Goal: Task Accomplishment & Management: Manage account settings

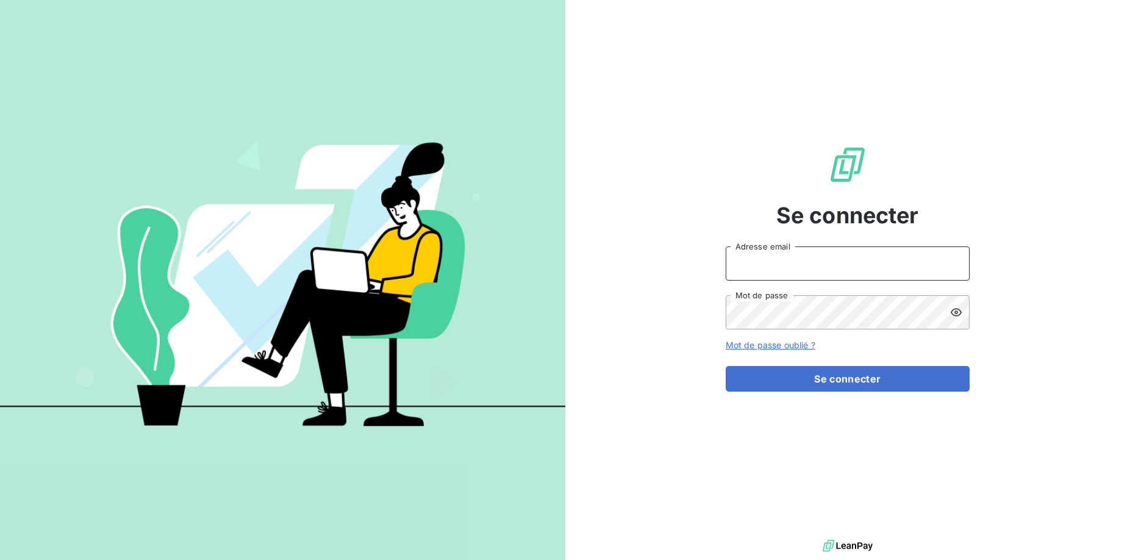
click at [781, 265] on input "Adresse email" at bounding box center [848, 263] width 244 height 34
type input "vincent.debzac@crous-bfc.fr"
click at [726, 366] on button "Se connecter" at bounding box center [848, 379] width 244 height 26
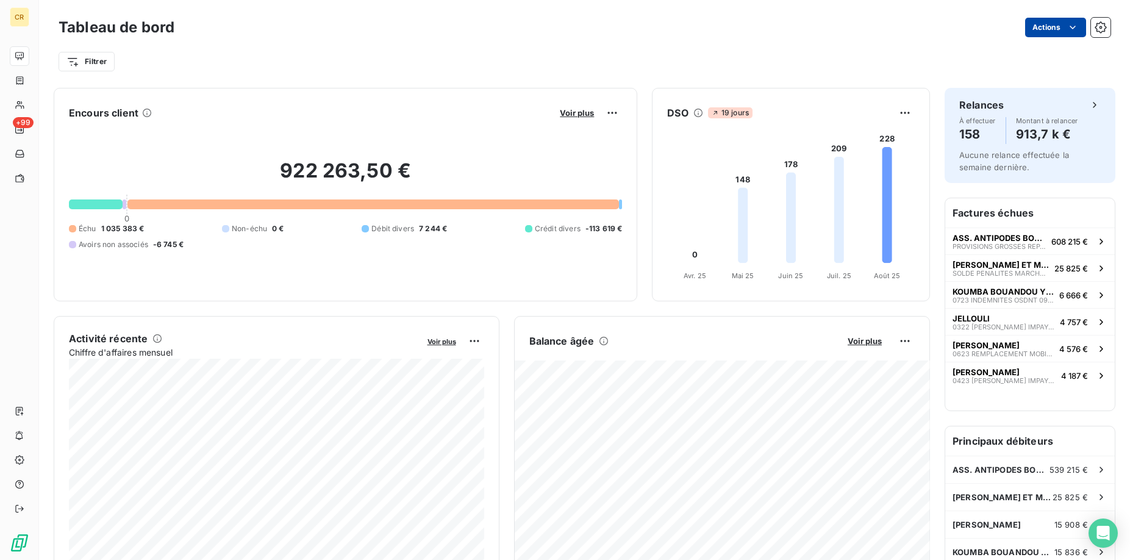
click at [1078, 25] on html "CR +99 Tableau de bord Actions Filtrer Encours client Voir plus 922 263,50 € 0 …" at bounding box center [565, 280] width 1130 height 560
click at [1072, 26] on html "CR +99 Tableau de bord Actions Exporter le tableau de bord Filtrer Encours clie…" at bounding box center [565, 280] width 1130 height 560
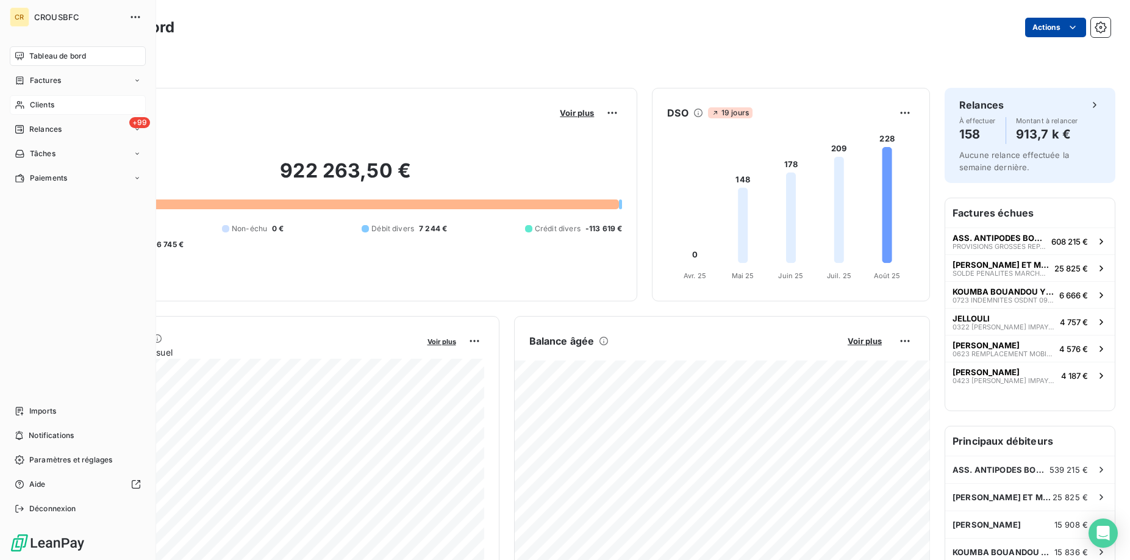
click at [24, 95] on div "Clients" at bounding box center [78, 105] width 136 height 20
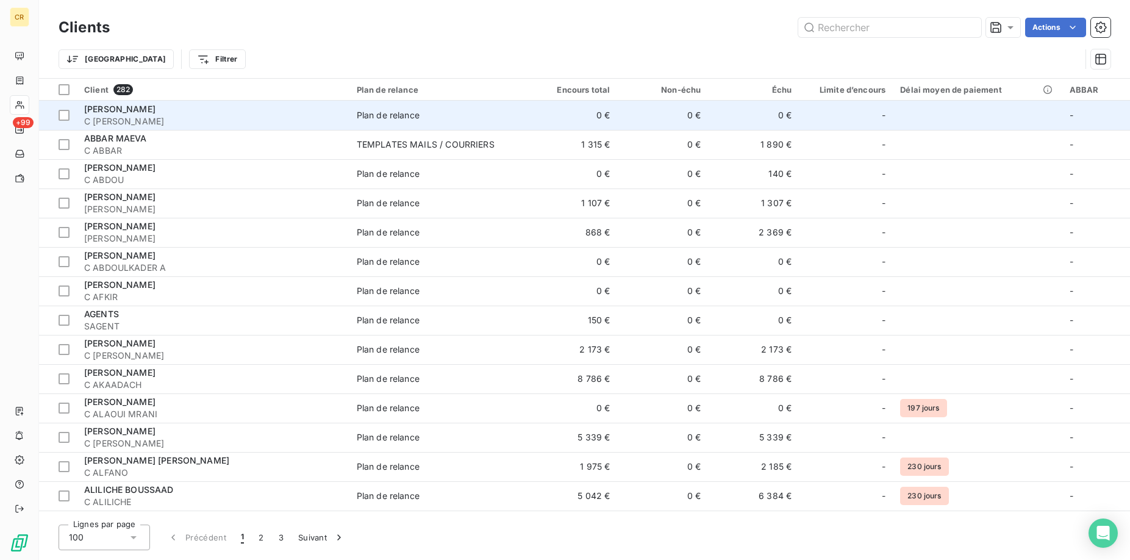
click at [120, 107] on span "[PERSON_NAME]" at bounding box center [119, 109] width 71 height 10
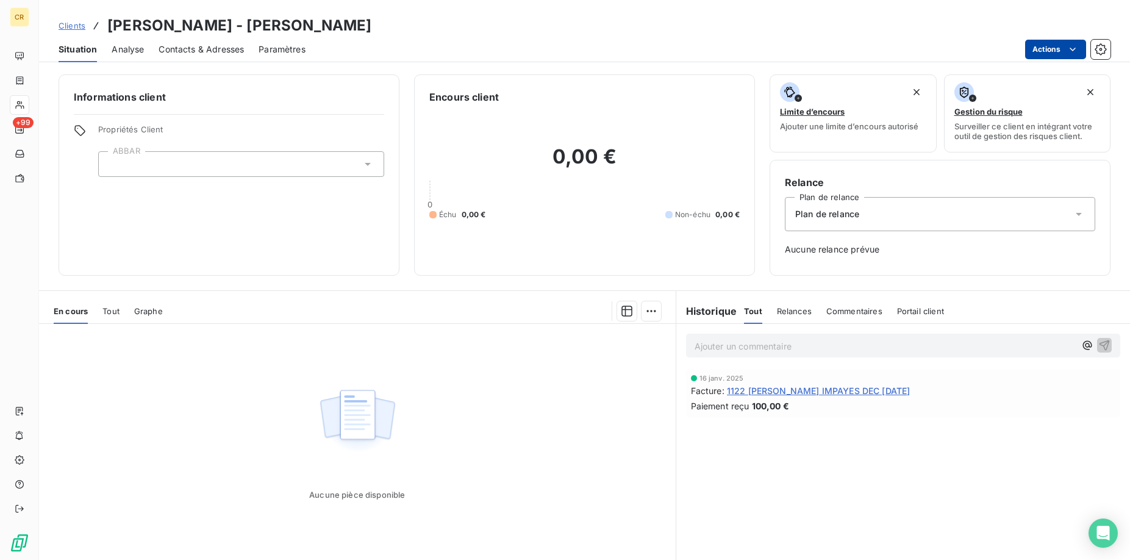
click at [1075, 49] on html "CR +99 Clients ABAKAR [PERSON_NAME] - C [PERSON_NAME] Situation Analyse Contact…" at bounding box center [565, 280] width 1130 height 560
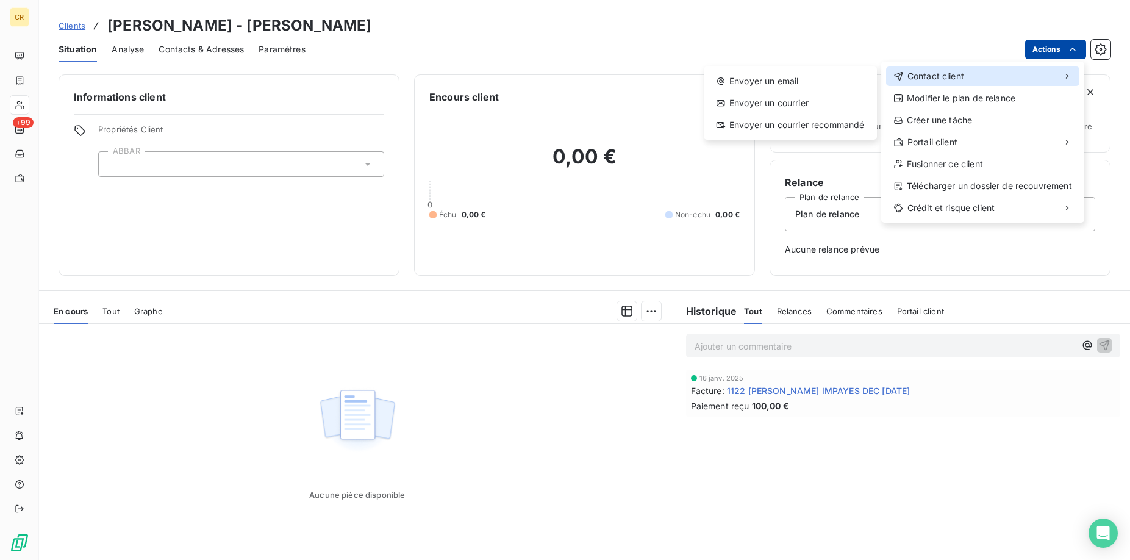
click at [1071, 80] on icon at bounding box center [1067, 76] width 10 height 10
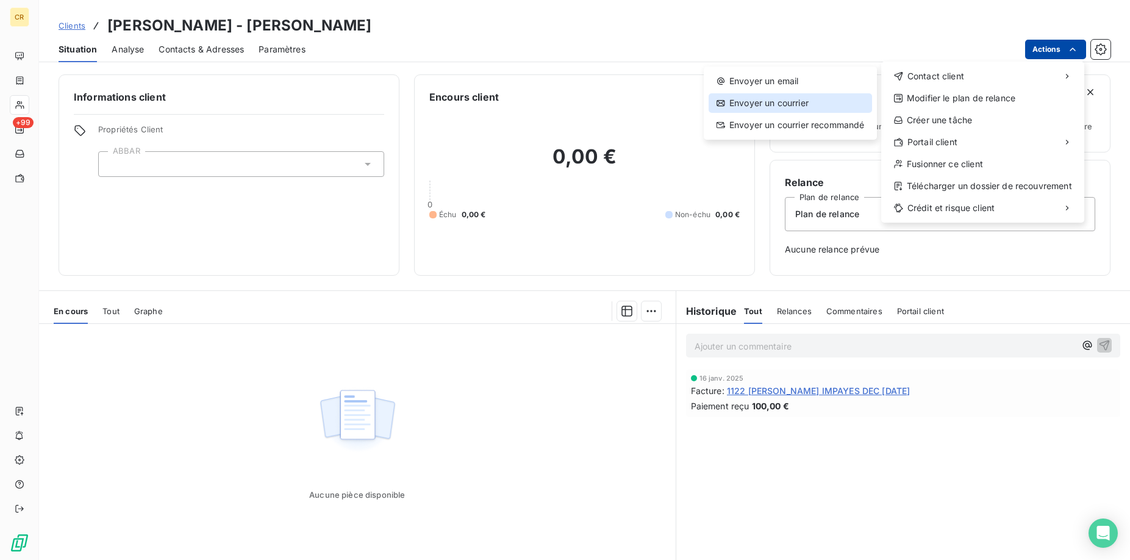
click at [798, 105] on div "Envoyer un courrier" at bounding box center [790, 103] width 163 height 20
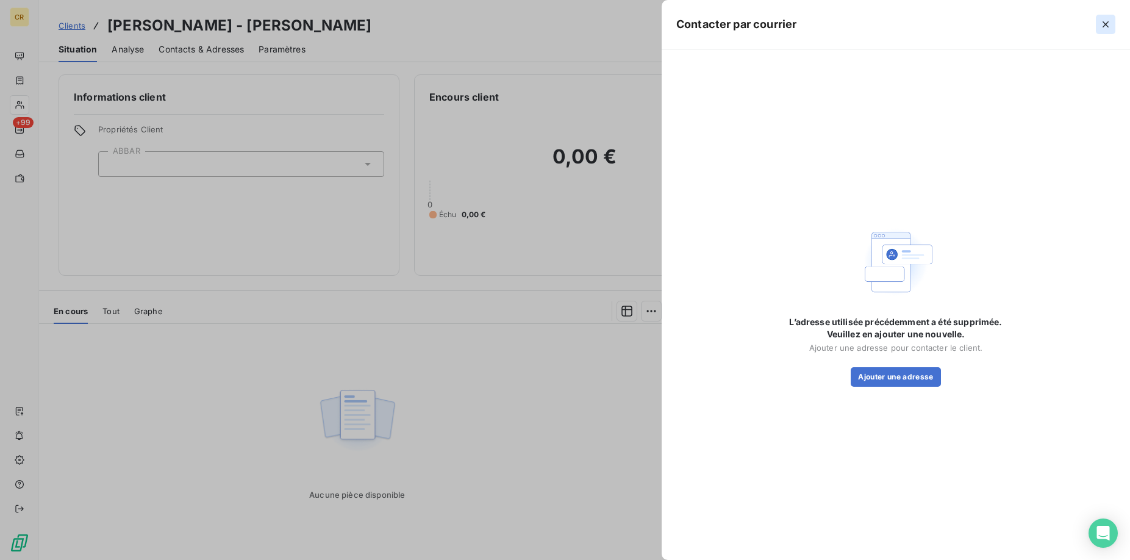
click at [1108, 23] on icon "button" at bounding box center [1106, 24] width 6 height 6
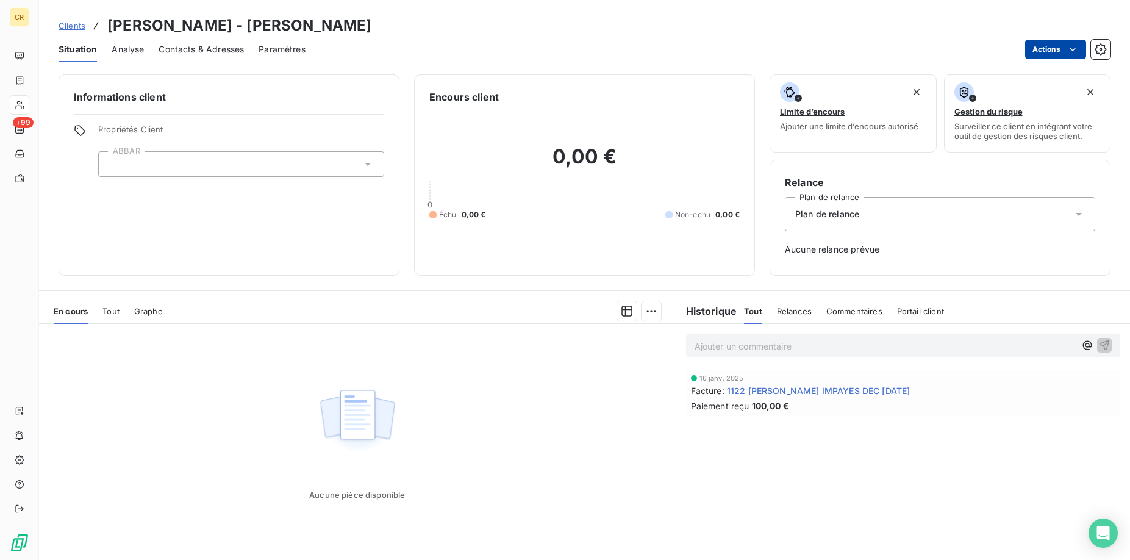
click at [1066, 50] on html "CR +99 Clients ABAKAR [PERSON_NAME] - C [PERSON_NAME] Situation Analyse Contact…" at bounding box center [565, 280] width 1130 height 560
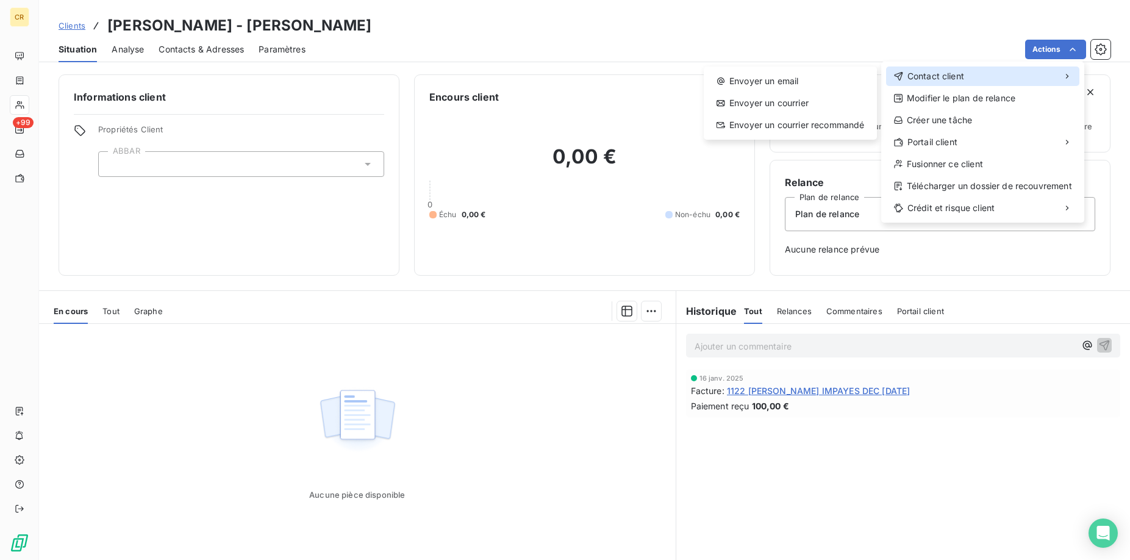
click at [1010, 71] on div "Contact client" at bounding box center [982, 76] width 193 height 20
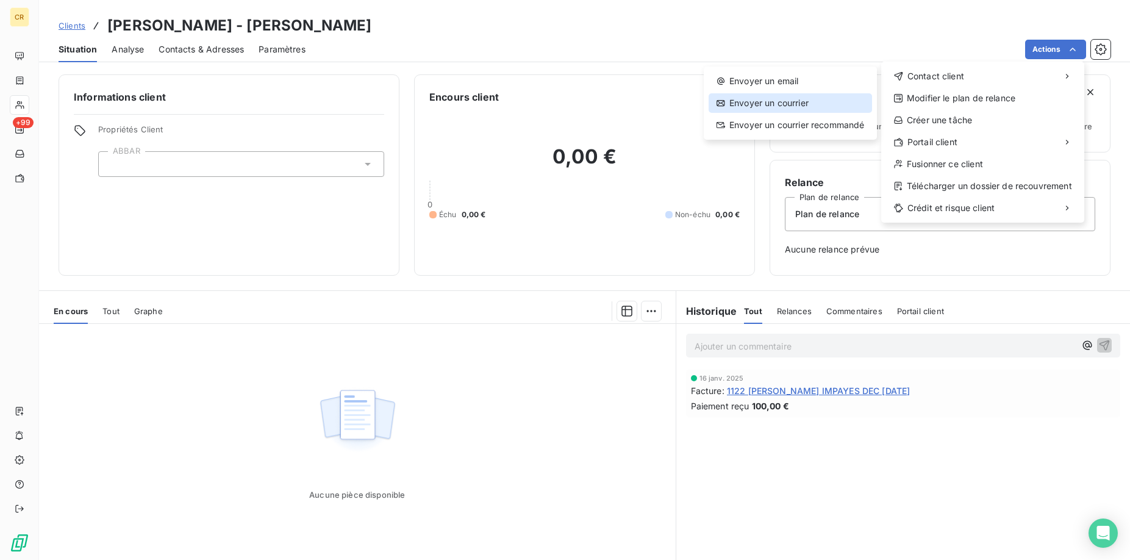
click at [799, 105] on div "Envoyer un courrier" at bounding box center [790, 103] width 163 height 20
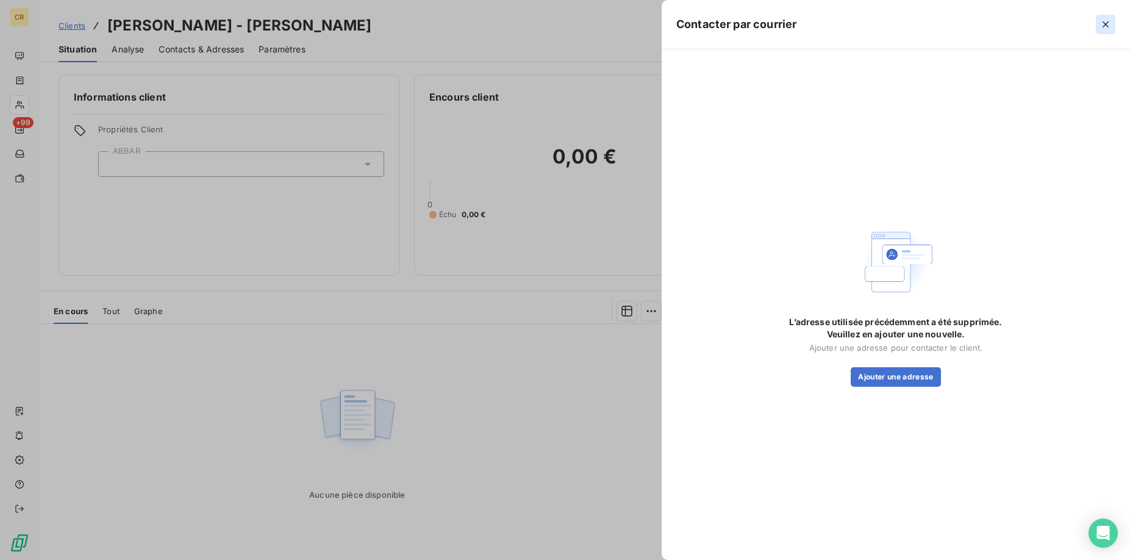
click at [1112, 25] on button "button" at bounding box center [1106, 25] width 20 height 20
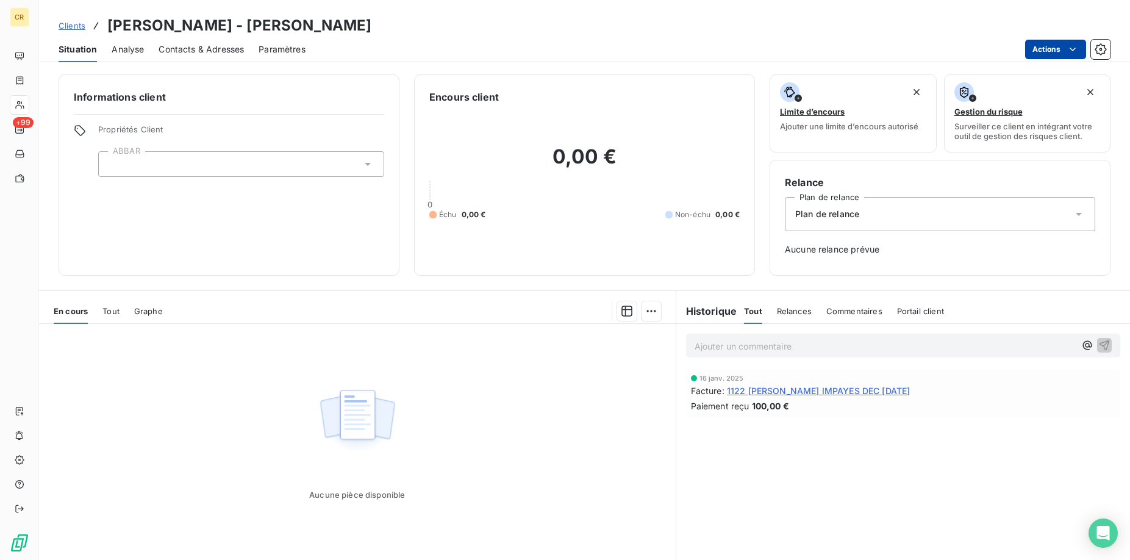
click at [1077, 48] on html "CR +99 Clients ABAKAR [PERSON_NAME] - C [PERSON_NAME] Situation Analyse Contact…" at bounding box center [565, 280] width 1130 height 560
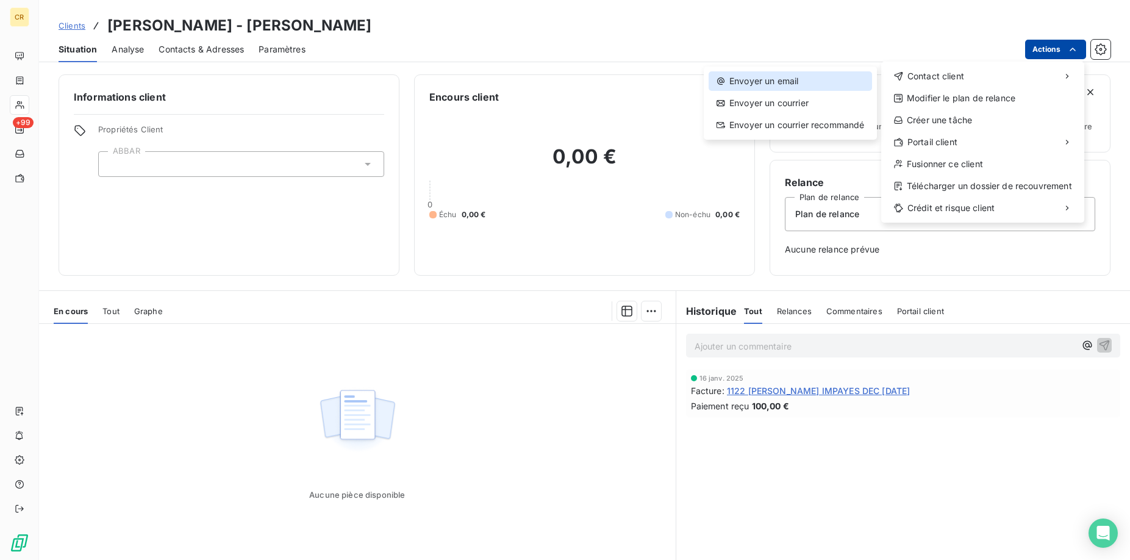
click at [814, 83] on div "Envoyer un email" at bounding box center [790, 81] width 163 height 20
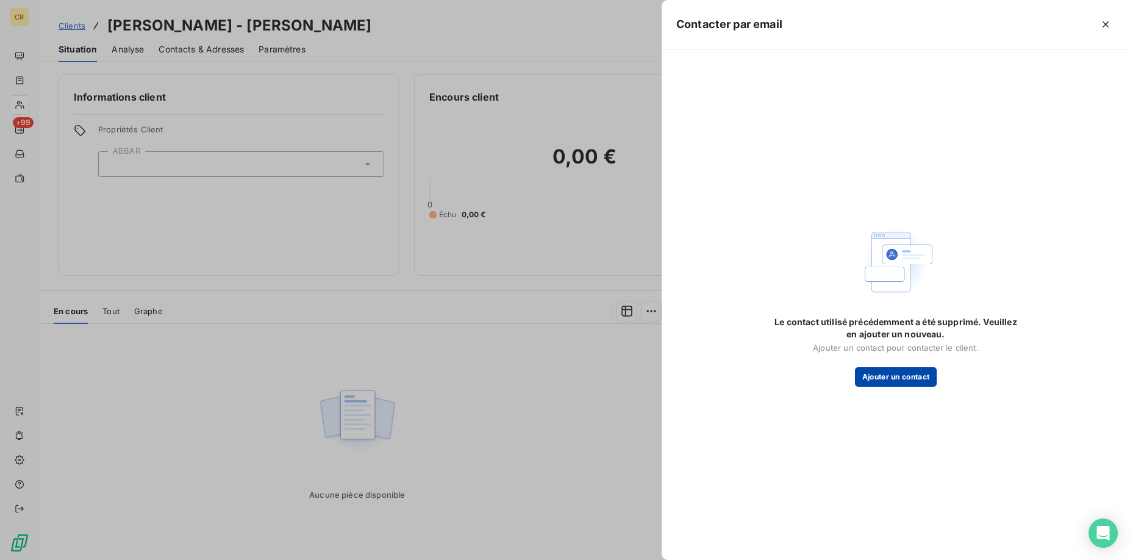
click at [911, 385] on button "Ajouter un contact" at bounding box center [896, 377] width 82 height 20
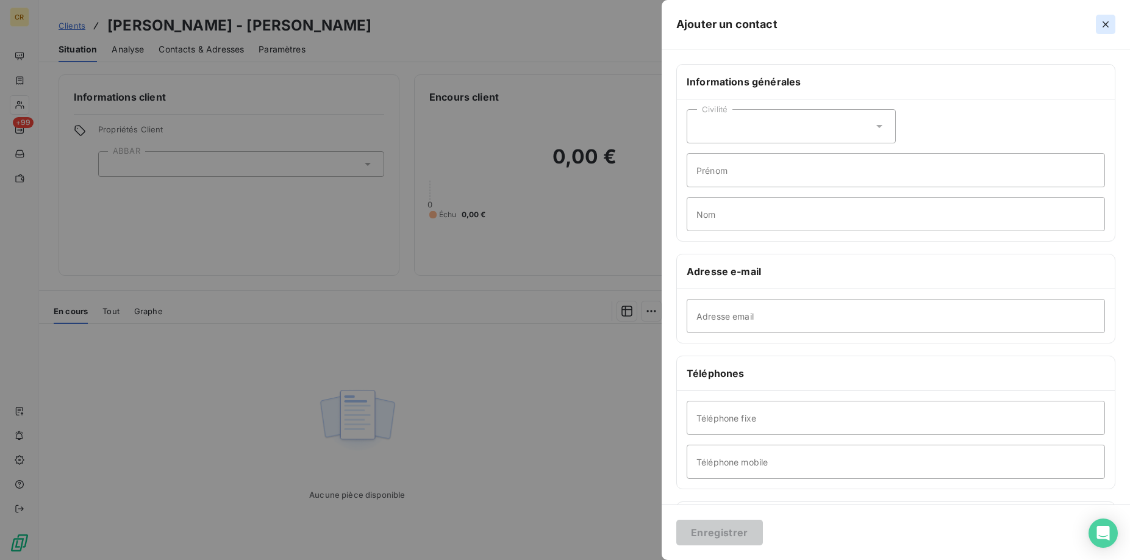
click at [1105, 20] on icon "button" at bounding box center [1106, 24] width 12 height 12
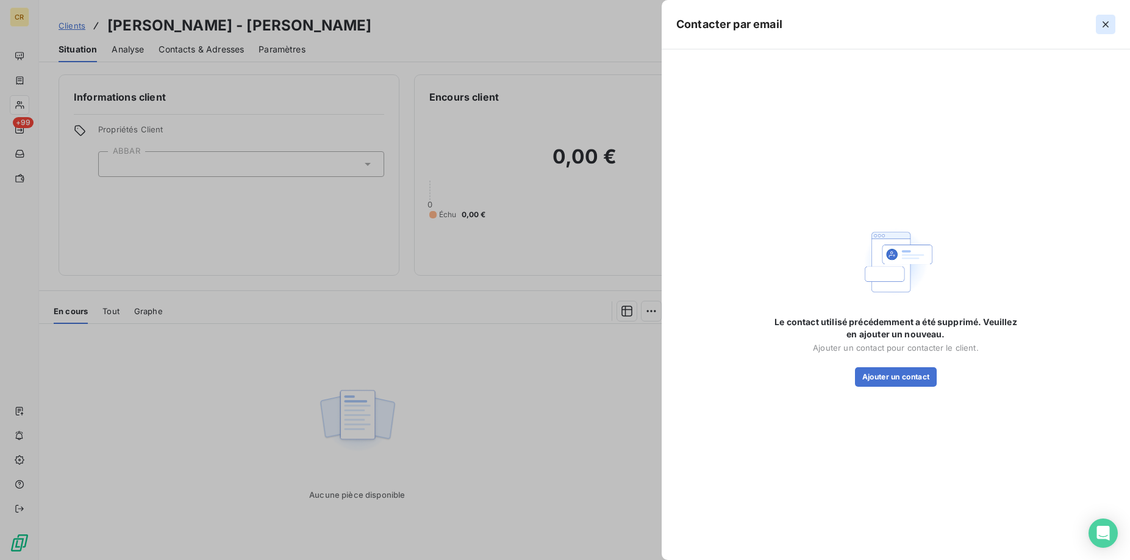
click at [1108, 24] on icon "button" at bounding box center [1106, 24] width 12 height 12
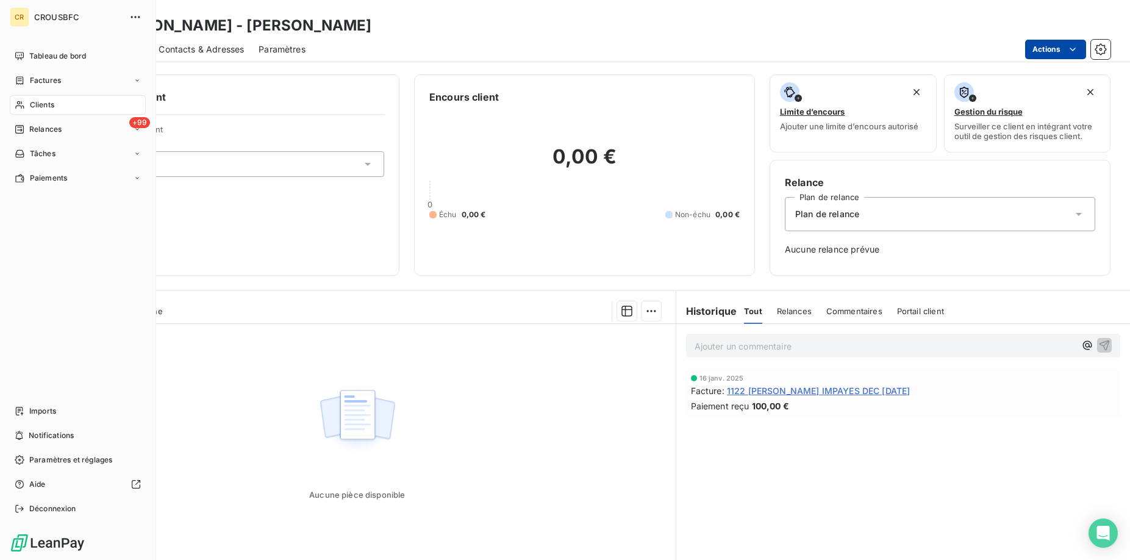
click at [47, 109] on span "Clients" at bounding box center [42, 104] width 24 height 11
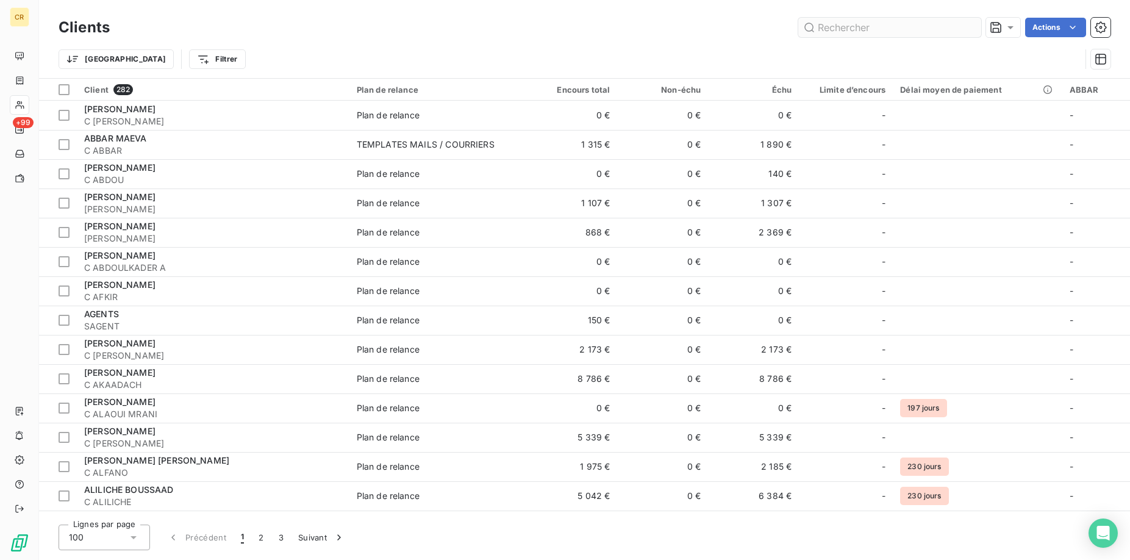
click at [816, 34] on input "text" at bounding box center [889, 28] width 183 height 20
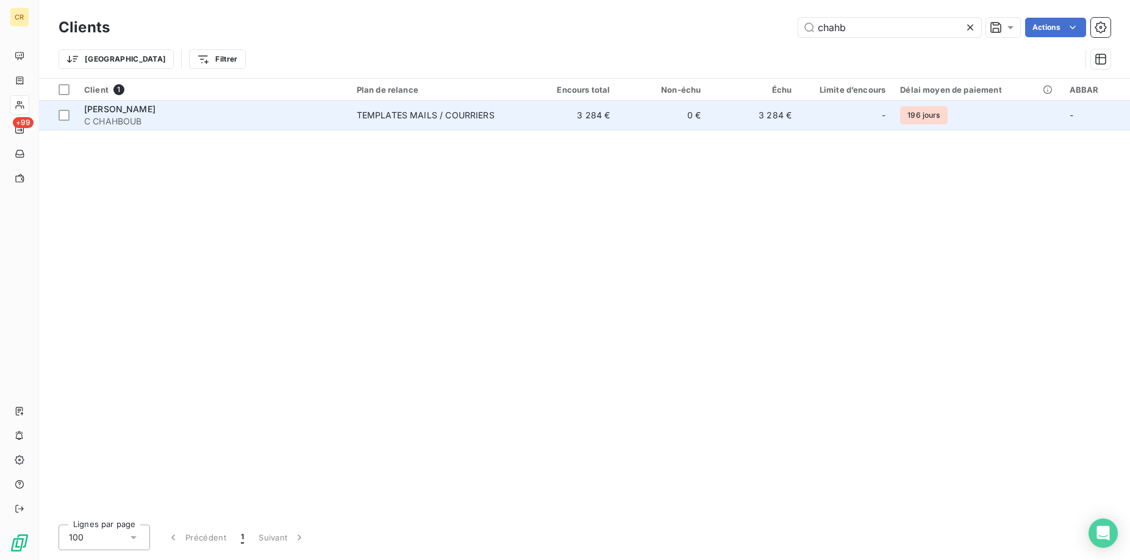
type input "chahb"
click at [126, 111] on span "[PERSON_NAME]" at bounding box center [119, 109] width 71 height 10
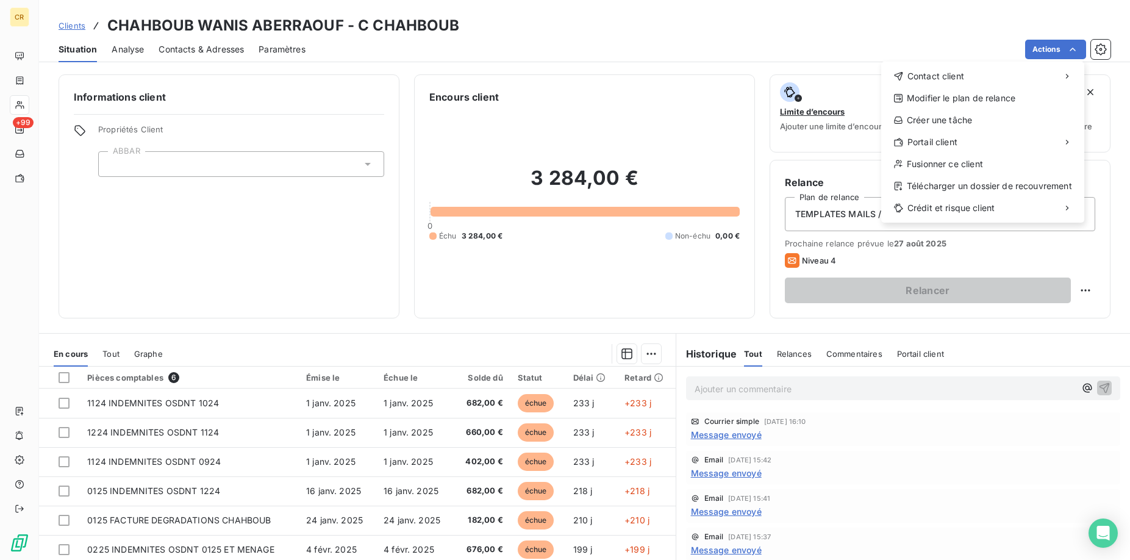
click at [1070, 49] on html "CR +99 Clients CHAHBOUB WANIS ABERRAOUF - C CHAHBOUB Situation Analyse Contacts…" at bounding box center [565, 280] width 1130 height 560
click at [798, 102] on div "Envoyer un courrier" at bounding box center [790, 103] width 163 height 20
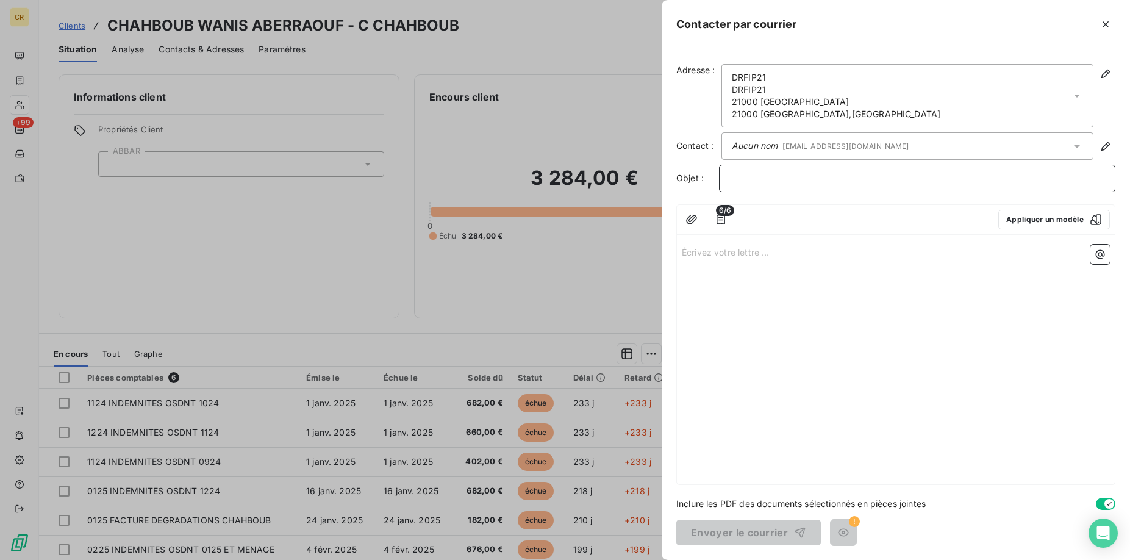
click at [782, 177] on p "﻿" at bounding box center [917, 178] width 376 height 14
click at [778, 149] on em "Aucun nom" at bounding box center [755, 145] width 46 height 10
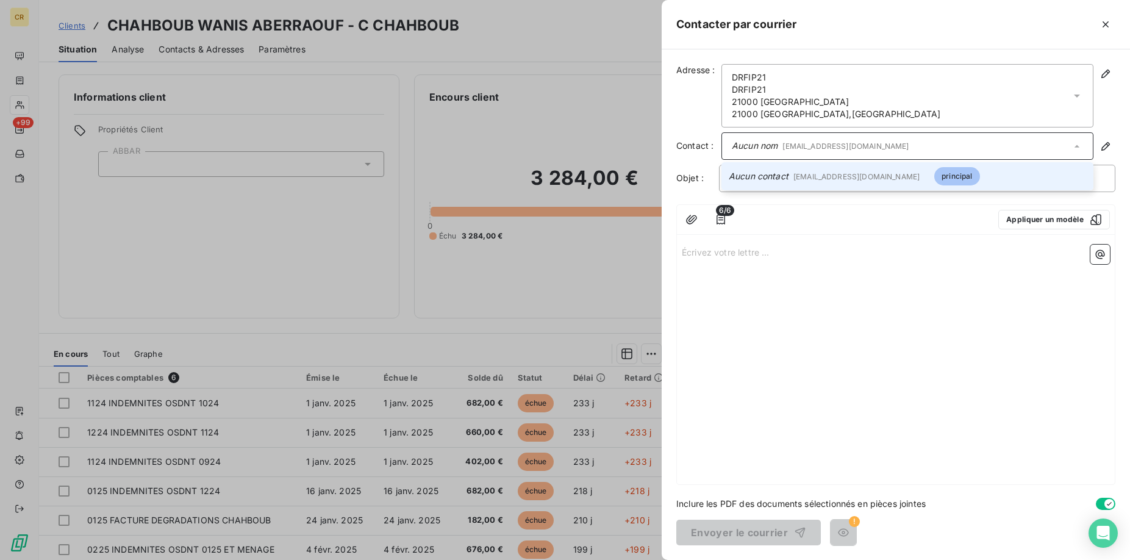
click at [927, 374] on div "Écrivez votre lettre ... ﻿" at bounding box center [896, 362] width 438 height 245
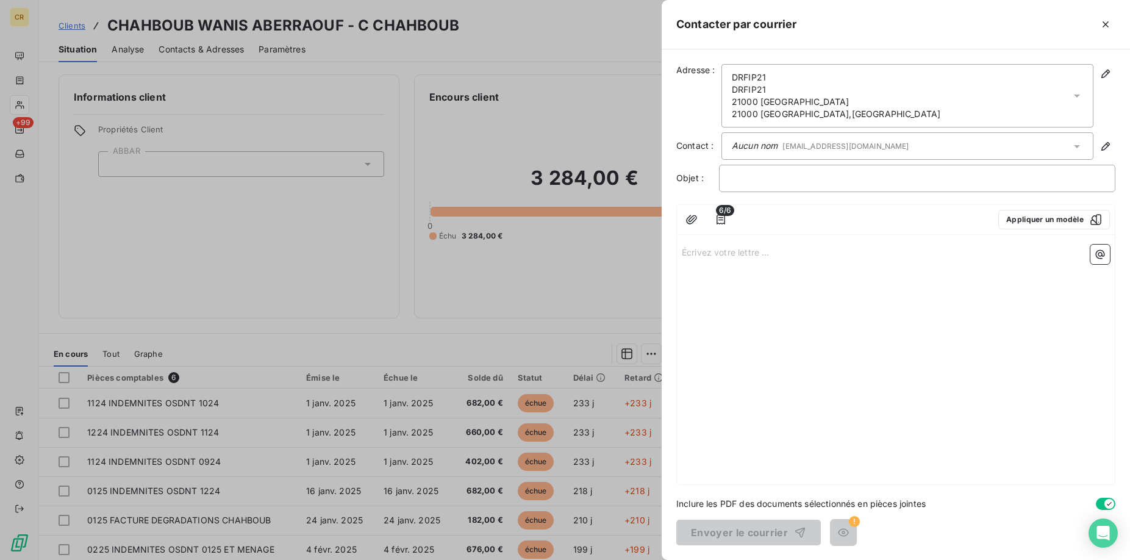
click at [747, 257] on p "Écrivez votre lettre ... ﻿" at bounding box center [896, 252] width 428 height 14
click at [1070, 223] on button "Appliquer un modèle" at bounding box center [1054, 220] width 112 height 20
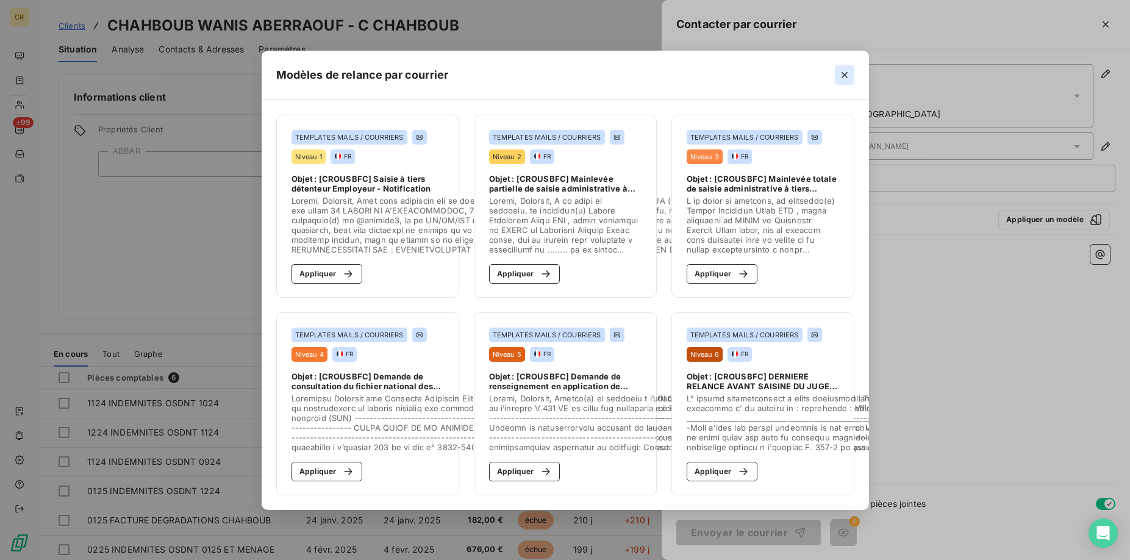
click at [846, 73] on icon "button" at bounding box center [845, 75] width 12 height 12
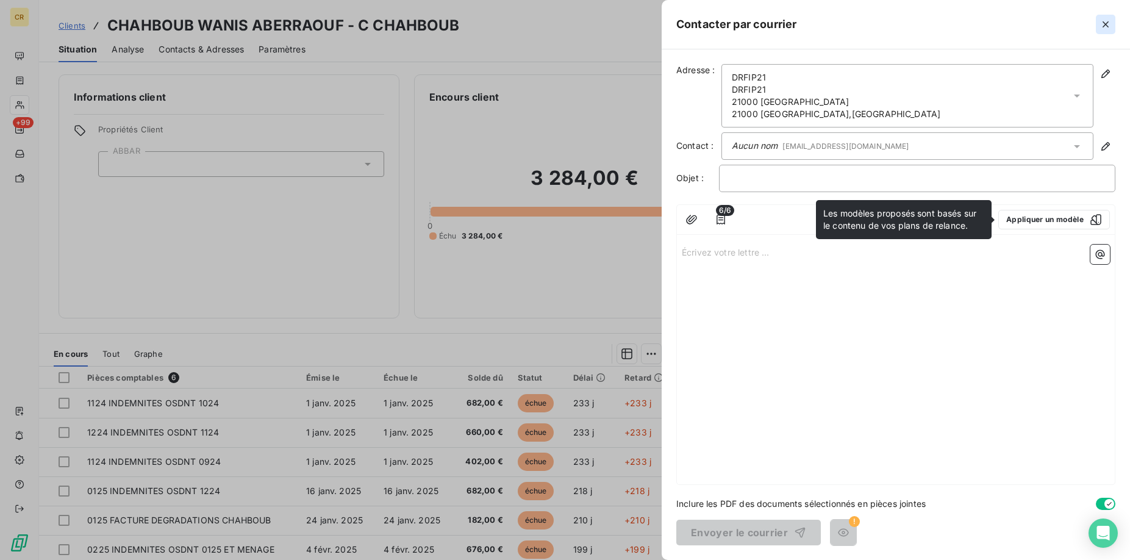
click at [1101, 23] on icon "button" at bounding box center [1106, 24] width 12 height 12
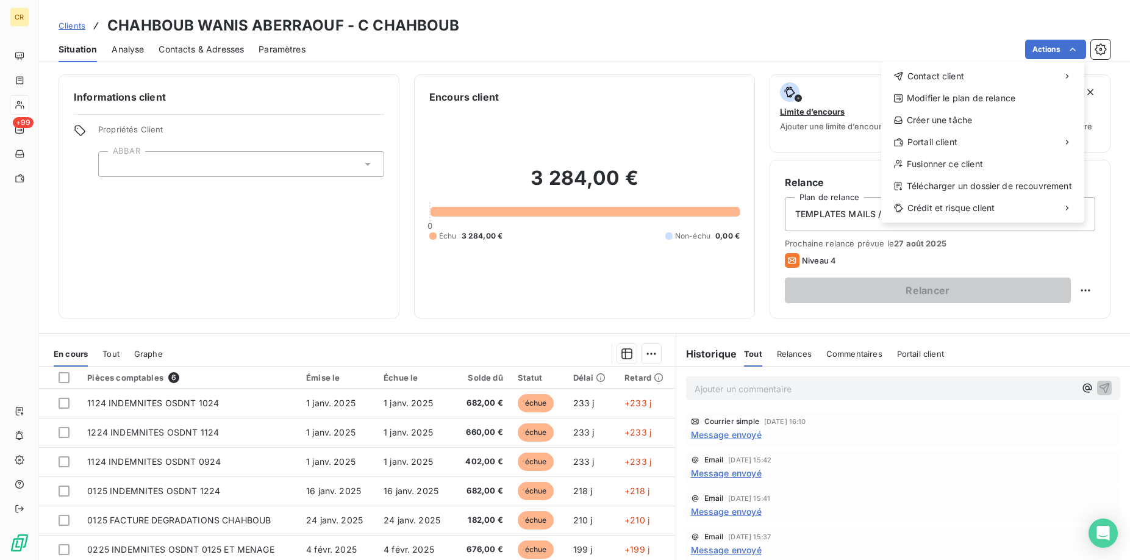
click at [1078, 52] on html "CR +99 Clients CHAHBOUB WANIS ABERRAOUF - C CHAHBOUB Situation Analyse Contacts…" at bounding box center [565, 280] width 1130 height 560
click at [812, 80] on div "Envoyer un email" at bounding box center [790, 81] width 163 height 20
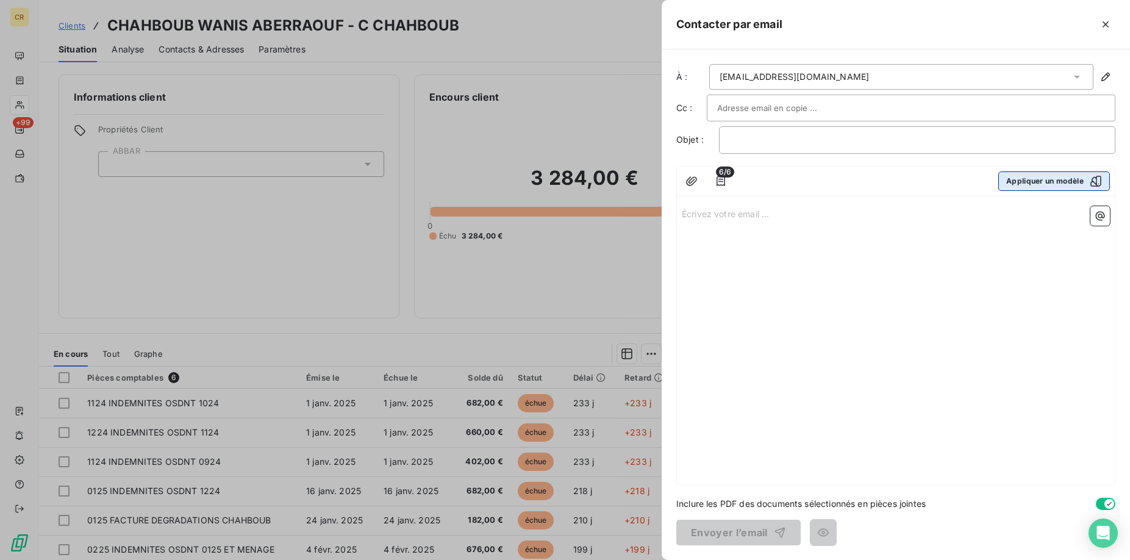
click at [1050, 182] on button "Appliquer un modèle" at bounding box center [1054, 181] width 112 height 20
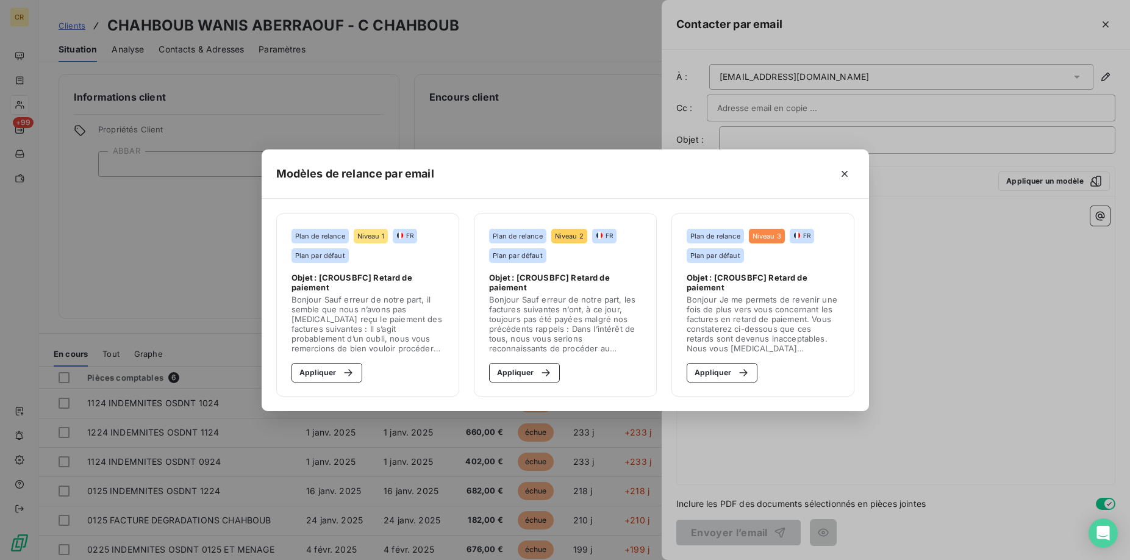
drag, startPoint x: 850, startPoint y: 176, endPoint x: 1064, endPoint y: 40, distance: 253.3
click at [850, 176] on icon "button" at bounding box center [845, 174] width 12 height 12
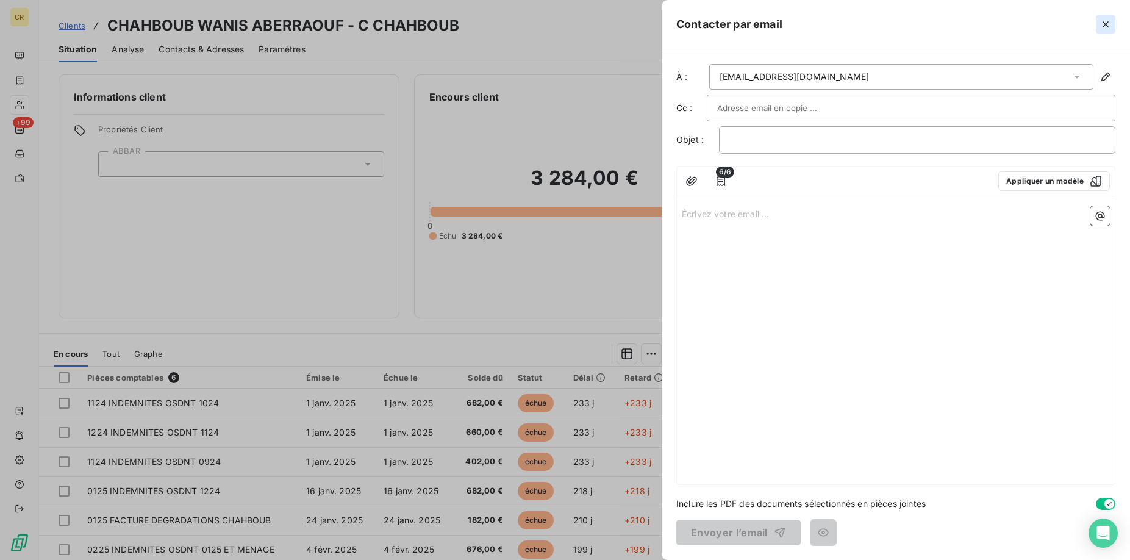
click at [1098, 23] on button "button" at bounding box center [1106, 25] width 20 height 20
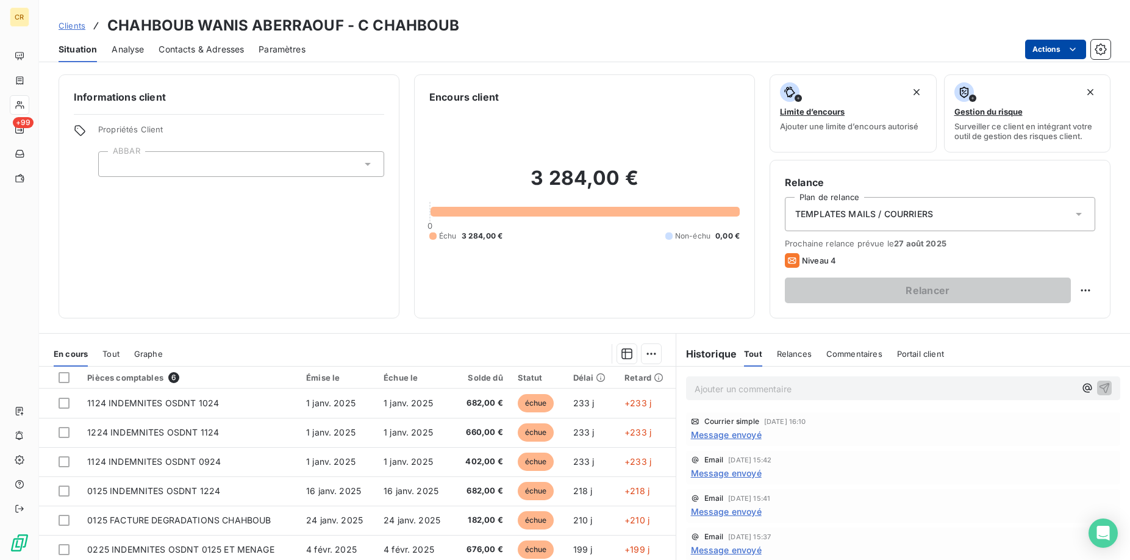
click at [1078, 48] on html "CR +99 Clients CHAHBOUB WANIS ABERRAOUF - C CHAHBOUB Situation Analyse Contacts…" at bounding box center [565, 280] width 1130 height 560
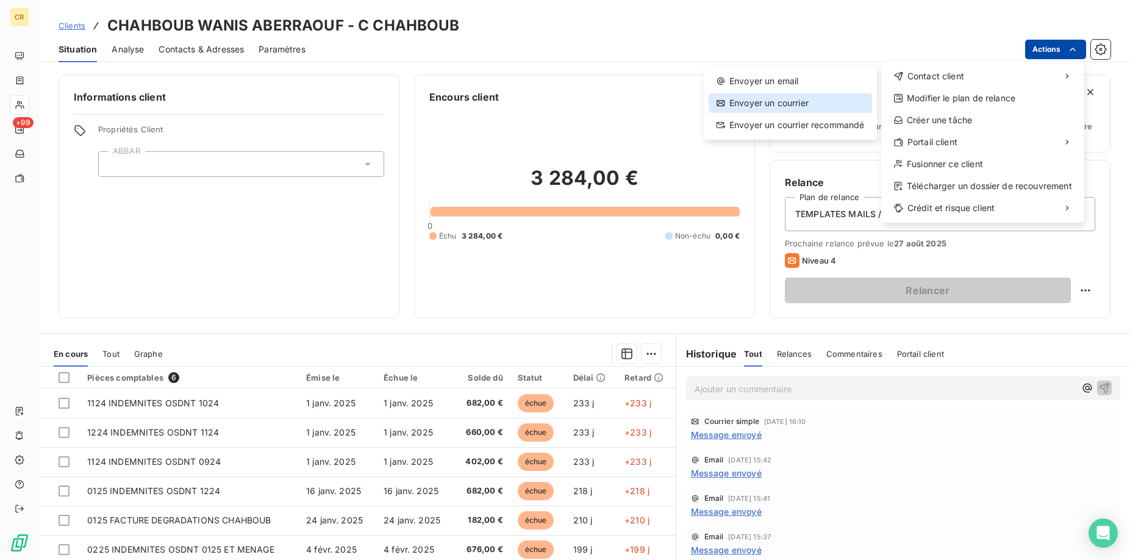
click at [819, 108] on div "Envoyer un courrier" at bounding box center [790, 103] width 163 height 20
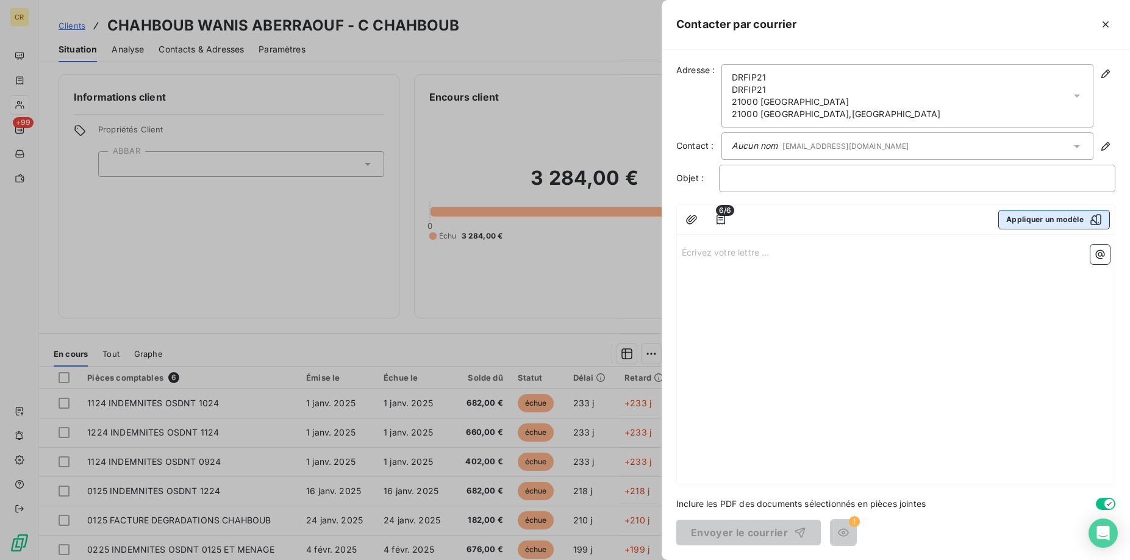
click at [1037, 224] on button "Appliquer un modèle" at bounding box center [1054, 220] width 112 height 20
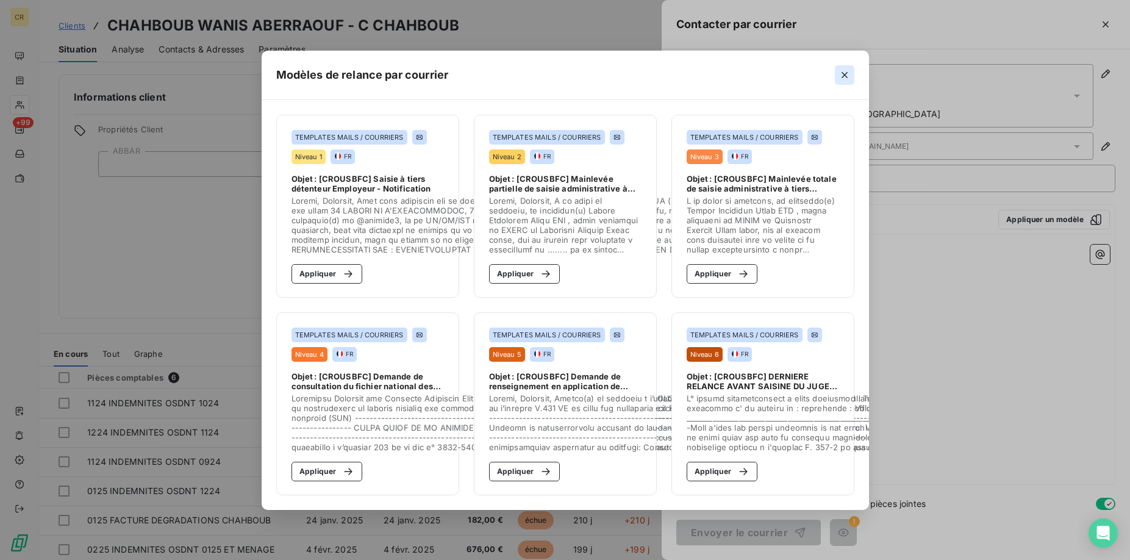
click at [848, 71] on icon "button" at bounding box center [845, 75] width 12 height 12
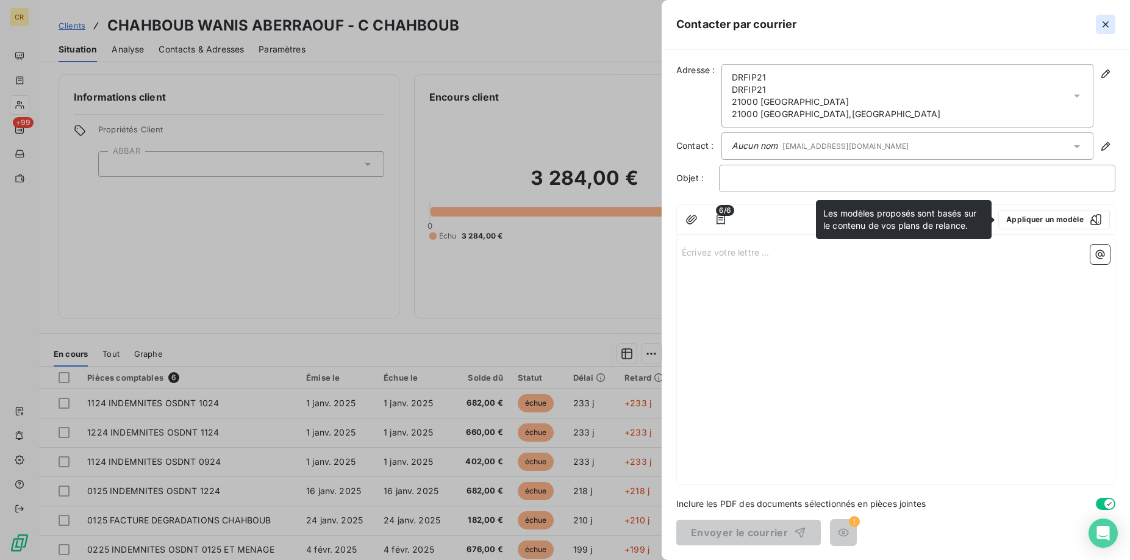
click at [1115, 24] on button "button" at bounding box center [1106, 25] width 20 height 20
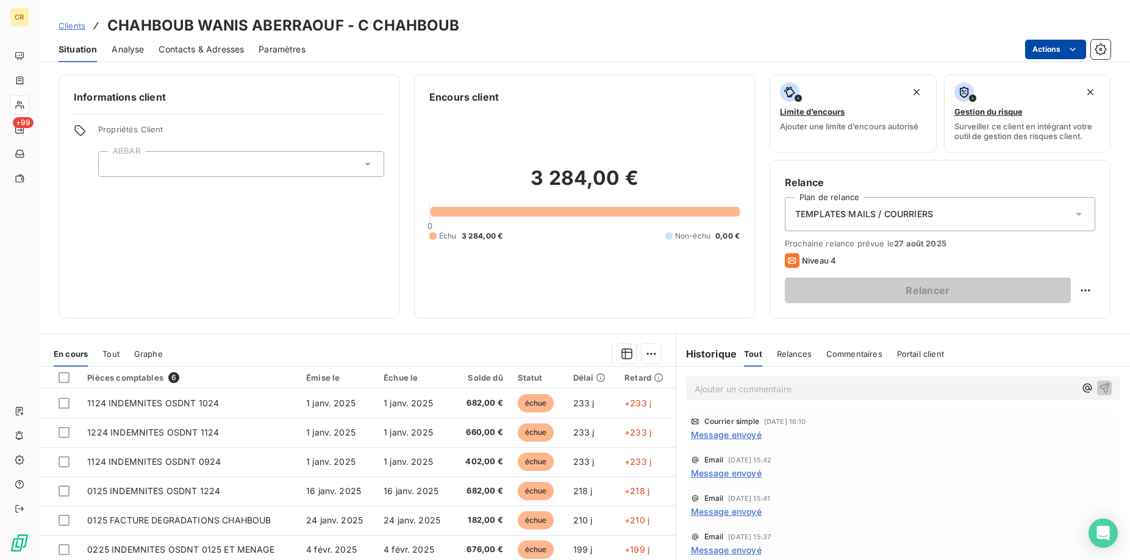
click at [1076, 50] on html "CR +99 Clients CHAHBOUB WANIS ABERRAOUF - C CHAHBOUB Situation Analyse Contacts…" at bounding box center [565, 280] width 1130 height 560
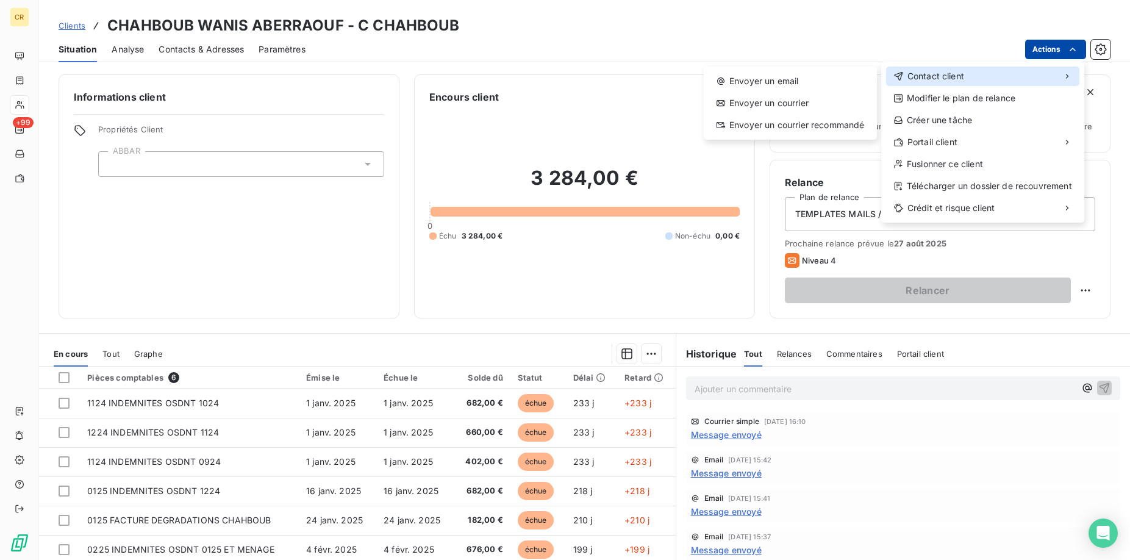
click at [965, 73] on div "Contact client" at bounding box center [982, 76] width 193 height 20
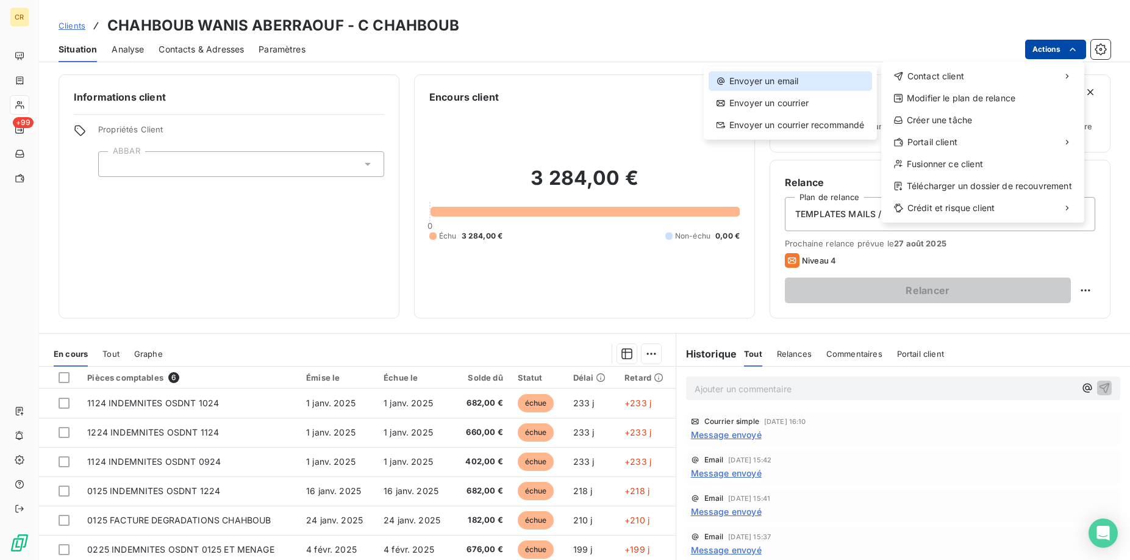
click at [779, 88] on div "Envoyer un email" at bounding box center [790, 81] width 163 height 20
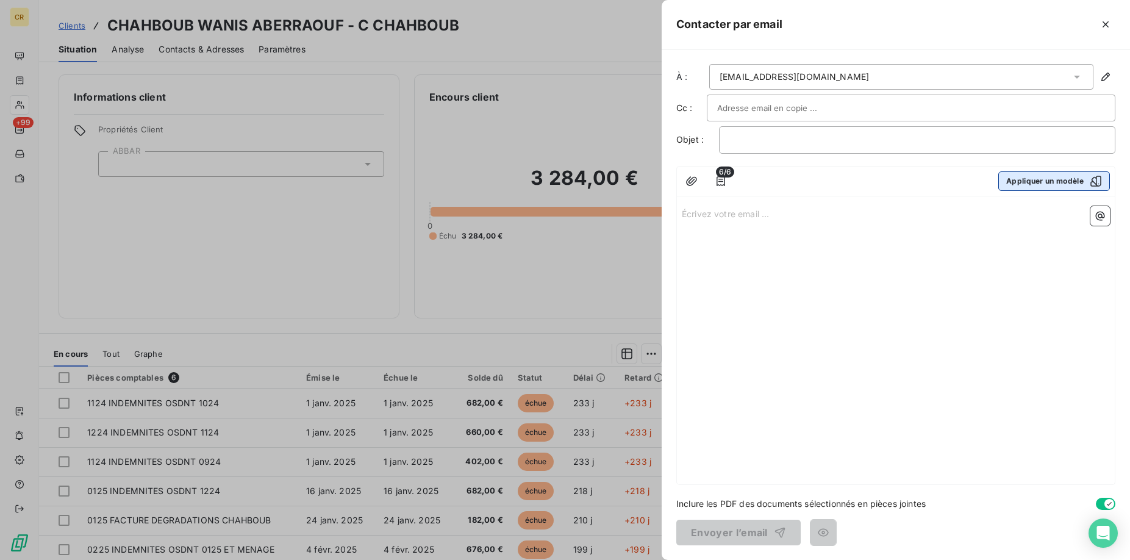
click at [1025, 183] on button "Appliquer un modèle" at bounding box center [1054, 181] width 112 height 20
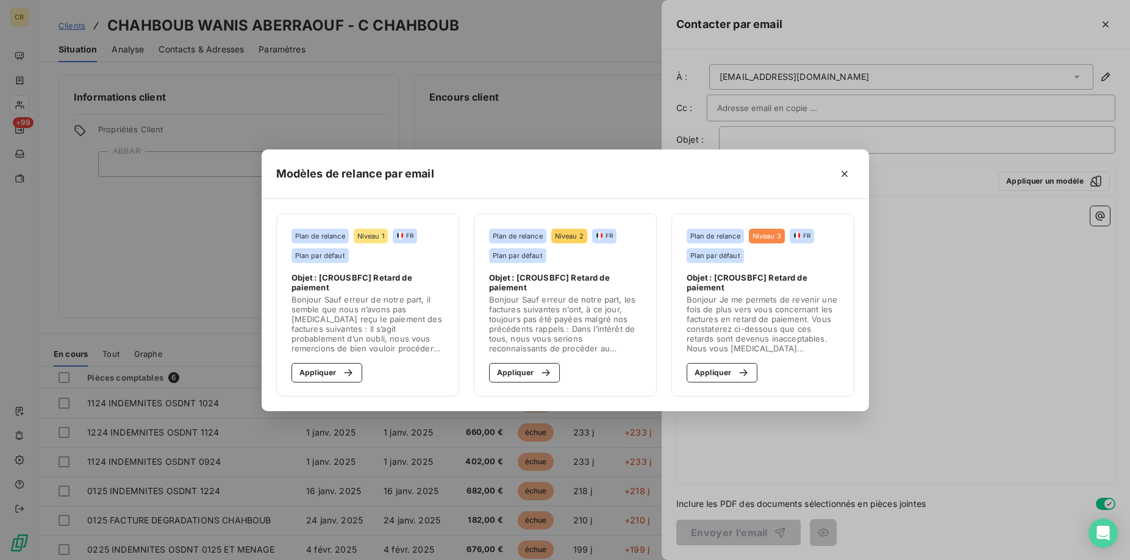
click at [415, 118] on div "Modèles de relance par email Plan de relance Niveau 1 FR Plan par défaut Objet …" at bounding box center [565, 280] width 1130 height 560
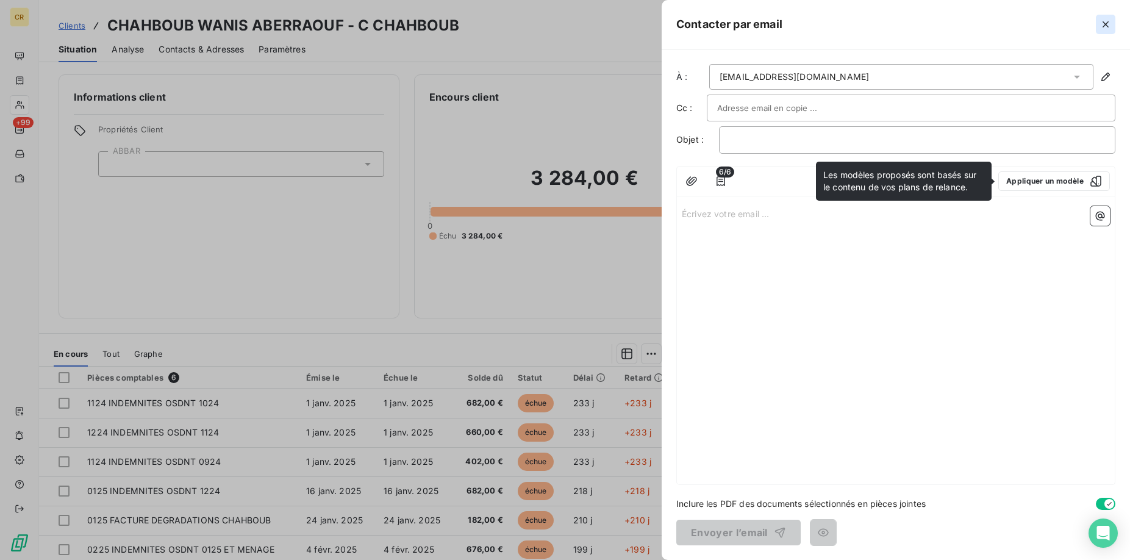
click at [1111, 21] on icon "button" at bounding box center [1106, 24] width 12 height 12
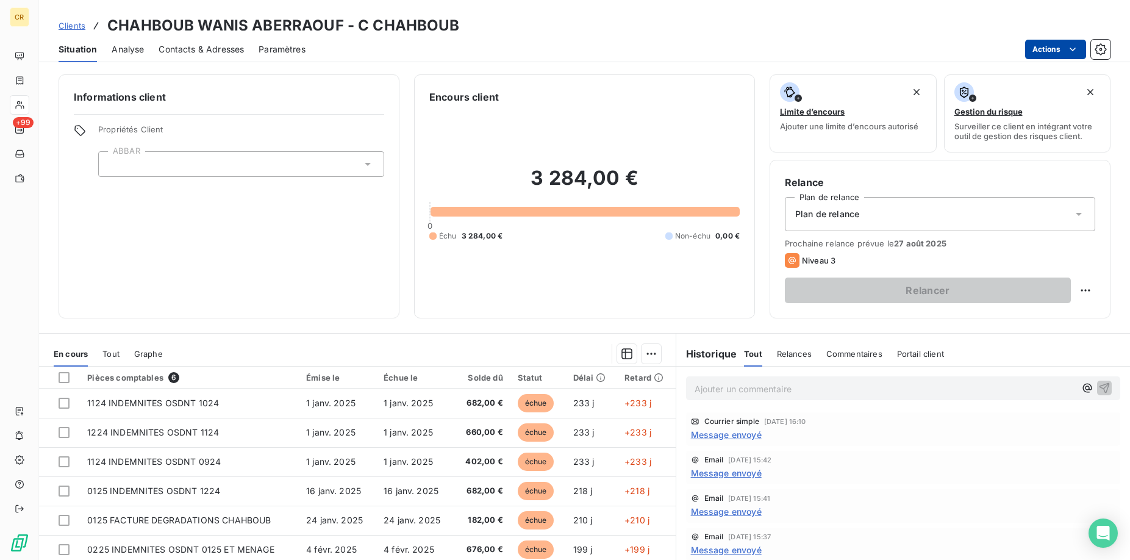
click at [892, 213] on div "Plan de relance" at bounding box center [940, 214] width 310 height 34
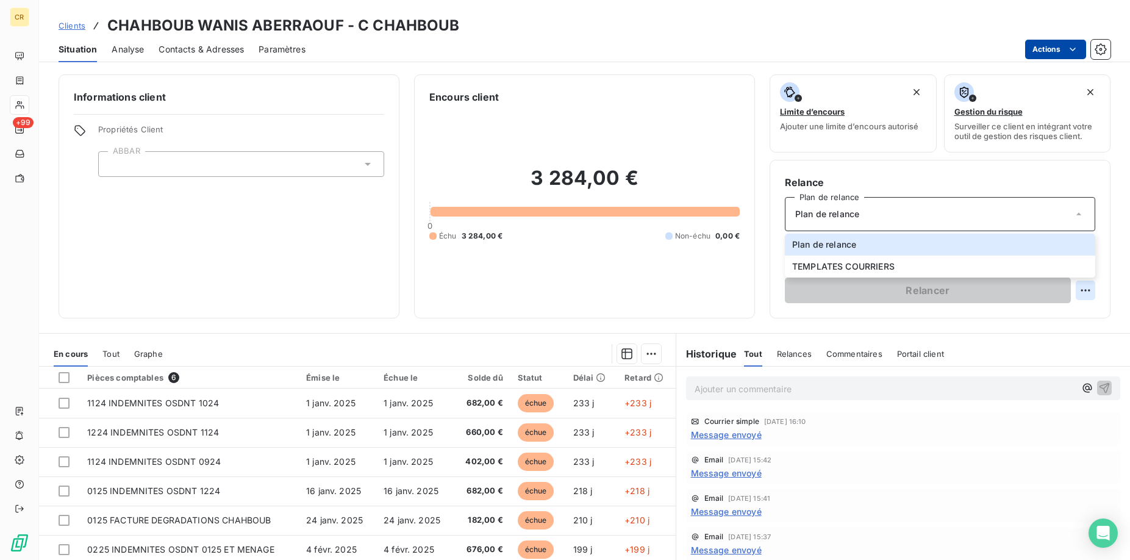
click at [1084, 290] on html "CR +99 Clients CHAHBOUB WANIS ABERRAOUF - C CHAHBOUB Situation Analyse Contacts…" at bounding box center [565, 280] width 1130 height 560
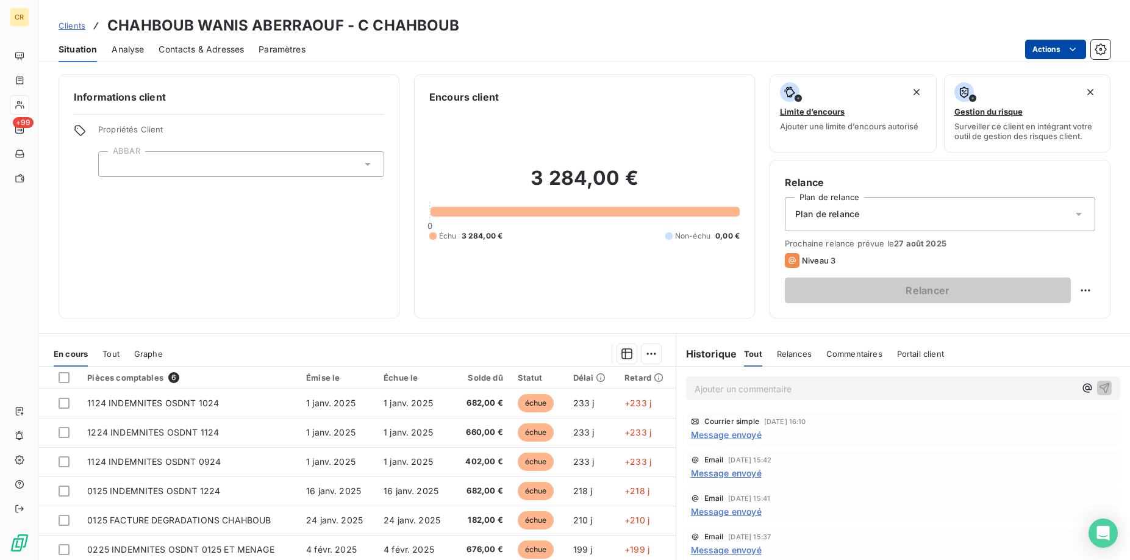
click at [904, 205] on html "CR +99 Clients CHAHBOUB WANIS ABERRAOUF - C CHAHBOUB Situation Analyse Contacts…" at bounding box center [565, 280] width 1130 height 560
click at [870, 265] on div "Niveau 3" at bounding box center [940, 260] width 310 height 15
click at [848, 185] on h6 "Relance" at bounding box center [940, 182] width 310 height 15
click at [1076, 217] on icon at bounding box center [1079, 214] width 12 height 12
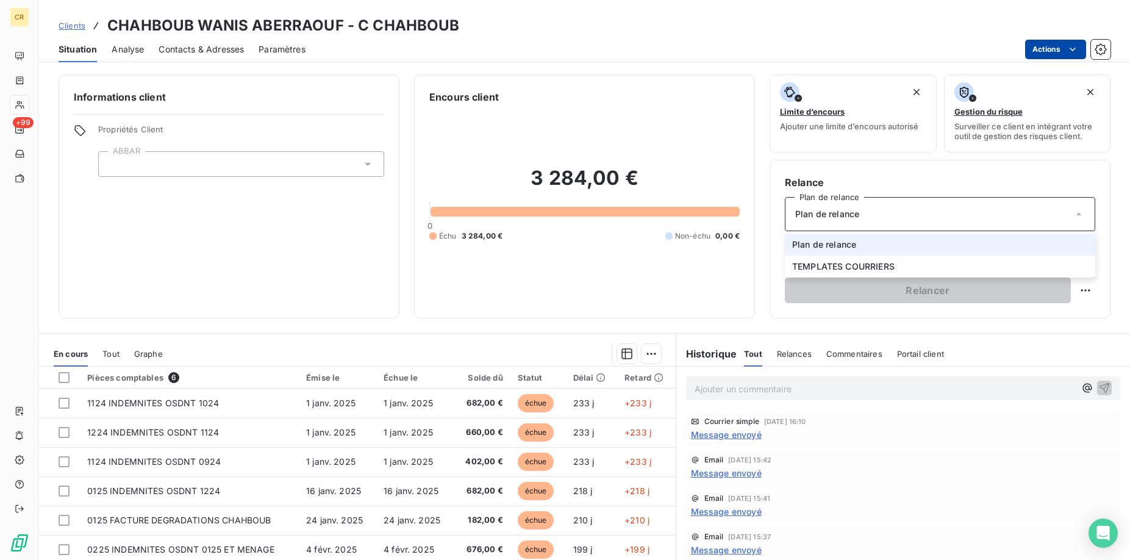
click at [853, 243] on span "Plan de relance" at bounding box center [824, 244] width 64 height 12
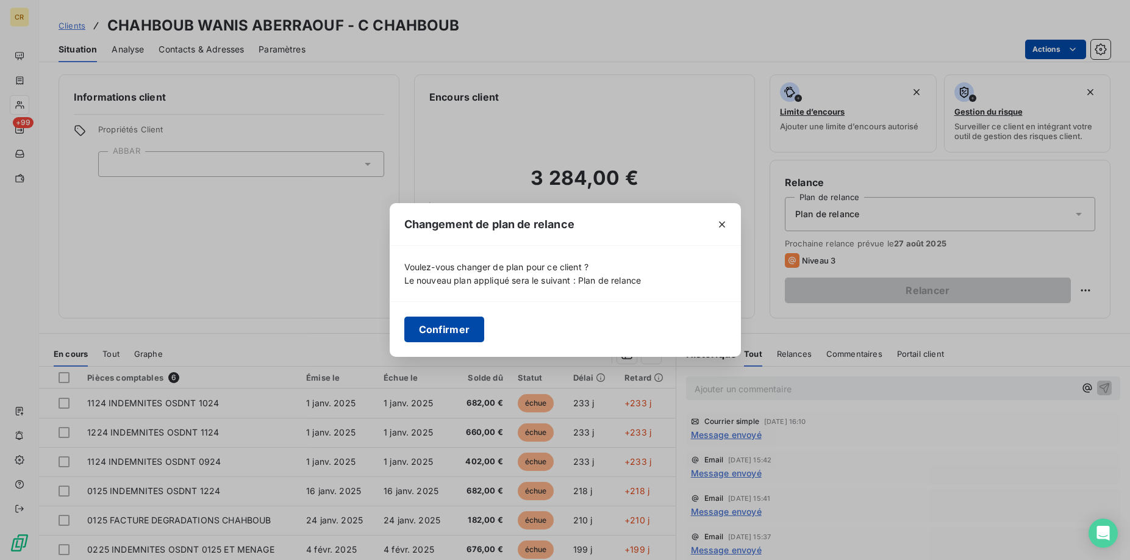
click at [464, 331] on button "Confirmer" at bounding box center [444, 330] width 81 height 26
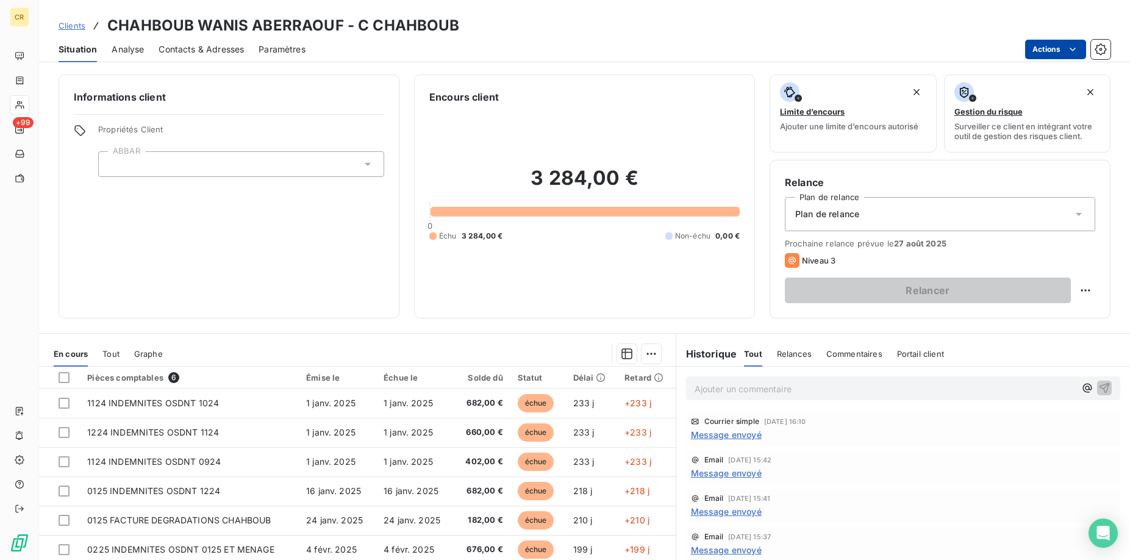
click at [1022, 262] on div "Niveau 3" at bounding box center [940, 260] width 310 height 15
click at [1083, 289] on html "CR +99 Clients CHAHBOUB WANIS ABERRAOUF - C CHAHBOUB Situation Analyse Contacts…" at bounding box center [565, 280] width 1130 height 560
click at [993, 286] on html "CR +99 Clients CHAHBOUB WANIS ABERRAOUF - C CHAHBOUB Situation Analyse Contacts…" at bounding box center [565, 280] width 1130 height 560
click at [797, 260] on icon at bounding box center [792, 260] width 15 height 15
click at [806, 219] on span "Plan de relance" at bounding box center [827, 214] width 64 height 12
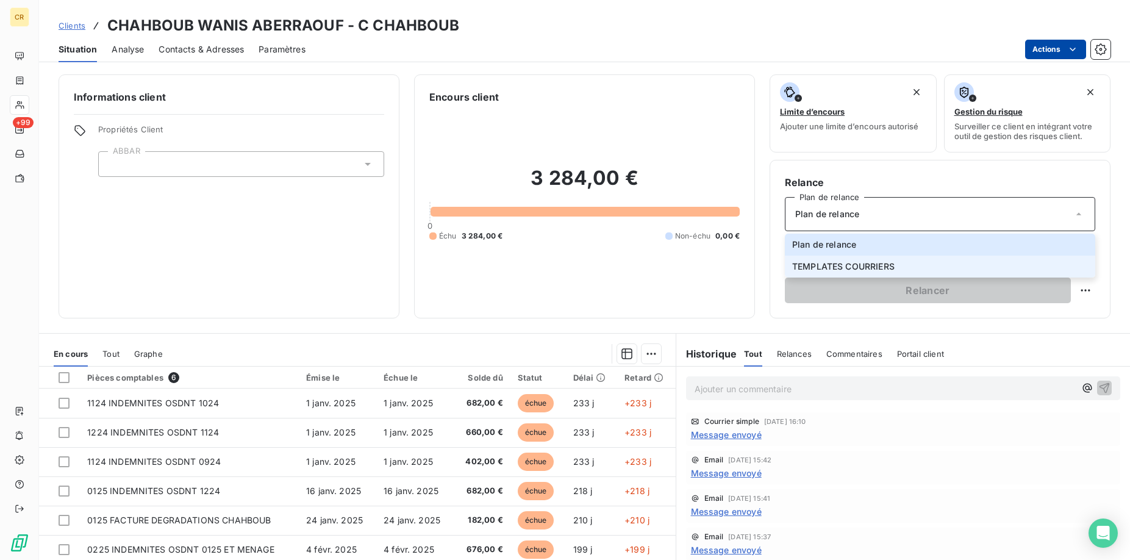
click at [822, 270] on span "TEMPLATES COURRIERS" at bounding box center [843, 266] width 102 height 12
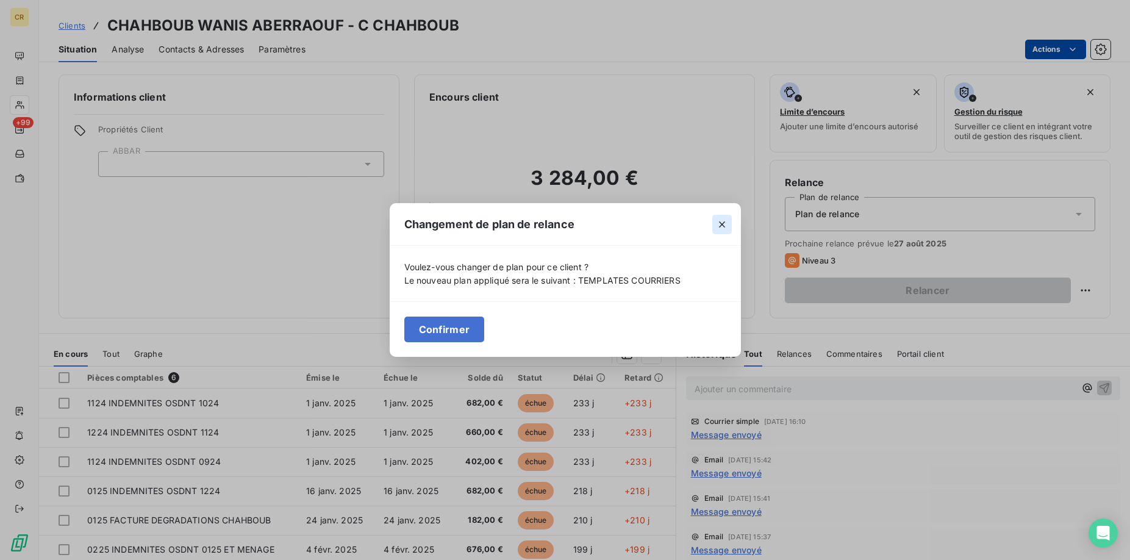
click at [724, 221] on icon "button" at bounding box center [722, 224] width 12 height 12
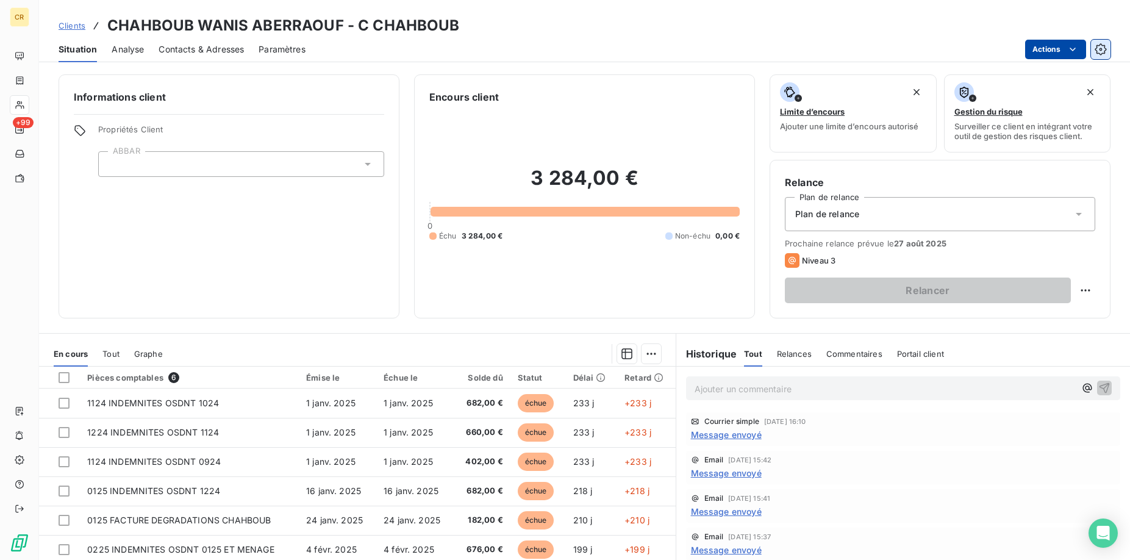
click at [1100, 43] on icon "button" at bounding box center [1101, 49] width 12 height 12
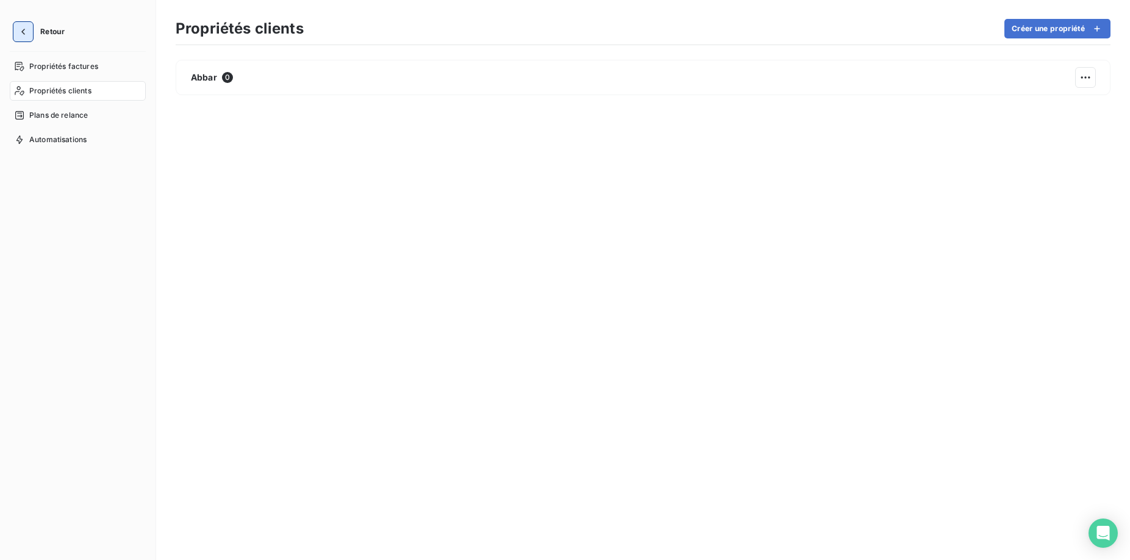
click at [30, 37] on button "button" at bounding box center [23, 32] width 20 height 20
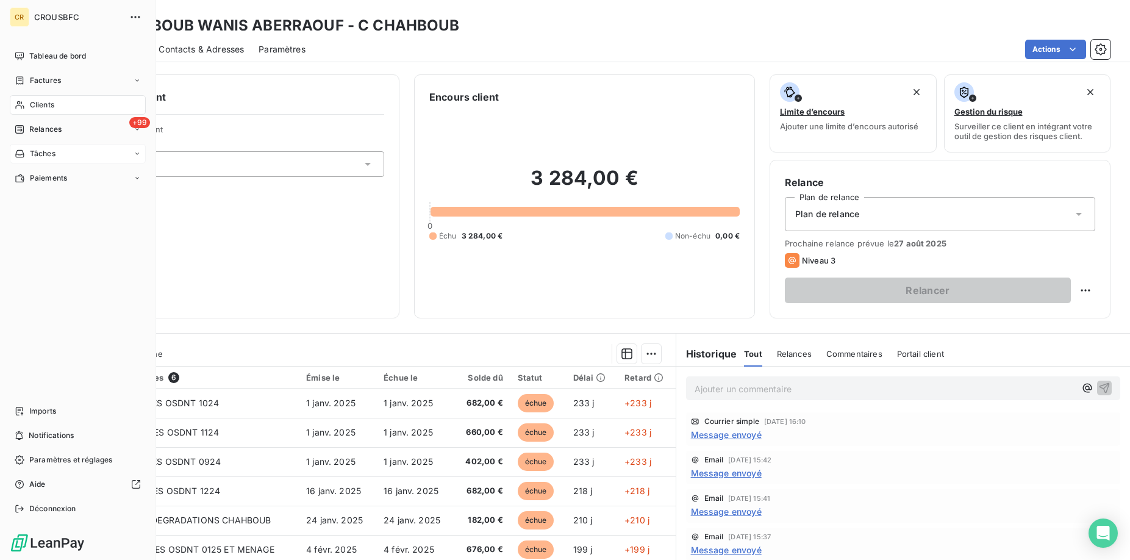
click at [135, 156] on icon at bounding box center [137, 153] width 7 height 7
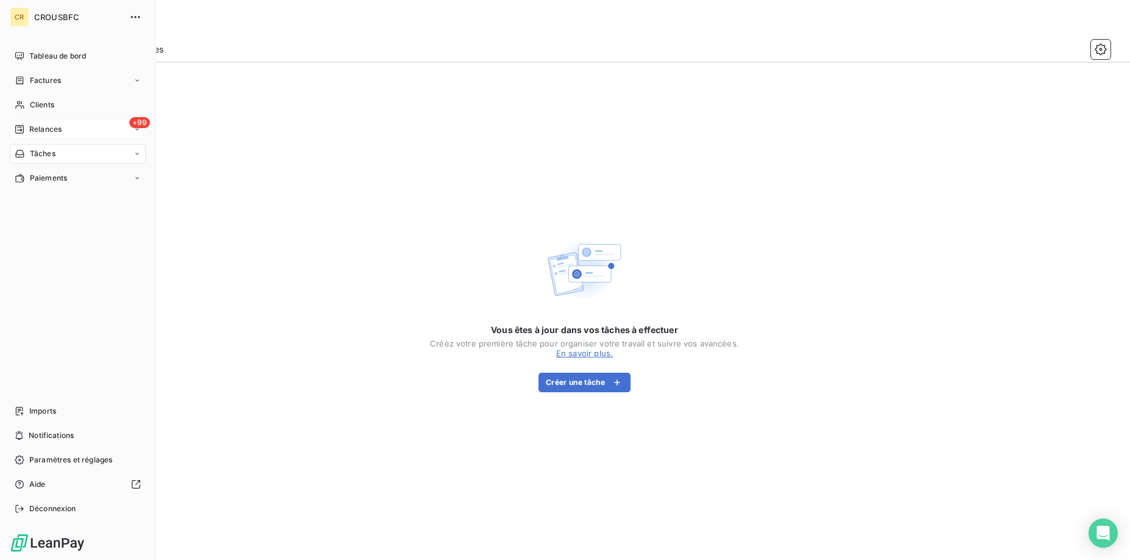
click at [68, 130] on div "+99 Relances" at bounding box center [78, 130] width 136 height 20
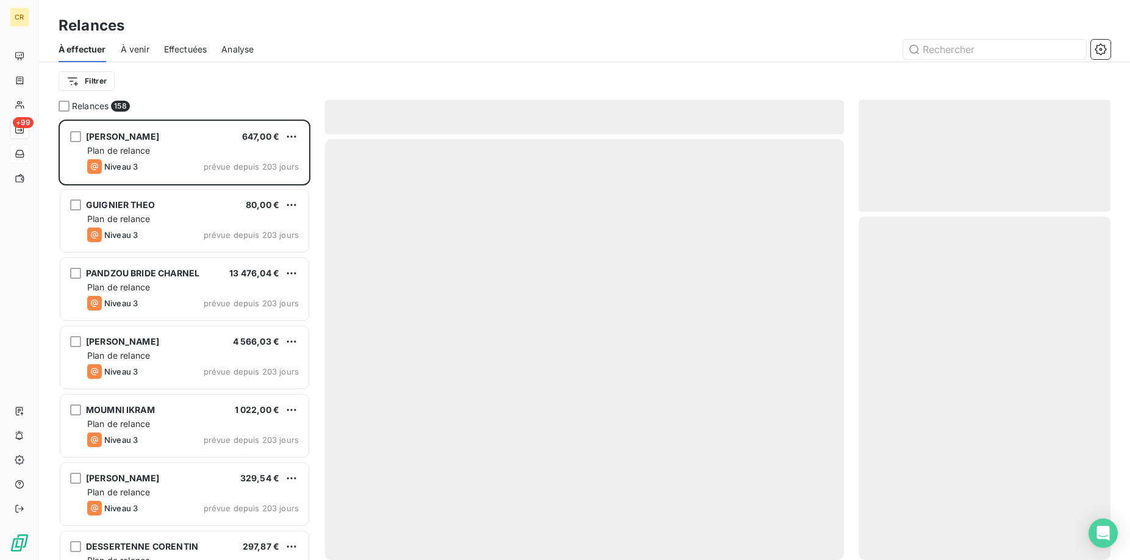
scroll to position [440, 252]
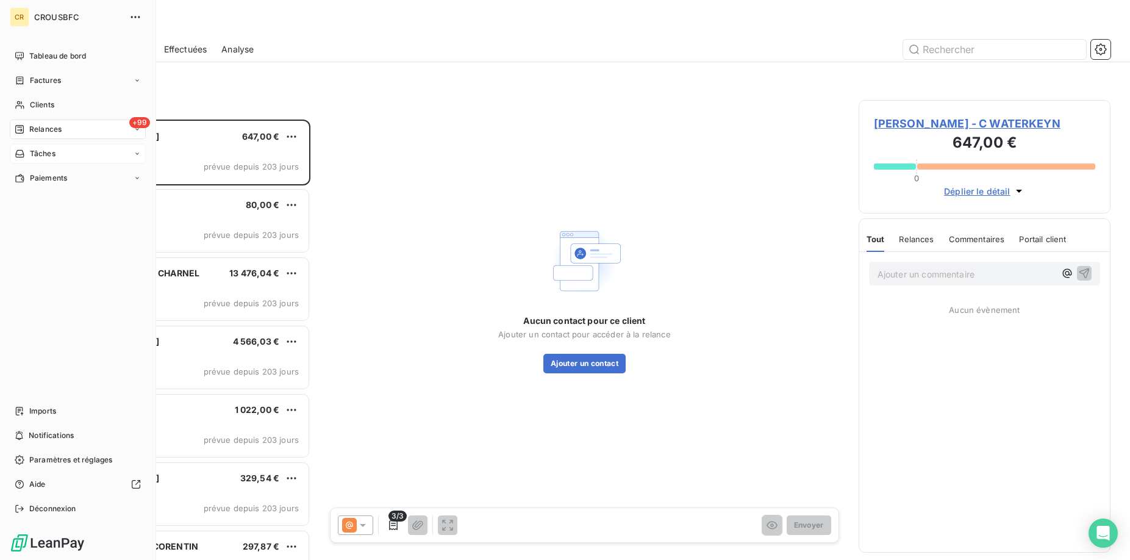
click at [137, 132] on icon at bounding box center [137, 129] width 7 height 7
click at [43, 493] on div "Aide" at bounding box center [78, 484] width 136 height 20
click at [50, 59] on span "Tableau de bord" at bounding box center [57, 56] width 57 height 11
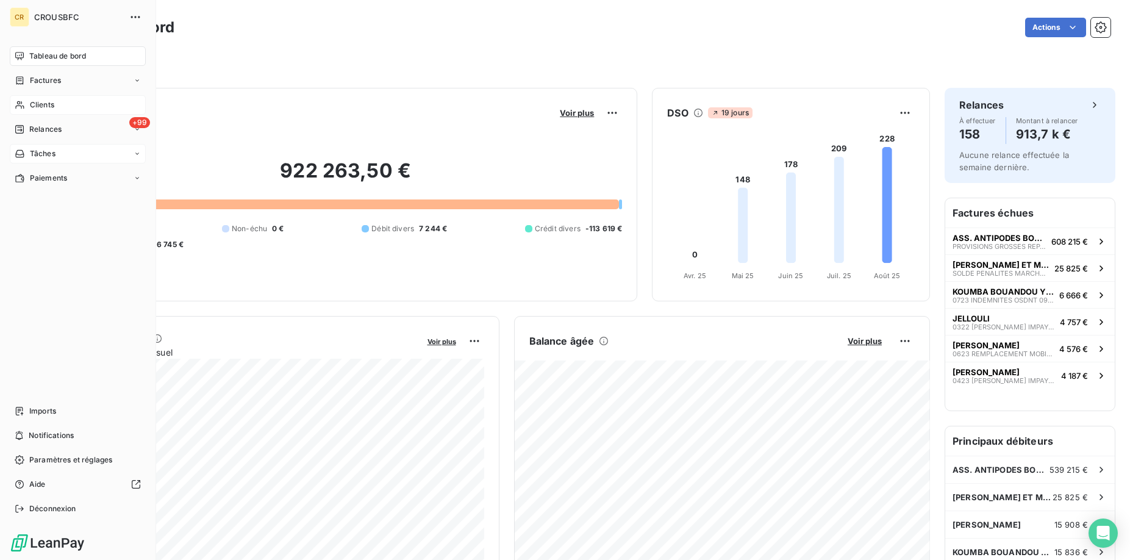
click at [32, 107] on span "Clients" at bounding box center [42, 104] width 24 height 11
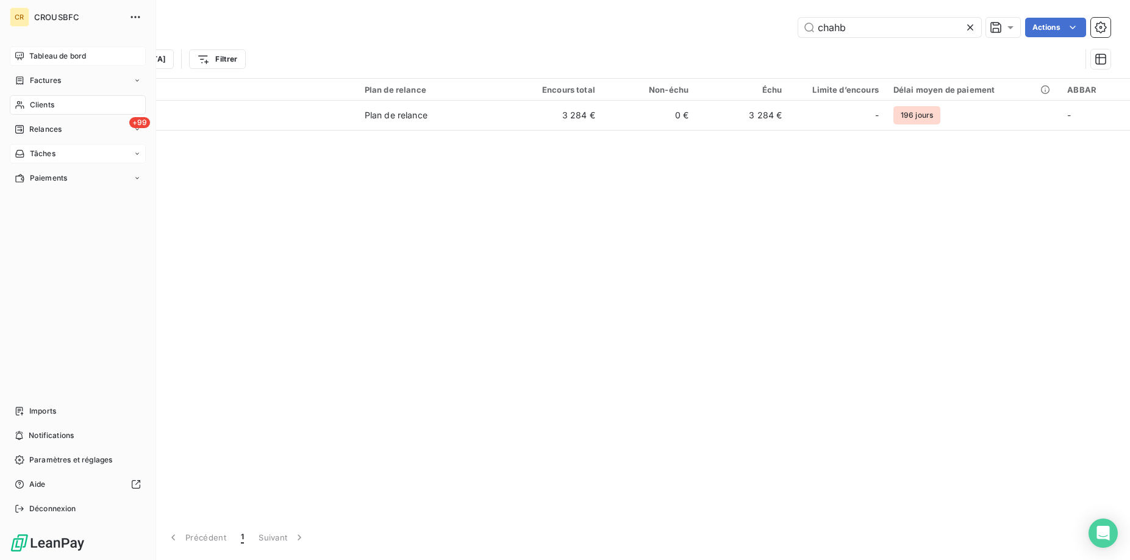
click at [27, 61] on div "Tableau de bord" at bounding box center [78, 56] width 136 height 20
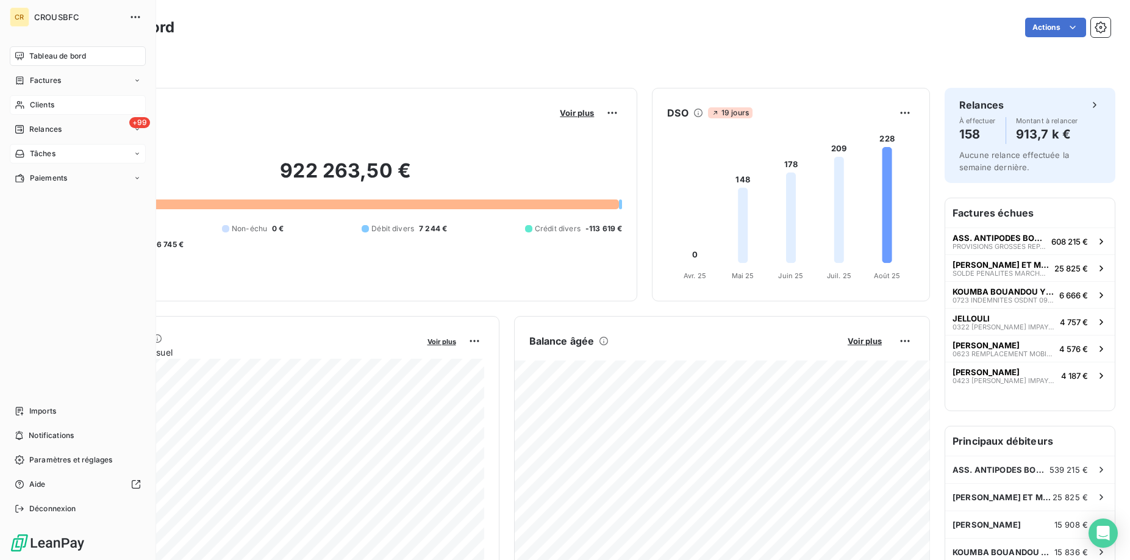
click at [26, 104] on div "Clients" at bounding box center [78, 105] width 136 height 20
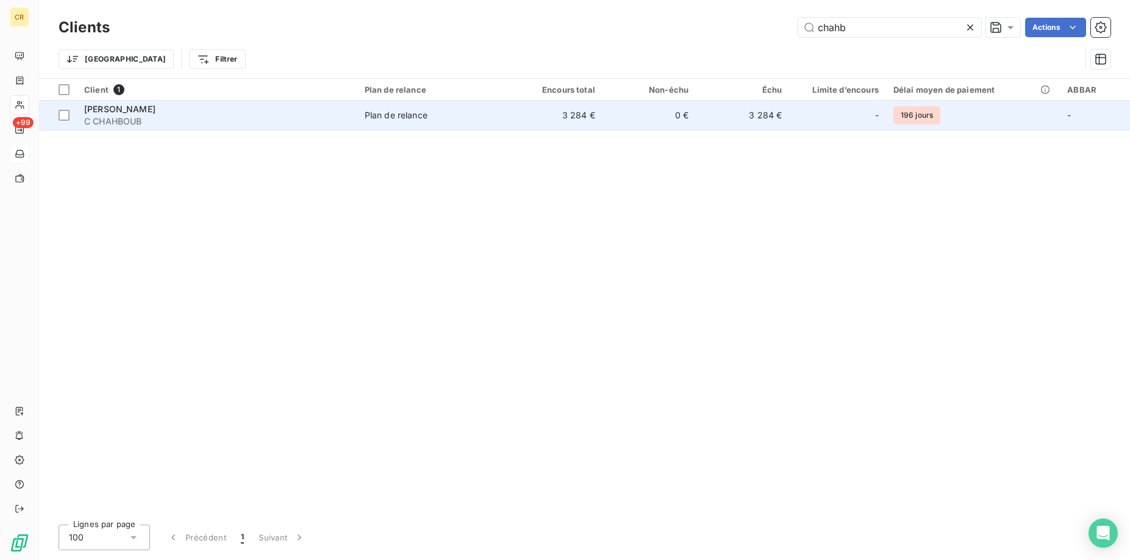
click at [156, 114] on span "[PERSON_NAME]" at bounding box center [119, 109] width 71 height 10
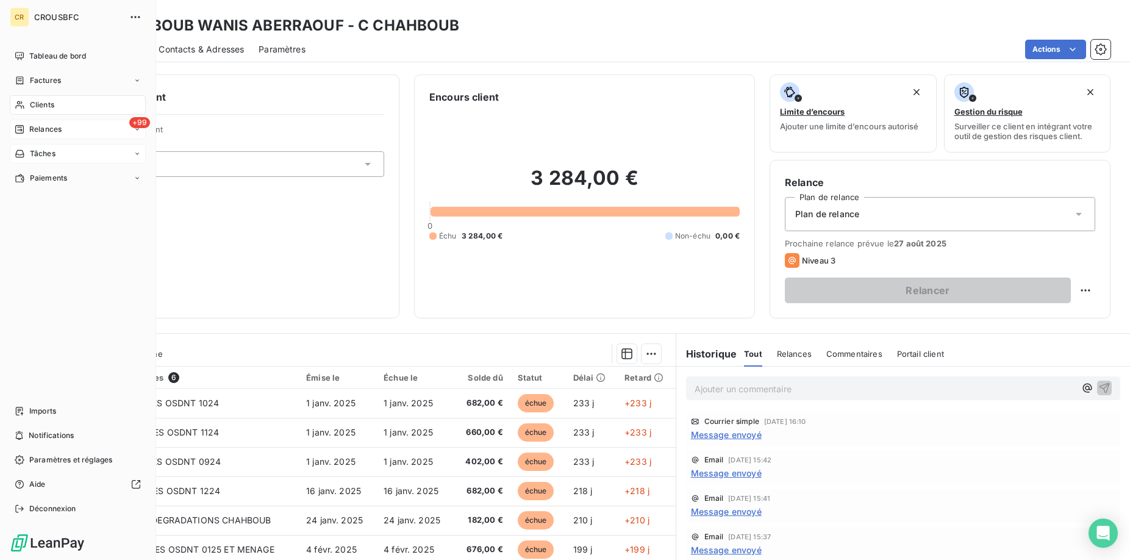
click at [134, 132] on icon at bounding box center [137, 129] width 7 height 7
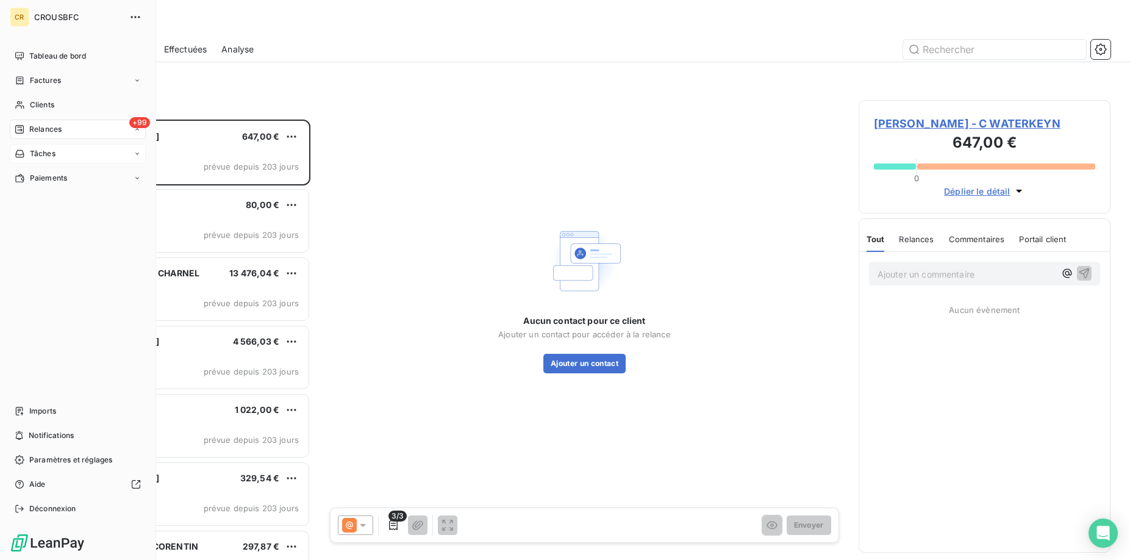
scroll to position [440, 252]
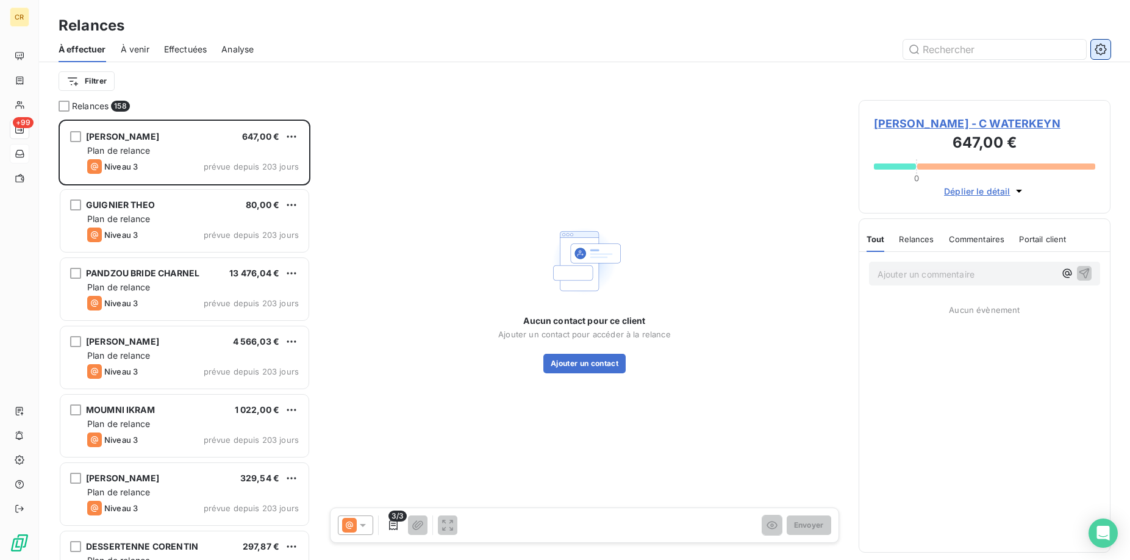
click at [1098, 54] on icon "button" at bounding box center [1101, 49] width 12 height 12
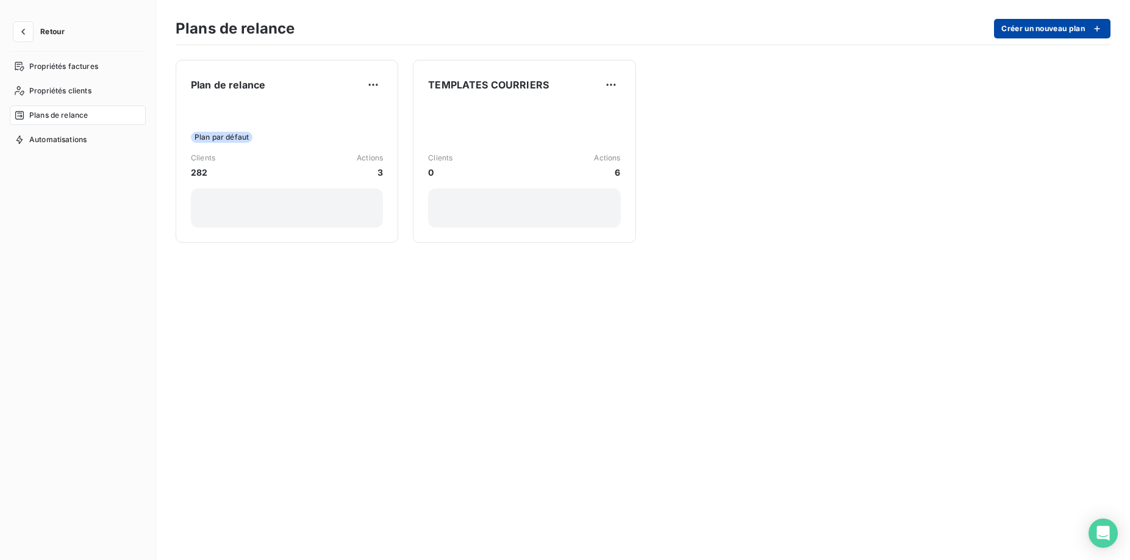
click at [1036, 32] on button "Créer un nouveau plan" at bounding box center [1052, 29] width 116 height 20
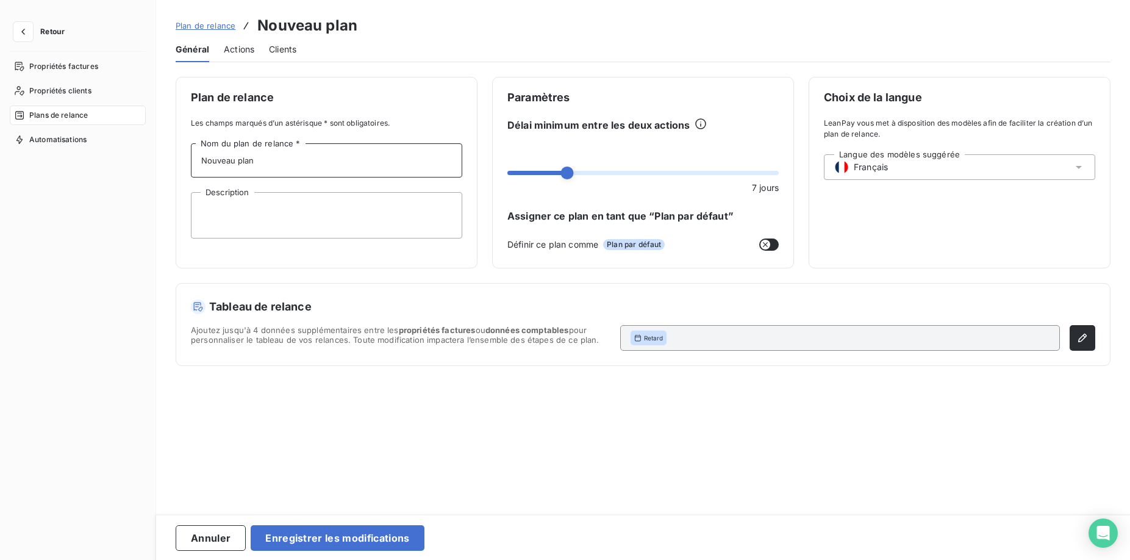
click at [281, 166] on input "Nouveau plan" at bounding box center [326, 160] width 271 height 34
drag, startPoint x: 279, startPoint y: 152, endPoint x: 146, endPoint y: 170, distance: 134.8
click at [191, 170] on input "Nouveau plan" at bounding box center [326, 160] width 271 height 34
click at [242, 160] on input "TEMPLATE MAILS" at bounding box center [326, 160] width 271 height 34
type input "TEMPLATES MAILS"
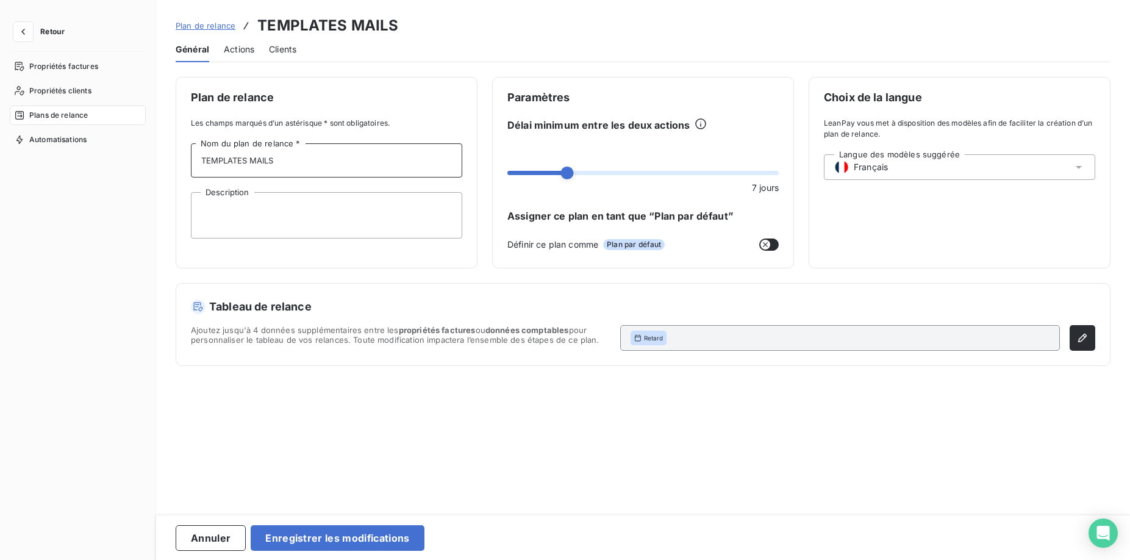
click at [234, 48] on span "Actions" at bounding box center [239, 49] width 30 height 12
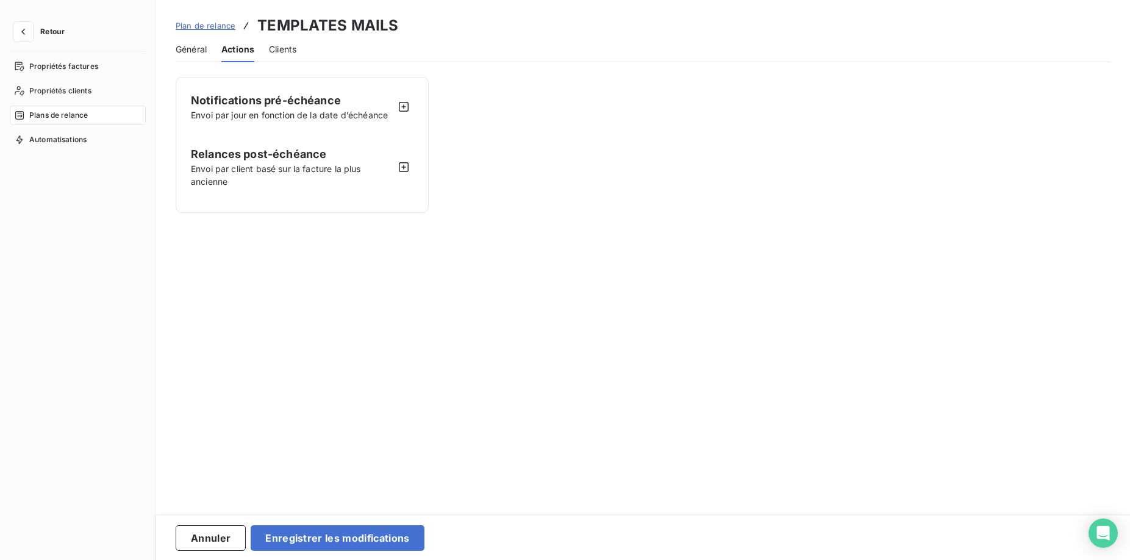
click at [195, 51] on span "Général" at bounding box center [191, 49] width 31 height 12
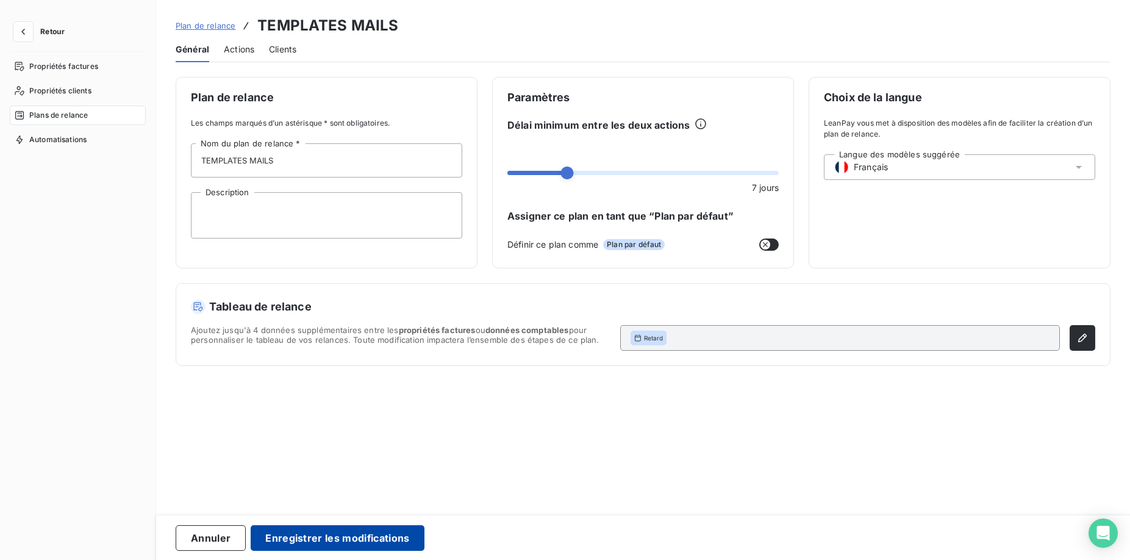
click at [376, 534] on button "Enregistrer les modifications" at bounding box center [337, 538] width 173 height 26
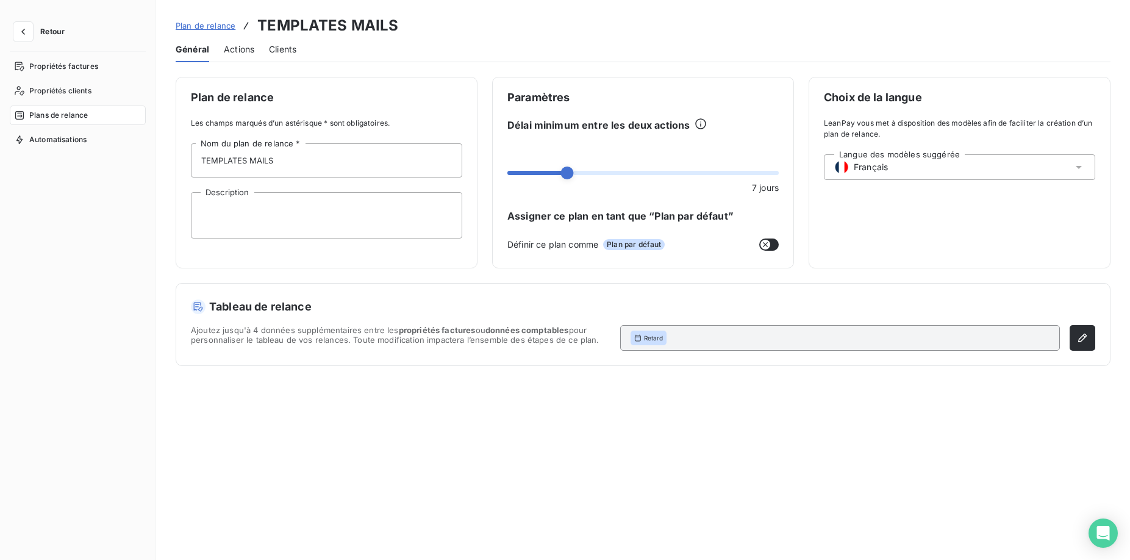
click at [230, 48] on span "Actions" at bounding box center [239, 49] width 30 height 12
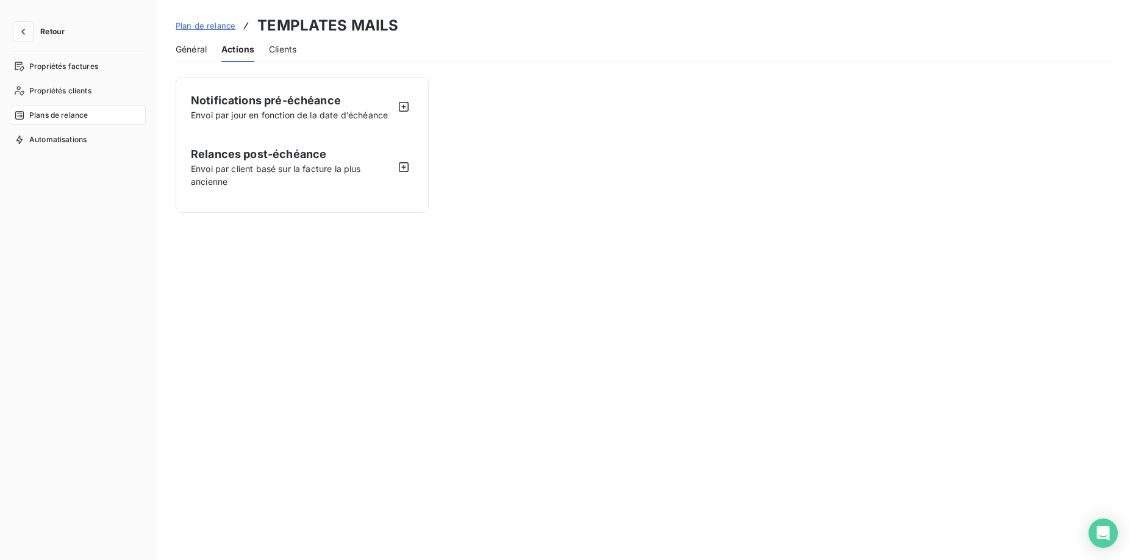
click at [202, 43] on span "Général" at bounding box center [191, 49] width 31 height 12
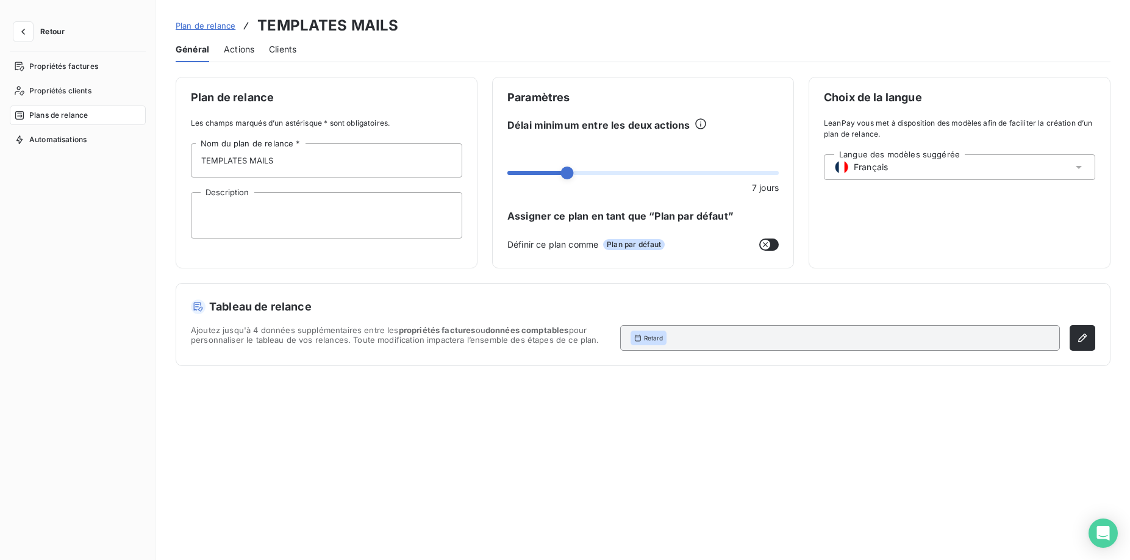
click at [57, 115] on span "Plans de relance" at bounding box center [58, 115] width 59 height 11
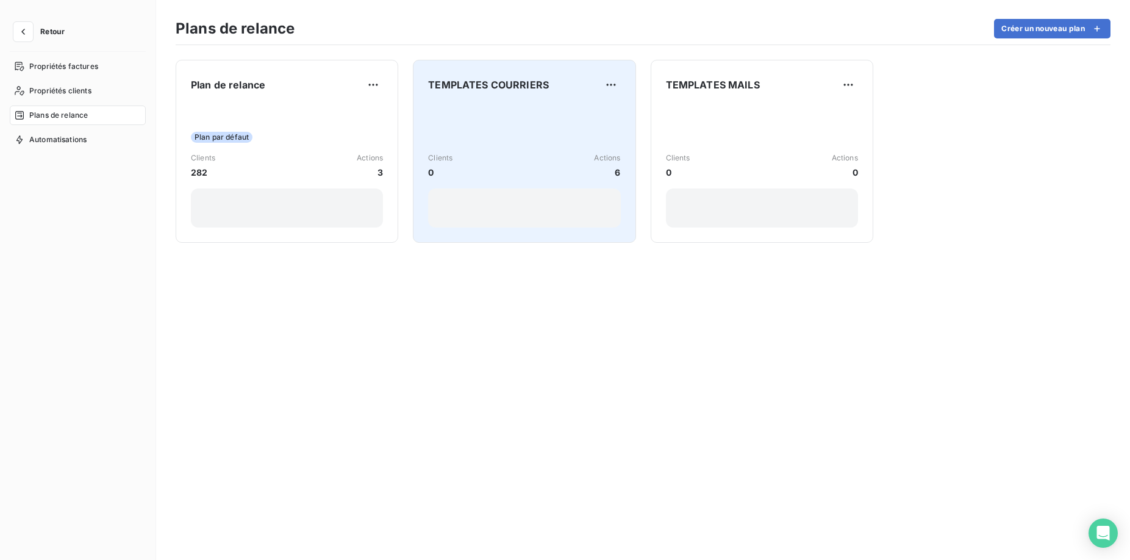
click at [570, 99] on div "TEMPLATES COURRIERS Clients 0 Actions 6" at bounding box center [524, 151] width 192 height 152
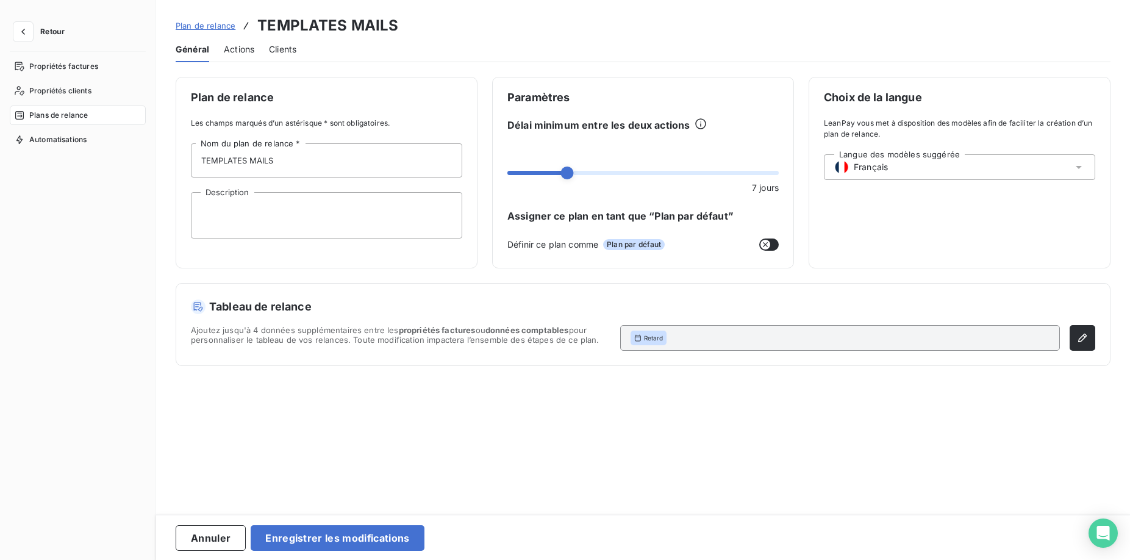
type input "TEMPLATES COURRIERS"
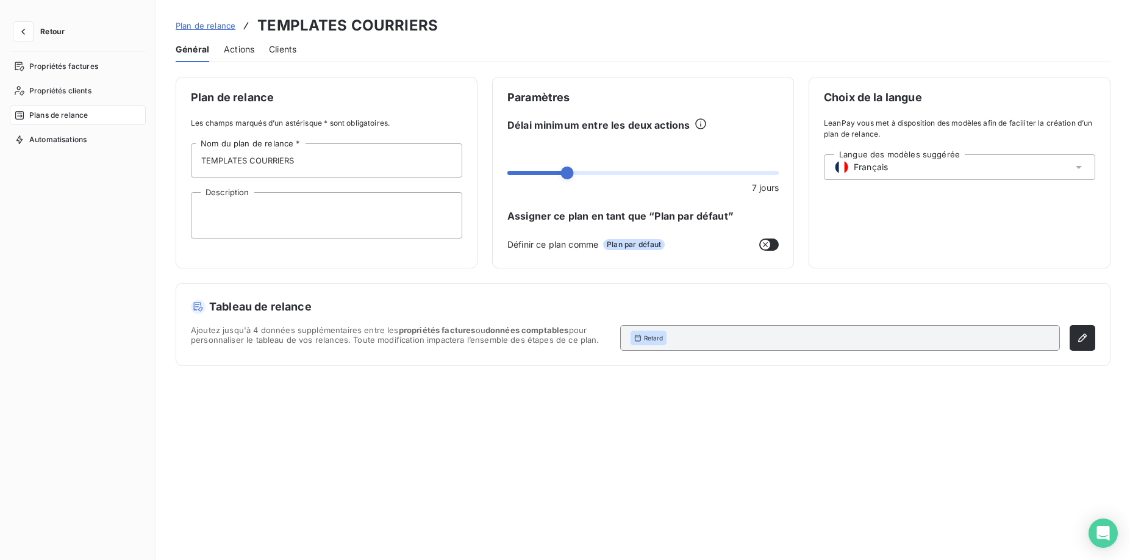
click at [245, 52] on span "Actions" at bounding box center [239, 49] width 30 height 12
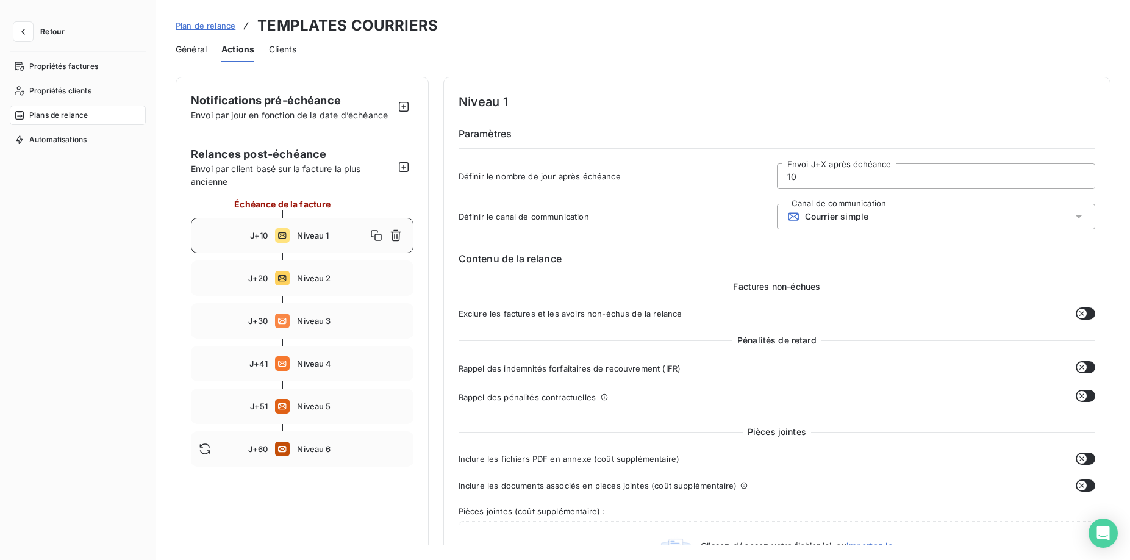
click at [189, 30] on span "Plan de relance" at bounding box center [206, 26] width 60 height 10
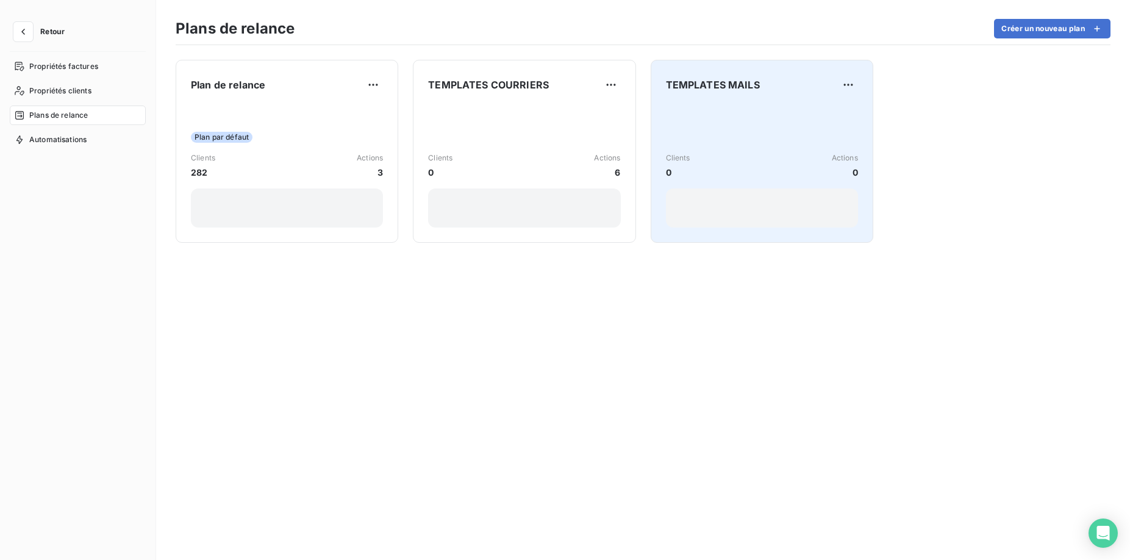
click at [723, 137] on div "Clients 0 Actions 0" at bounding box center [762, 165] width 192 height 123
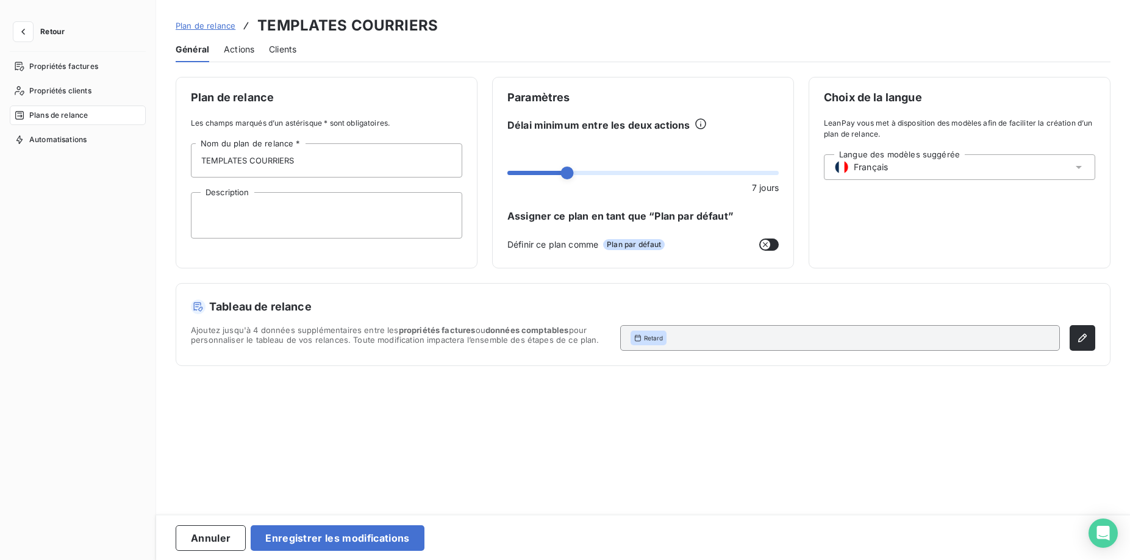
type input "TEMPLATES MAILS"
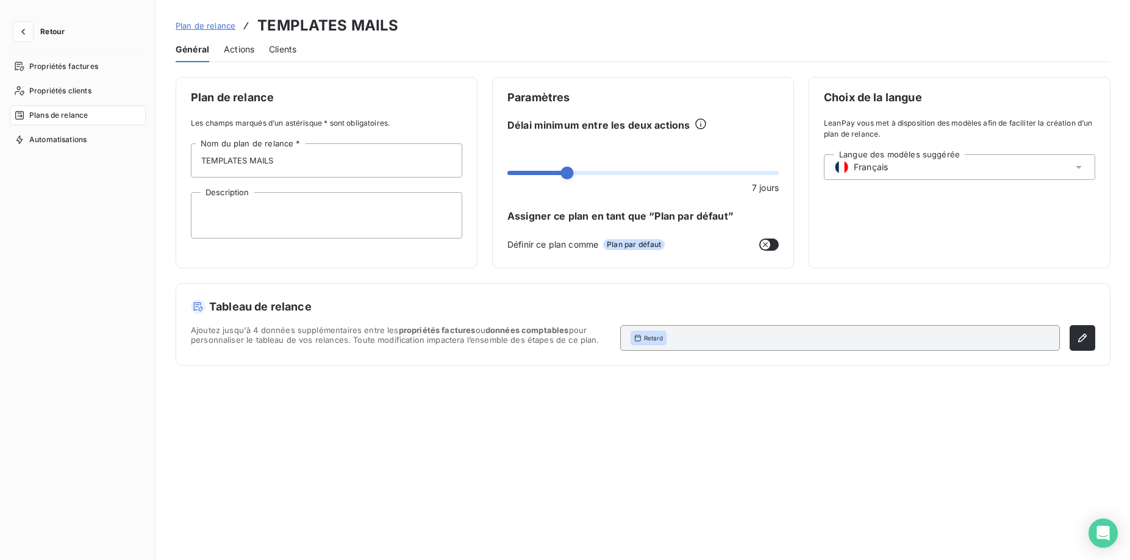
click at [240, 45] on span "Actions" at bounding box center [239, 49] width 30 height 12
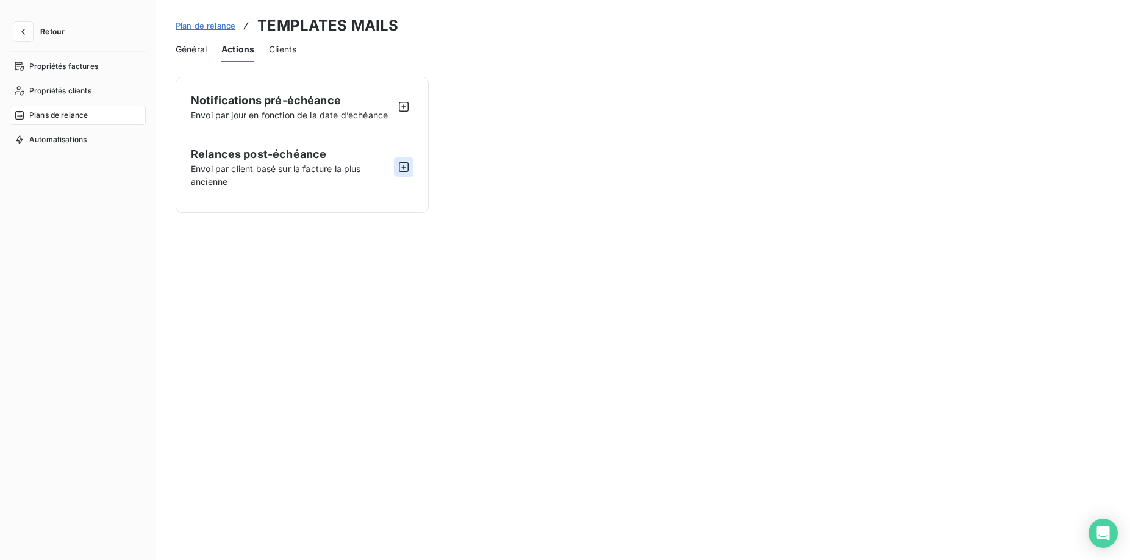
click at [405, 166] on icon "button" at bounding box center [404, 167] width 12 height 12
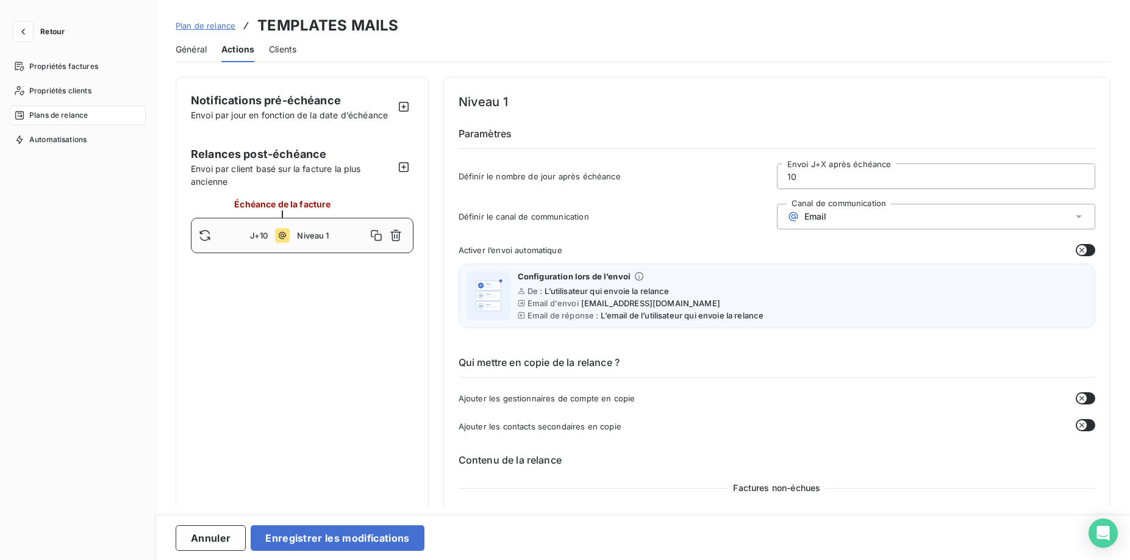
click at [857, 185] on input "10" at bounding box center [936, 176] width 317 height 24
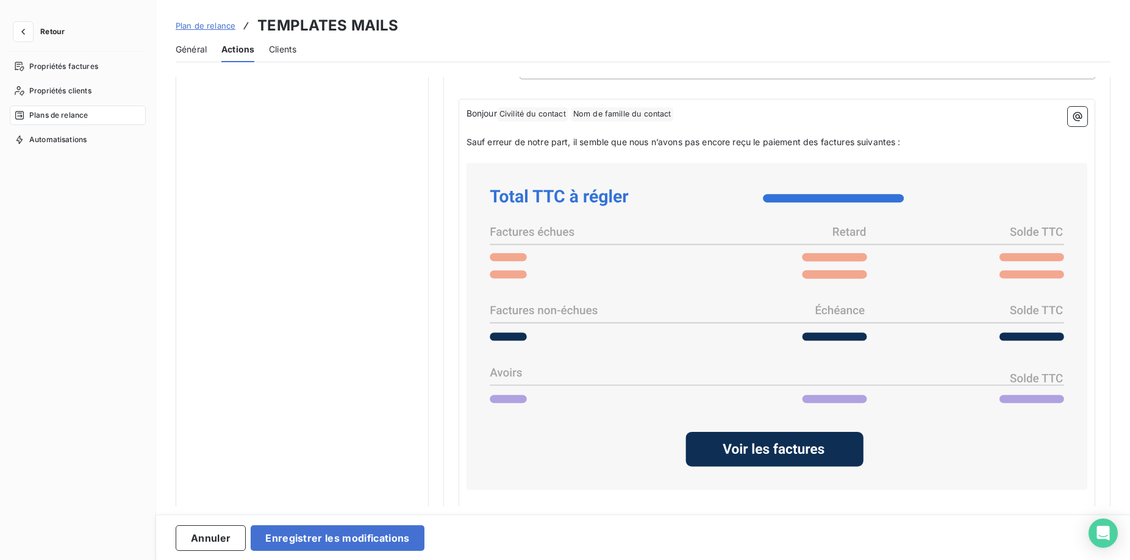
scroll to position [560, 0]
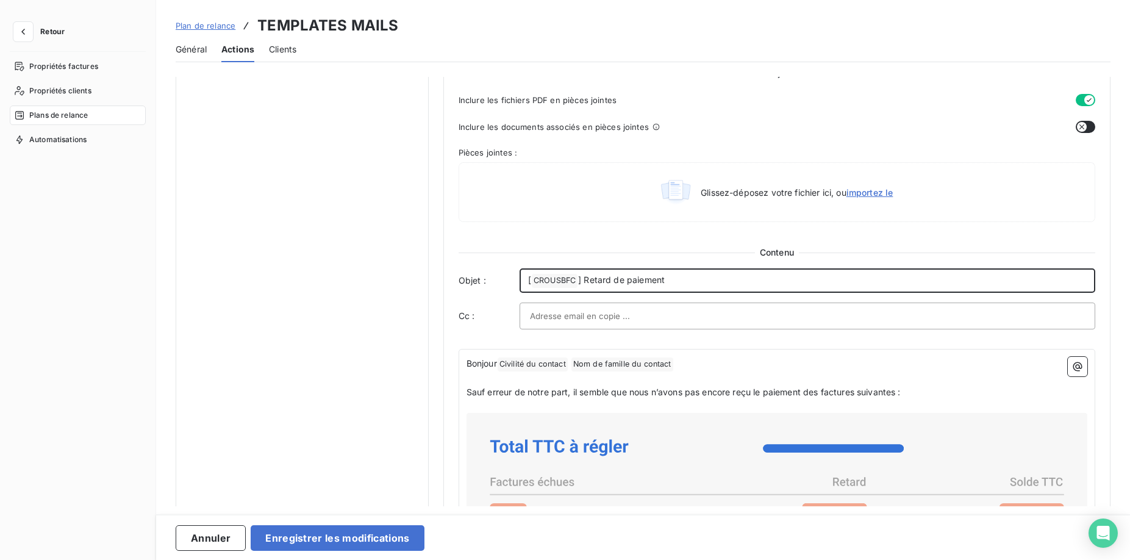
click at [648, 273] on p "[ CROUSBFC ﻿ ] Retard de paiement" at bounding box center [807, 280] width 559 height 15
click at [676, 273] on p "[ CROUSBFC ﻿ ] Retard de paiement" at bounding box center [807, 280] width 559 height 15
click at [683, 274] on p "[ CROUSBFC ﻿ ] Retard de paiement" at bounding box center [807, 280] width 559 height 15
drag, startPoint x: 687, startPoint y: 277, endPoint x: 589, endPoint y: 281, distance: 97.7
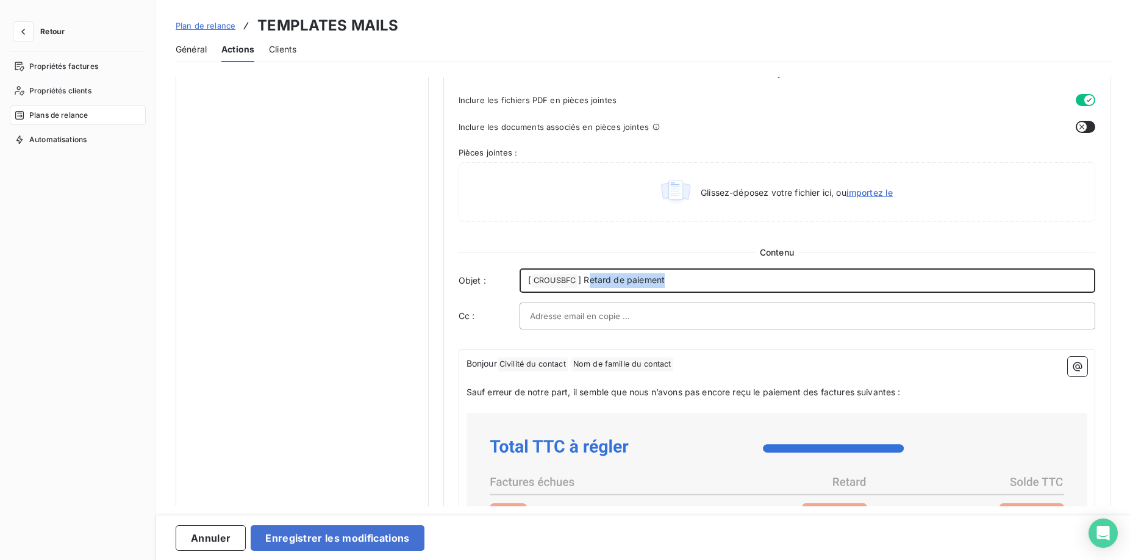
click at [589, 281] on p "[ CROUSBFC ﻿ ] Retard de paiement" at bounding box center [807, 280] width 559 height 15
click at [191, 51] on span "Général" at bounding box center [191, 49] width 31 height 12
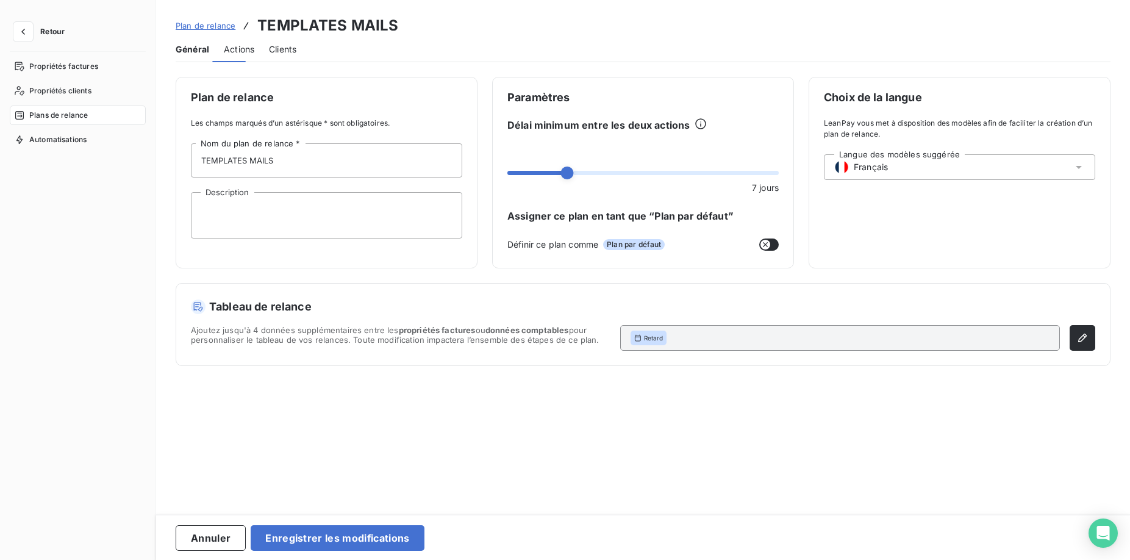
scroll to position [0, 0]
click at [242, 51] on span "Actions" at bounding box center [239, 49] width 30 height 12
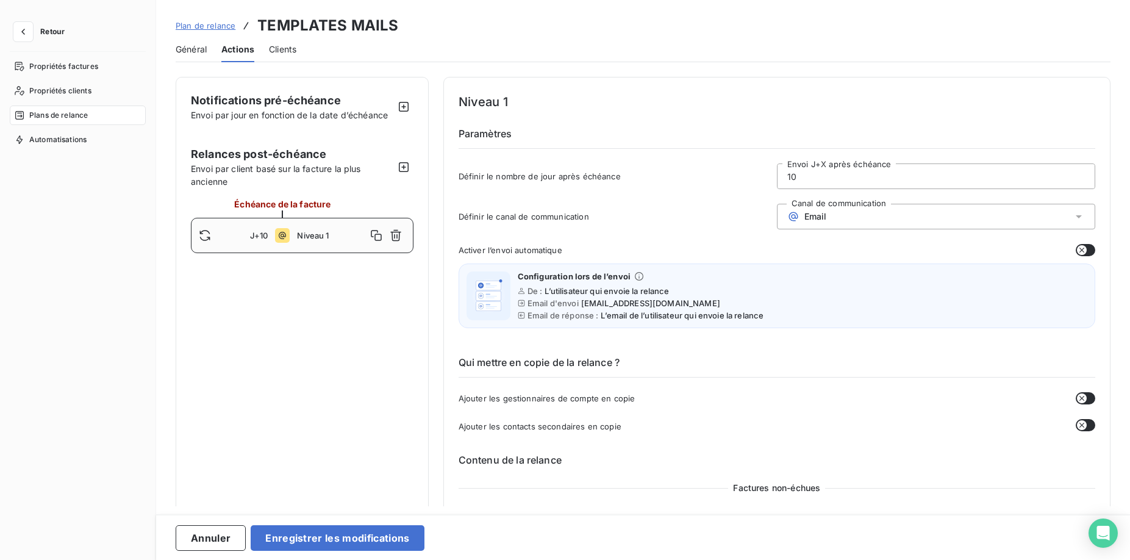
click at [199, 49] on span "Général" at bounding box center [191, 49] width 31 height 12
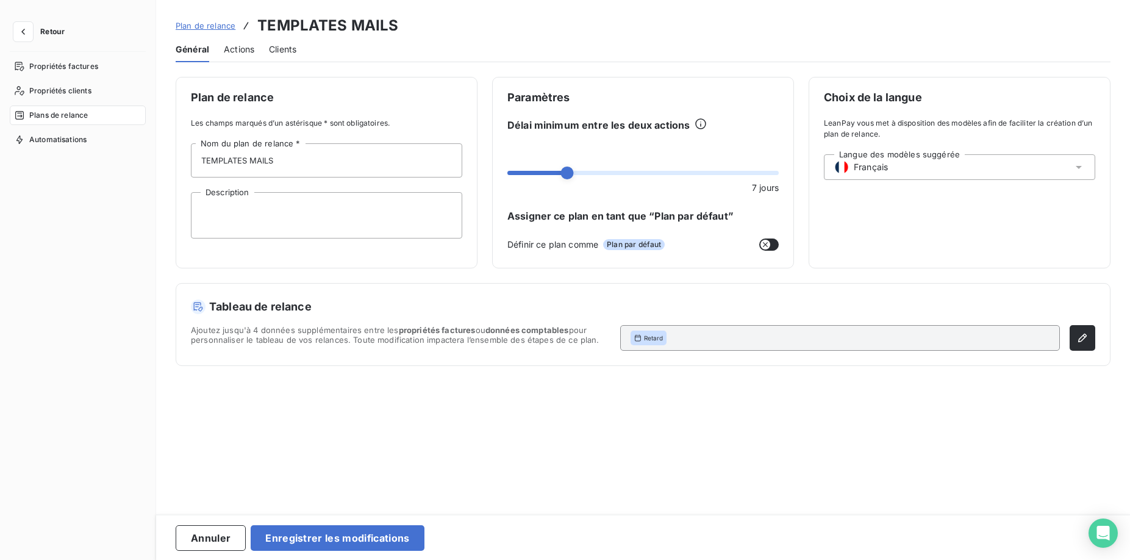
click at [201, 25] on span "Plan de relance" at bounding box center [206, 26] width 60 height 10
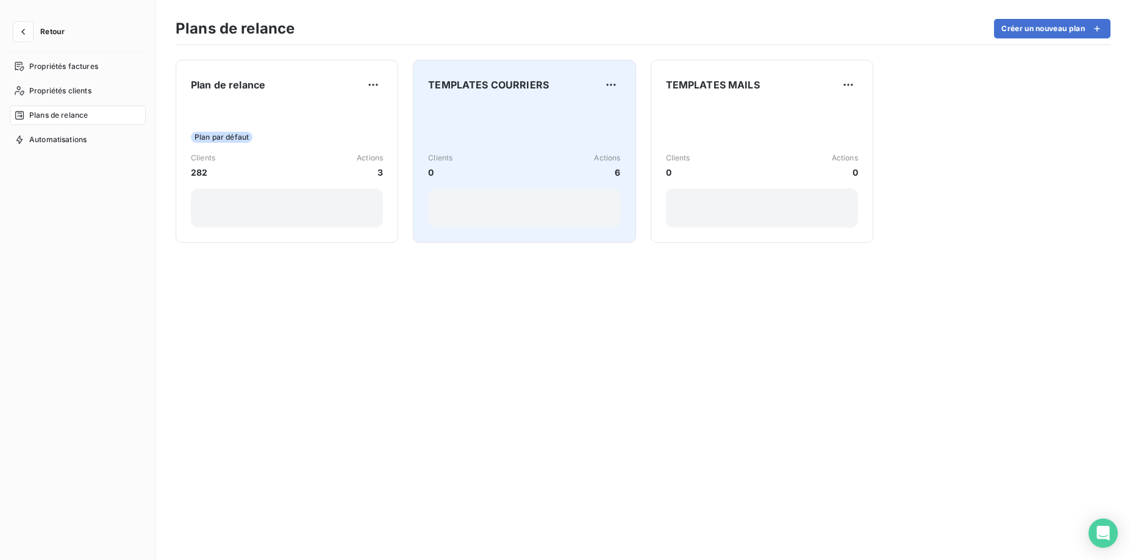
click at [582, 135] on div "Clients 0 Actions 6" at bounding box center [524, 165] width 192 height 123
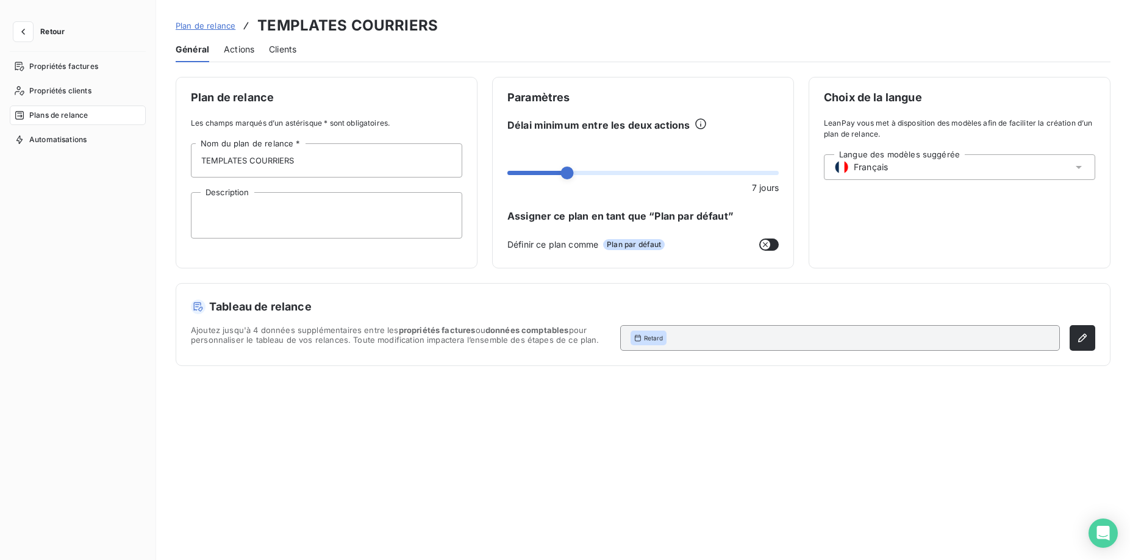
click at [237, 52] on span "Actions" at bounding box center [239, 49] width 30 height 12
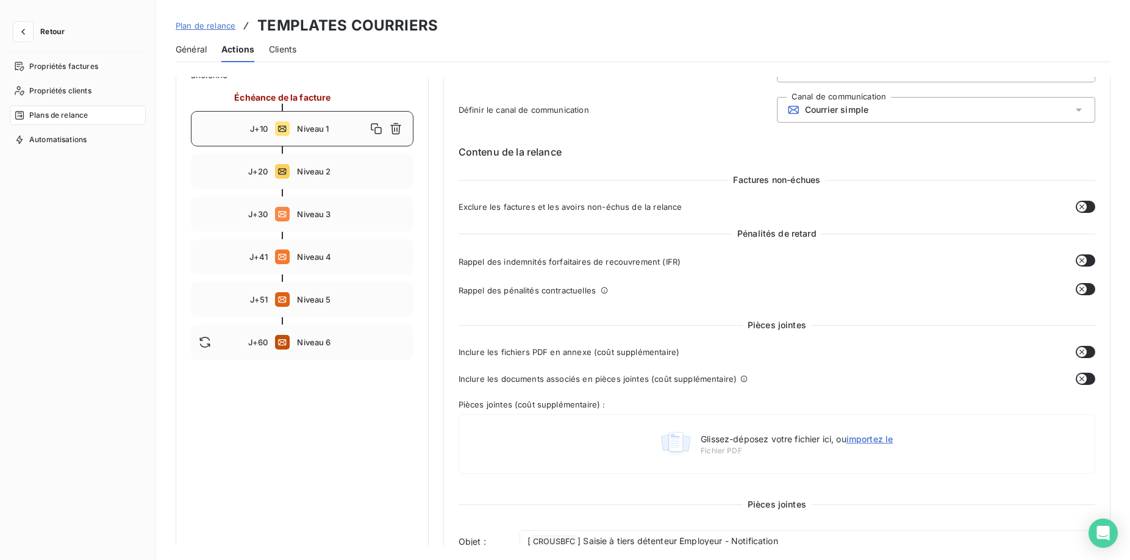
scroll to position [62, 0]
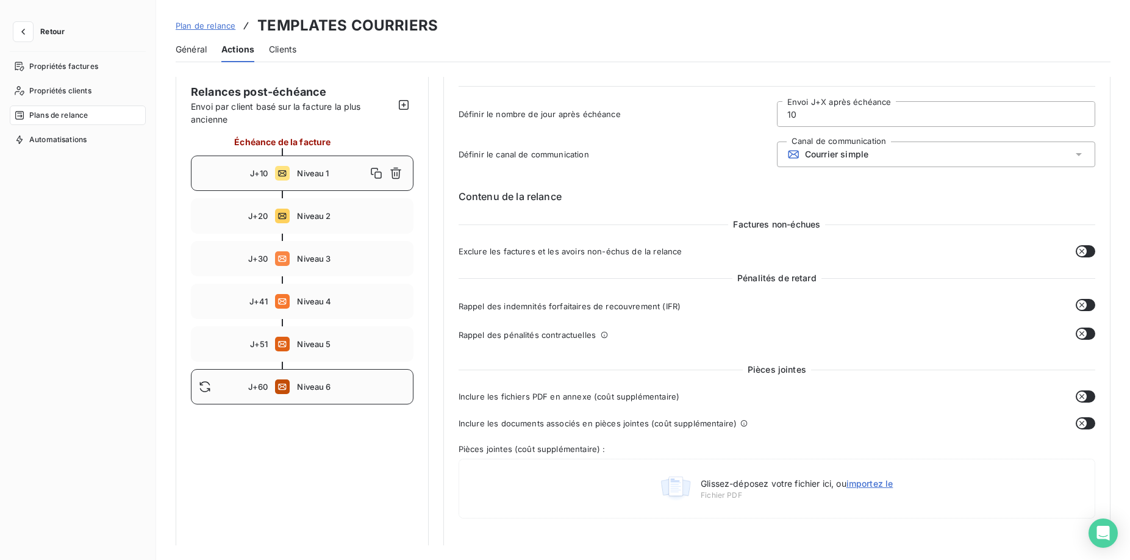
click at [296, 390] on div "J+60 Niveau 6" at bounding box center [302, 386] width 223 height 35
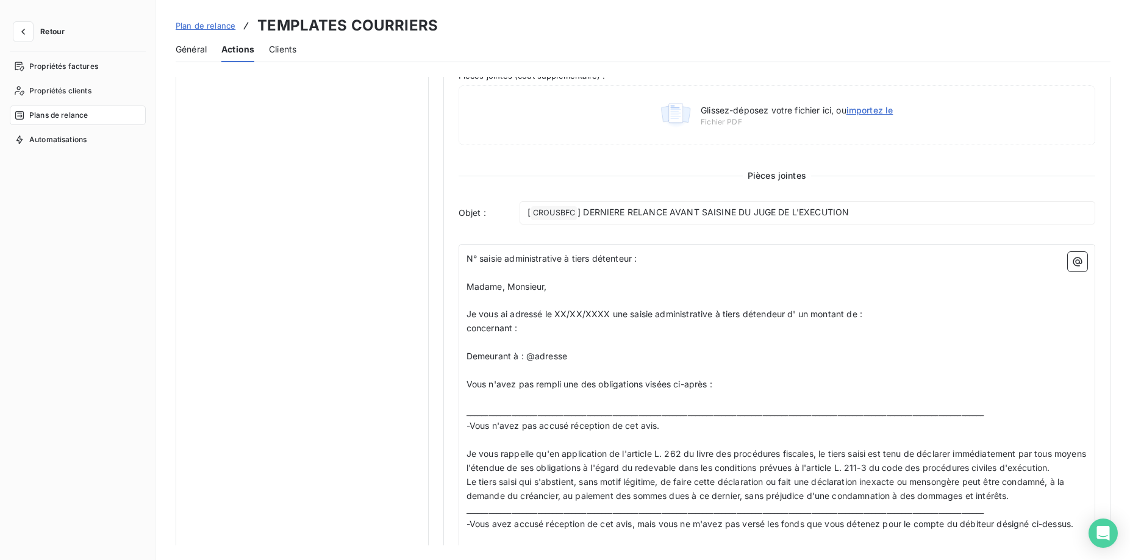
scroll to position [124, 0]
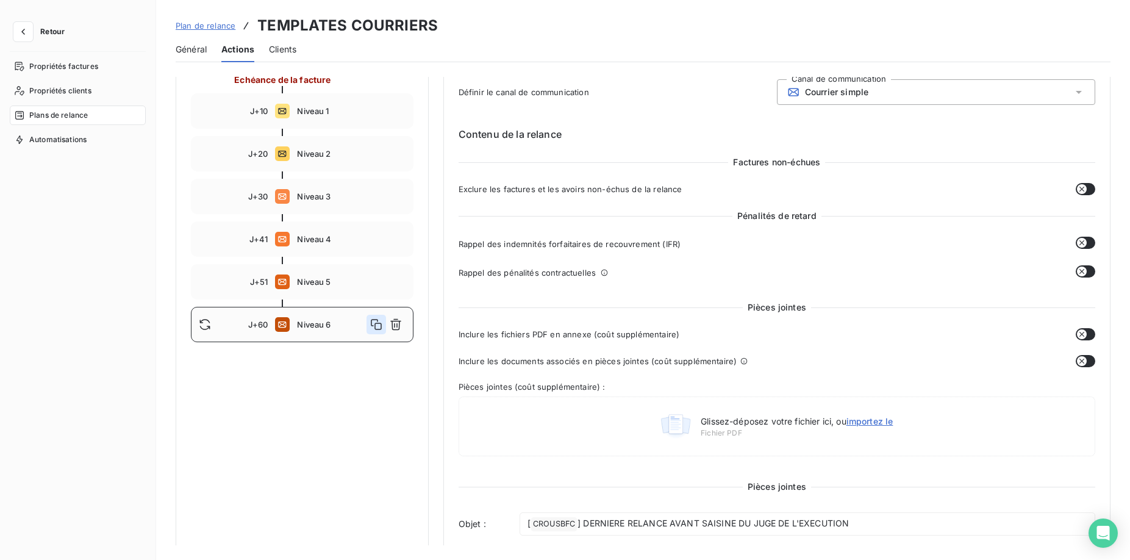
click at [379, 326] on icon "button" at bounding box center [376, 324] width 12 height 12
type input "61"
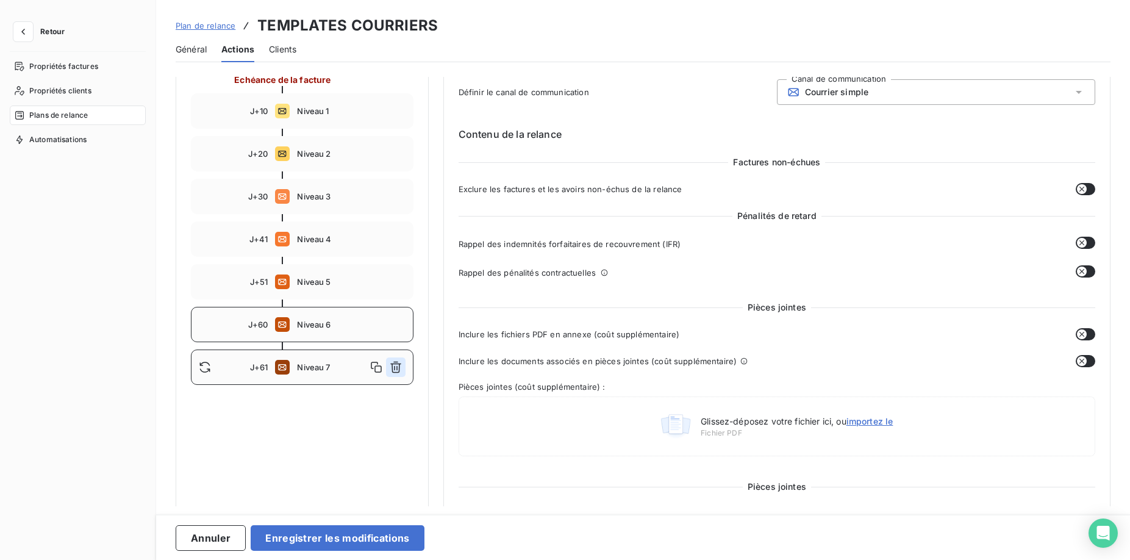
click at [396, 362] on icon "button" at bounding box center [395, 368] width 11 height 12
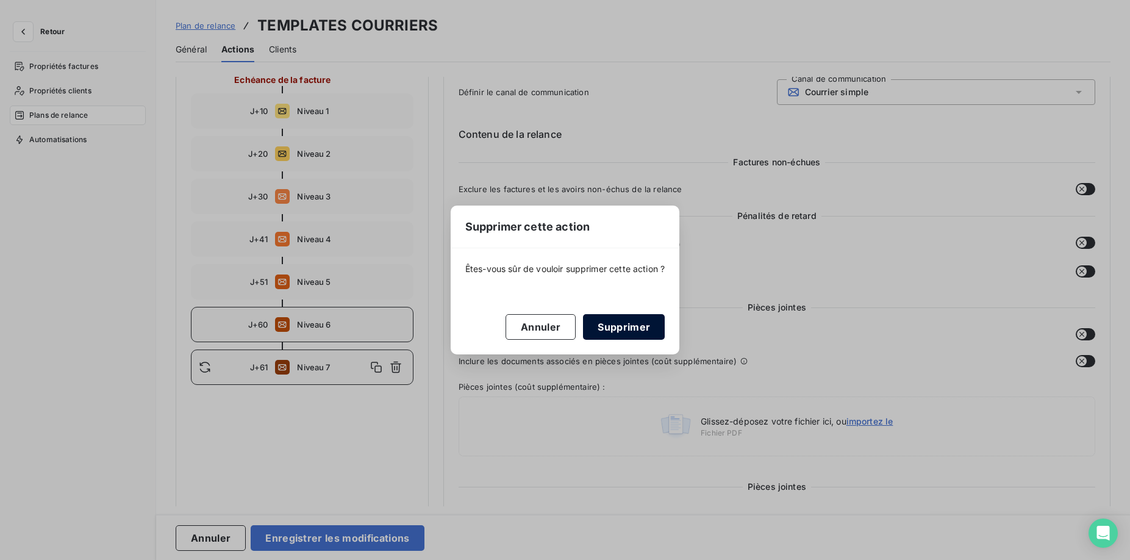
click at [626, 328] on button "Supprimer" at bounding box center [624, 327] width 82 height 26
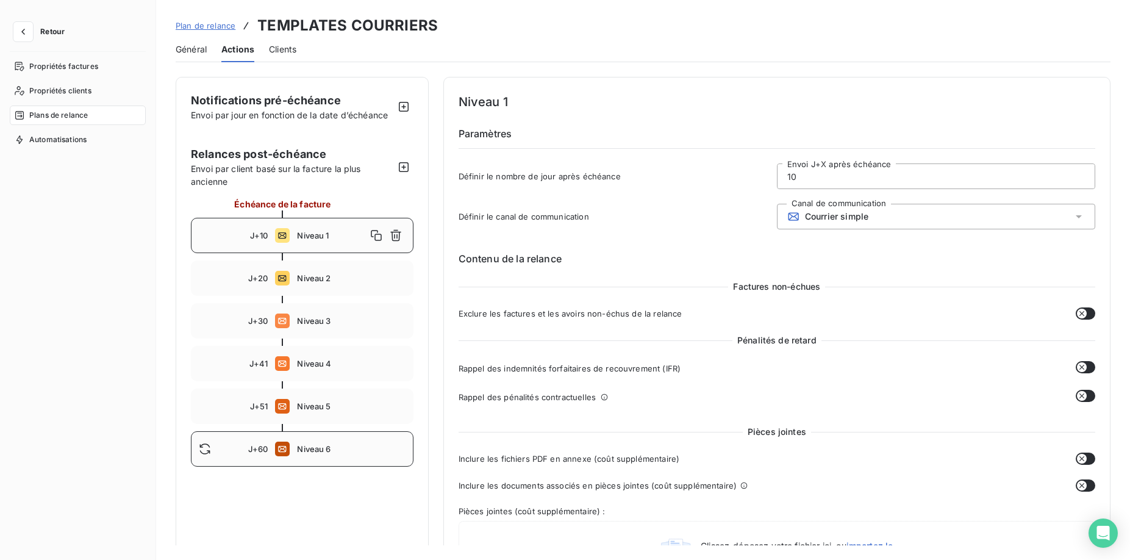
scroll to position [249, 0]
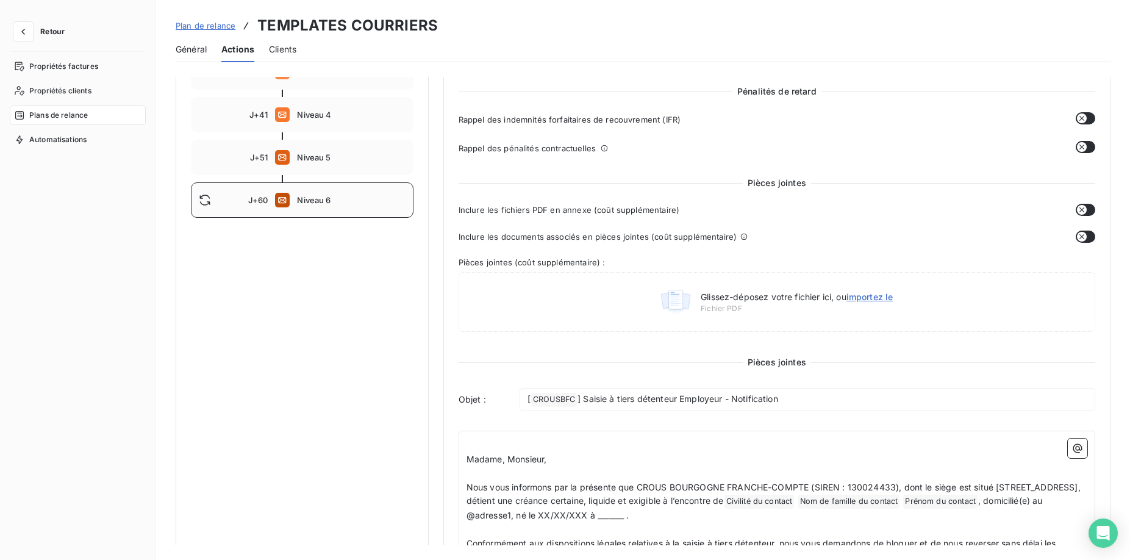
click at [319, 201] on span "Niveau 6" at bounding box center [351, 200] width 108 height 10
type input "60"
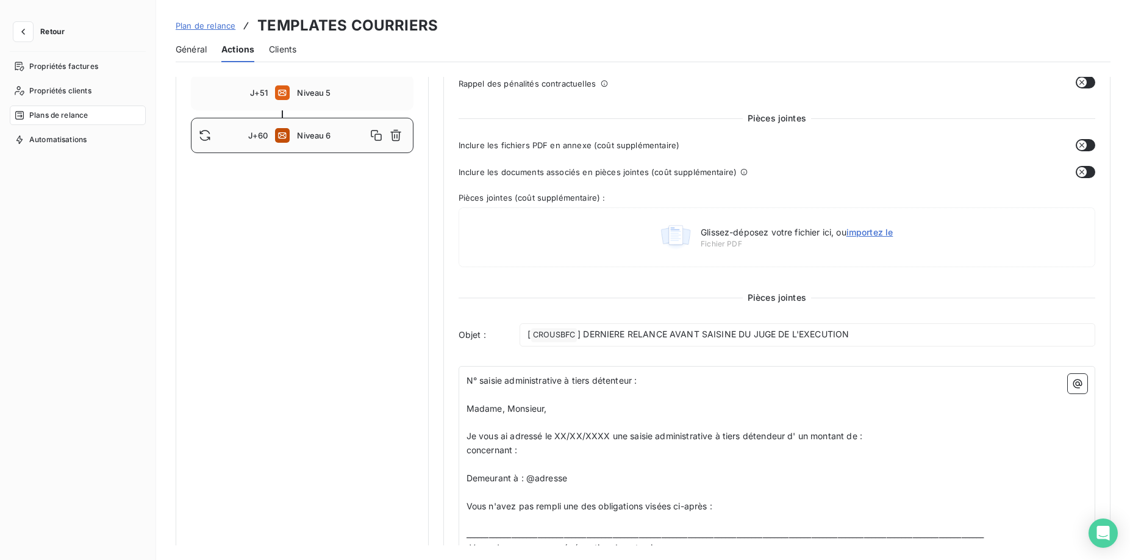
scroll to position [311, 0]
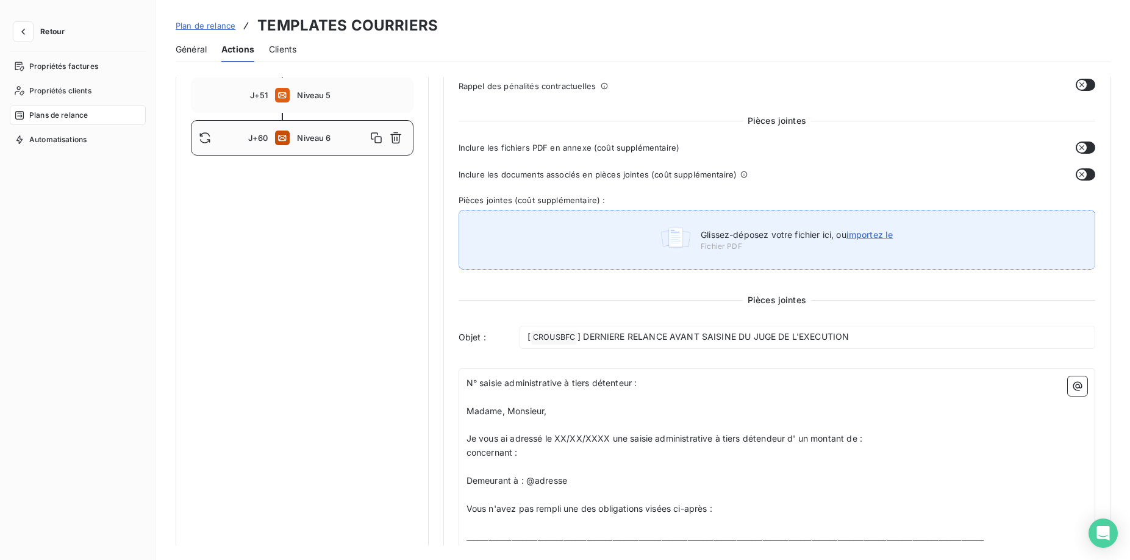
click at [870, 235] on span "importez le" at bounding box center [870, 234] width 47 height 10
click at [459, 521] on input "Glissez-déposez votre fichier ici, ou importez le" at bounding box center [459, 521] width 1 height 1
click at [856, 237] on span "importez le" at bounding box center [870, 234] width 47 height 10
click at [459, 521] on input "Glissez-déposez votre fichier ici, ou importez le" at bounding box center [459, 521] width 1 height 1
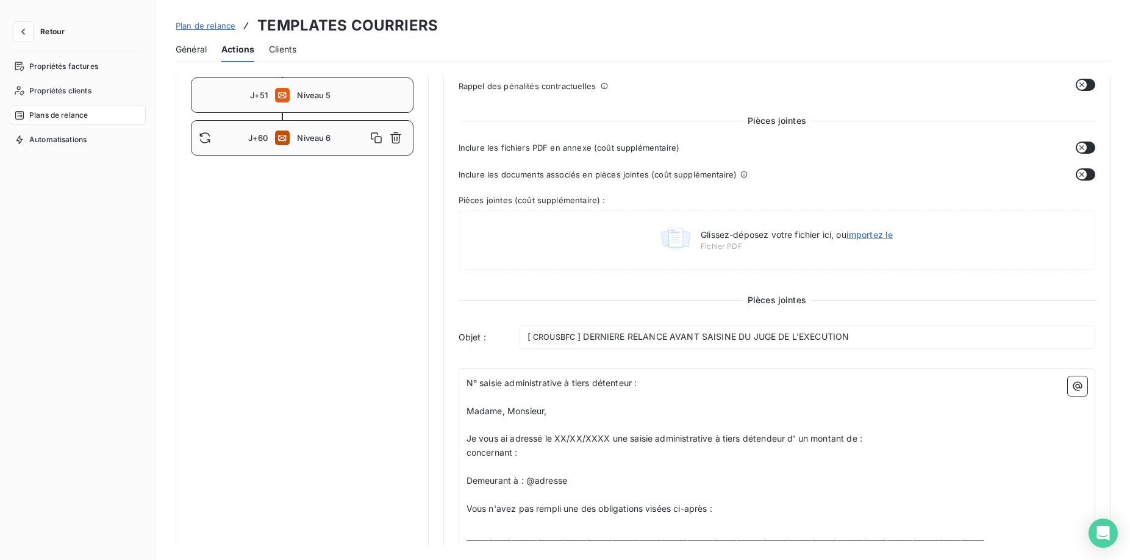
scroll to position [62, 0]
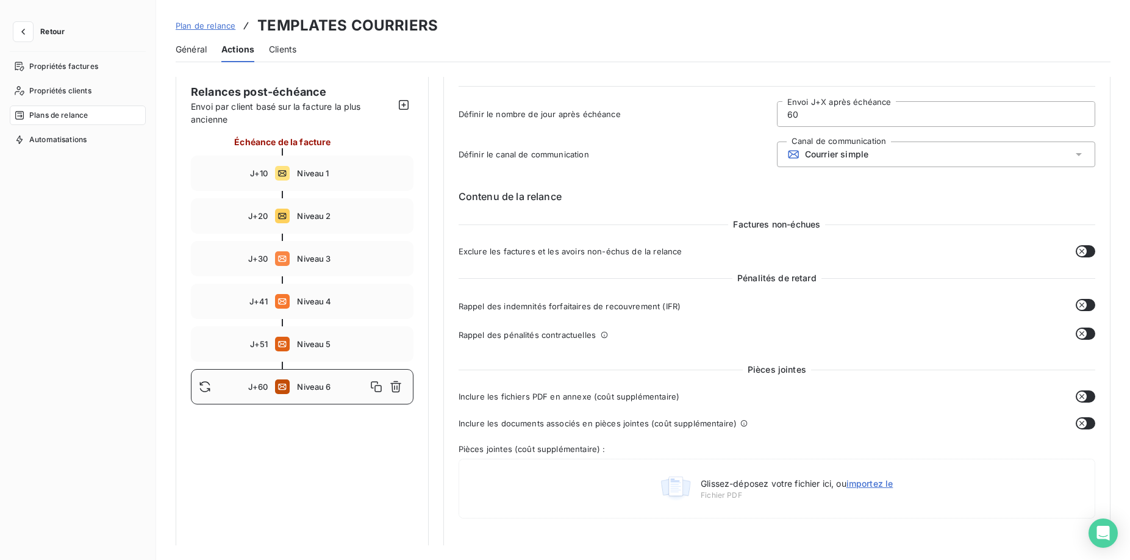
click at [209, 26] on span "Plan de relance" at bounding box center [206, 26] width 60 height 10
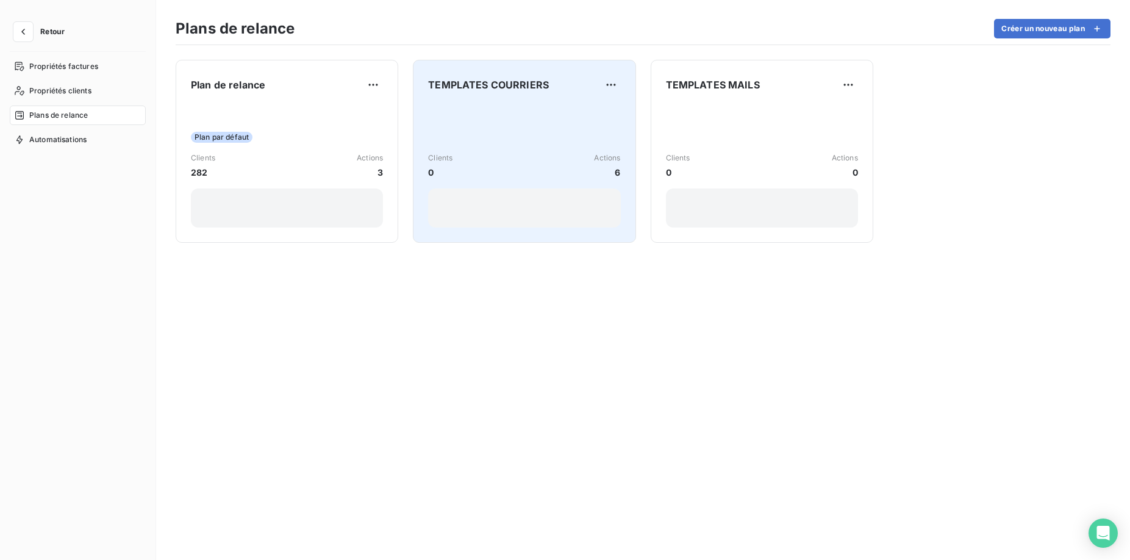
click at [508, 148] on div "Clients 0 Actions 6" at bounding box center [524, 165] width 192 height 123
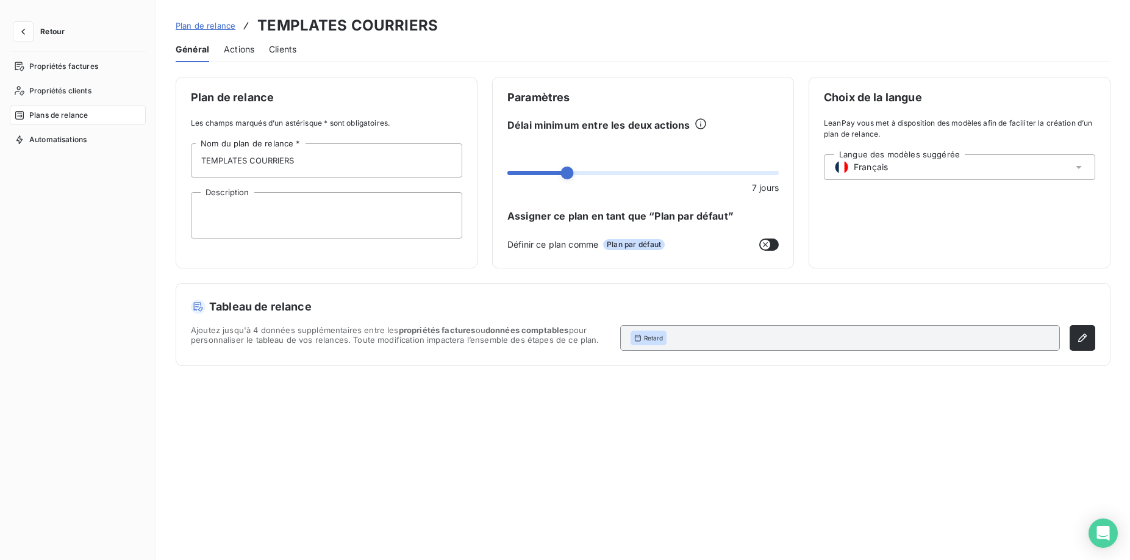
click at [246, 54] on span "Actions" at bounding box center [239, 49] width 30 height 12
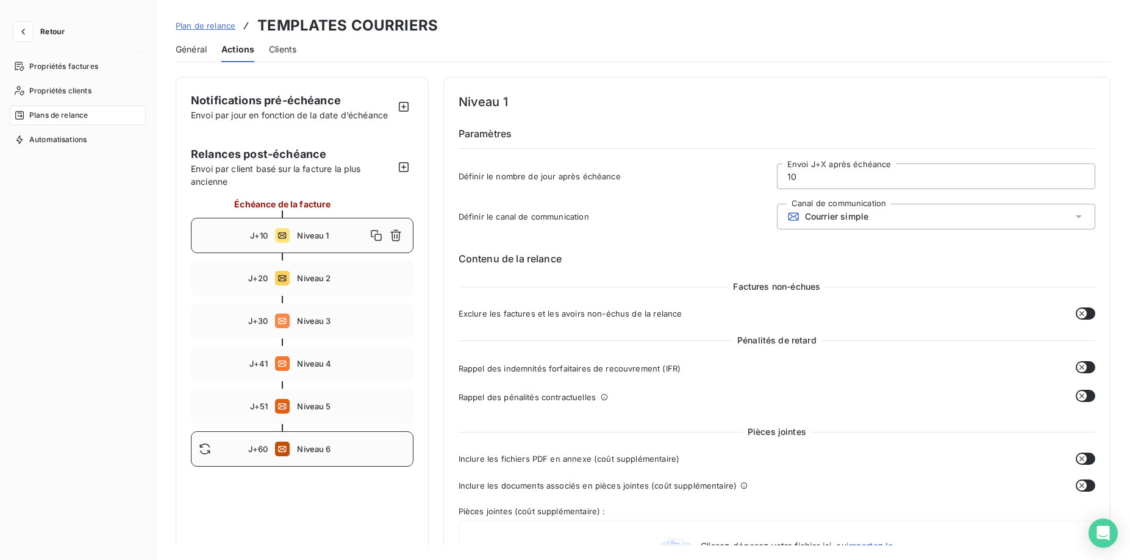
click at [319, 457] on div "J+60 Niveau 6" at bounding box center [302, 448] width 223 height 35
type input "60"
click at [51, 31] on span "Retour" at bounding box center [52, 31] width 24 height 7
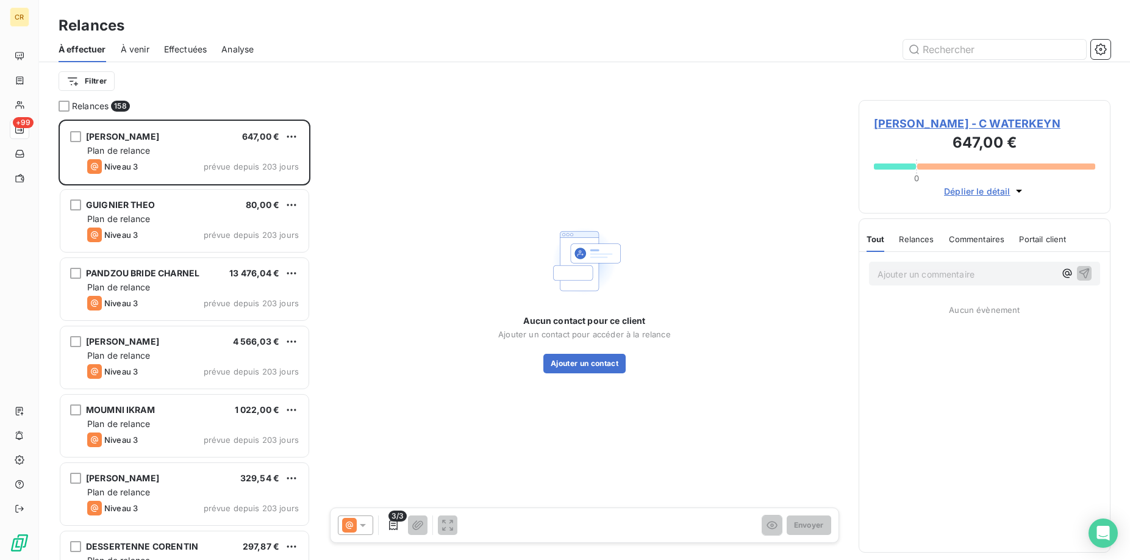
scroll to position [440, 252]
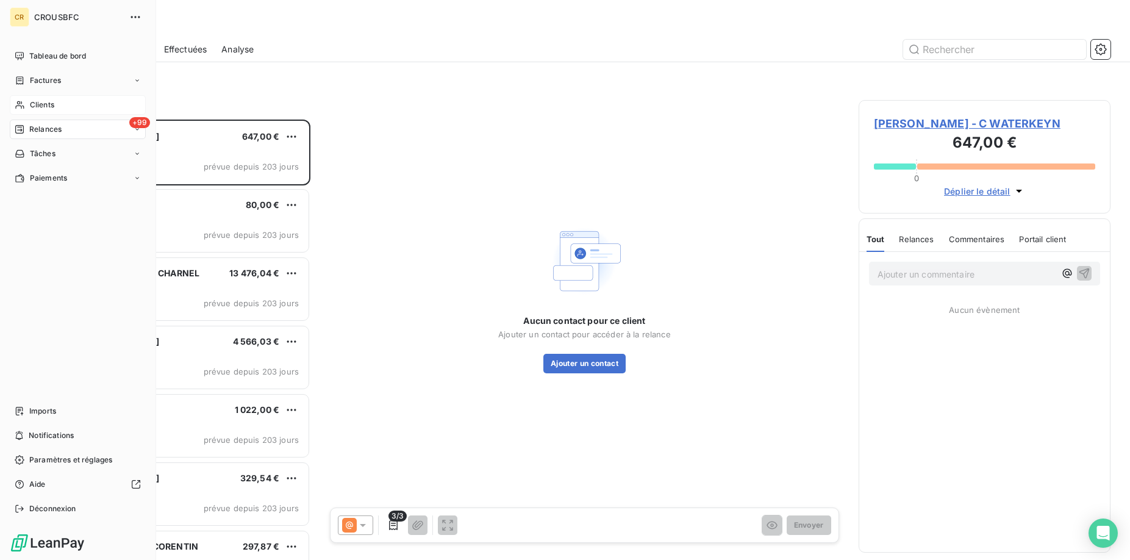
click at [38, 104] on span "Clients" at bounding box center [42, 104] width 24 height 11
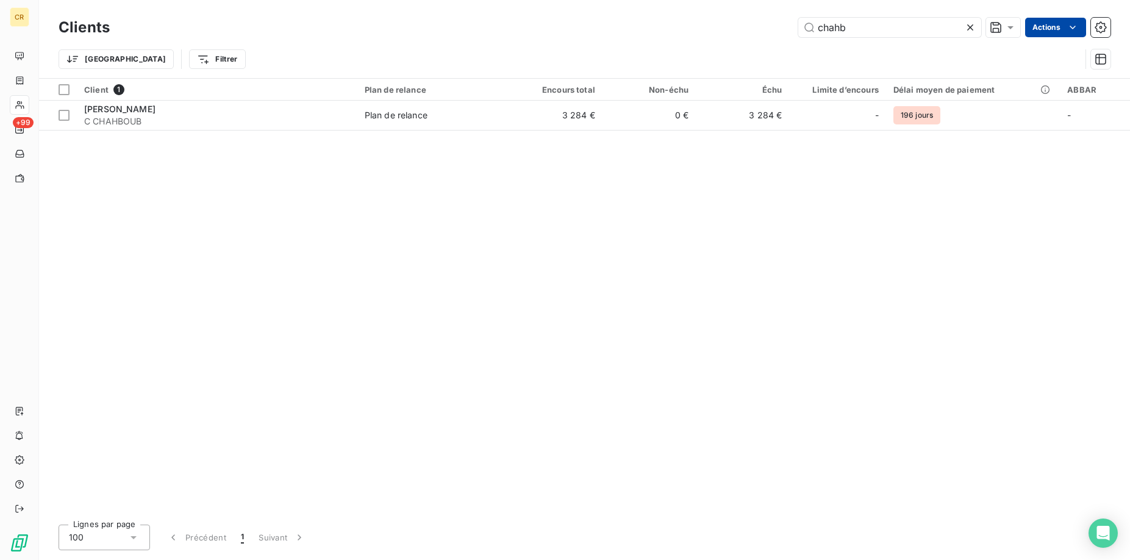
click at [1062, 28] on html "CR +99 Clients chahb Actions Trier Filtrer Client 1 Plan de relance Encours tot…" at bounding box center [565, 280] width 1130 height 560
click at [769, 57] on html "CR +99 Clients chahb Actions Trier Filtrer Client 1 Plan de relance Encours tot…" at bounding box center [565, 280] width 1130 height 560
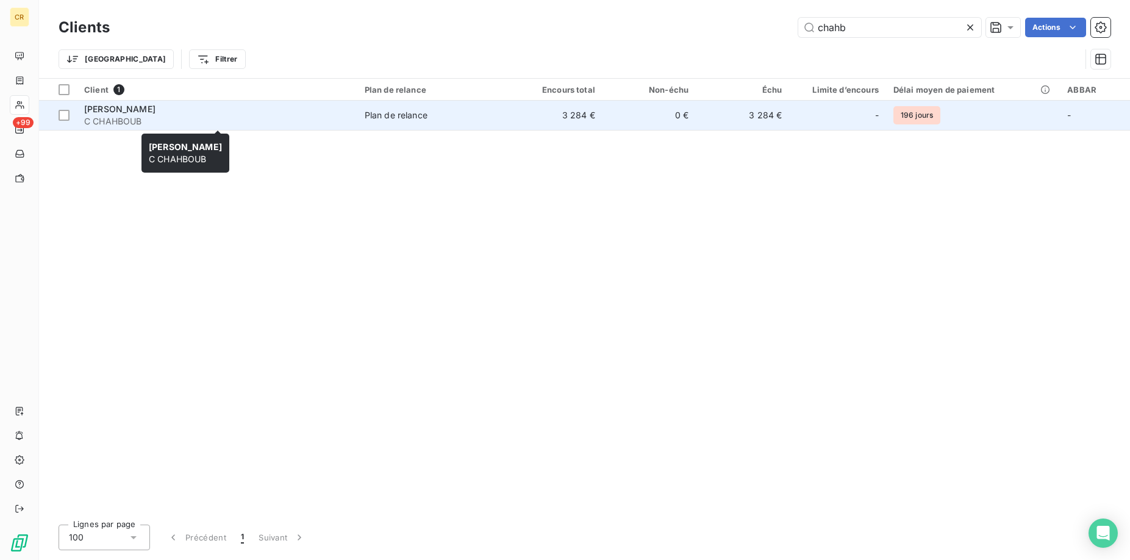
click at [182, 117] on span "C CHAHBOUB" at bounding box center [217, 121] width 266 height 12
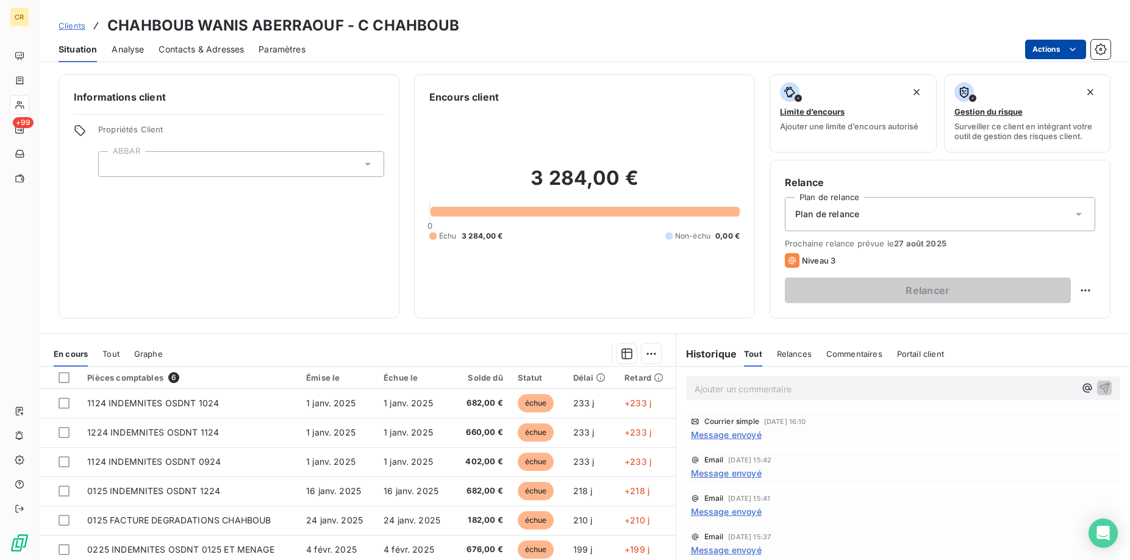
click at [1073, 50] on html "CR +99 Clients CHAHBOUB WANIS ABERRAOUF - C CHAHBOUB Situation Analyse Contacts…" at bounding box center [565, 280] width 1130 height 560
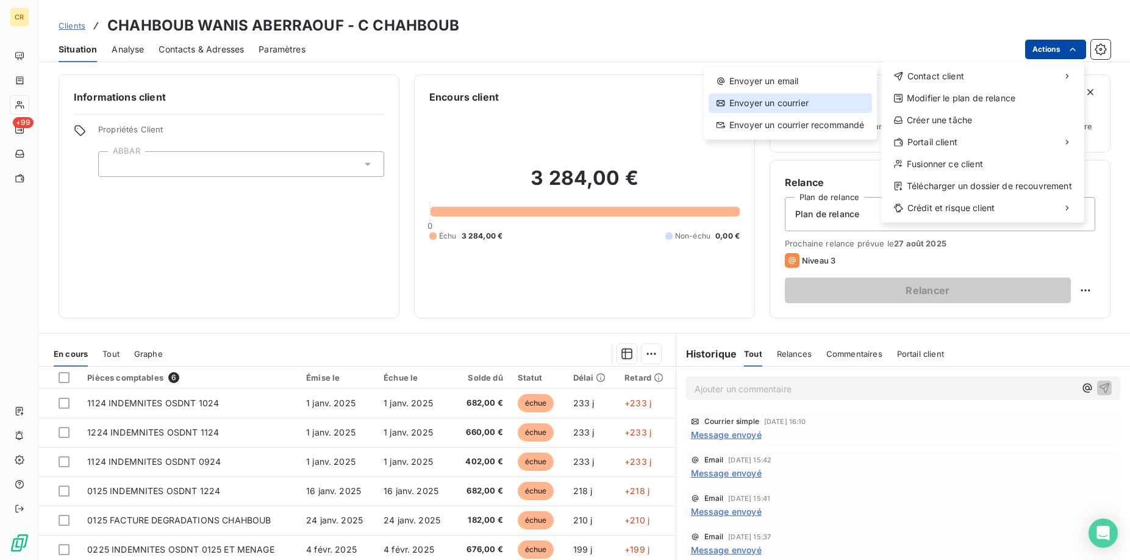
click at [825, 106] on div "Envoyer un courrier" at bounding box center [790, 103] width 163 height 20
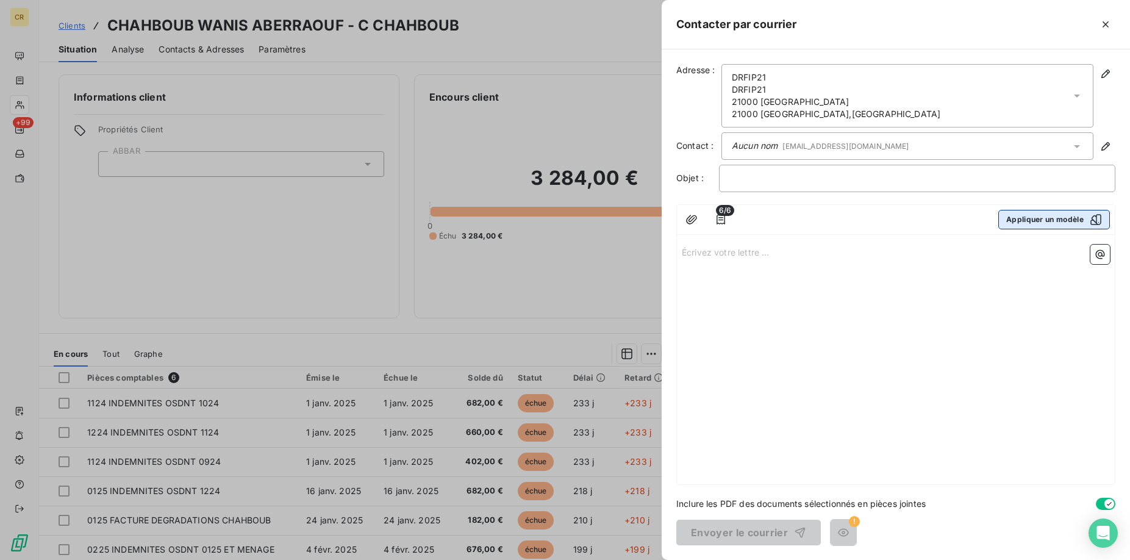
click at [1073, 218] on button "Appliquer un modèle" at bounding box center [1054, 220] width 112 height 20
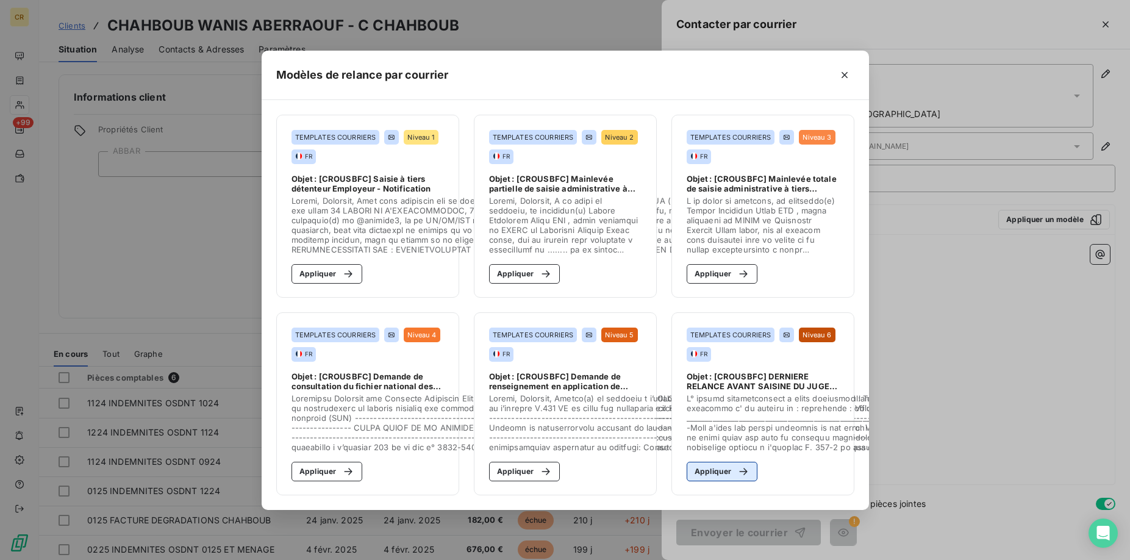
click at [712, 479] on button "Appliquer" at bounding box center [722, 472] width 71 height 20
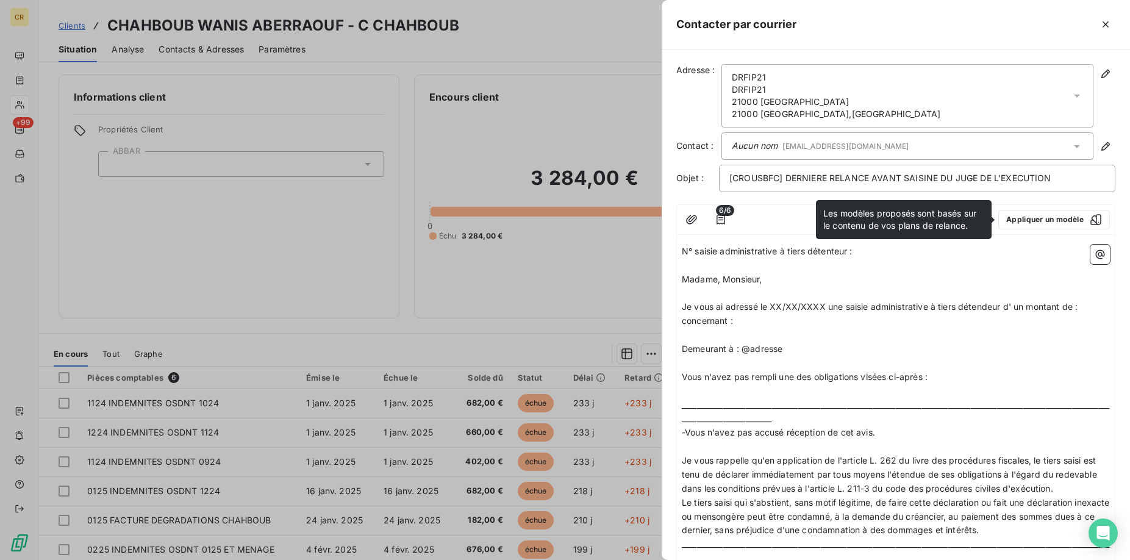
click at [1010, 354] on p "Demeurant à : @adresse" at bounding box center [896, 349] width 428 height 14
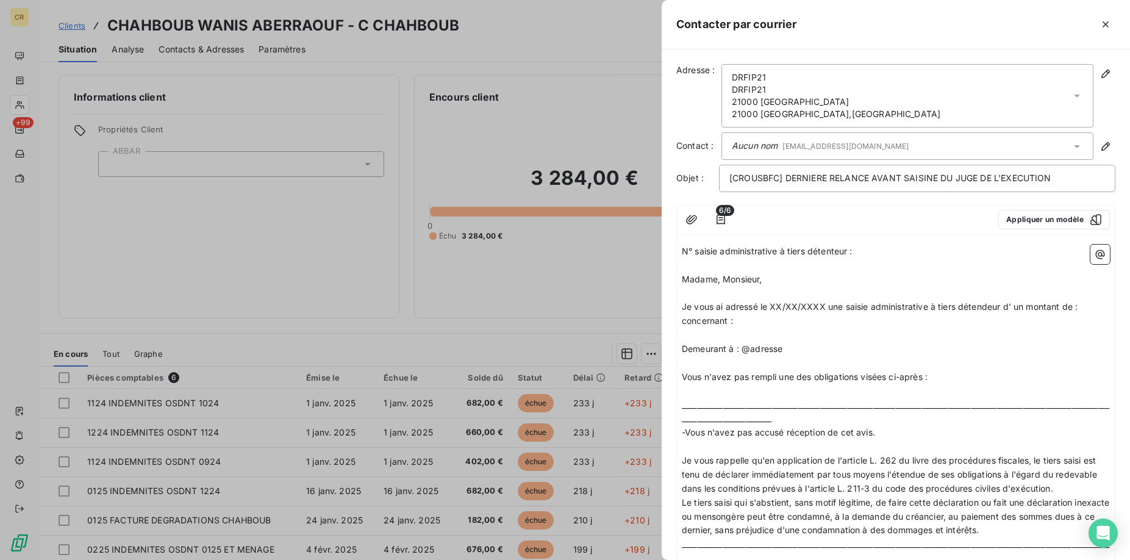
scroll to position [408, 0]
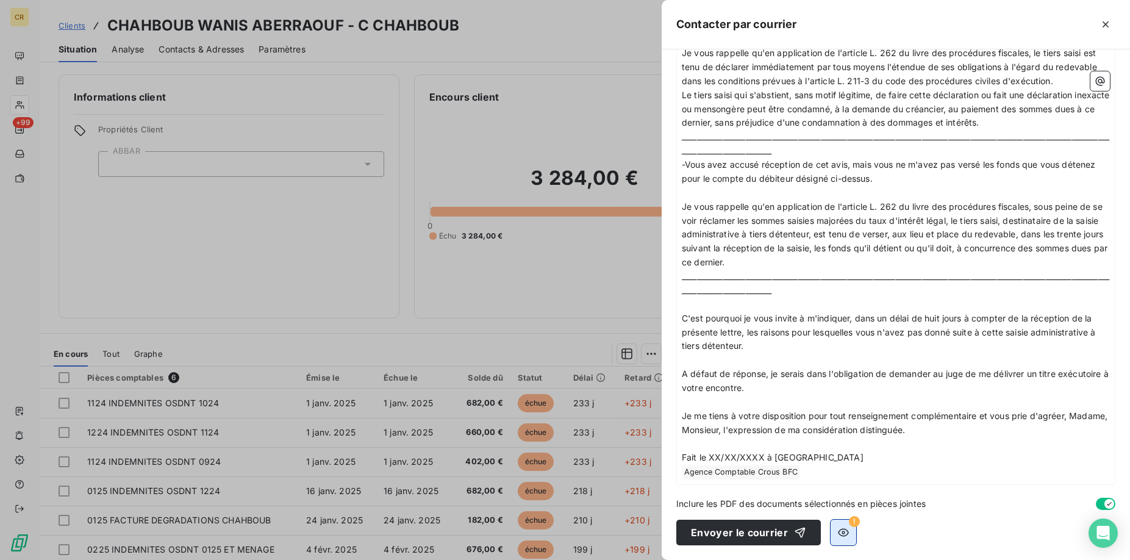
click at [839, 531] on icon "button" at bounding box center [843, 532] width 12 height 12
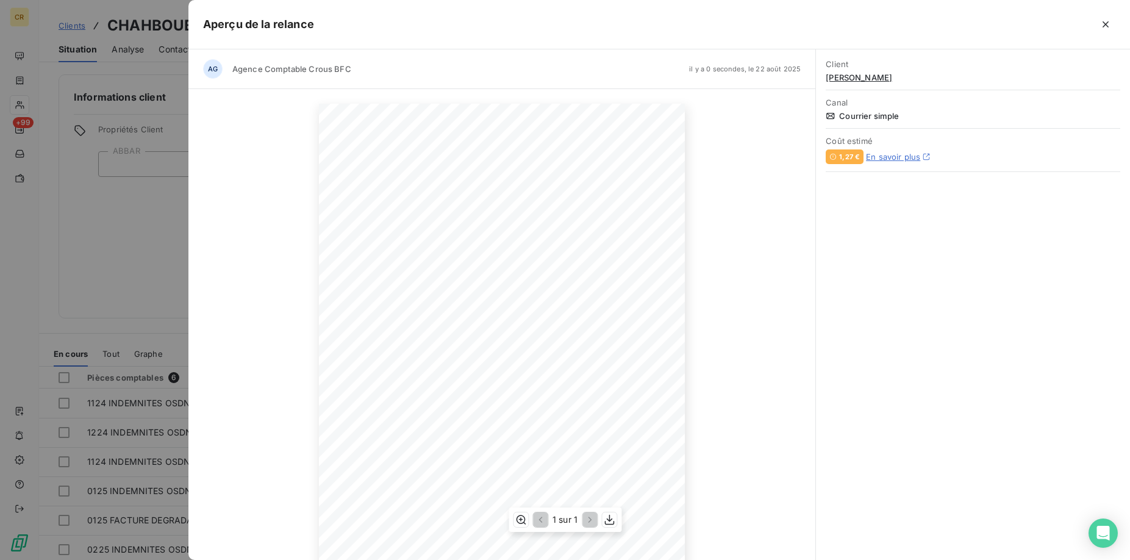
scroll to position [76, 0]
click at [609, 517] on icon "button" at bounding box center [609, 520] width 12 height 12
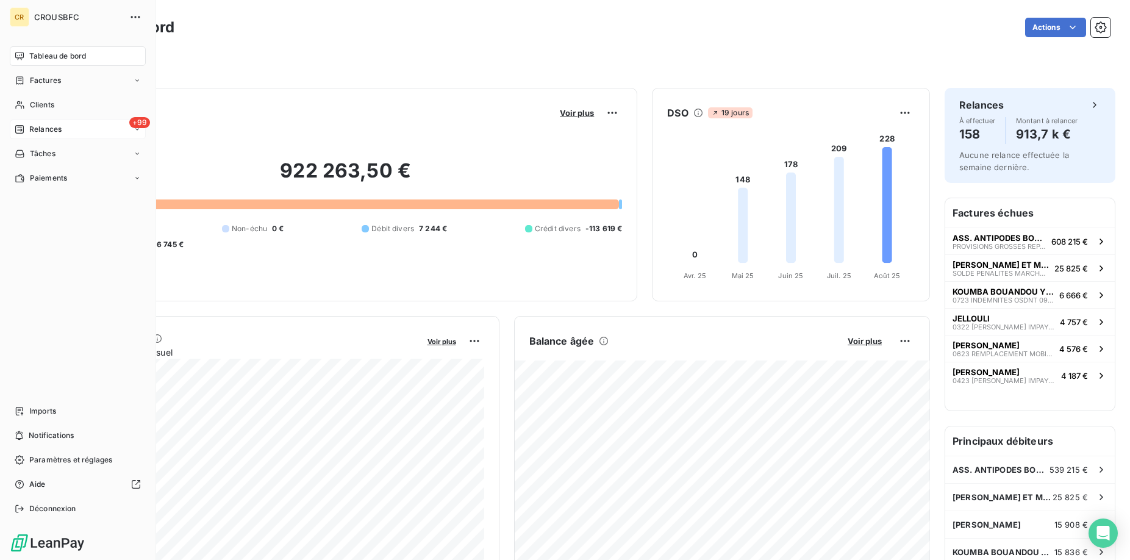
click at [48, 134] on span "Relances" at bounding box center [45, 129] width 32 height 11
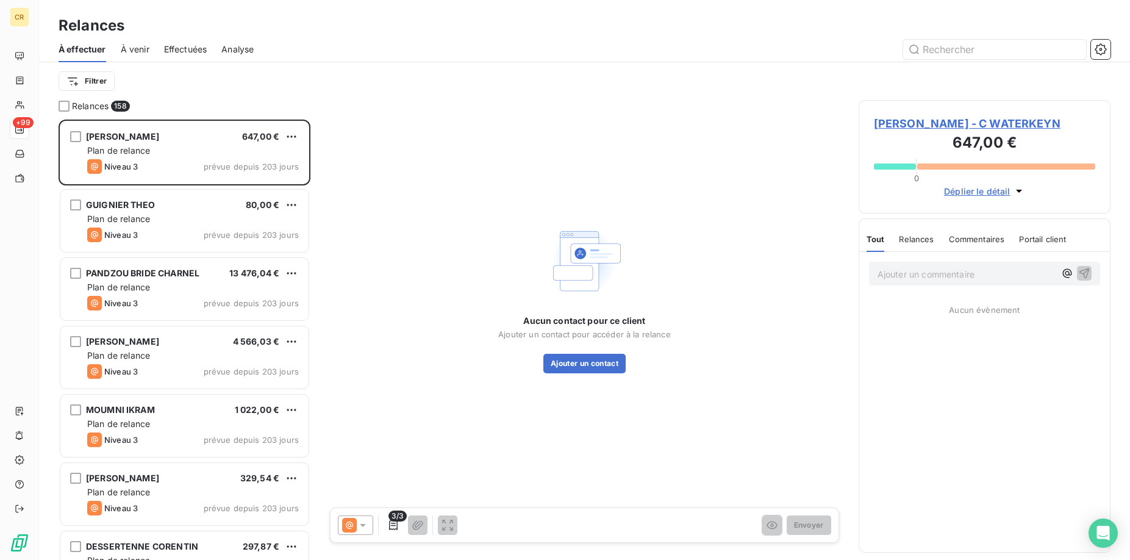
scroll to position [440, 252]
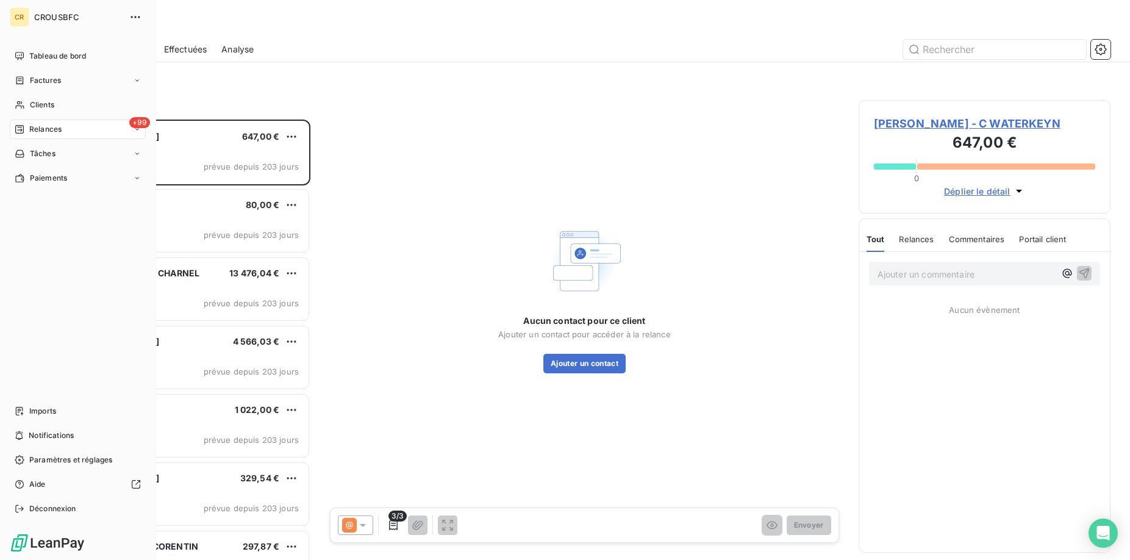
click at [137, 130] on icon at bounding box center [137, 129] width 4 height 2
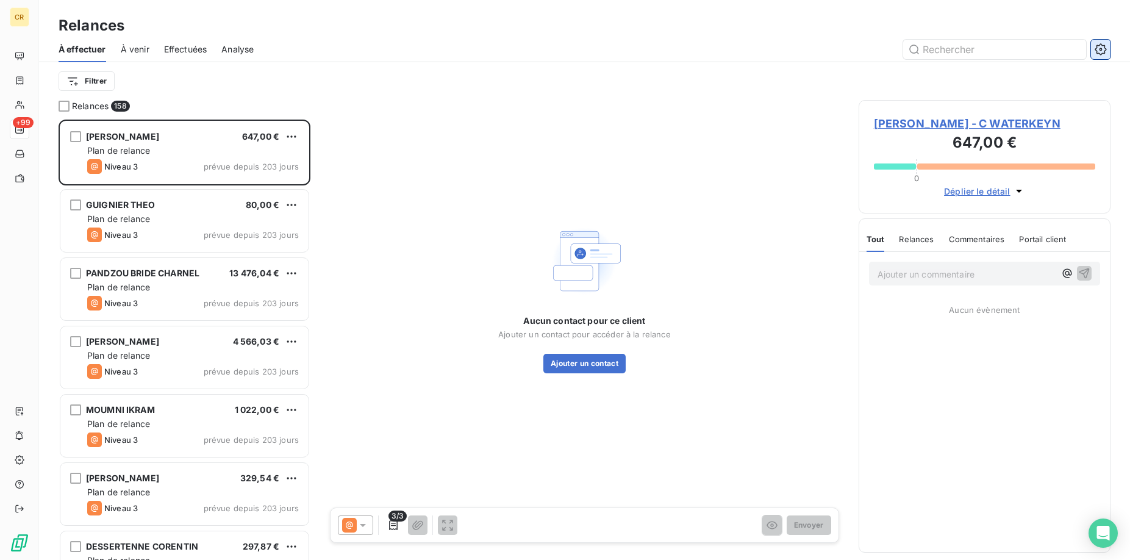
click at [1098, 43] on icon "button" at bounding box center [1101, 49] width 12 height 12
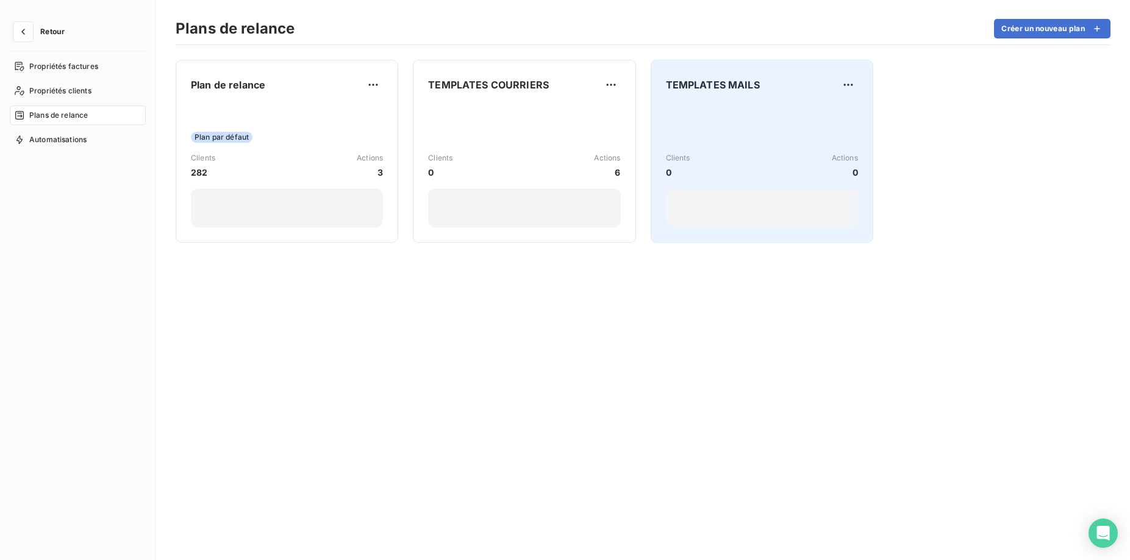
click at [709, 139] on div "Clients 0 Actions 0" at bounding box center [762, 165] width 192 height 123
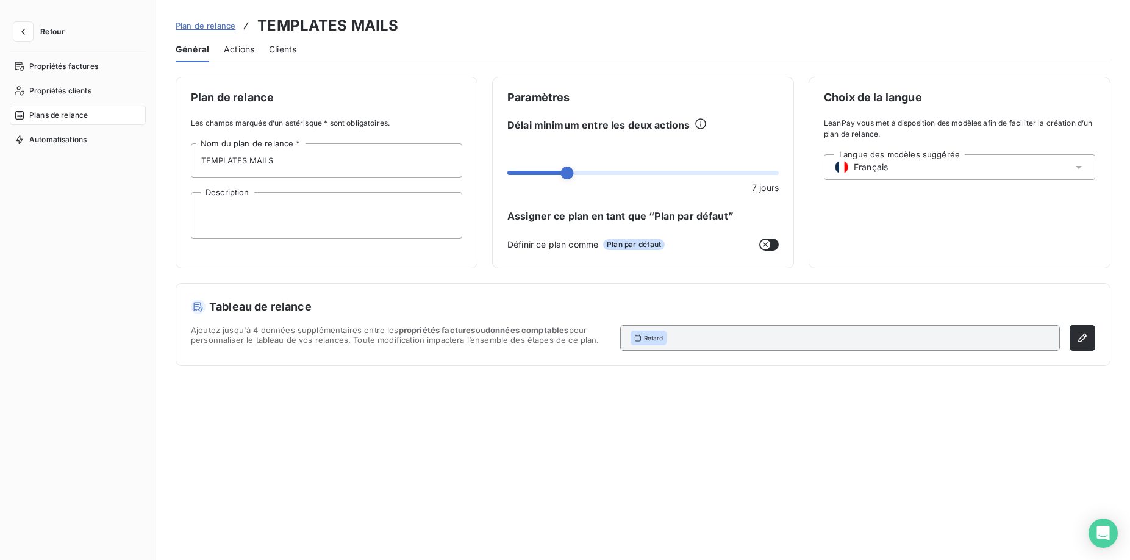
click at [231, 49] on span "Actions" at bounding box center [239, 49] width 30 height 12
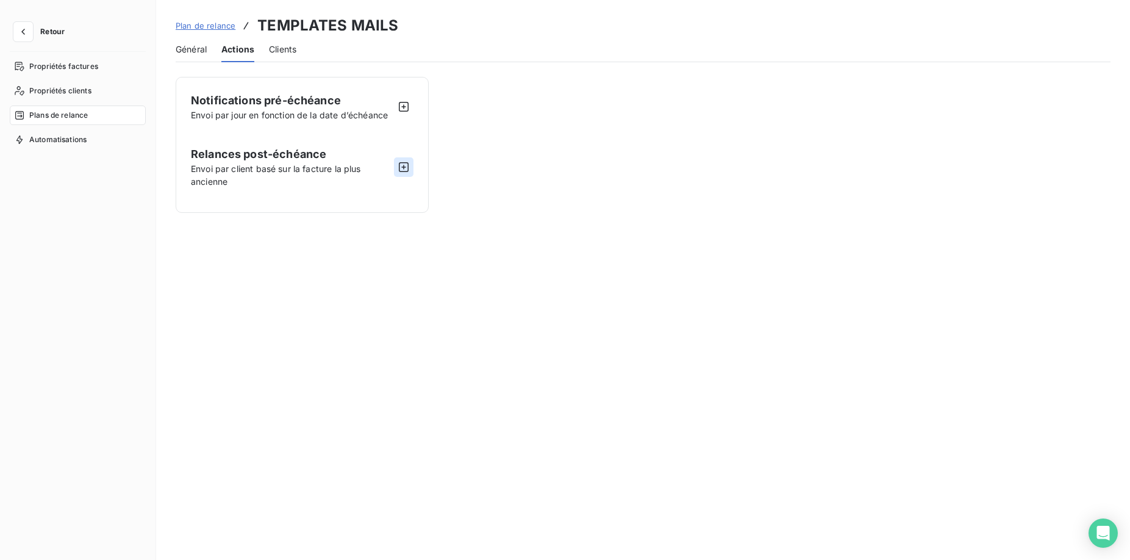
click at [403, 173] on icon "button" at bounding box center [404, 167] width 12 height 12
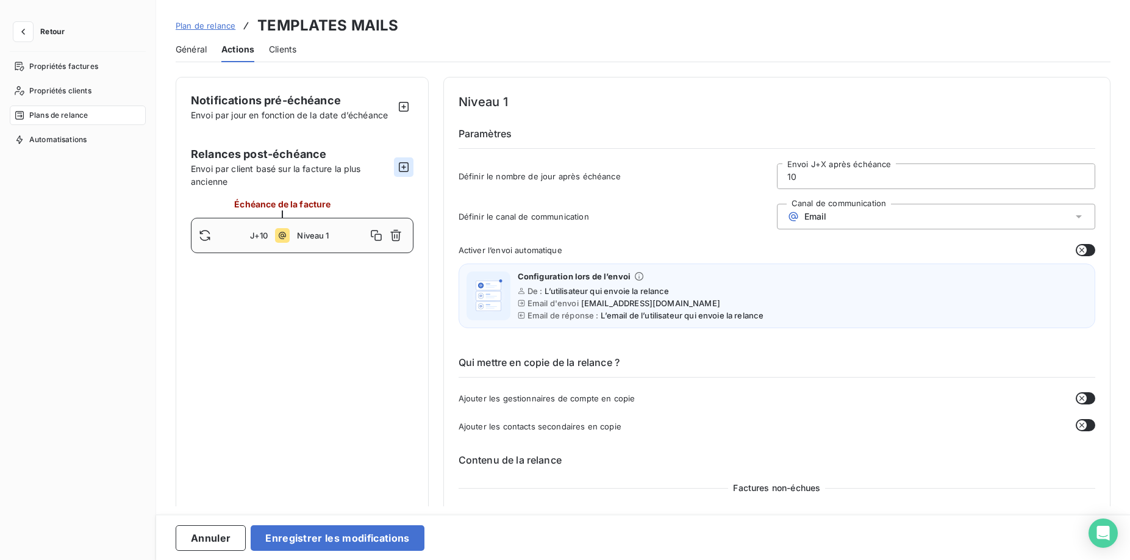
click at [399, 171] on icon "button" at bounding box center [404, 167] width 12 height 12
type input "20"
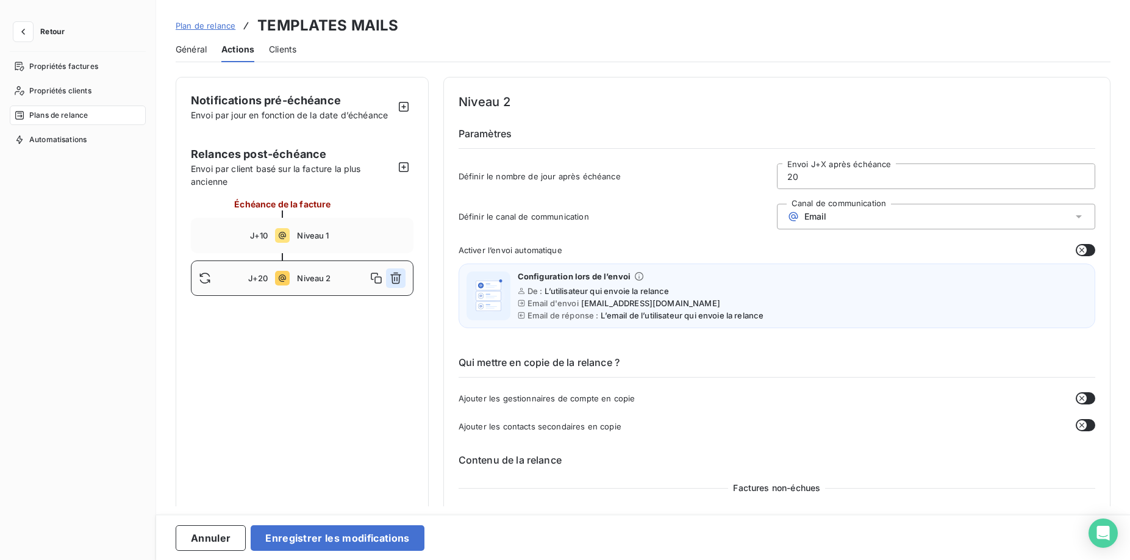
click at [393, 279] on icon "button" at bounding box center [396, 278] width 12 height 12
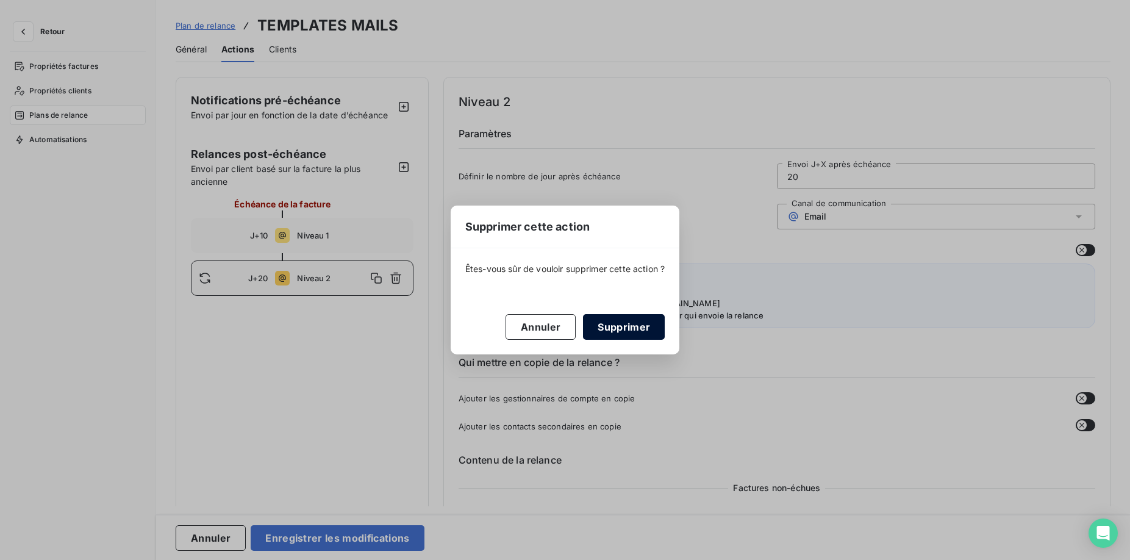
click at [604, 331] on button "Supprimer" at bounding box center [624, 327] width 82 height 26
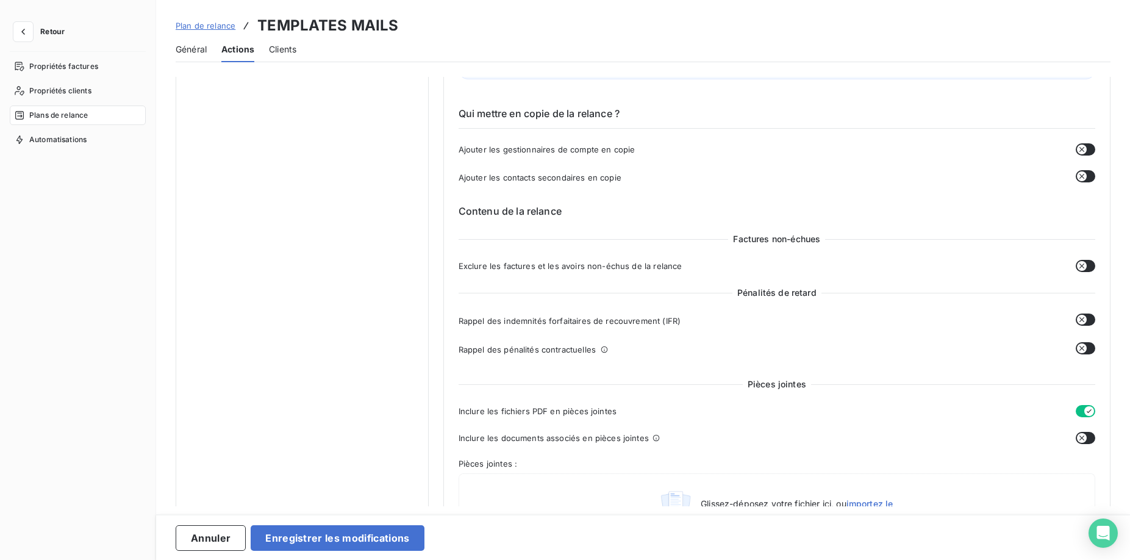
scroll to position [373, 0]
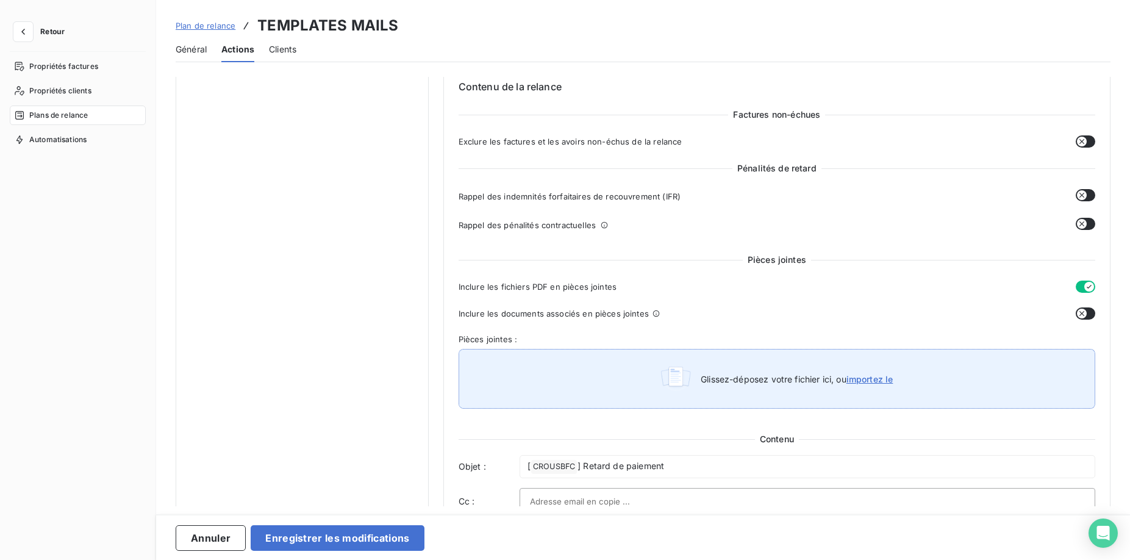
click at [877, 385] on div "Glissez-déposez votre fichier ici, ou importez le" at bounding box center [777, 379] width 637 height 60
type input "C:\fakepath\Modele derniere relance avant saisine.pdf"
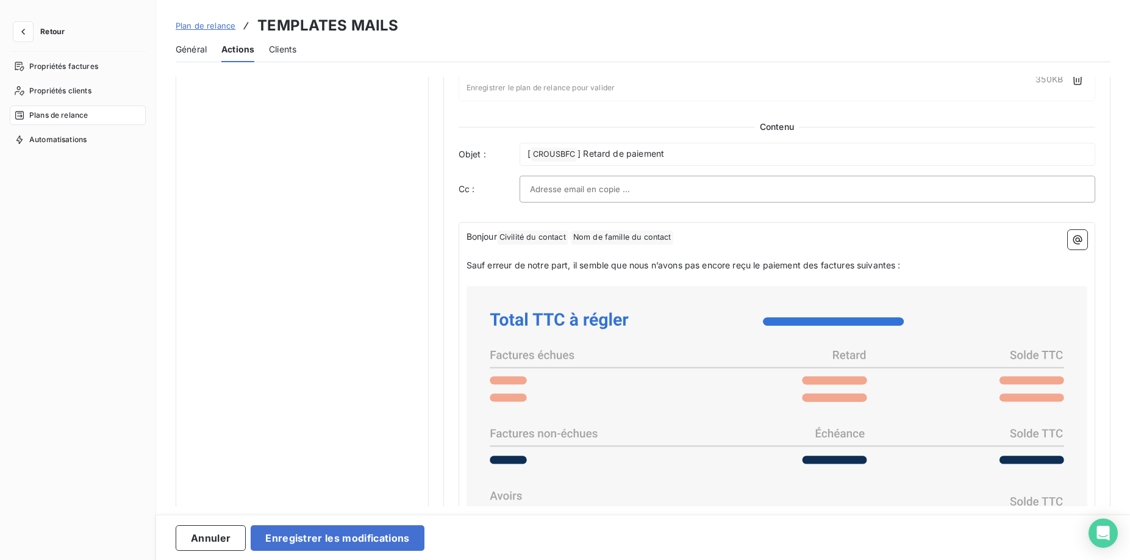
scroll to position [481, 0]
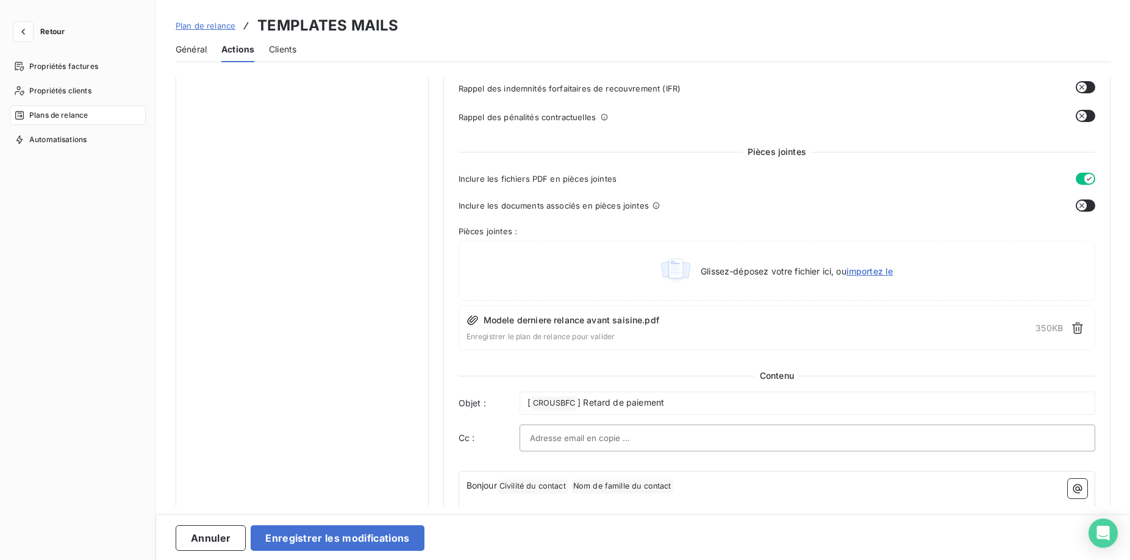
click at [526, 320] on span "Modele derniere relance avant saisine.pdf" at bounding box center [572, 319] width 176 height 13
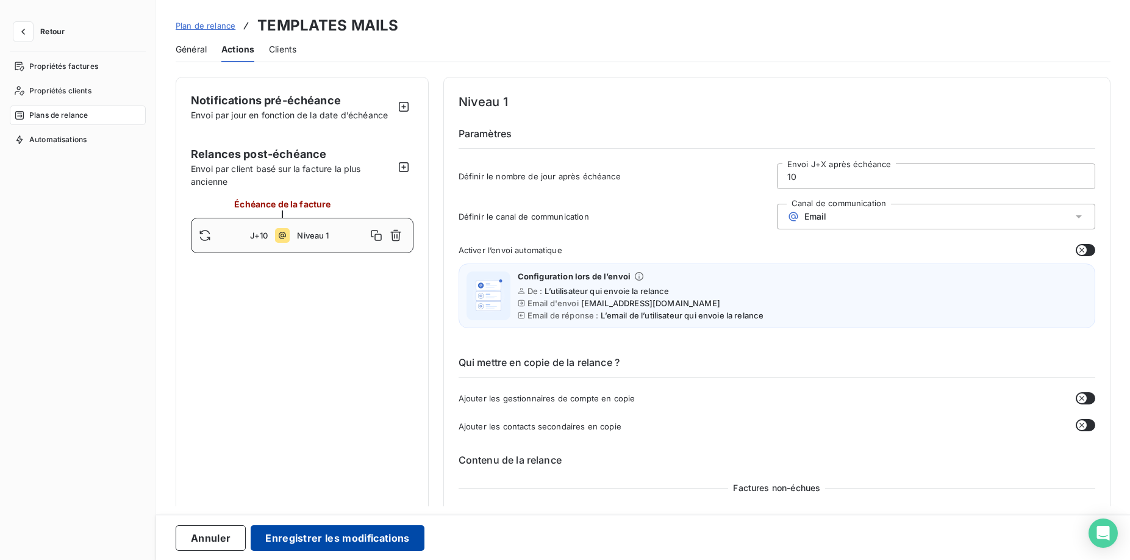
click at [341, 534] on button "Enregistrer les modifications" at bounding box center [337, 538] width 173 height 26
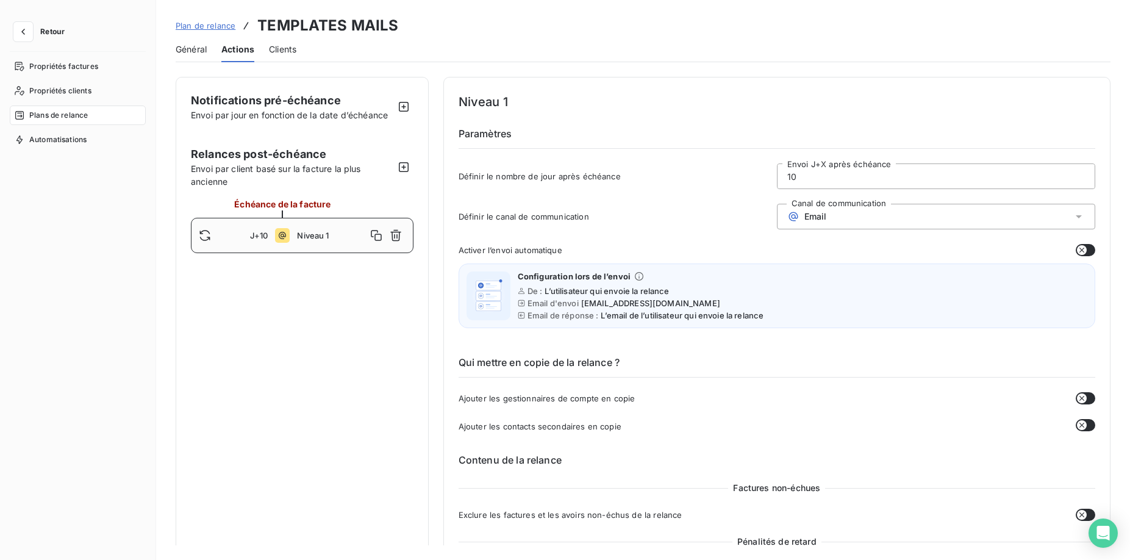
click at [312, 233] on span "Niveau 1" at bounding box center [331, 236] width 69 height 10
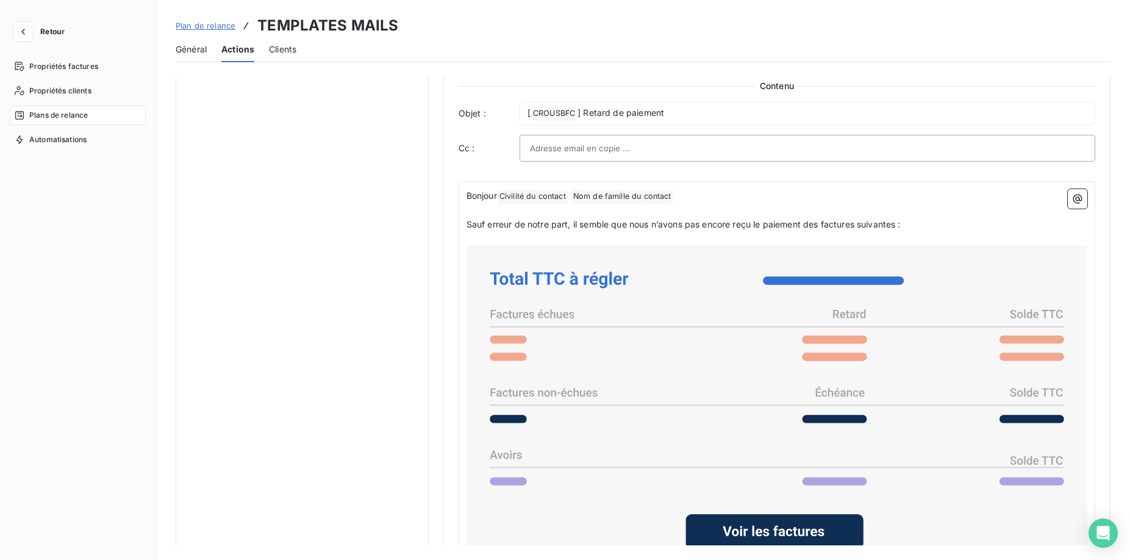
scroll to position [682, 0]
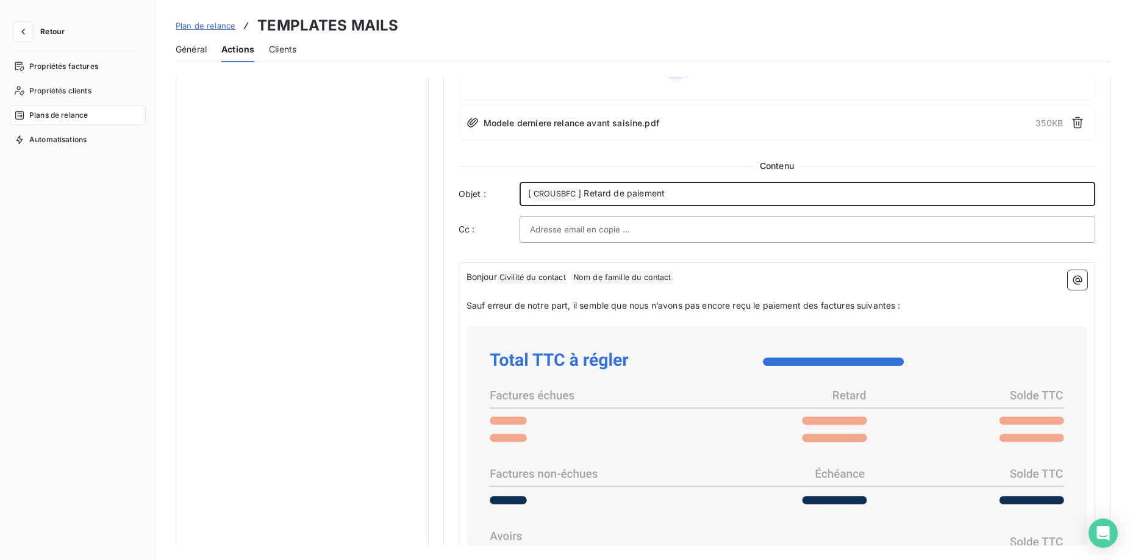
click at [623, 195] on span "] Retard de paiement" at bounding box center [621, 193] width 87 height 10
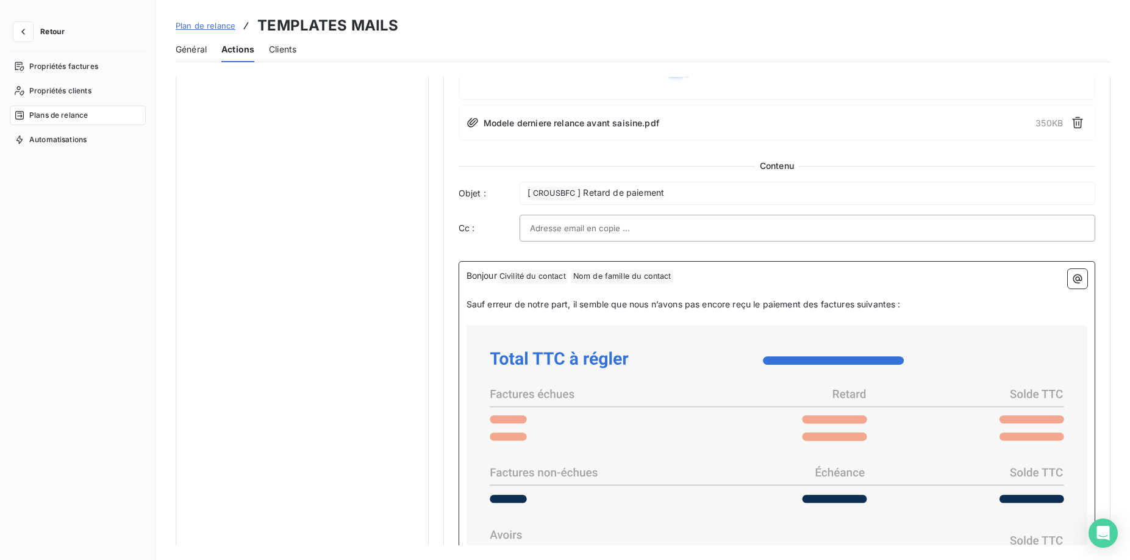
click at [627, 318] on p "﻿" at bounding box center [777, 319] width 621 height 14
click at [73, 118] on span "Plans de relance" at bounding box center [58, 115] width 59 height 11
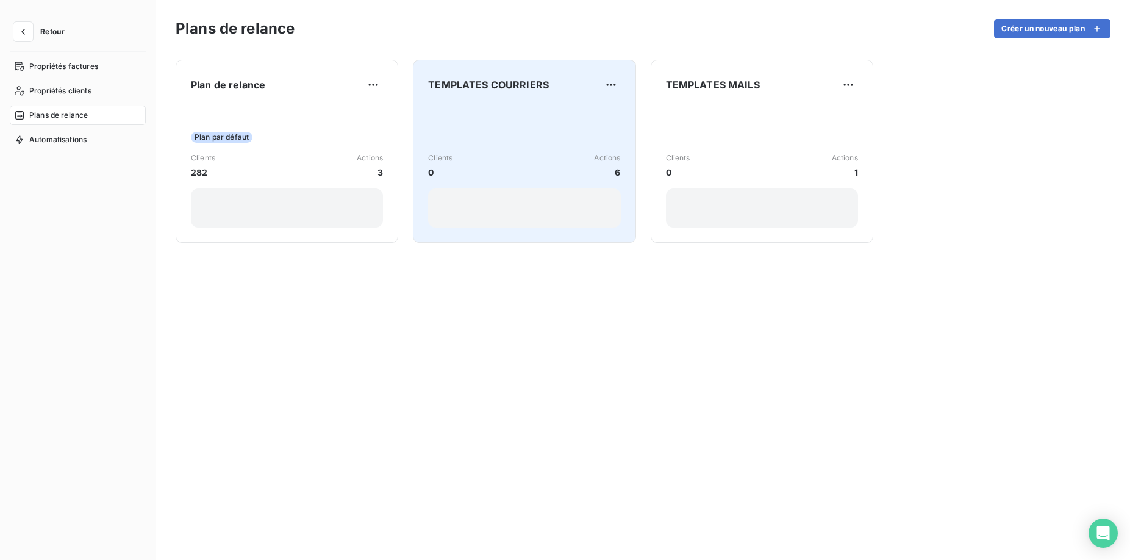
click at [517, 152] on div "Clients 0 Actions 6" at bounding box center [524, 165] width 192 height 26
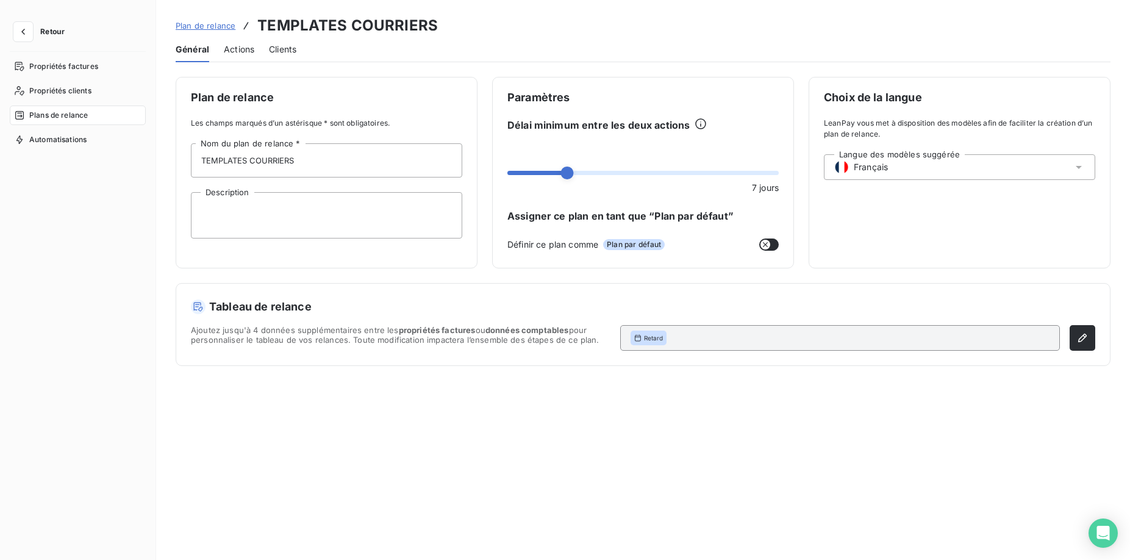
click at [256, 46] on div "Général Actions Clients" at bounding box center [643, 50] width 935 height 26
click at [246, 49] on span "Actions" at bounding box center [239, 49] width 30 height 12
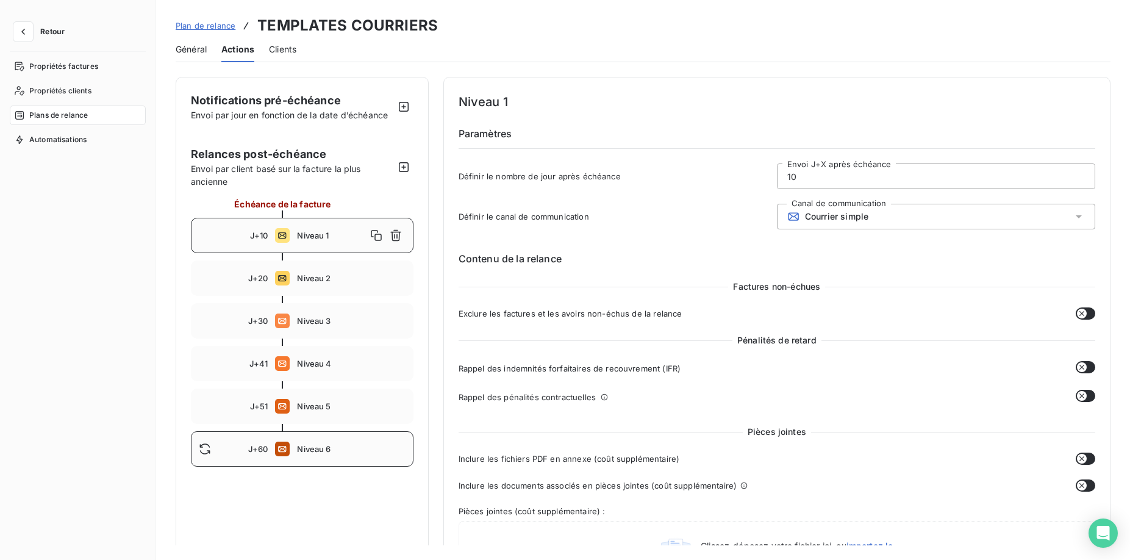
click at [346, 448] on span "Niveau 6" at bounding box center [351, 449] width 108 height 10
type input "60"
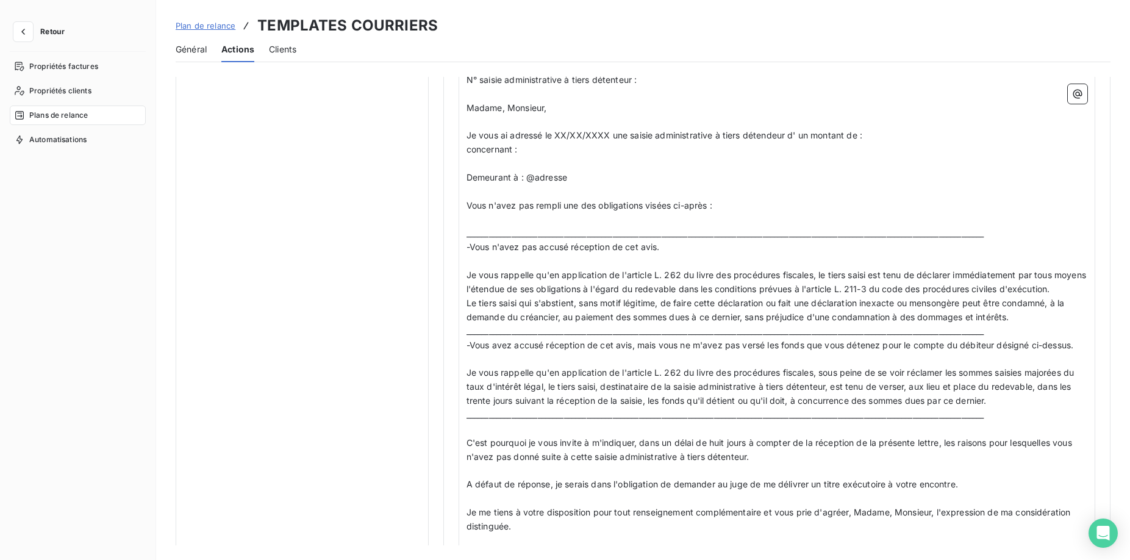
scroll to position [556, 0]
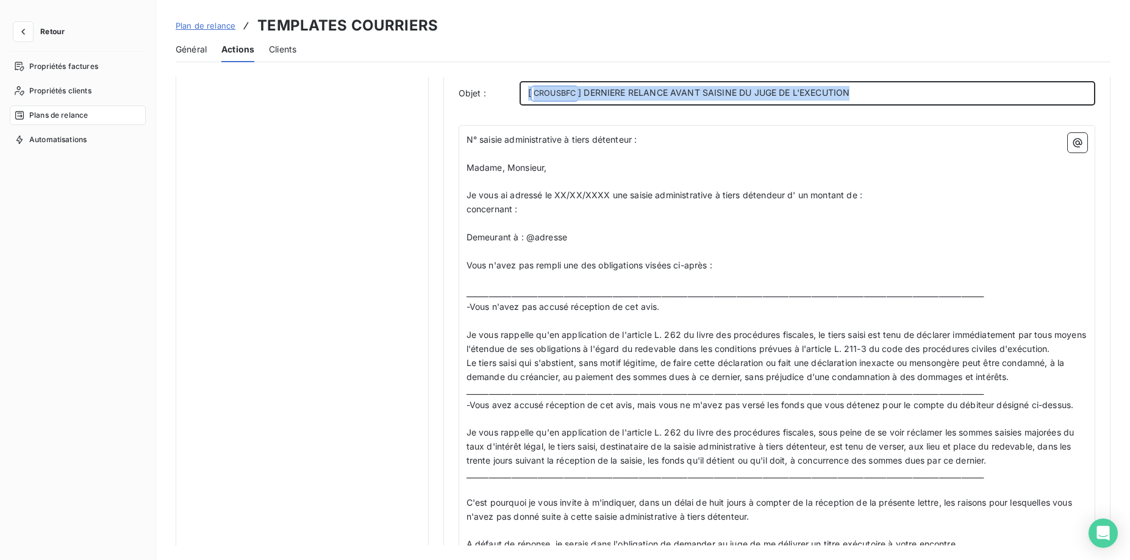
drag, startPoint x: 876, startPoint y: 90, endPoint x: 487, endPoint y: 90, distance: 389.1
click at [487, 90] on div "Objet : [ CROUSBFC ﻿ ] DERNIERE RELANCE AVANT SAISINE DU JUGE DE L'EXECUTION" at bounding box center [777, 93] width 637 height 24
copy p "[ CROUSBFC ﻿ ] DERNIERE RELANCE AVANT SAISINE DU JUGE DE L'EXECUTION"
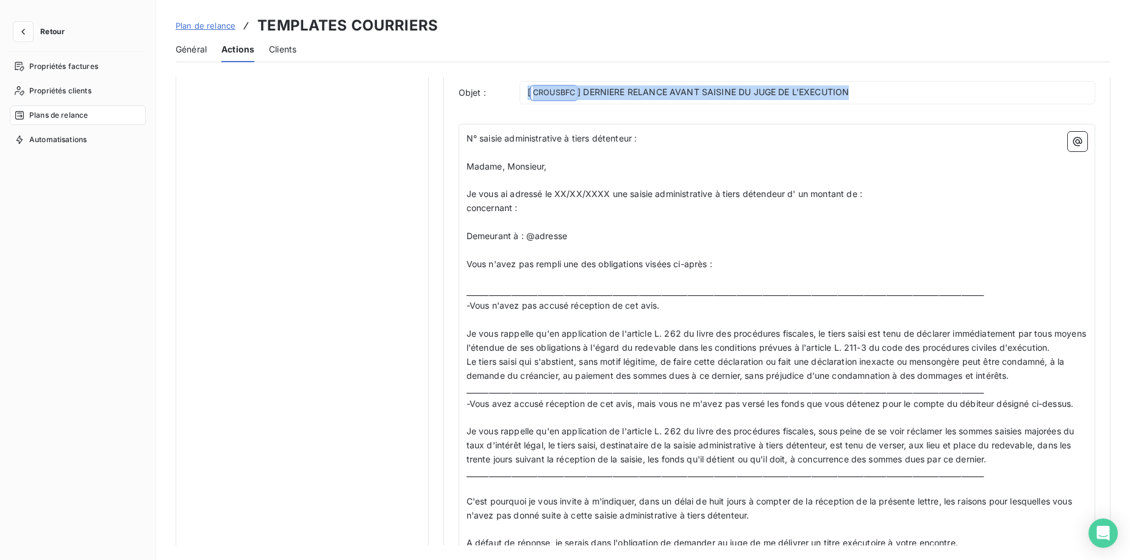
click at [76, 113] on span "Plans de relance" at bounding box center [58, 115] width 59 height 11
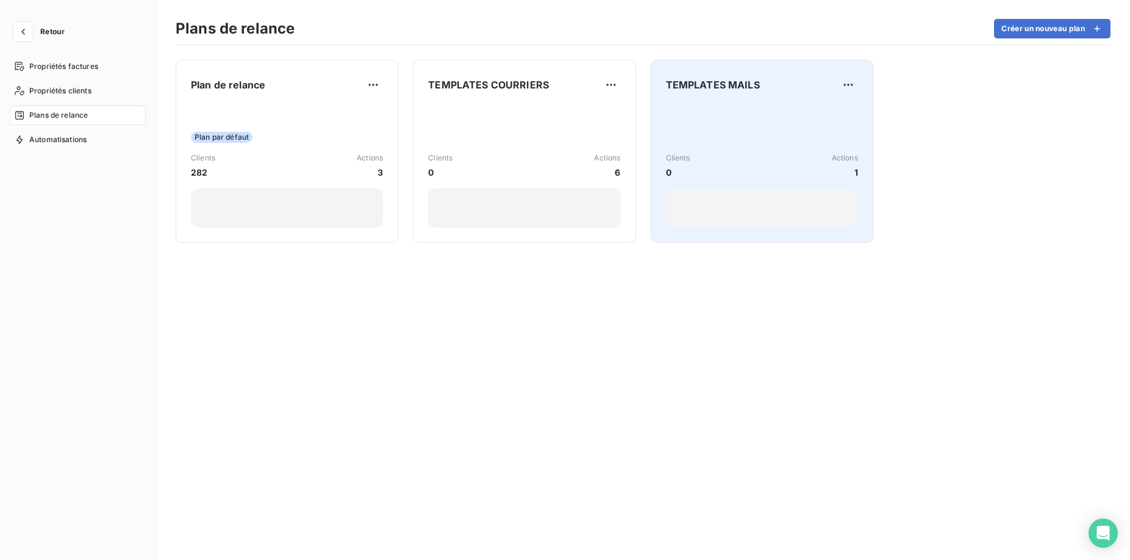
click at [712, 142] on div "Clients 0 Actions 1" at bounding box center [762, 165] width 192 height 123
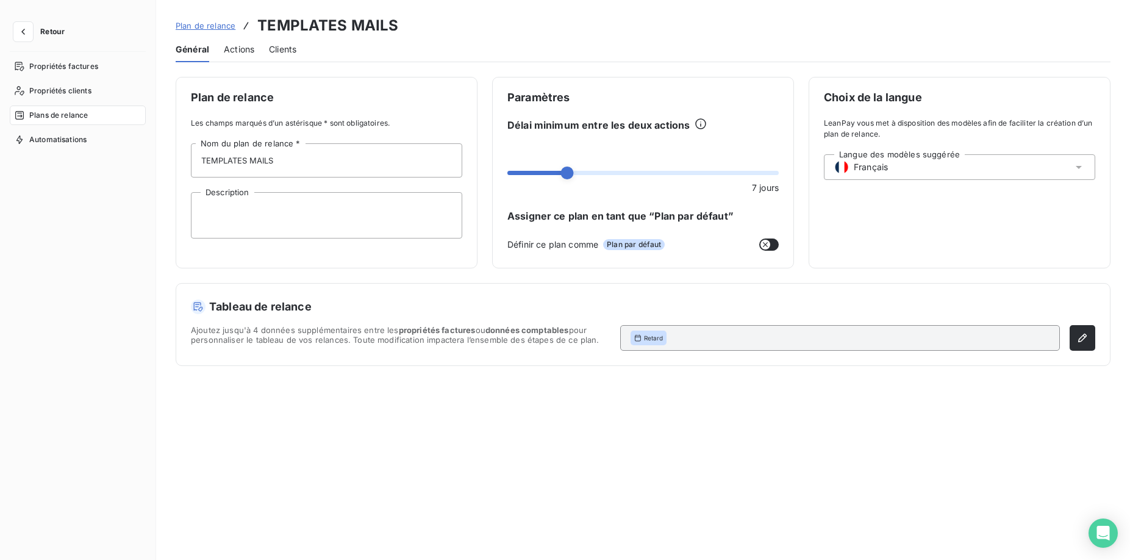
click at [246, 53] on span "Actions" at bounding box center [239, 49] width 30 height 12
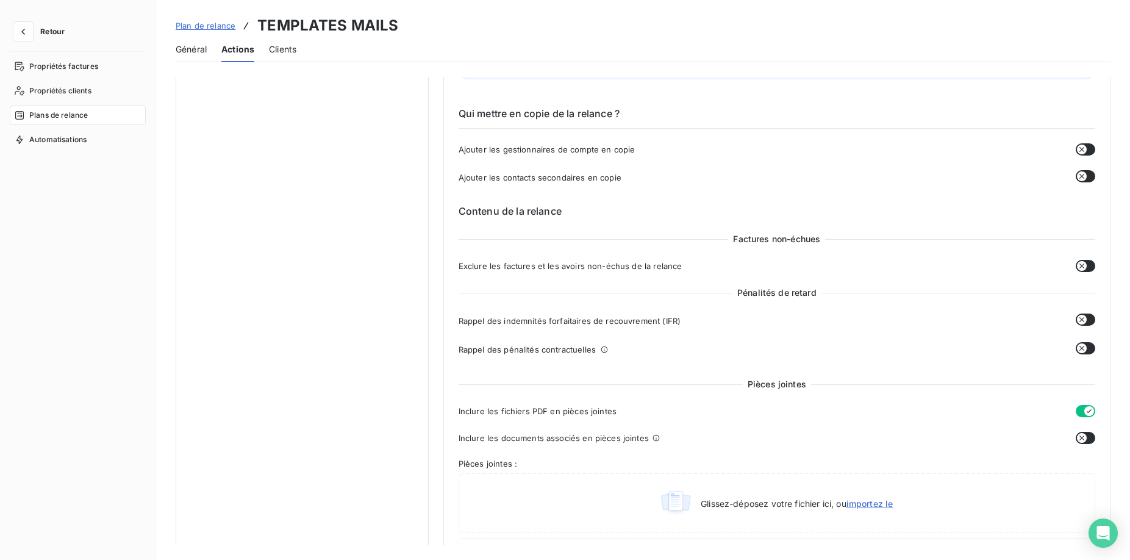
scroll to position [684, 0]
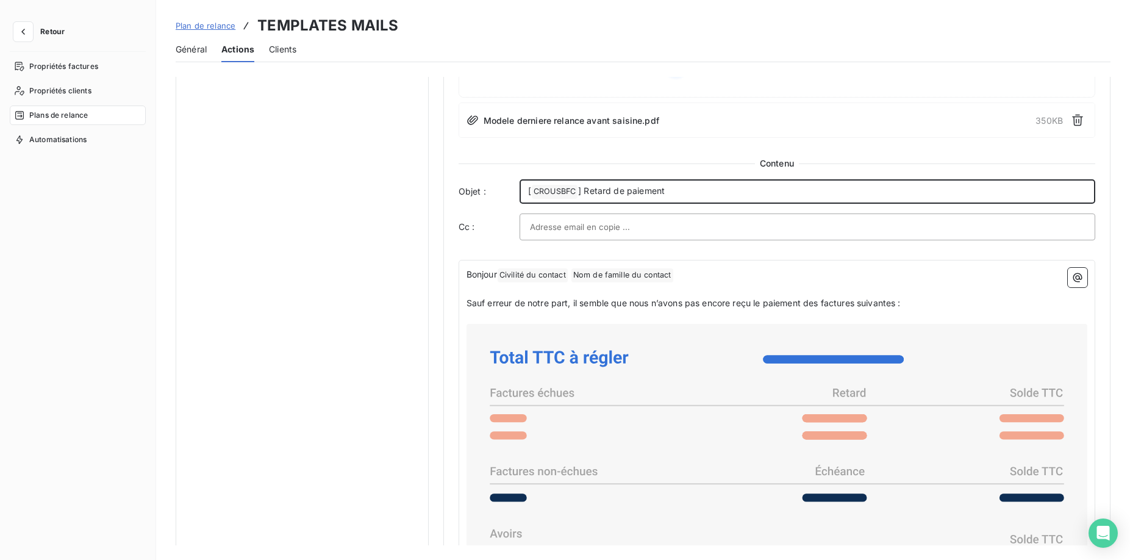
click at [663, 189] on span "] Retard de paiement" at bounding box center [621, 190] width 87 height 10
drag, startPoint x: 693, startPoint y: 193, endPoint x: 505, endPoint y: 193, distance: 187.8
click at [505, 193] on div "Objet : [ CROUSBFC ﻿ ] Retard de paiement" at bounding box center [777, 191] width 637 height 24
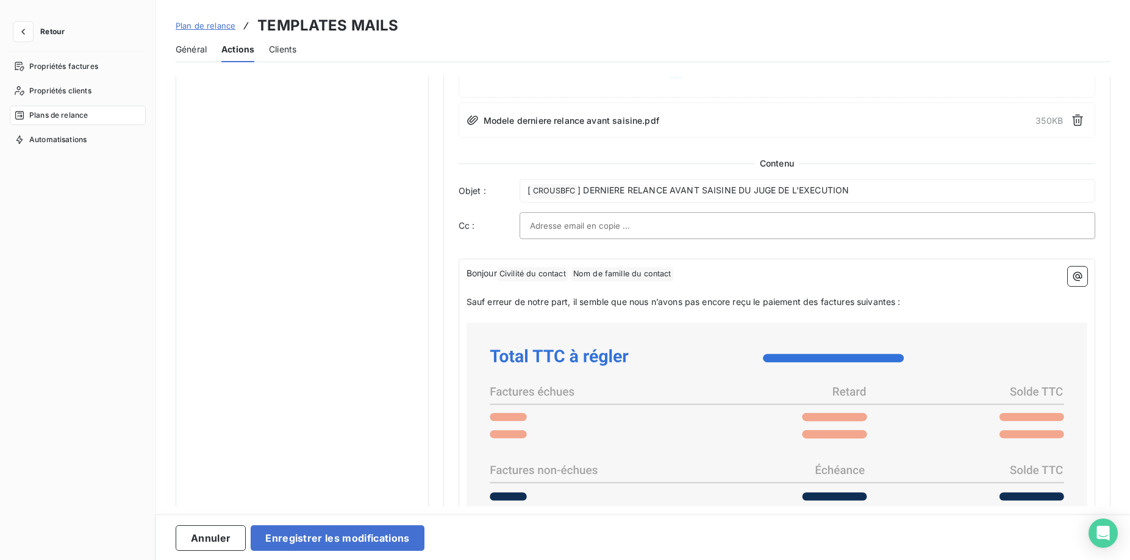
click at [644, 257] on div "Pièces jointes Inclure les fichiers PDF en pièces jointes Inclure les documents…" at bounding box center [777, 360] width 637 height 835
click at [348, 530] on button "Enregistrer les modifications" at bounding box center [337, 538] width 173 height 26
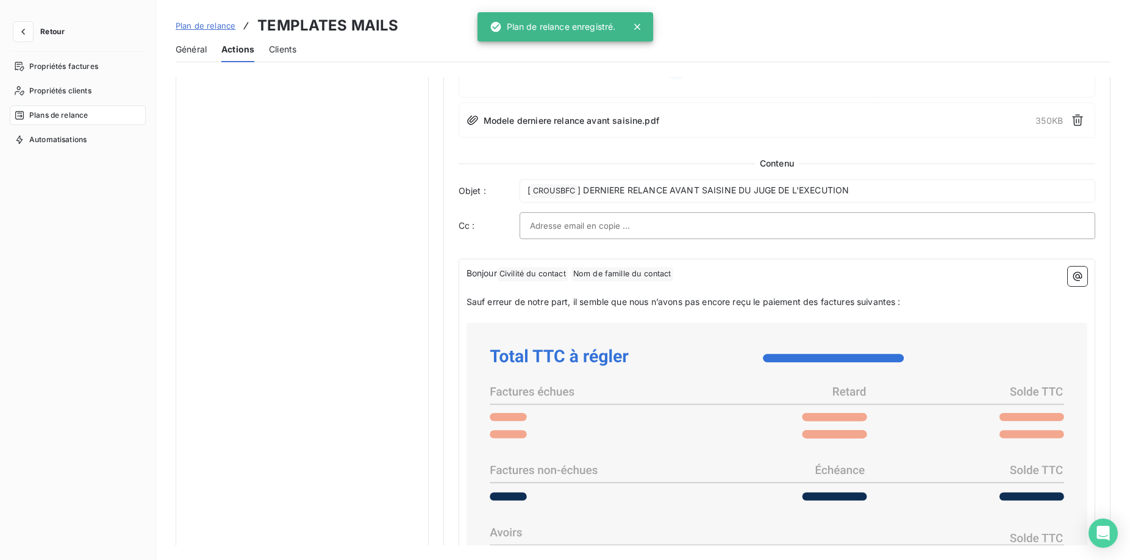
click at [79, 113] on span "Plans de relance" at bounding box center [58, 115] width 59 height 11
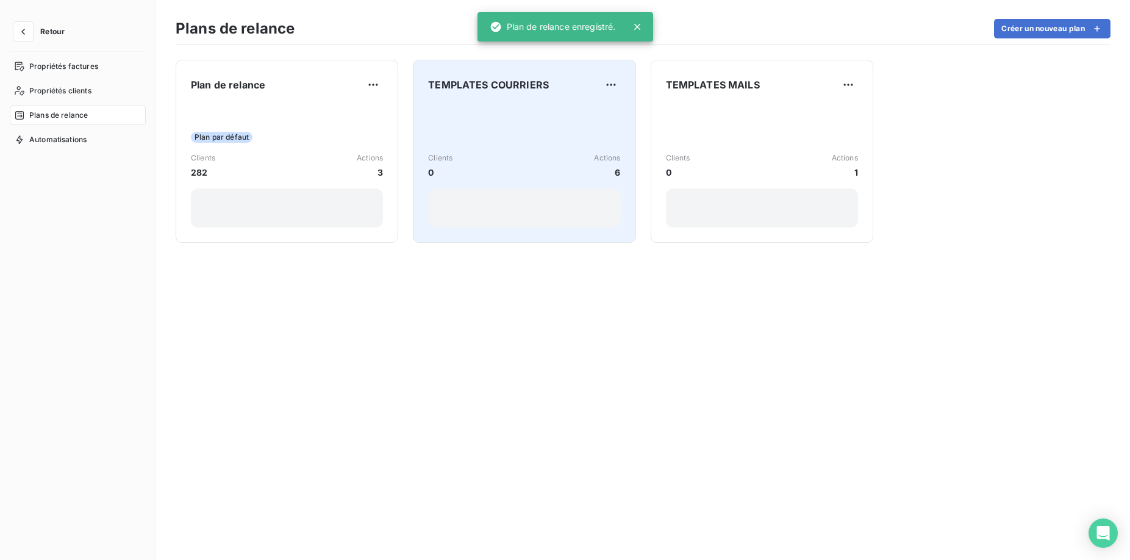
click at [424, 111] on div "TEMPLATES COURRIERS Clients 0 Actions 6" at bounding box center [524, 151] width 223 height 183
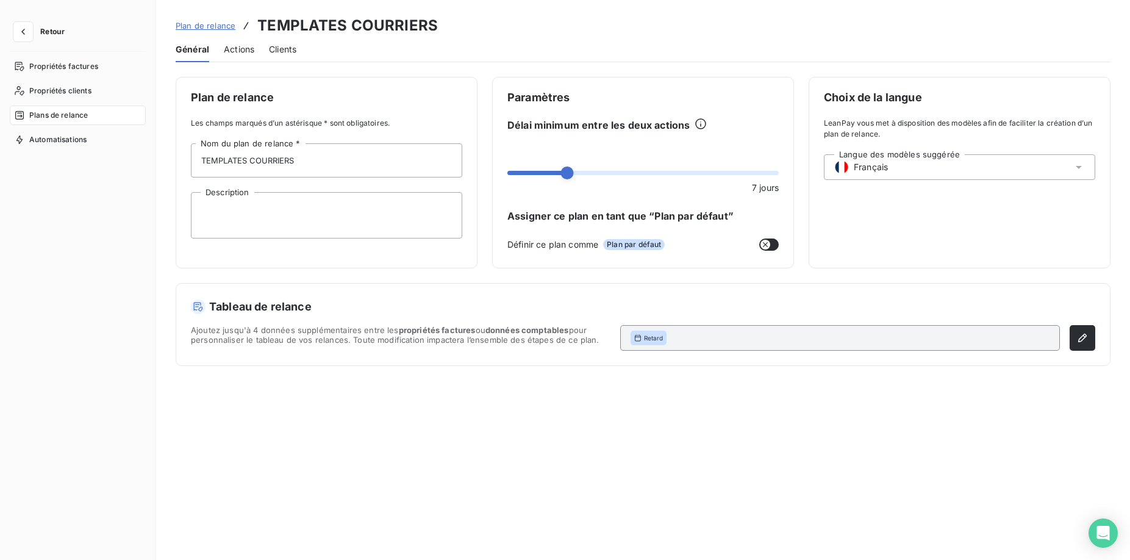
click at [247, 59] on div "Actions" at bounding box center [239, 50] width 30 height 26
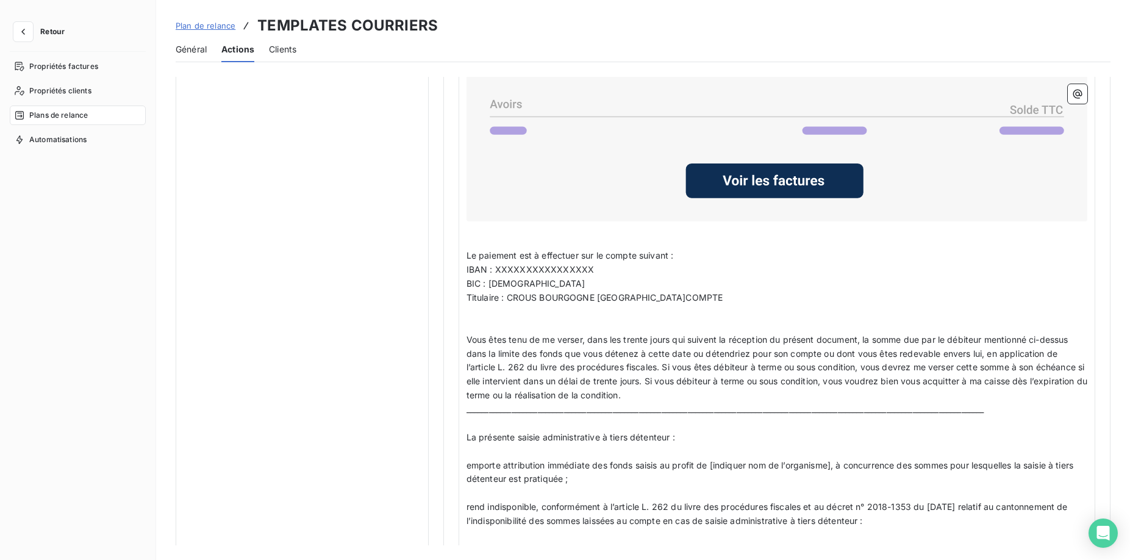
scroll to position [809, 0]
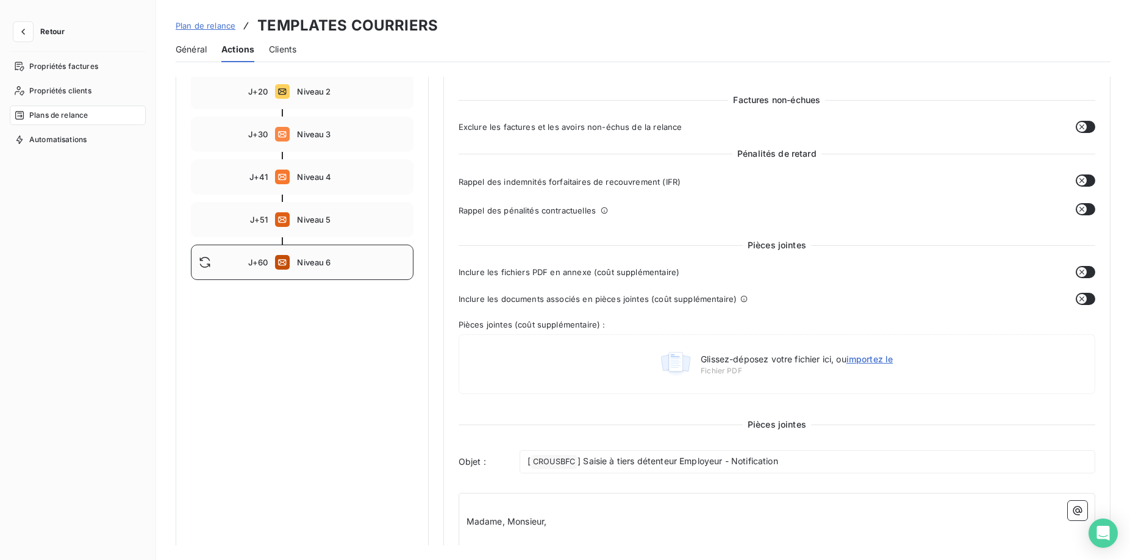
click at [298, 262] on span "Niveau 6" at bounding box center [351, 262] width 108 height 10
type input "60"
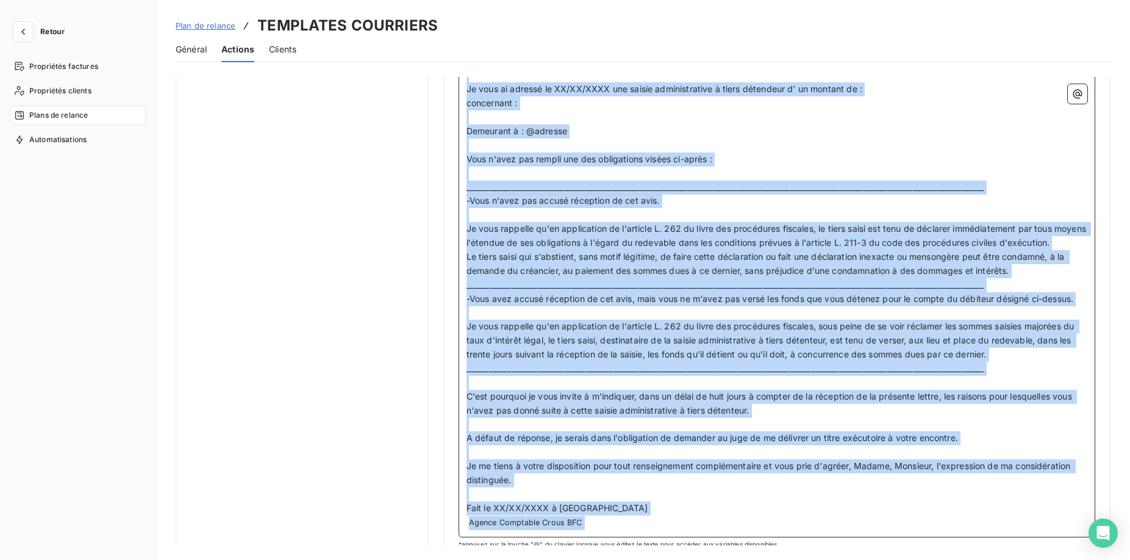
scroll to position [680, 0]
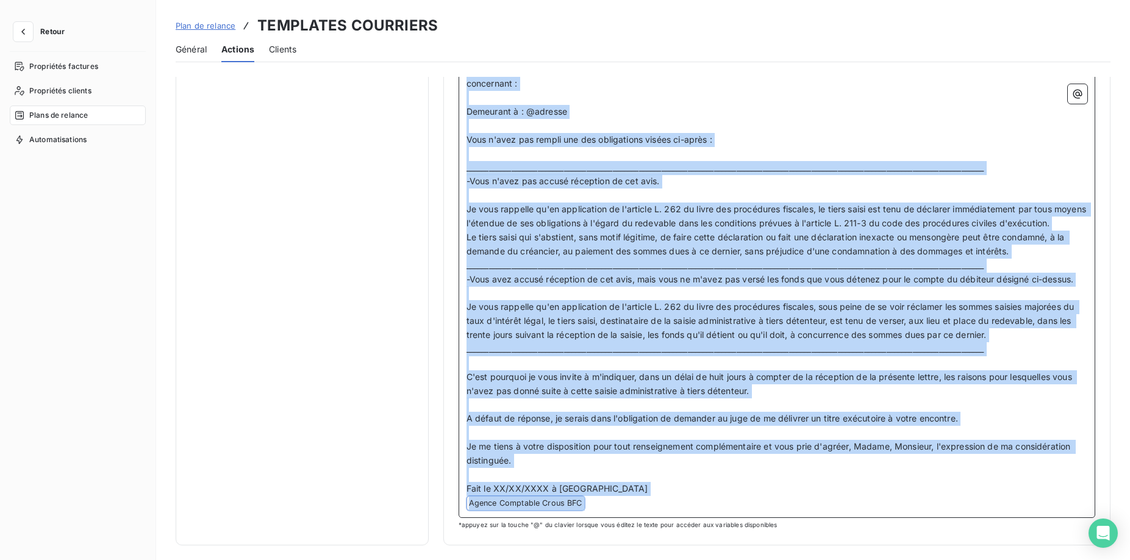
drag, startPoint x: 468, startPoint y: 195, endPoint x: 817, endPoint y: 544, distance: 493.4
copy div "N° saisie administrative à tiers détenteur : ﻿ Madame, Monsieur, ﻿ Je vous ai a…"
click at [74, 115] on span "Plans de relance" at bounding box center [58, 115] width 59 height 11
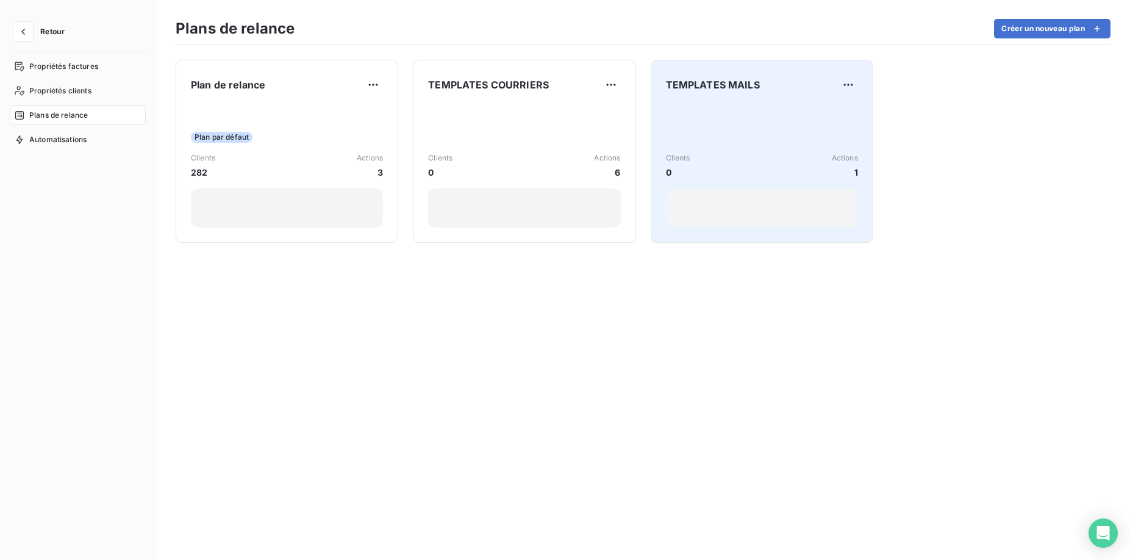
click at [729, 135] on div "Clients 0 Actions 1" at bounding box center [762, 165] width 192 height 123
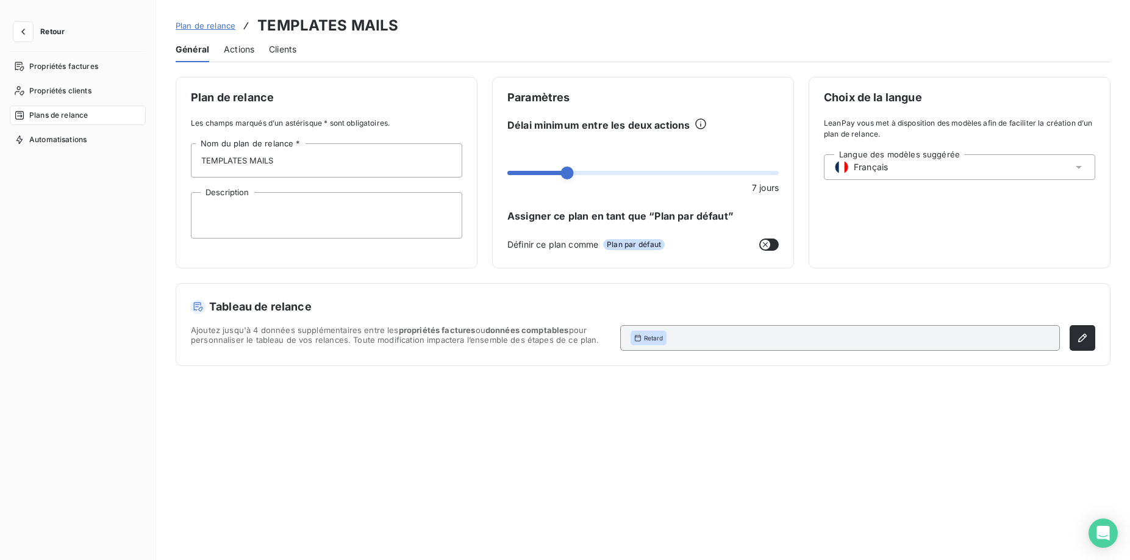
click at [243, 48] on span "Actions" at bounding box center [239, 49] width 30 height 12
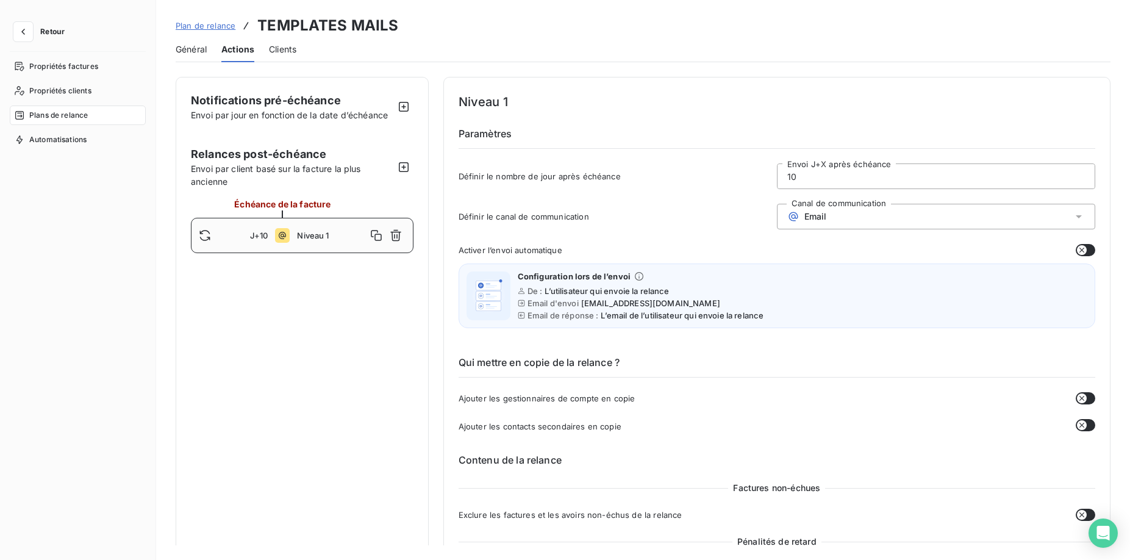
click at [323, 243] on div "Niveau 1" at bounding box center [351, 236] width 108 height 20
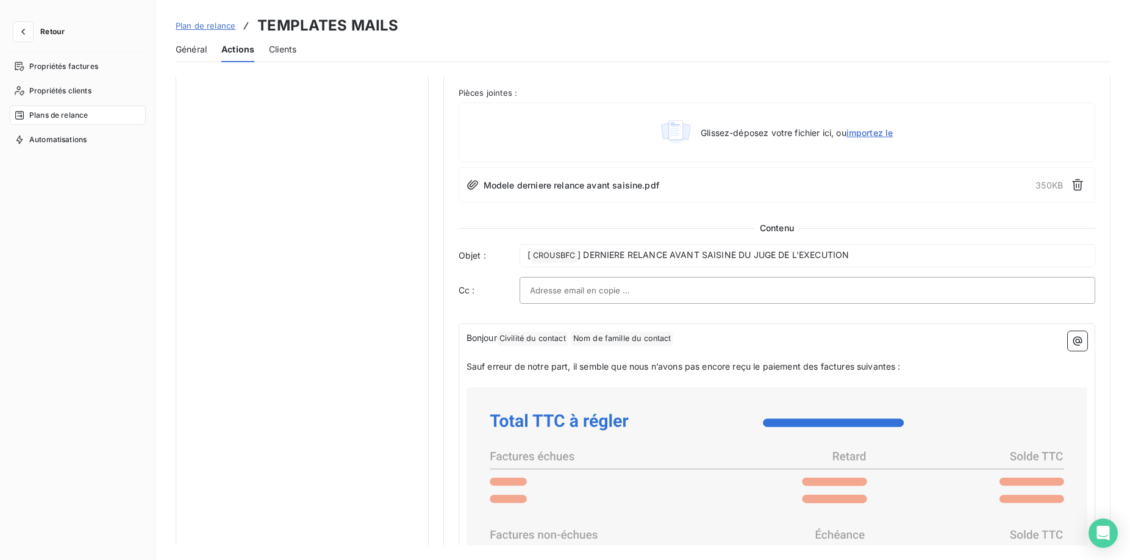
scroll to position [931, 0]
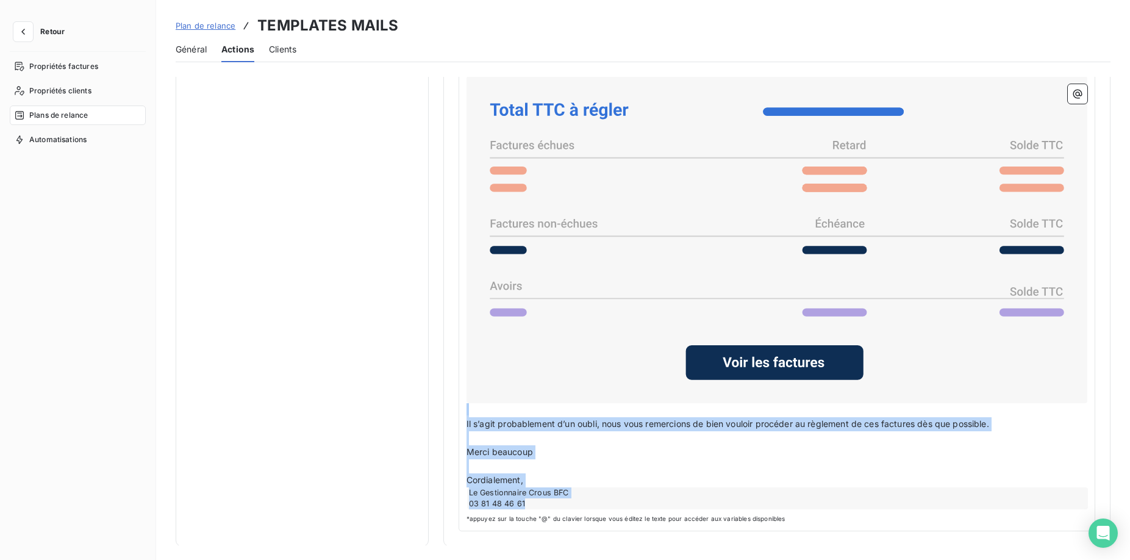
drag, startPoint x: 543, startPoint y: 509, endPoint x: 499, endPoint y: 249, distance: 264.1
click at [499, 249] on div "Bonjour Civilité du contact ﻿ Nom de famille du contact ﻿ ﻿ ﻿ Sauf erreur de no…" at bounding box center [777, 271] width 637 height 519
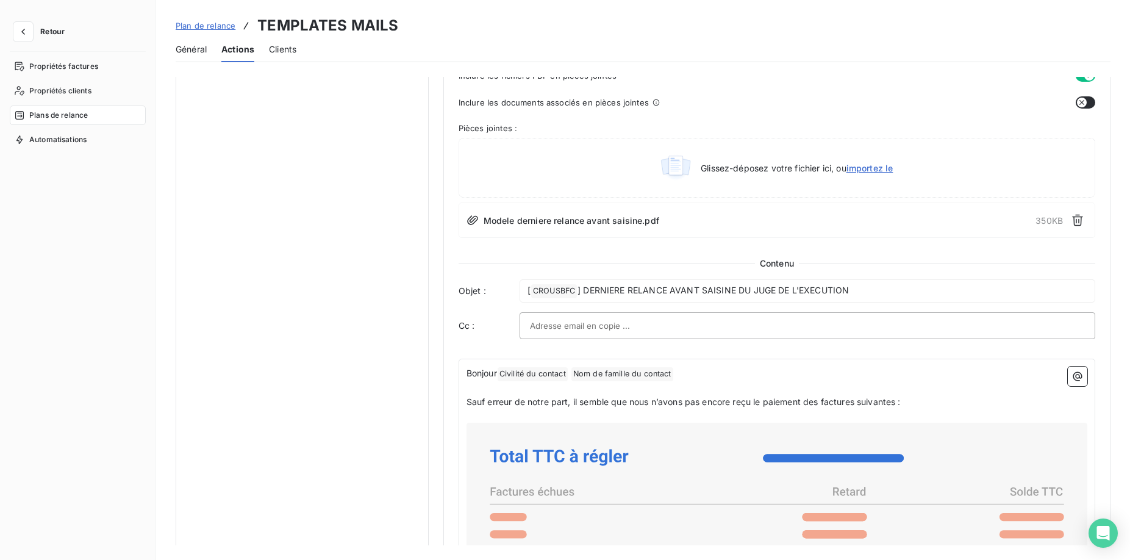
scroll to position [620, 0]
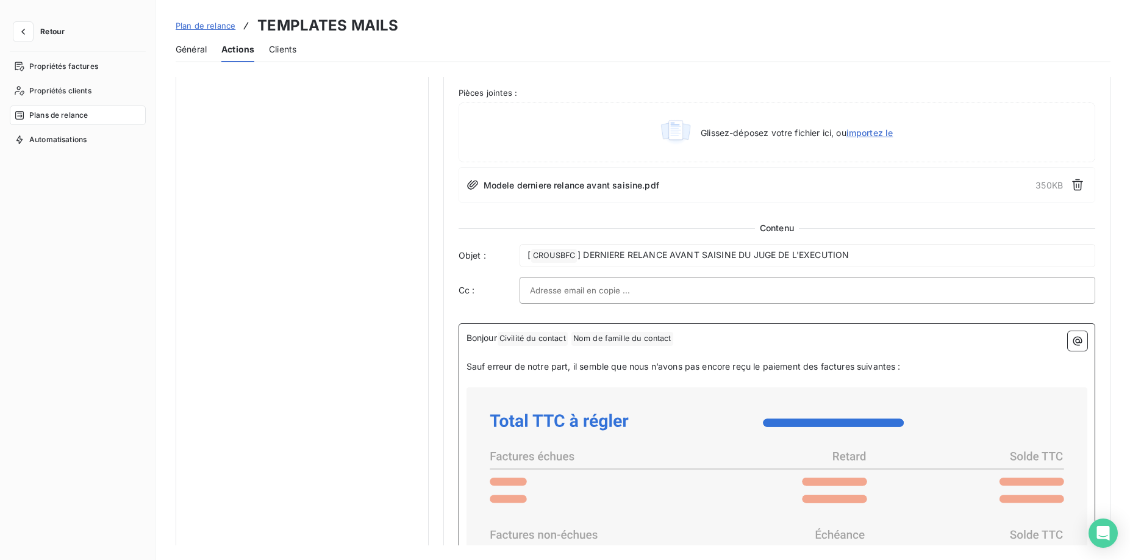
click at [497, 340] on span "Bonjour" at bounding box center [482, 337] width 30 height 10
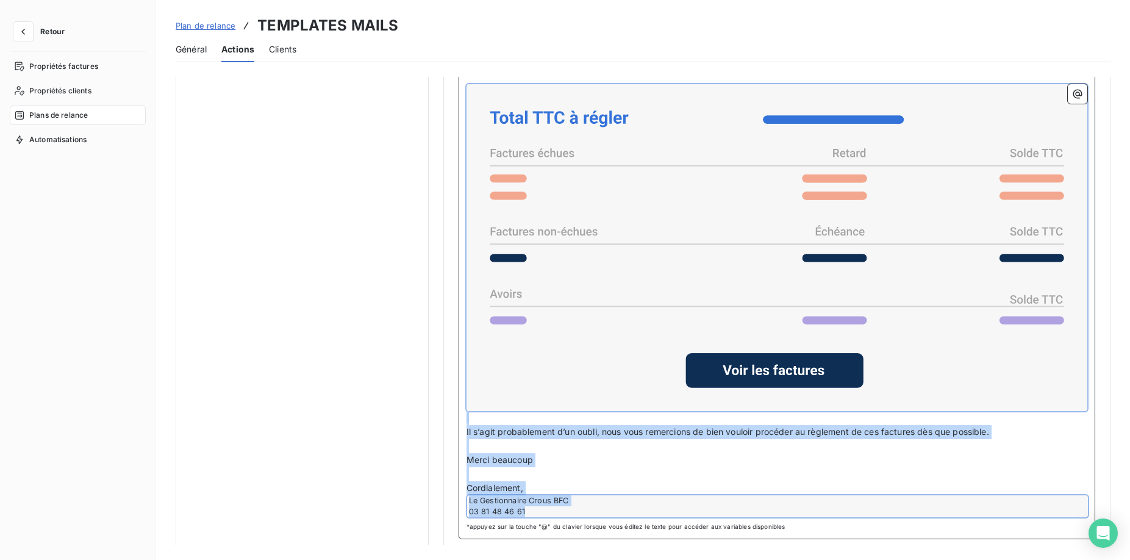
scroll to position [931, 0]
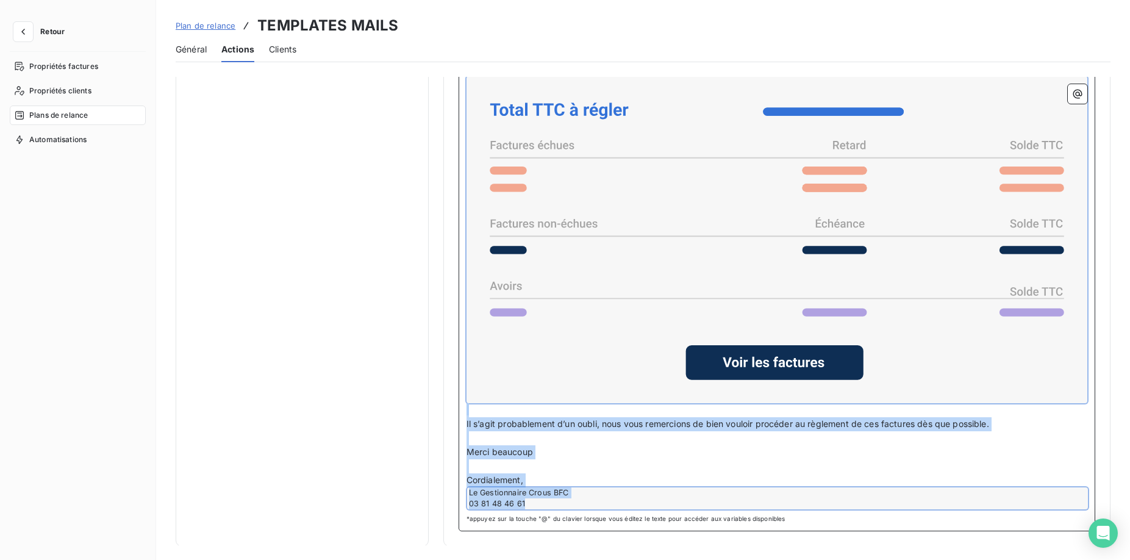
drag, startPoint x: 470, startPoint y: 333, endPoint x: 850, endPoint y: 573, distance: 449.2
click at [850, 545] on div "Notifications pré-échéance Envoi par jour en fonction de la date d’échéance Rel…" at bounding box center [643, 311] width 974 height 468
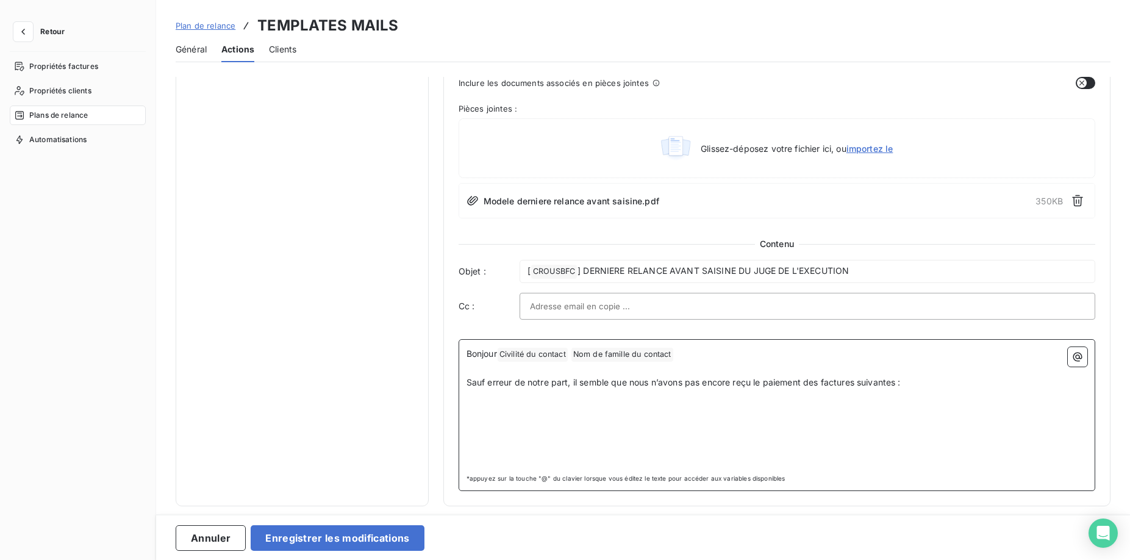
scroll to position [564, 0]
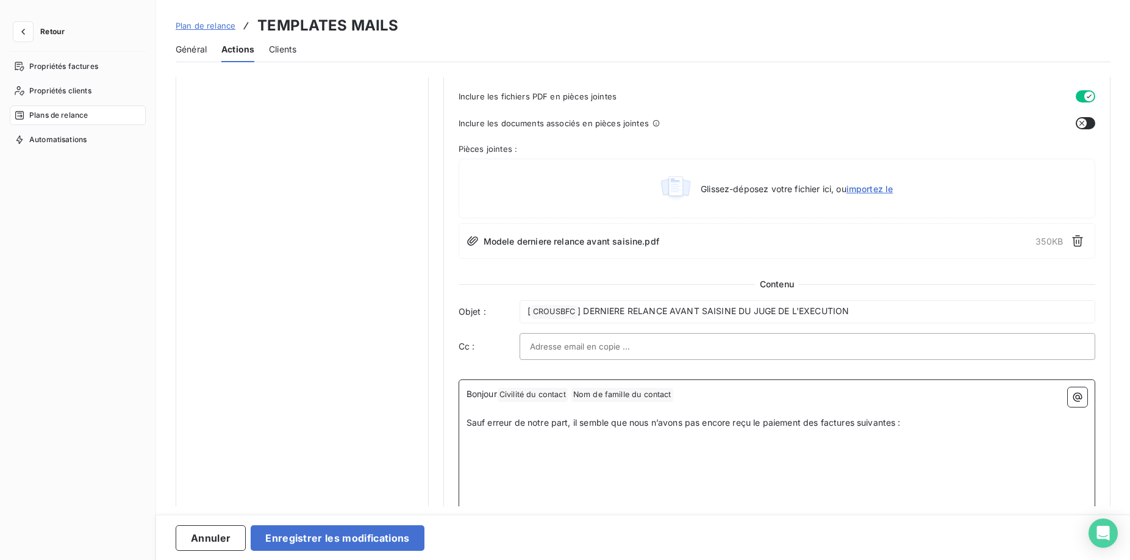
click at [543, 468] on div "Bonjour Civilité du contact ﻿ Nom de famille du contact ﻿ ﻿ ﻿ Sauf erreur de no…" at bounding box center [777, 448] width 621 height 122
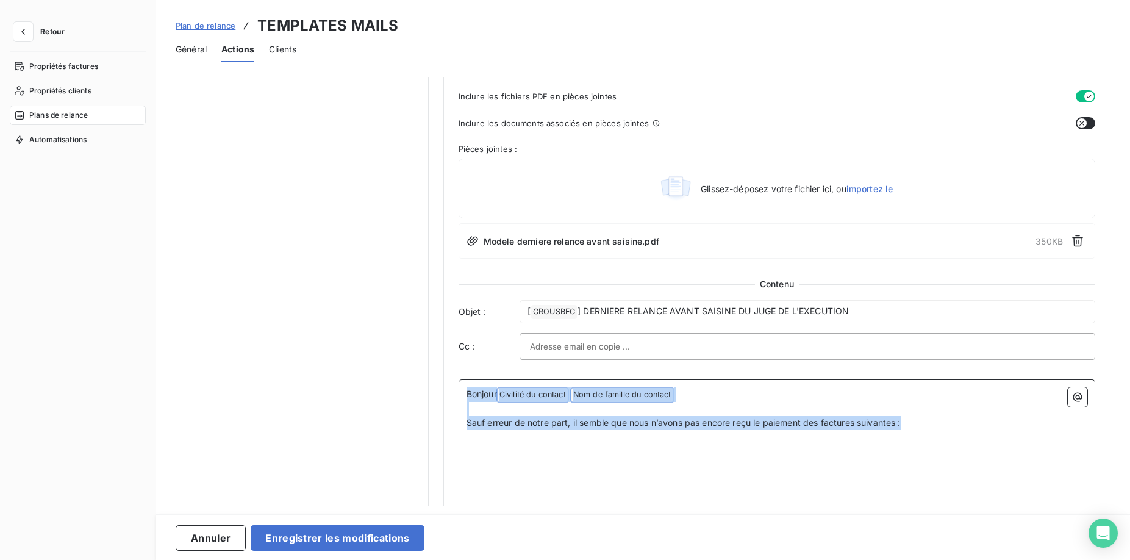
drag, startPoint x: 955, startPoint y: 428, endPoint x: 424, endPoint y: 385, distance: 532.9
click at [424, 385] on div "Notifications pré-échéance Envoi par jour en fonction de la date d’échéance Rel…" at bounding box center [643, 29] width 935 height 1033
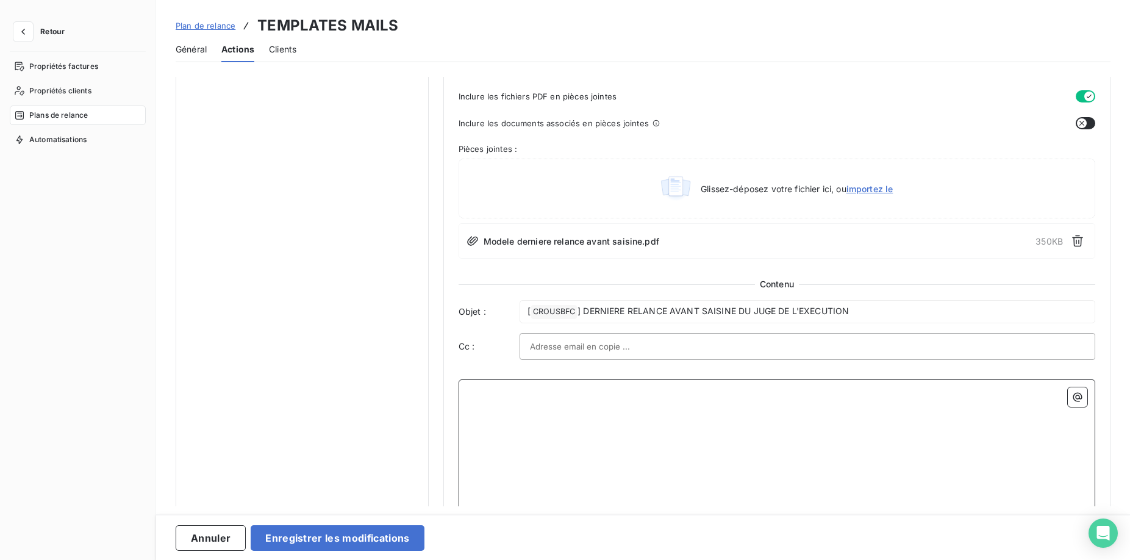
click at [529, 401] on p "﻿" at bounding box center [777, 408] width 621 height 14
click at [520, 396] on p "﻿" at bounding box center [777, 394] width 621 height 14
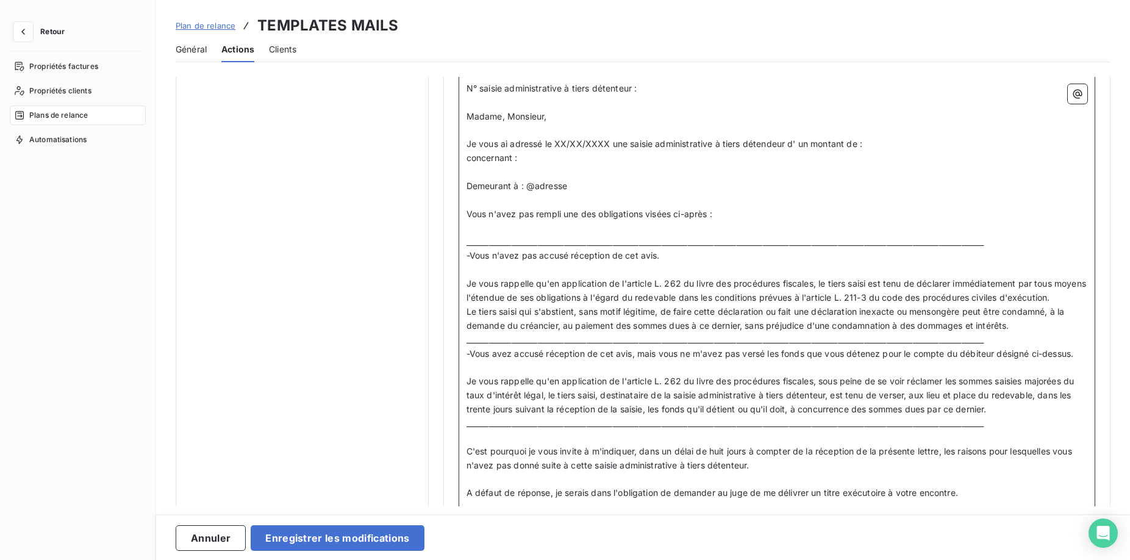
scroll to position [997, 0]
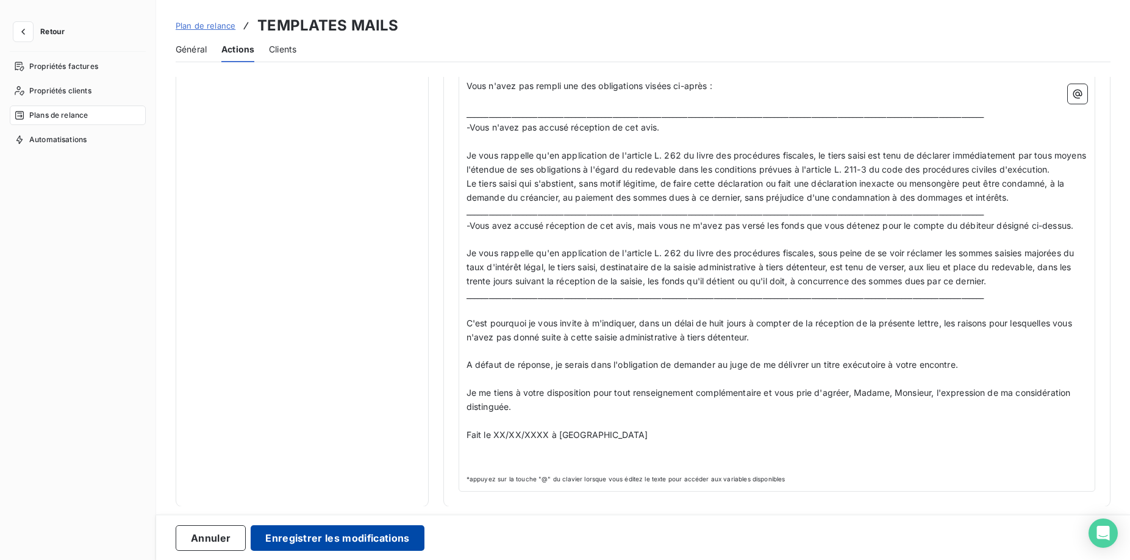
click at [336, 529] on button "Enregistrer les modifications" at bounding box center [337, 538] width 173 height 26
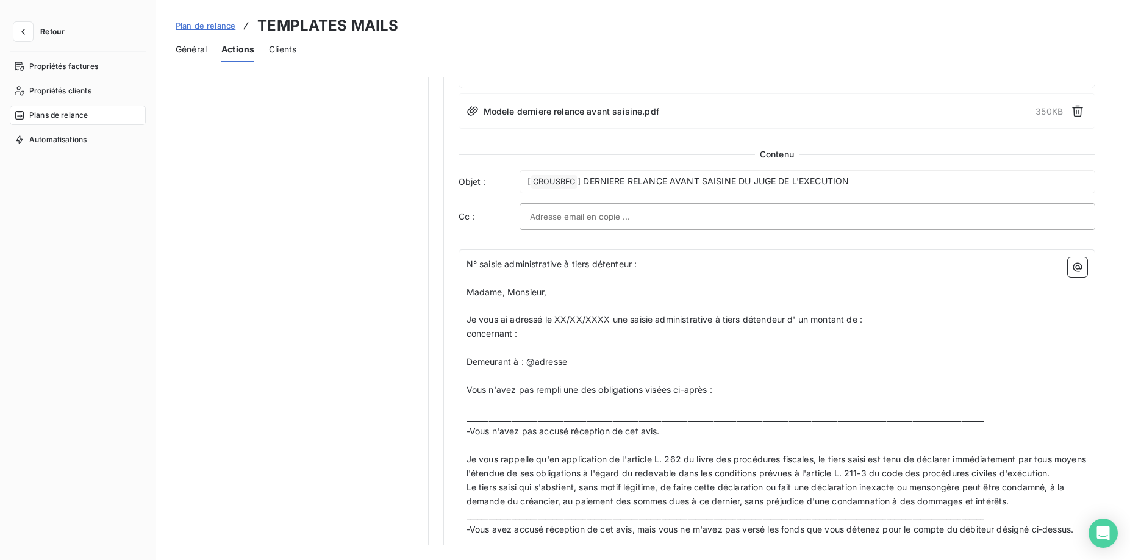
scroll to position [647, 0]
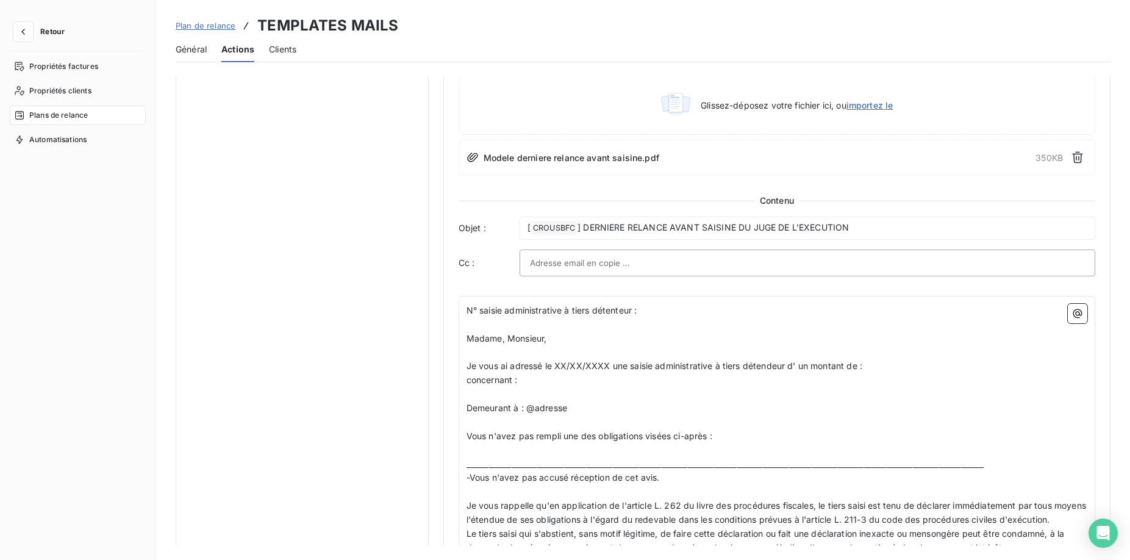
click at [38, 30] on button "Retour" at bounding box center [42, 32] width 65 height 20
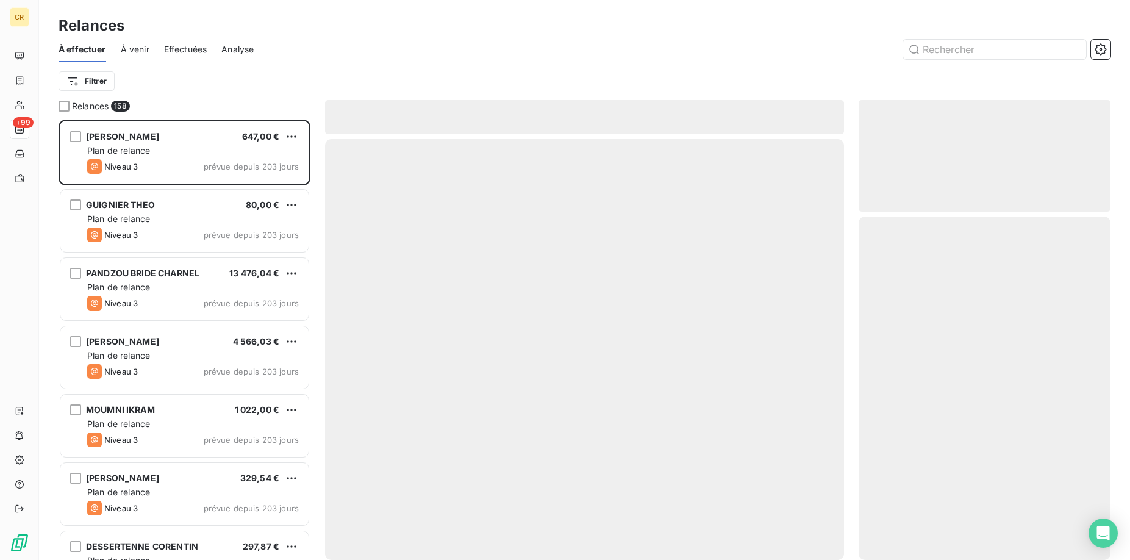
scroll to position [440, 252]
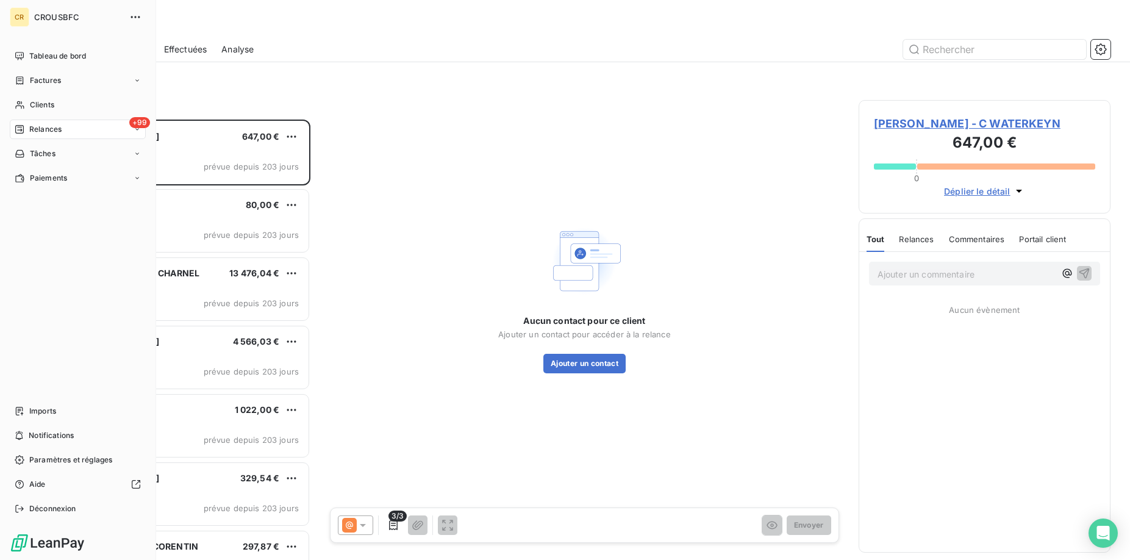
click at [138, 132] on icon at bounding box center [137, 129] width 7 height 7
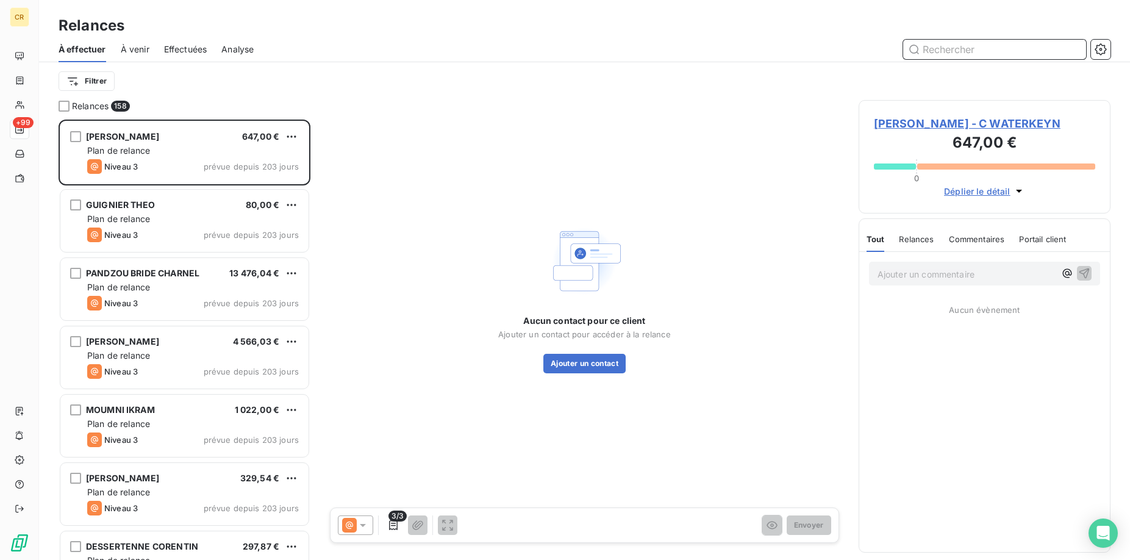
click at [976, 45] on input "text" at bounding box center [994, 50] width 183 height 20
type input "chahboub"
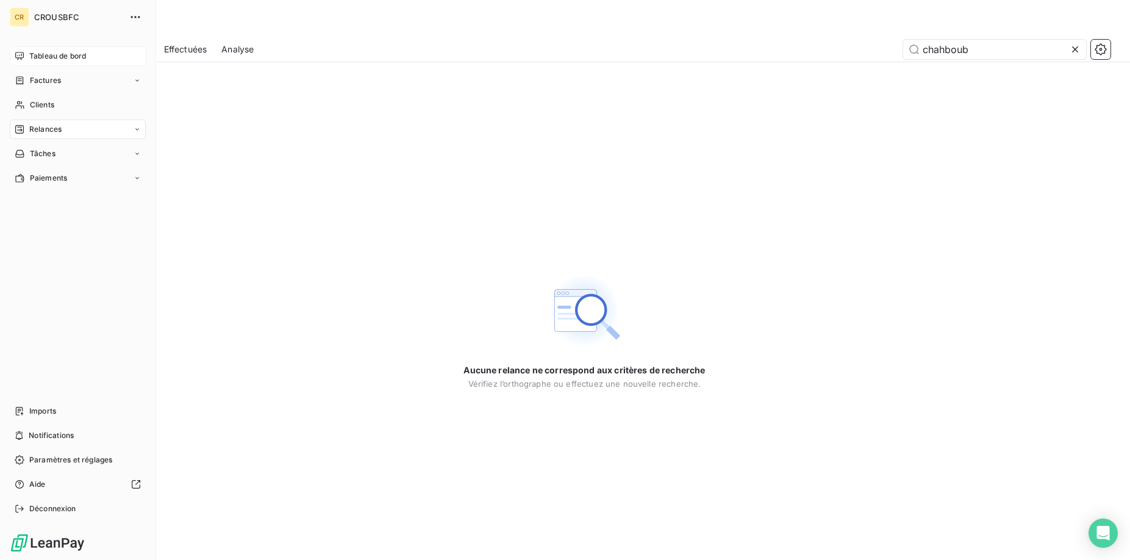
click at [49, 55] on span "Tableau de bord" at bounding box center [57, 56] width 57 height 11
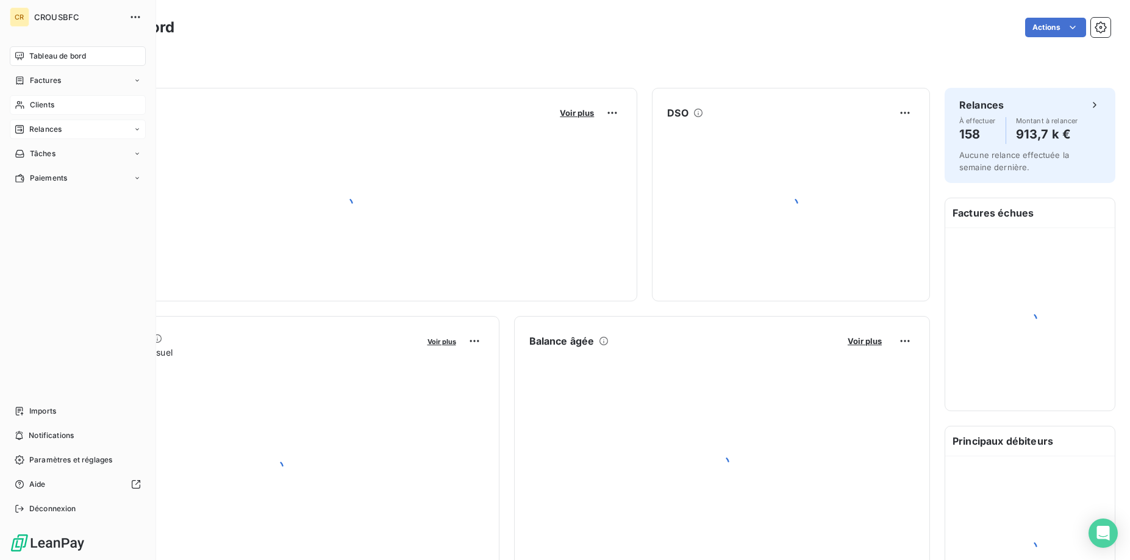
click at [51, 102] on span "Clients" at bounding box center [42, 104] width 24 height 11
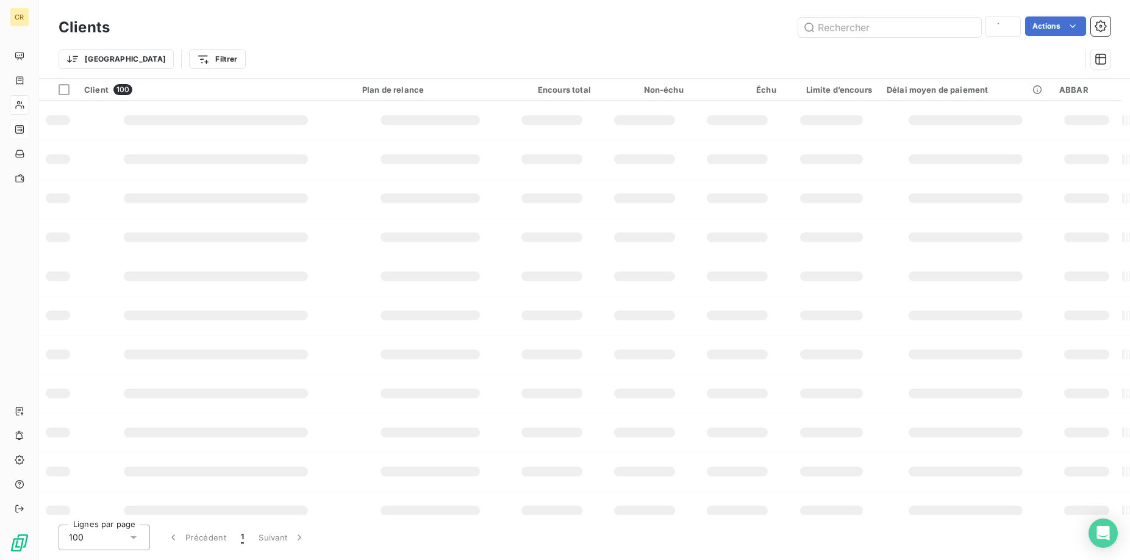
type input "chahb"
click at [911, 23] on input "text" at bounding box center [889, 28] width 183 height 20
type input "chahboub"
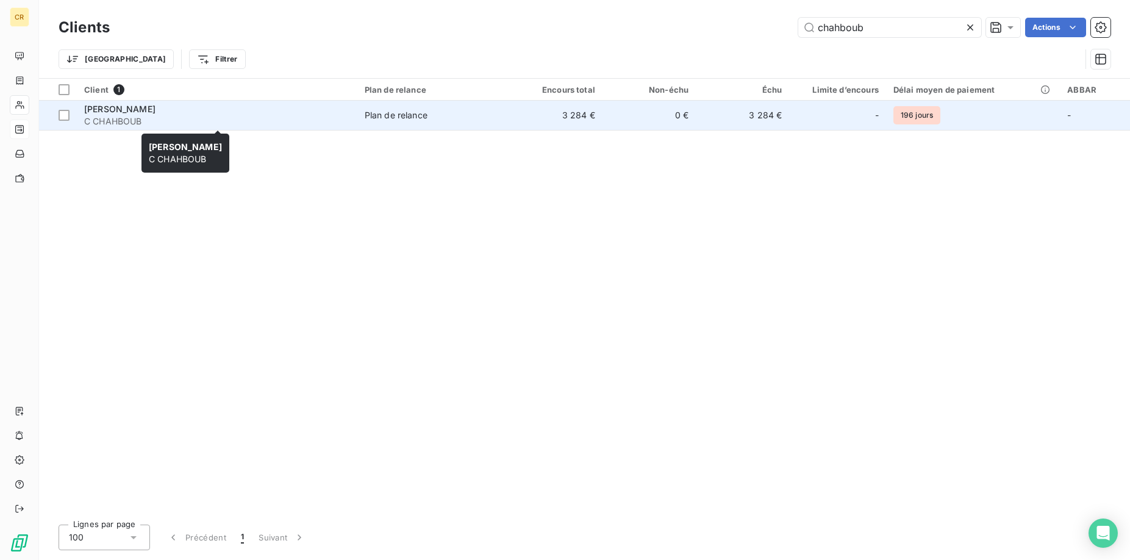
click at [120, 107] on span "[PERSON_NAME]" at bounding box center [119, 109] width 71 height 10
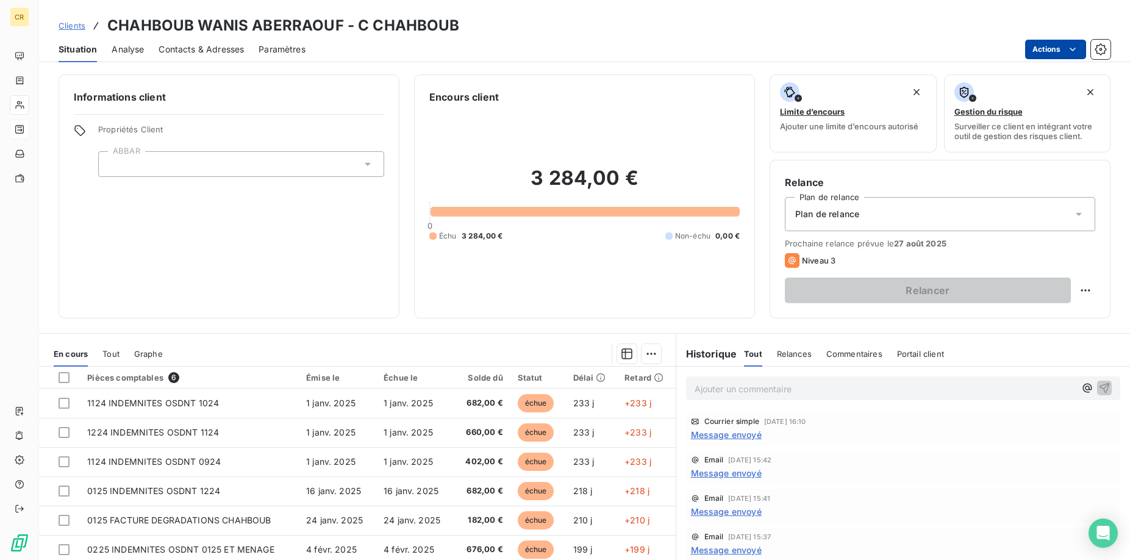
click at [1075, 45] on html "CR Clients CHAHBOUB WANIS ABERRAOUF - C CHAHBOUB Situation Analyse Contacts & A…" at bounding box center [565, 280] width 1130 height 560
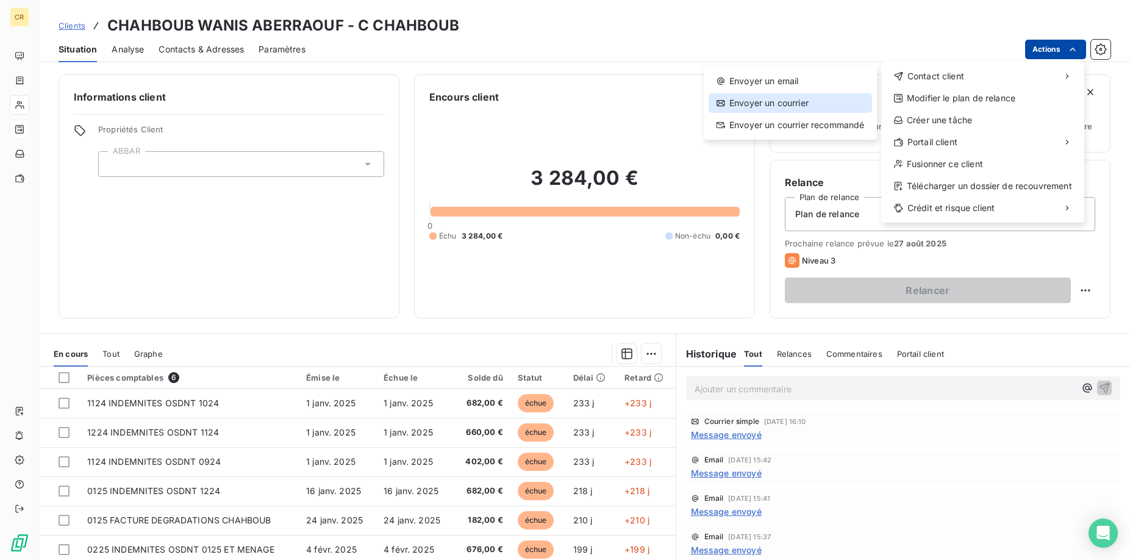
click at [775, 108] on div "Envoyer un courrier" at bounding box center [790, 103] width 163 height 20
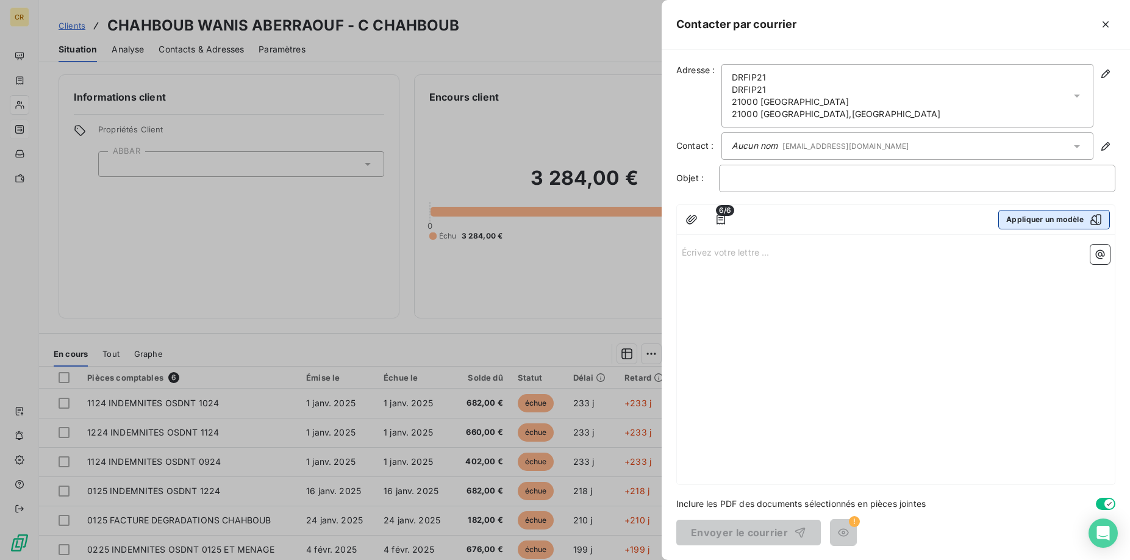
click at [1019, 218] on button "Appliquer un modèle" at bounding box center [1054, 220] width 112 height 20
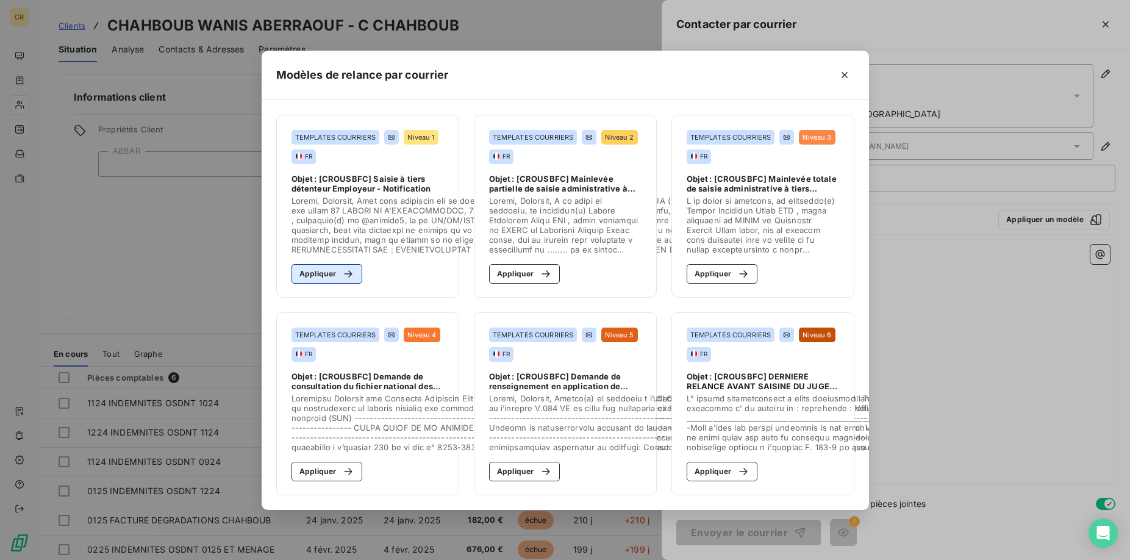
click at [337, 271] on div "button" at bounding box center [345, 274] width 18 height 12
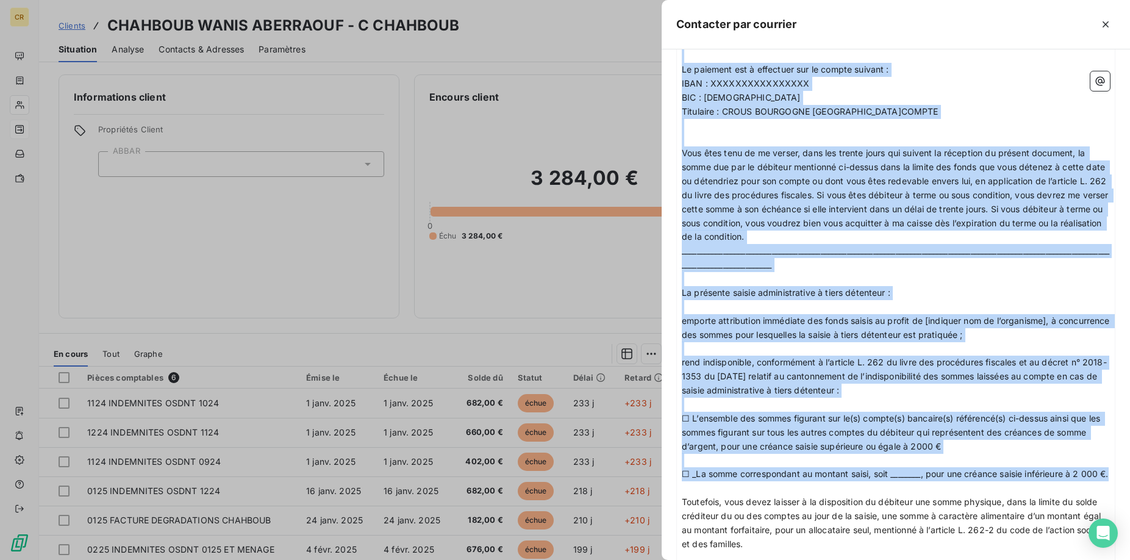
scroll to position [435, 0]
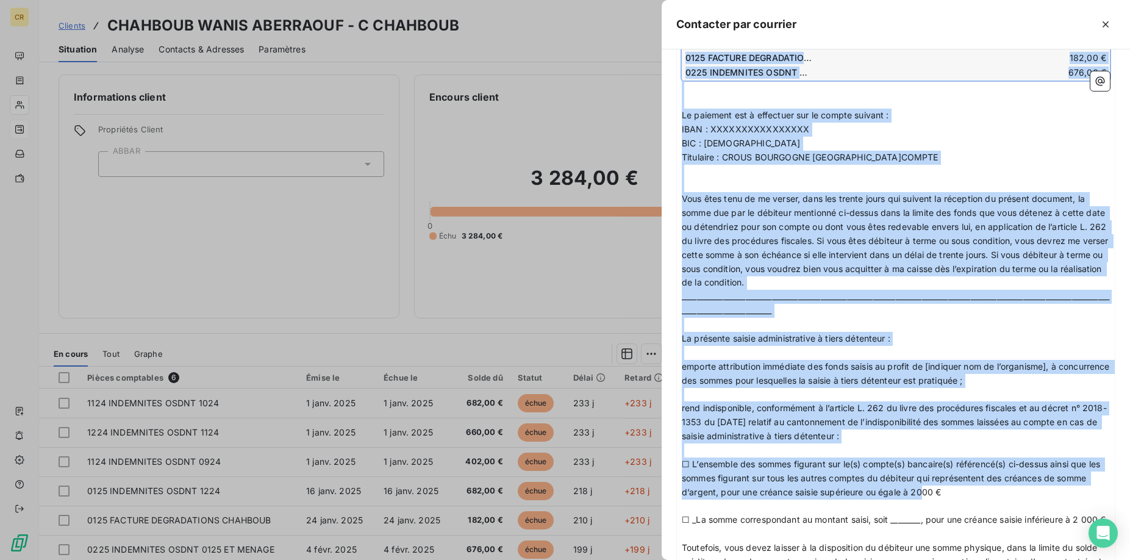
drag, startPoint x: 684, startPoint y: 265, endPoint x: 901, endPoint y: 435, distance: 276.7
click at [923, 507] on div "﻿ Madame, Monsieur, ﻿ Nous vous informons par la présente que CROUS BOURGOGNE F…" at bounding box center [896, 335] width 428 height 1053
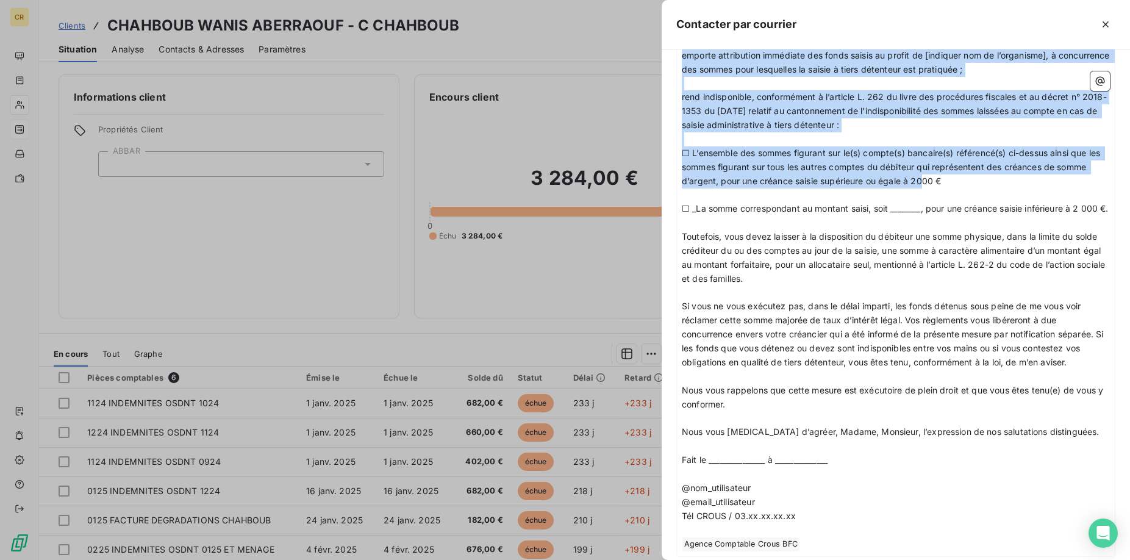
scroll to position [847, 0]
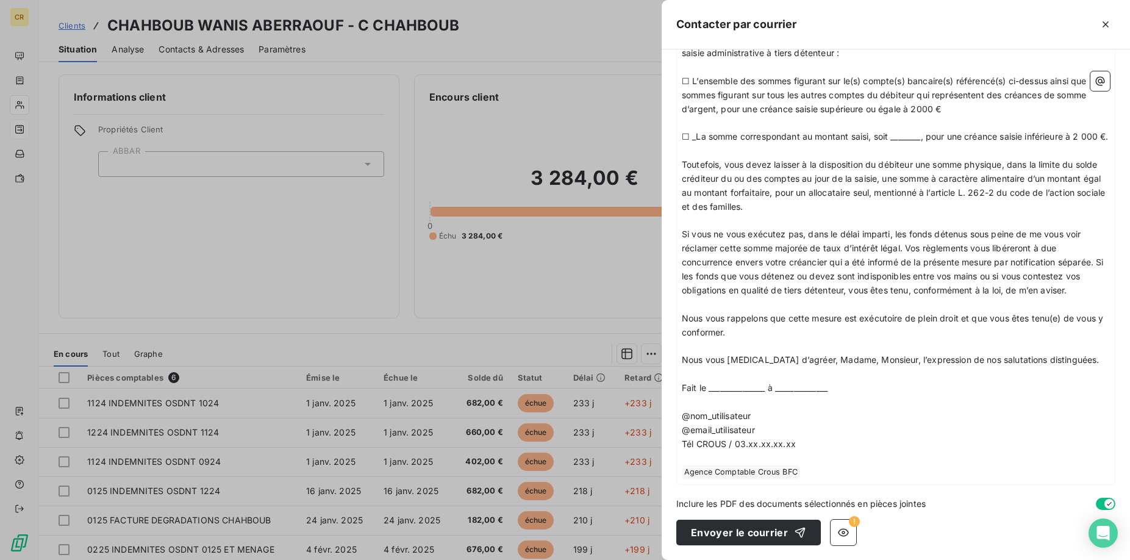
click at [814, 474] on p "﻿ Agence Comptable Crous BFC ﻿ ﻿" at bounding box center [896, 472] width 428 height 15
drag, startPoint x: 813, startPoint y: 475, endPoint x: 731, endPoint y: 223, distance: 265.0
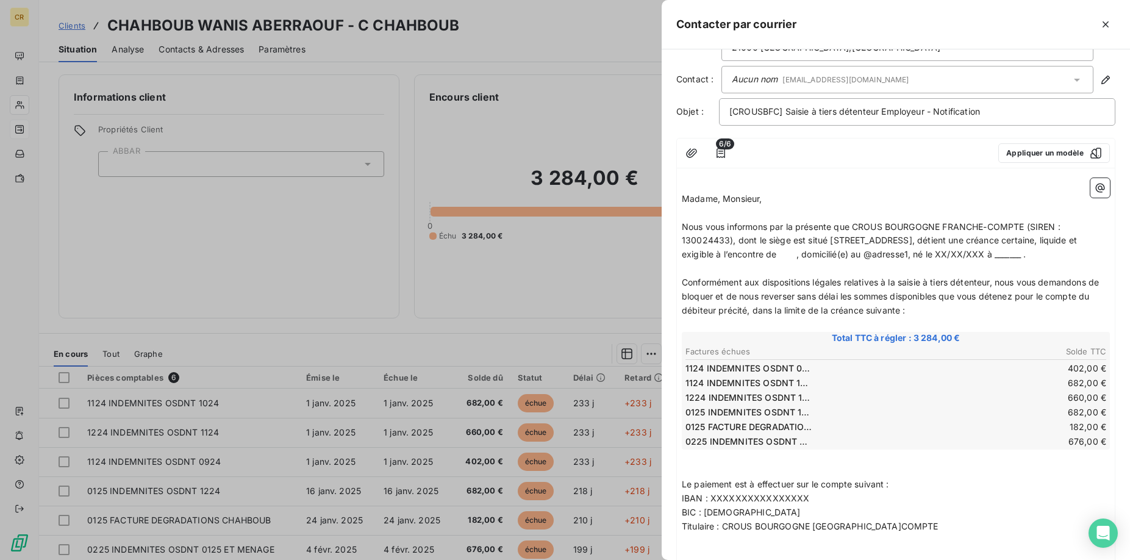
scroll to position [0, 0]
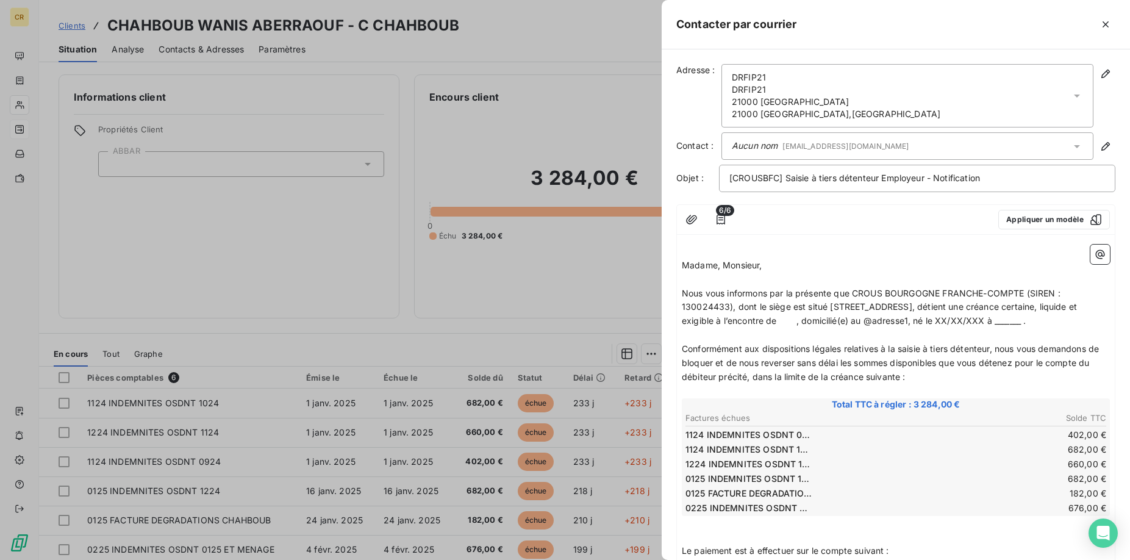
click at [791, 270] on p "Madame, Monsieur," at bounding box center [896, 266] width 428 height 14
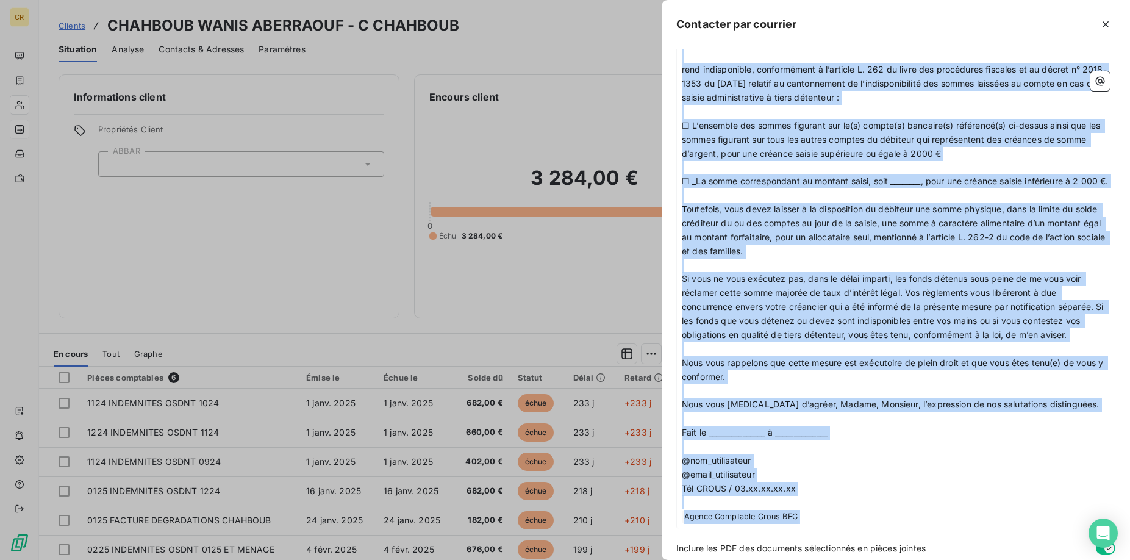
scroll to position [847, 0]
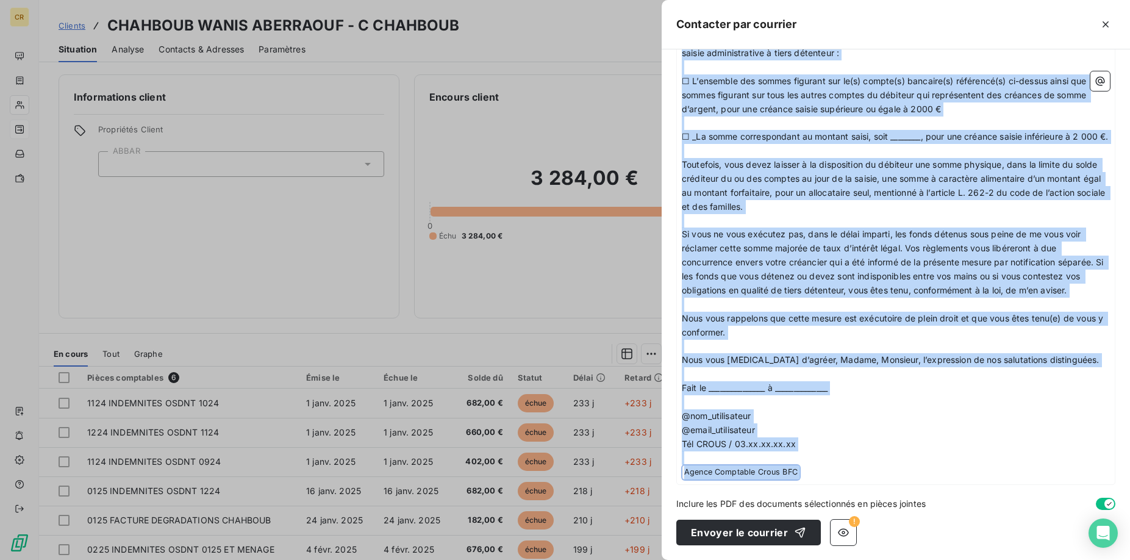
drag, startPoint x: 682, startPoint y: 265, endPoint x: 897, endPoint y: 589, distance: 388.9
click at [897, 559] on div "Adresse : DRFIP21 DRFIP21 21000 DIJON 21000 DIJON , France Contact : Aucun nom …" at bounding box center [896, 304] width 468 height 510
copy div "Madame, Monsieur, ﻿ Nous vous informons par la présente que CROUS BOURGOGNE FRA…"
click at [866, 474] on p "﻿ Agence Comptable Crous BFC ﻿ ﻿" at bounding box center [896, 472] width 428 height 15
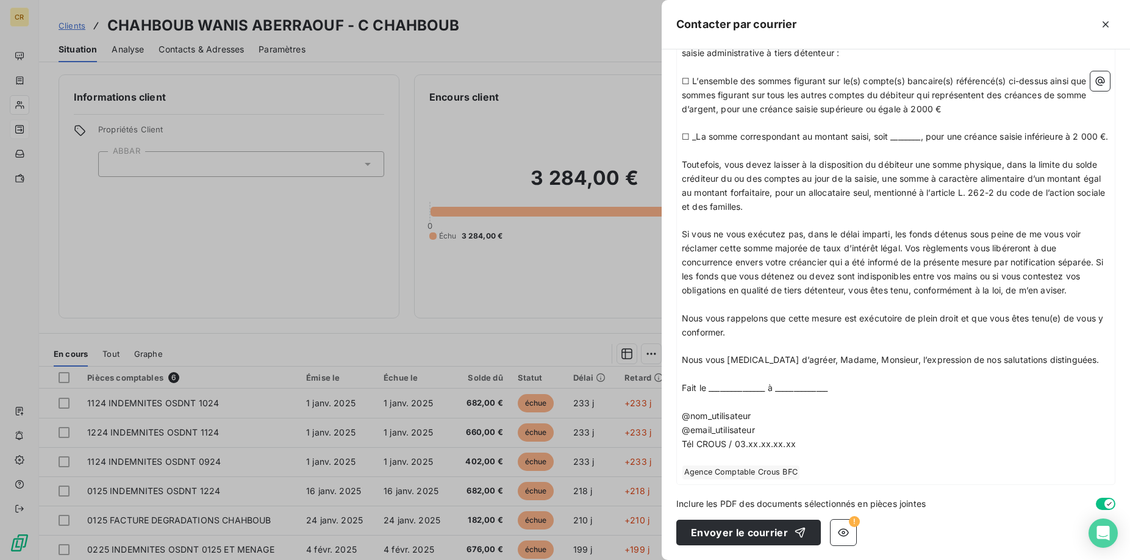
click at [561, 103] on div at bounding box center [565, 280] width 1130 height 560
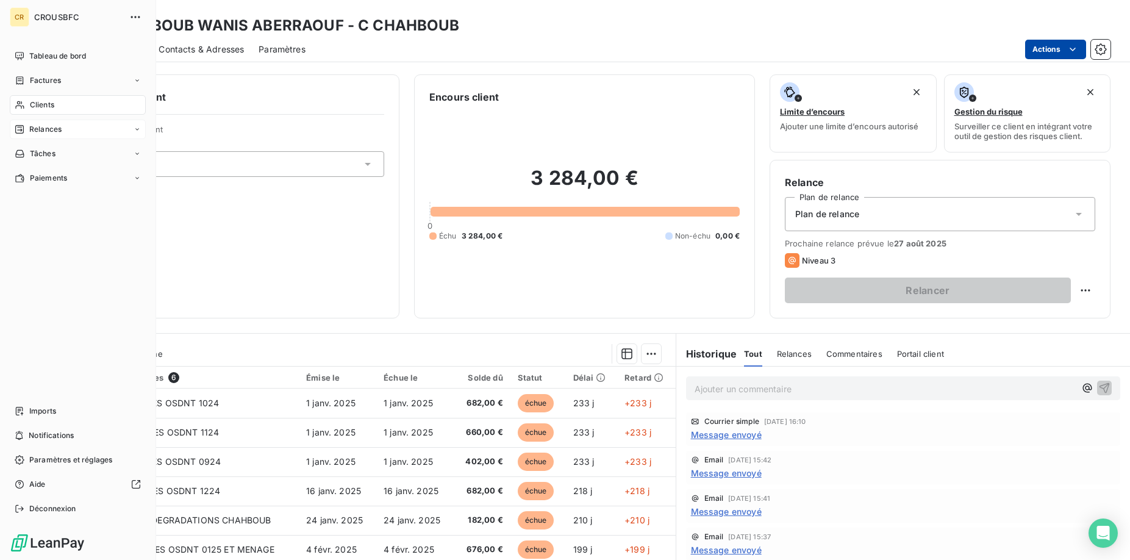
click at [135, 129] on icon at bounding box center [137, 129] width 7 height 7
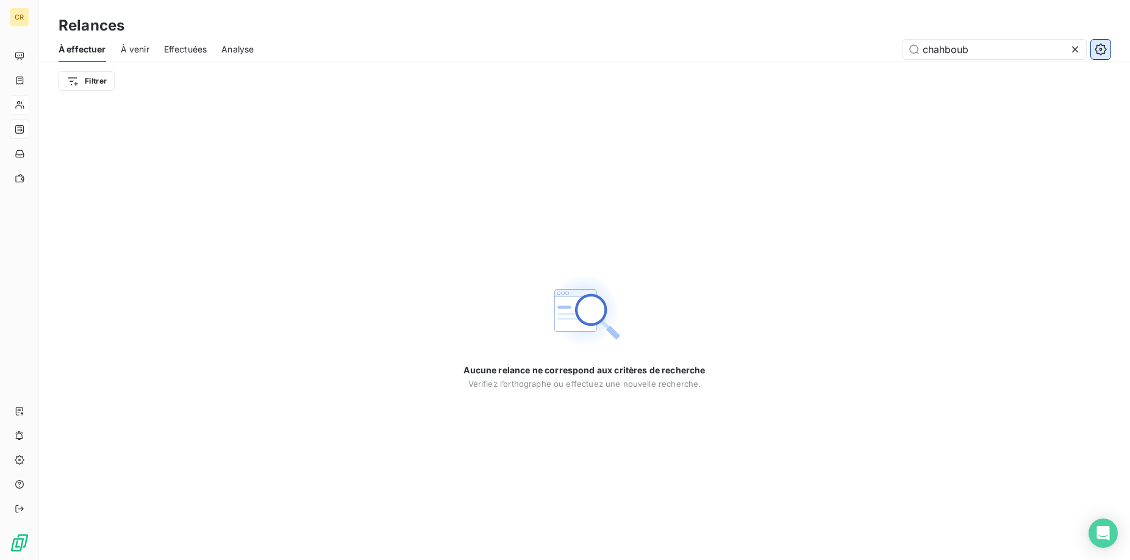
click at [1101, 45] on icon "button" at bounding box center [1101, 49] width 12 height 12
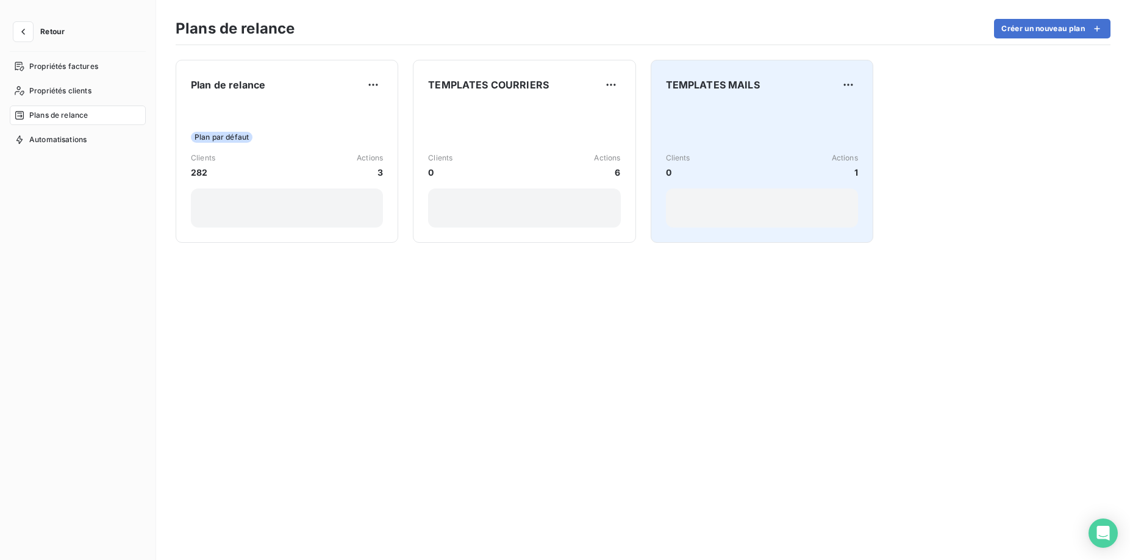
click at [714, 136] on div "Clients 0 Actions 1" at bounding box center [762, 165] width 192 height 123
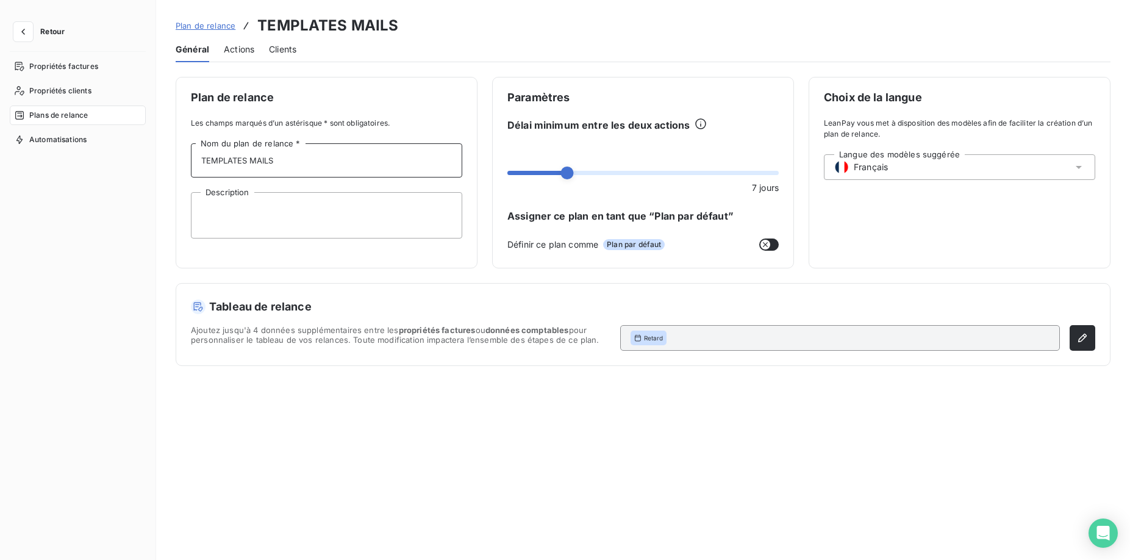
click at [285, 165] on input "TEMPLATES MAILS" at bounding box center [326, 160] width 271 height 34
click at [240, 49] on span "Actions" at bounding box center [239, 49] width 30 height 12
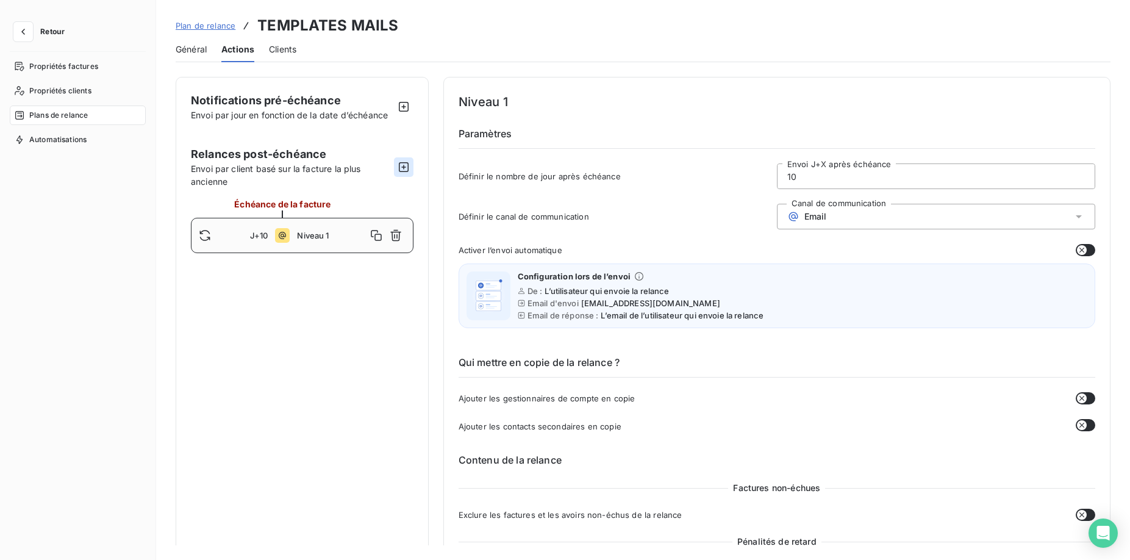
click at [403, 167] on icon "button" at bounding box center [404, 167] width 10 height 10
type input "20"
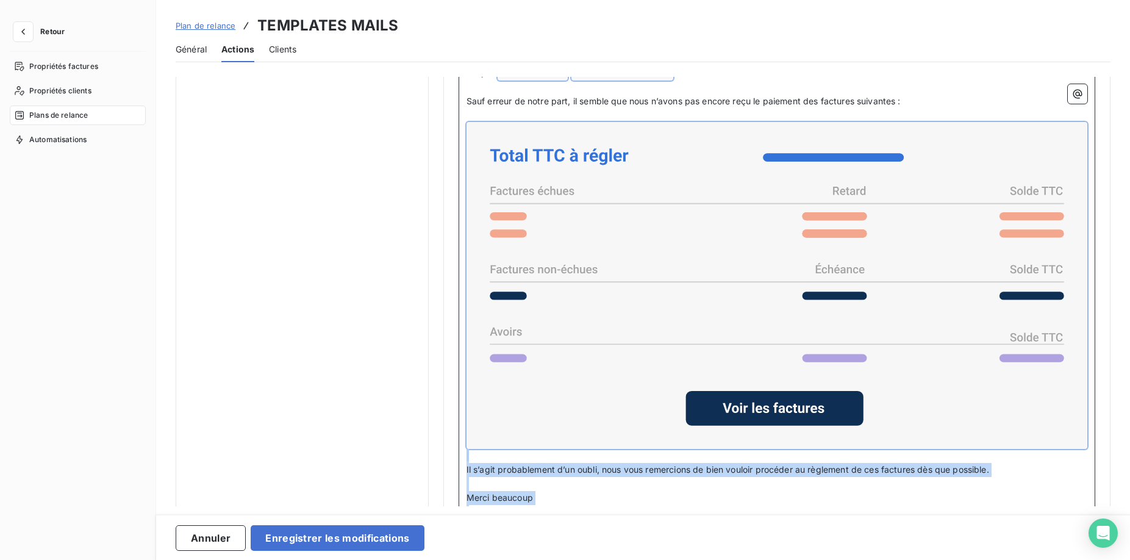
scroll to position [934, 0]
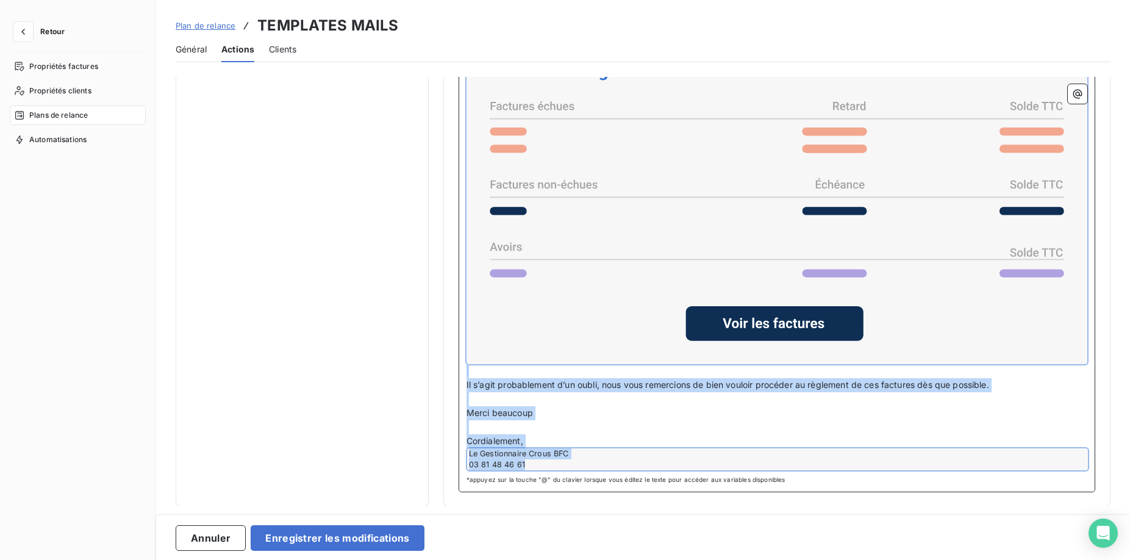
drag, startPoint x: 468, startPoint y: 299, endPoint x: 811, endPoint y: 540, distance: 419.4
click at [811, 506] on div "Notifications pré-échéance Envoi par jour en fonction de la date d’échéance Rel…" at bounding box center [643, 291] width 974 height 429
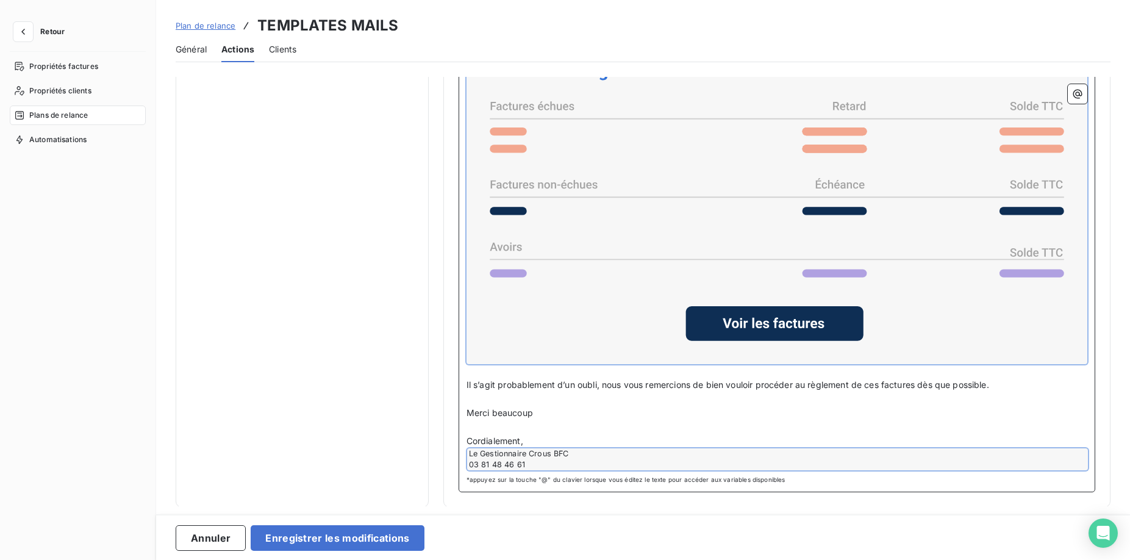
scroll to position [569, 0]
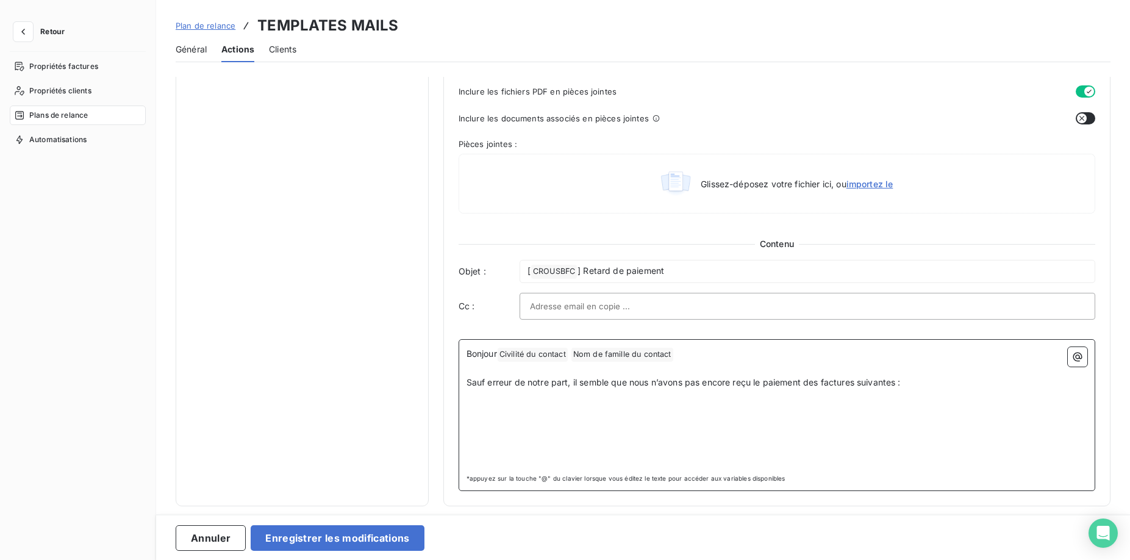
click at [623, 423] on div "Bonjour Civilité du contact ﻿ Nom de famille du contact ﻿ ﻿ ﻿ Sauf erreur de no…" at bounding box center [777, 408] width 621 height 122
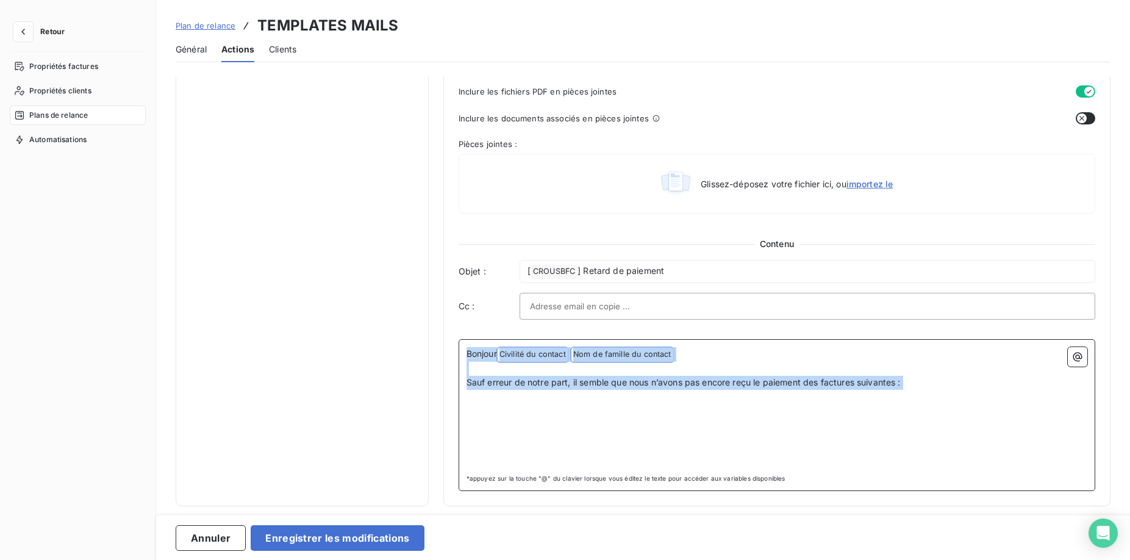
drag, startPoint x: 990, startPoint y: 391, endPoint x: 438, endPoint y: 340, distance: 554.3
click at [438, 340] on div "Notifications pré-échéance Envoi par jour en fonction de la date d’échéance Rel…" at bounding box center [643, 7] width 935 height 998
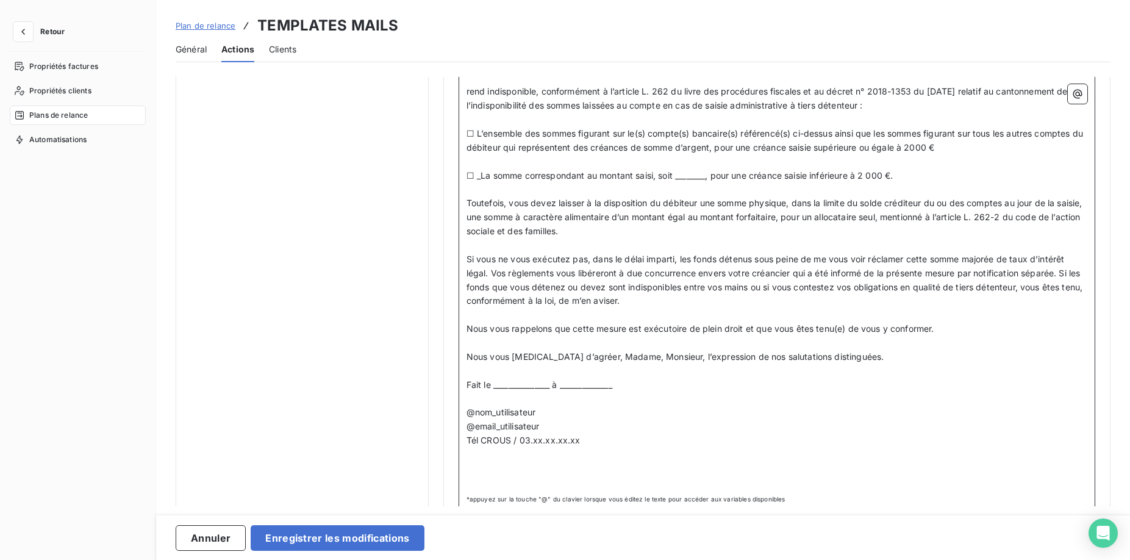
scroll to position [1583, 0]
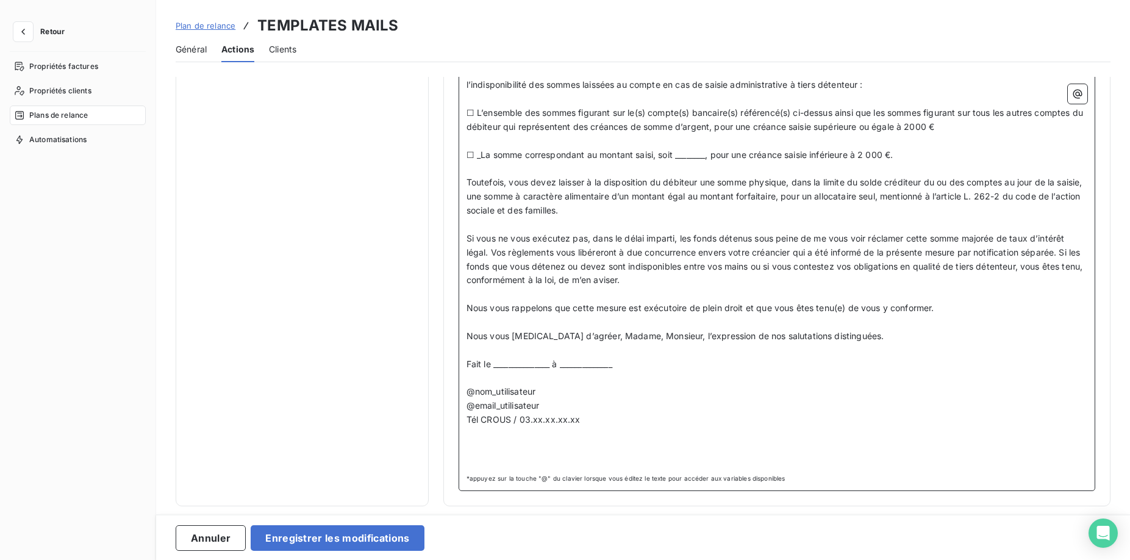
click at [506, 461] on p "﻿" at bounding box center [777, 462] width 621 height 14
click at [505, 446] on p "﻿" at bounding box center [777, 448] width 621 height 14
click at [505, 457] on p "﻿" at bounding box center [777, 462] width 621 height 14
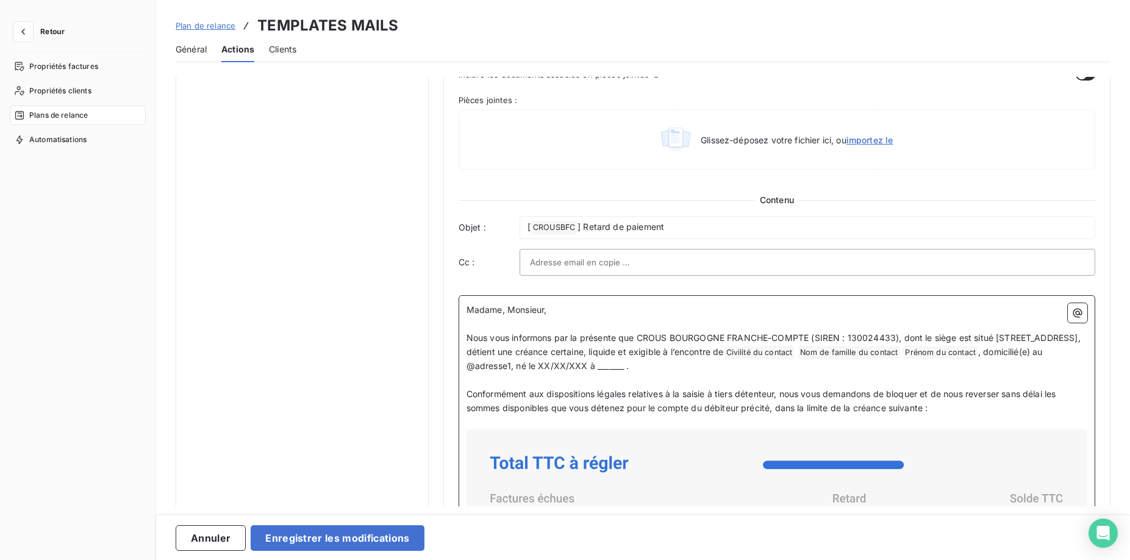
scroll to position [588, 0]
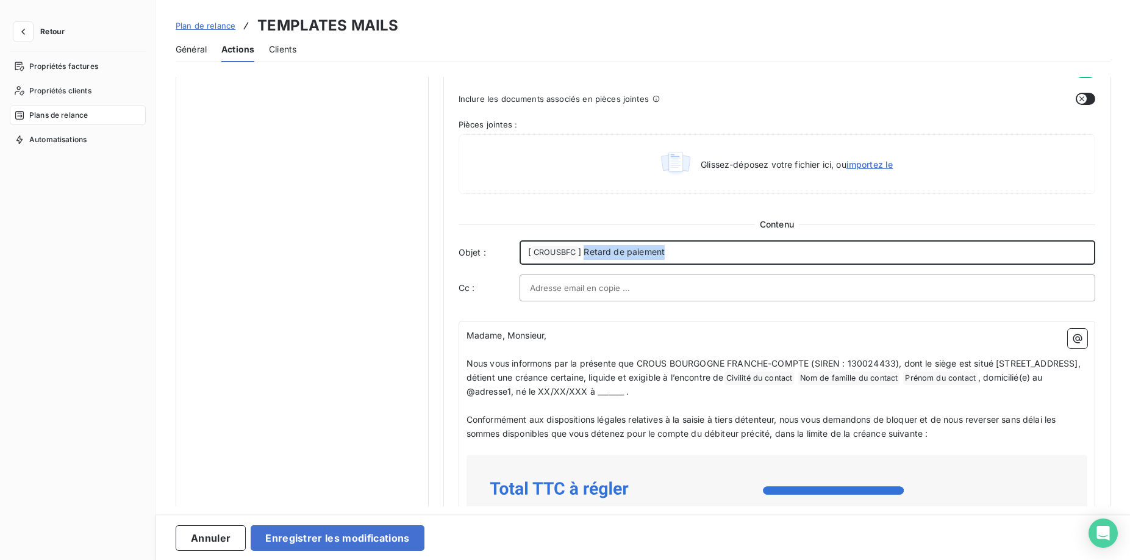
drag, startPoint x: 666, startPoint y: 252, endPoint x: 585, endPoint y: 251, distance: 80.5
click at [585, 251] on p "[ CROUSBFC ﻿ ] Retard de paiement" at bounding box center [807, 252] width 559 height 15
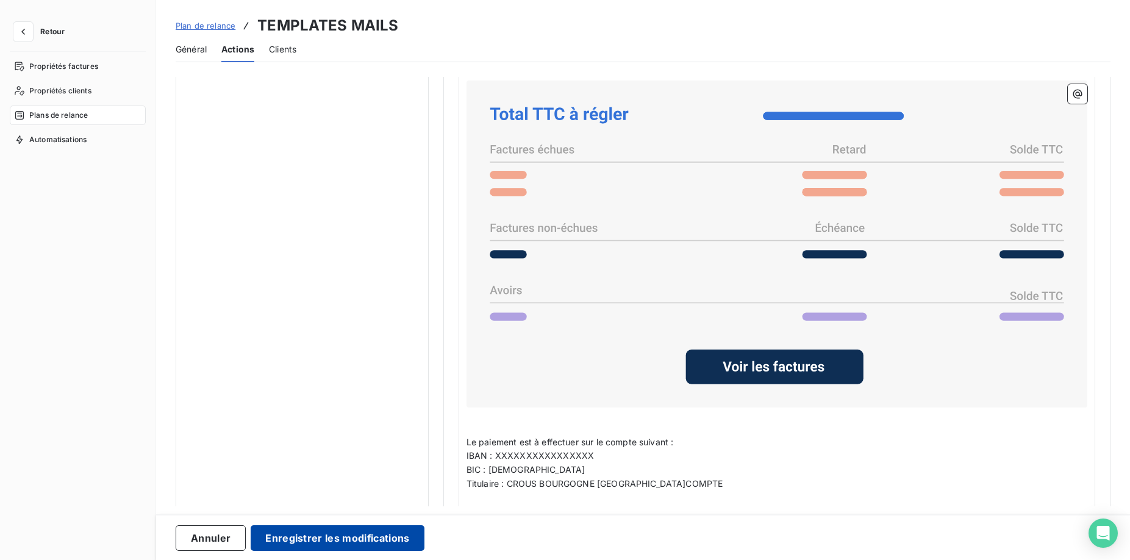
click at [354, 539] on button "Enregistrer les modifications" at bounding box center [337, 538] width 173 height 26
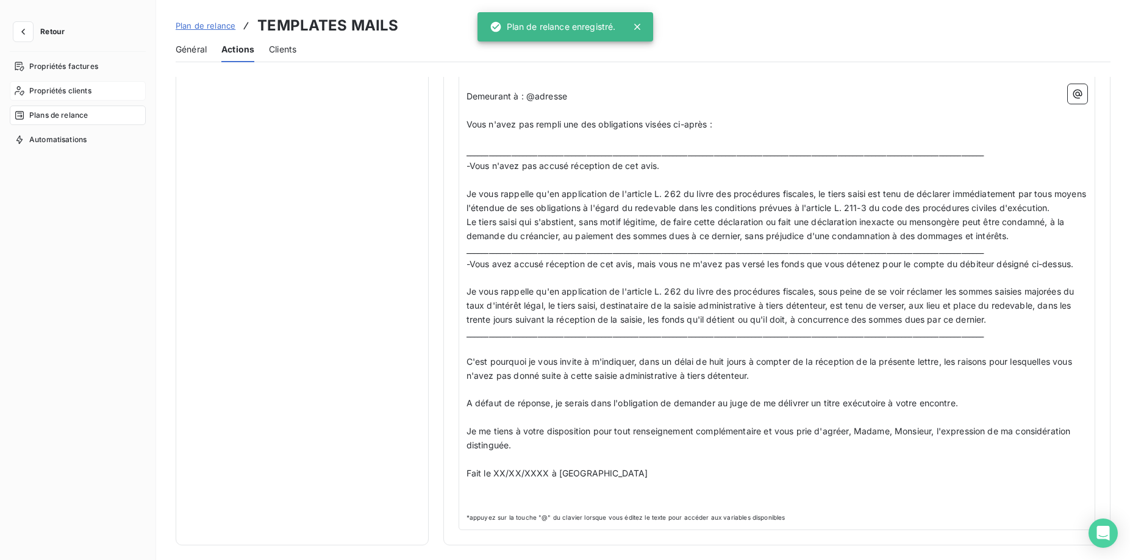
click at [61, 87] on span "Propriétés clients" at bounding box center [60, 90] width 62 height 11
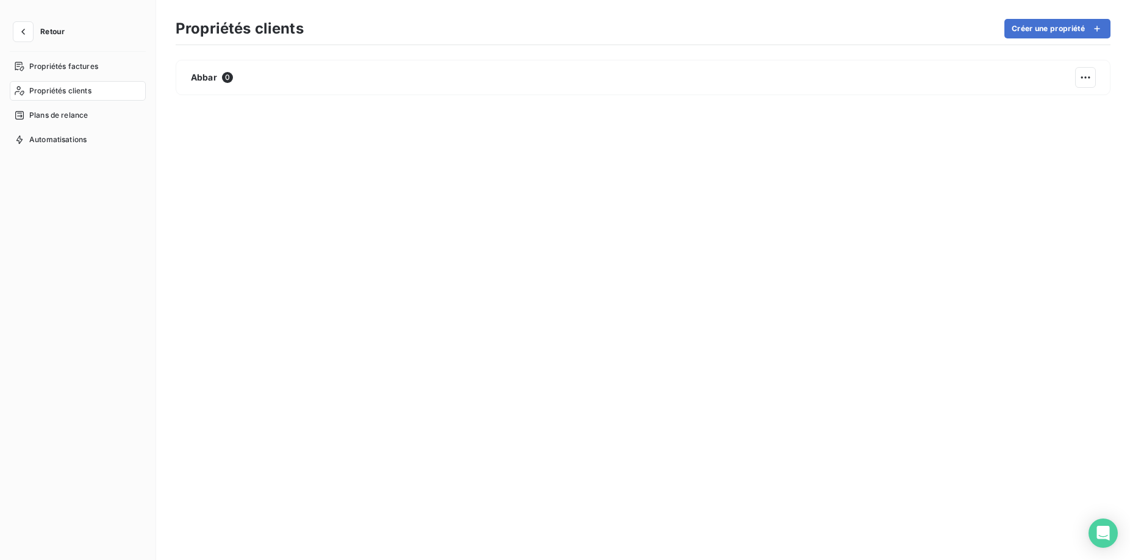
click at [62, 85] on span "Propriétés clients" at bounding box center [60, 90] width 62 height 11
click at [26, 26] on icon "button" at bounding box center [23, 32] width 12 height 12
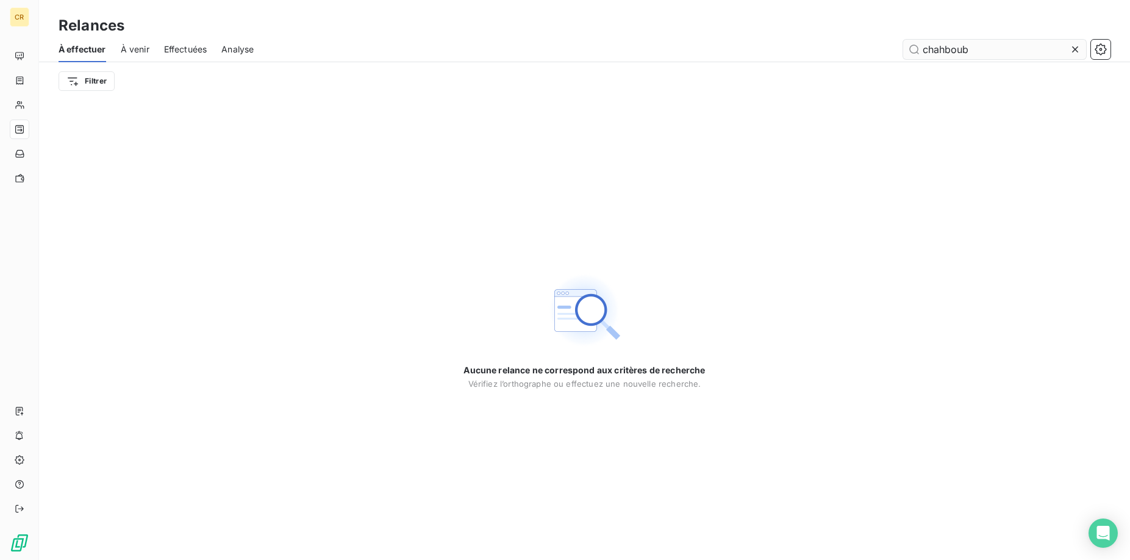
click at [1038, 46] on input "chahboub" at bounding box center [994, 50] width 183 height 20
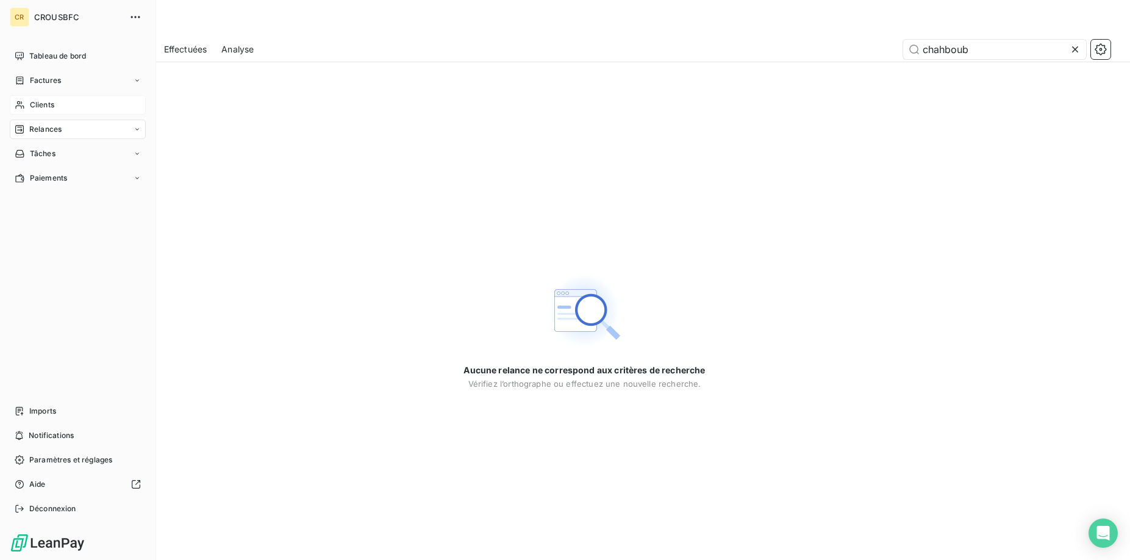
click at [16, 106] on icon at bounding box center [19, 105] width 9 height 8
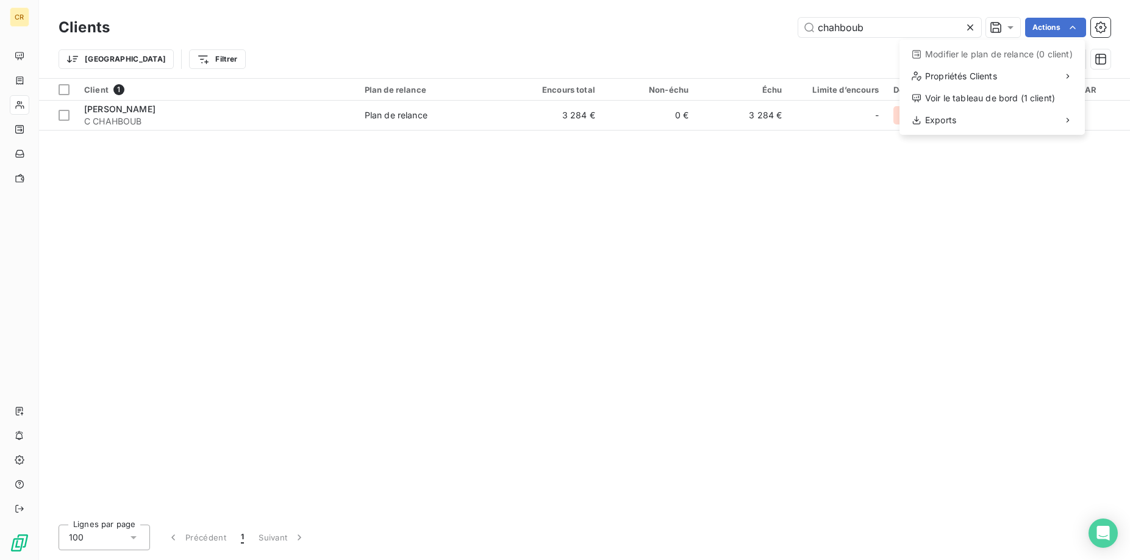
click at [1070, 26] on html "CR Clients chahboub Actions Modifier le plan de relance (0 client) Propriétés C…" at bounding box center [565, 280] width 1130 height 560
click at [861, 30] on html "CR Clients chahboub Actions Modifier le plan de relance (0 client) Propriétés C…" at bounding box center [565, 280] width 1130 height 560
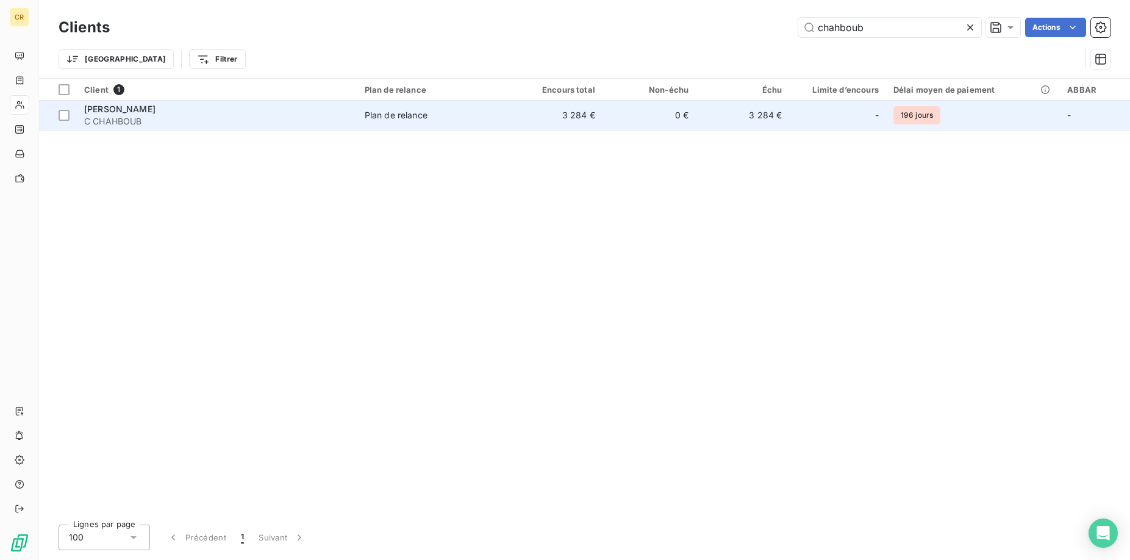
click at [114, 111] on span "[PERSON_NAME]" at bounding box center [119, 109] width 71 height 10
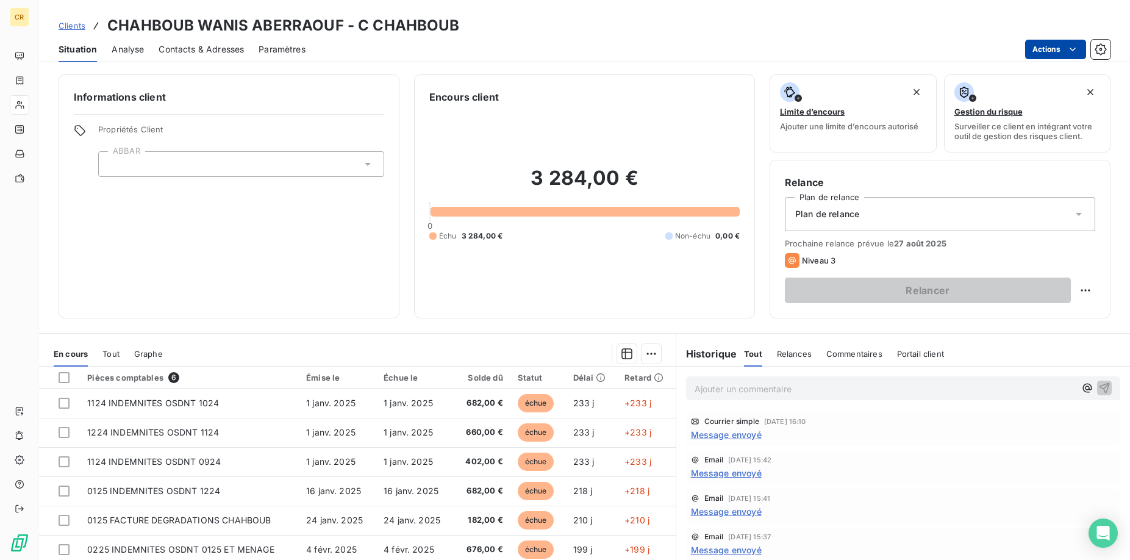
click at [1076, 48] on html "CR Clients CHAHBOUB WANIS ABERRAOUF - C CHAHBOUB Situation Analyse Contacts & A…" at bounding box center [565, 280] width 1130 height 560
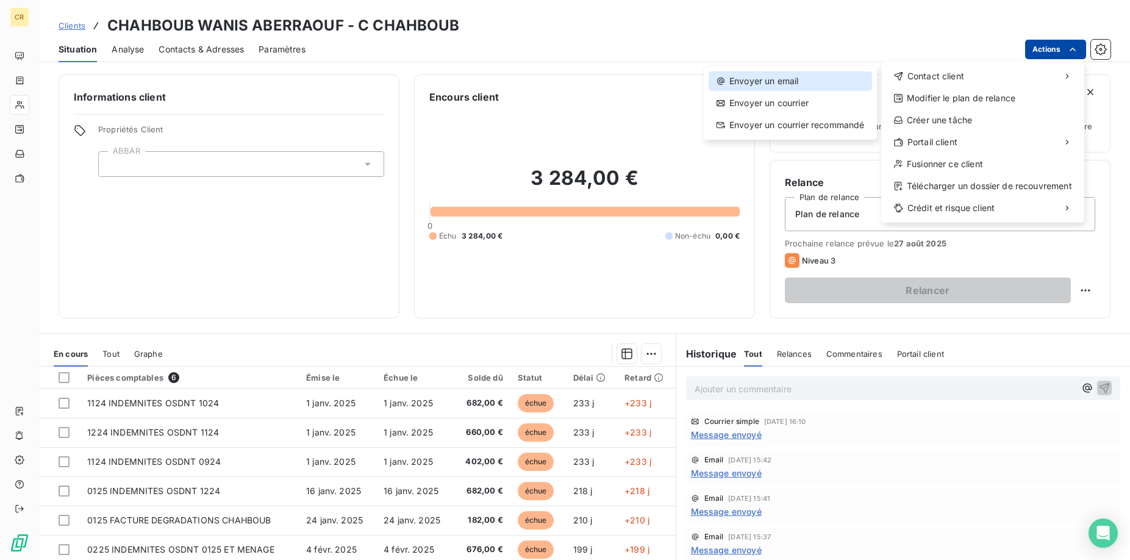
click at [775, 88] on div "Envoyer un email" at bounding box center [790, 81] width 163 height 20
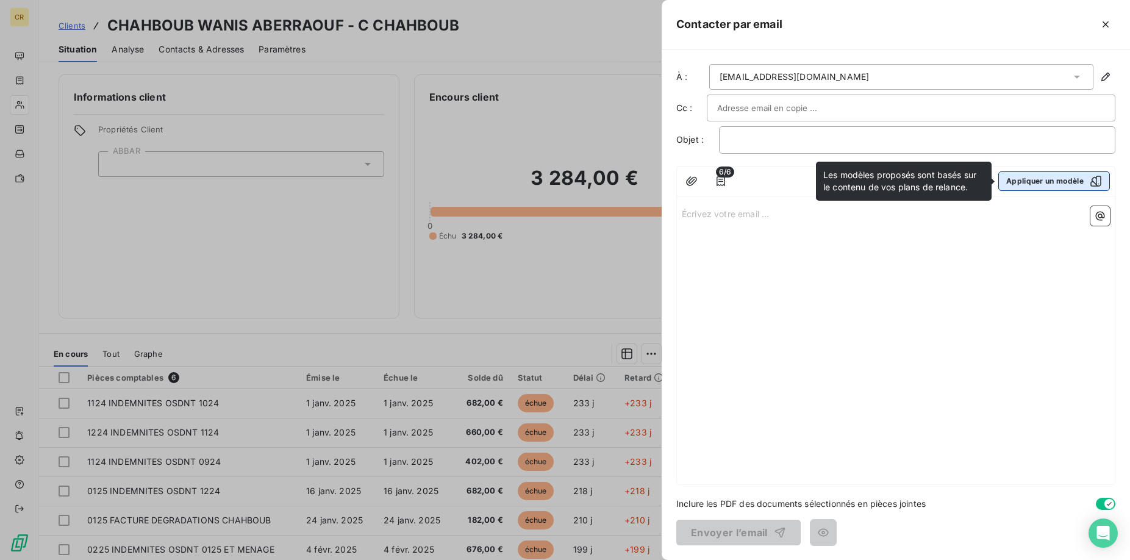
click at [1053, 181] on button "Appliquer un modèle" at bounding box center [1054, 181] width 112 height 20
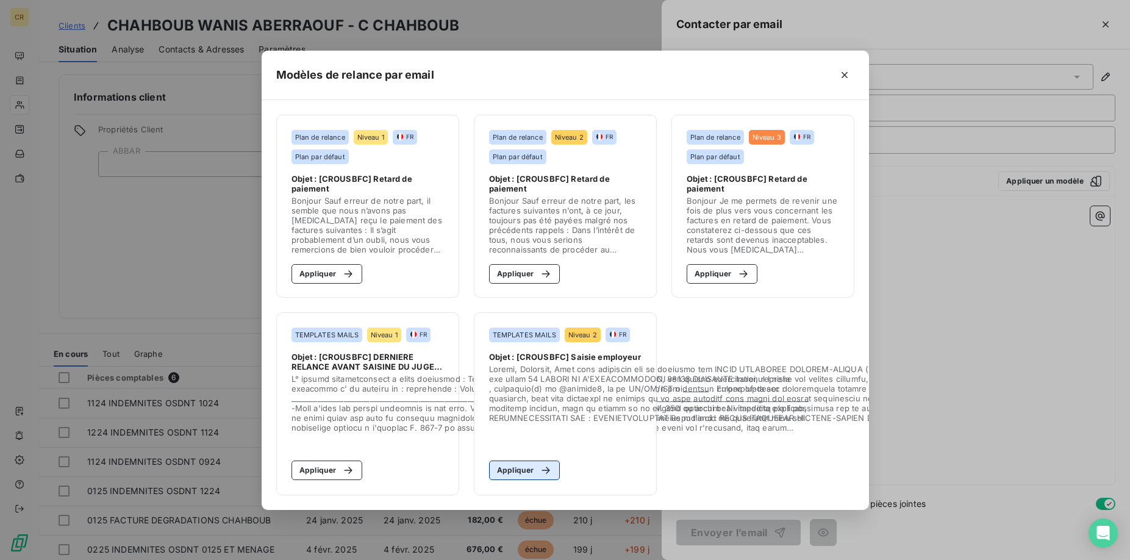
click at [518, 470] on button "Appliquer" at bounding box center [524, 470] width 71 height 20
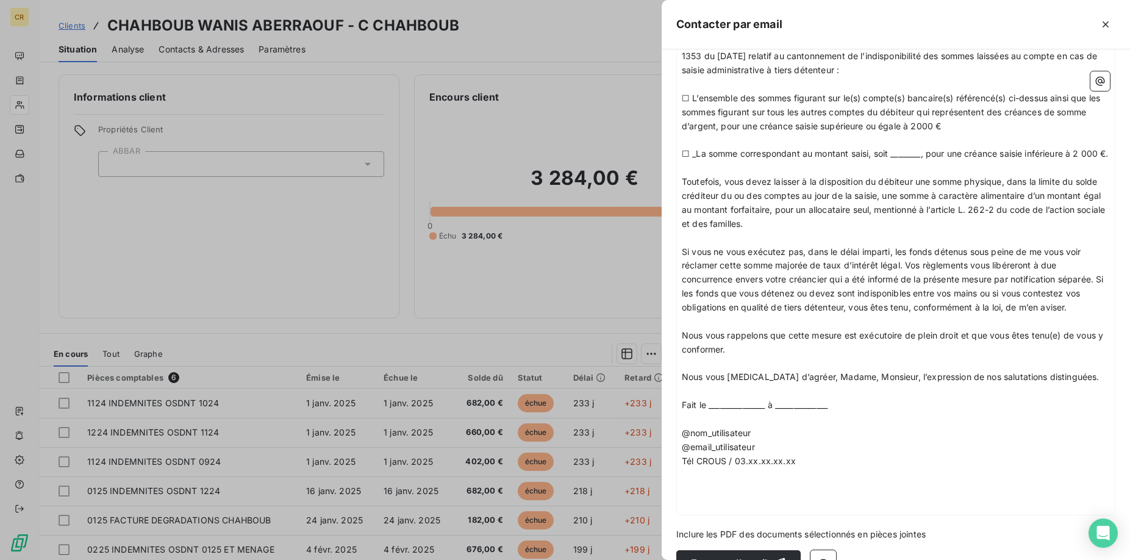
scroll to position [868, 0]
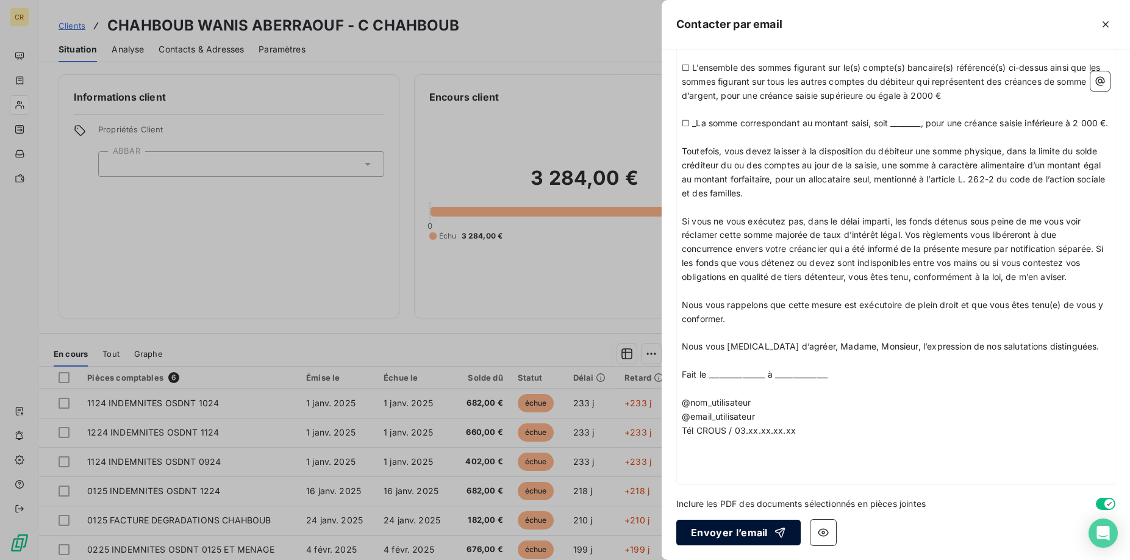
click at [738, 533] on button "Envoyer l’email" at bounding box center [738, 533] width 124 height 26
